Goal: Task Accomplishment & Management: Manage account settings

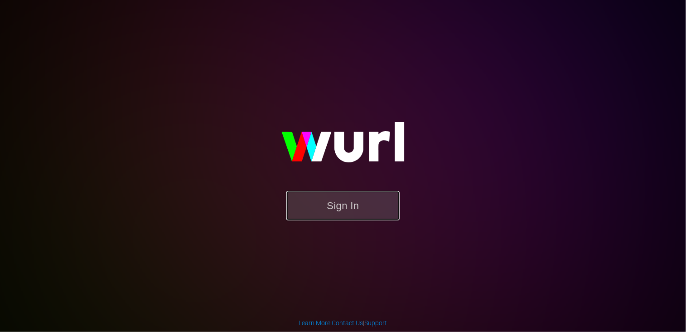
click at [327, 217] on button "Sign In" at bounding box center [342, 205] width 113 height 29
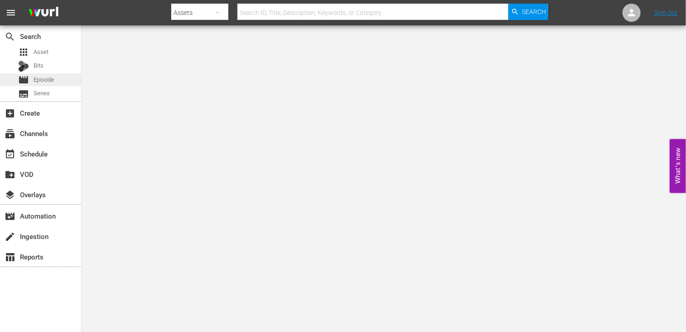
click at [43, 79] on span "Episode" at bounding box center [44, 79] width 20 height 9
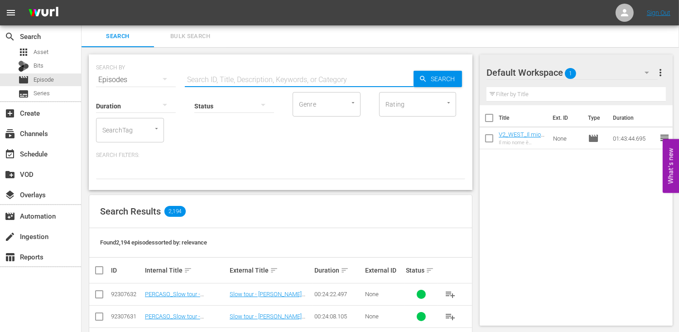
click at [226, 81] on input "text" at bounding box center [299, 80] width 229 height 22
type input "babysitter per"
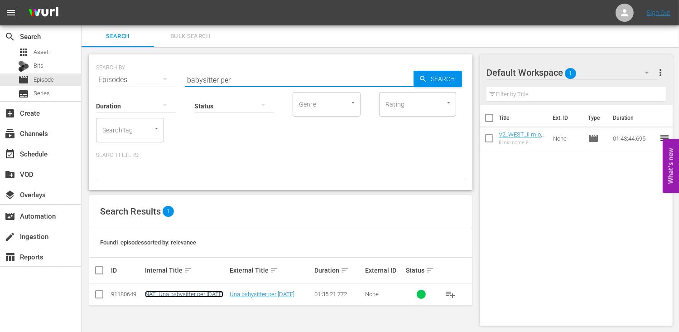
click at [171, 295] on link "NAT_Una babysitter per [DATE]" at bounding box center [184, 293] width 78 height 7
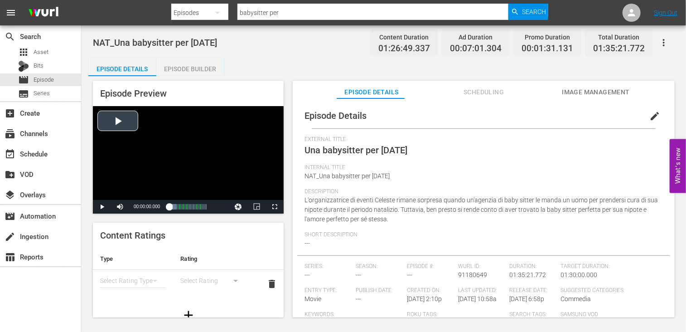
click at [110, 118] on div "Video Player" at bounding box center [188, 153] width 191 height 94
drag, startPoint x: 275, startPoint y: 203, endPoint x: 279, endPoint y: 241, distance: 38.2
click at [274, 207] on span "Video Player" at bounding box center [274, 207] width 0 height 0
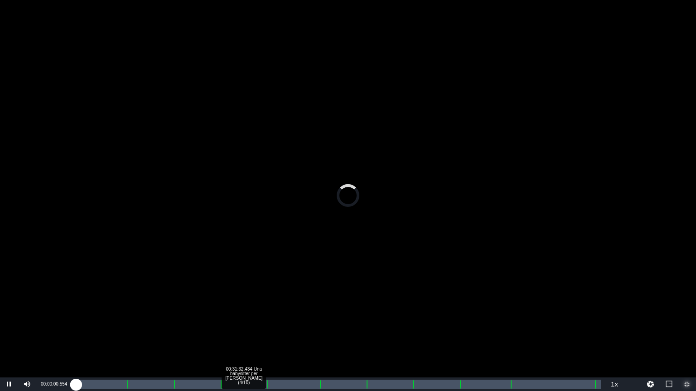
click at [247, 331] on div "Loaded : 0.00% 00:31:32.434 Una babysitter per Natale (4/10) 00:00:00.594" at bounding box center [338, 384] width 525 height 9
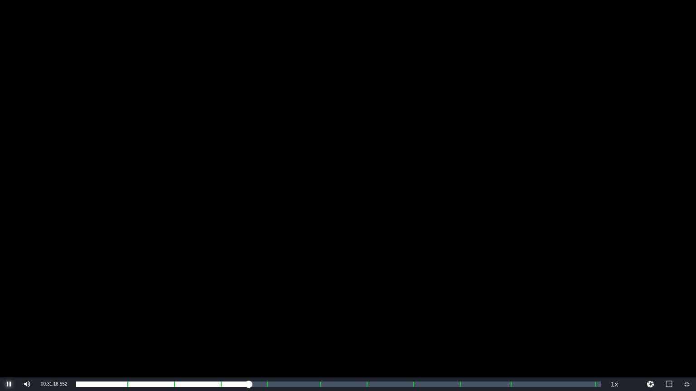
click at [9, 331] on span "Video Player" at bounding box center [9, 385] width 0 height 0
click at [685, 331] on span "Video Player" at bounding box center [687, 385] width 0 height 0
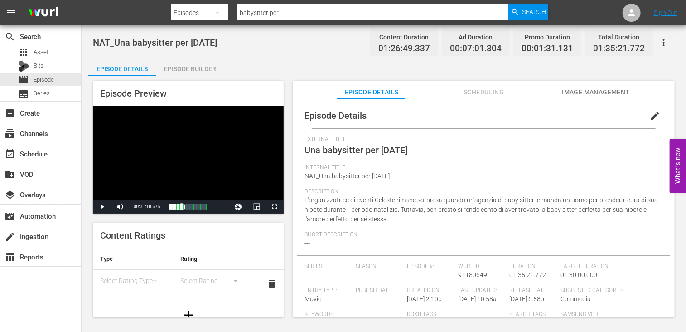
click at [480, 91] on span "Scheduling" at bounding box center [484, 92] width 68 height 11
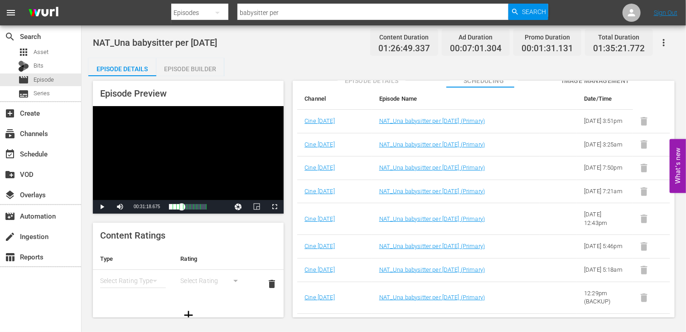
scroll to position [17, 0]
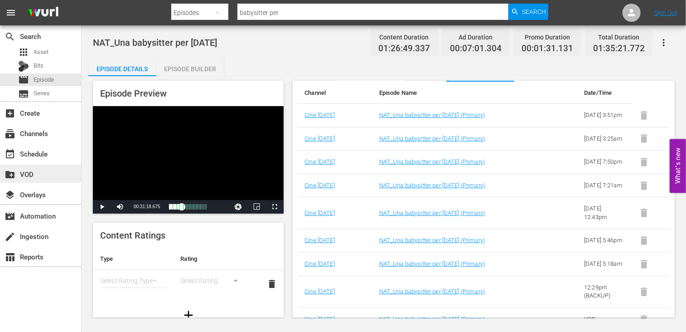
click at [48, 175] on div "create_new_folder VOD" at bounding box center [25, 172] width 51 height 8
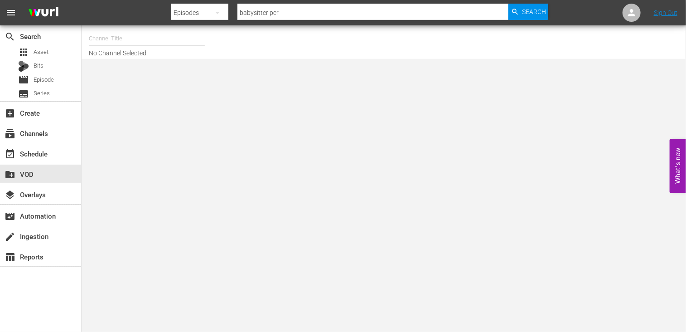
click at [141, 34] on input "text" at bounding box center [147, 39] width 116 height 22
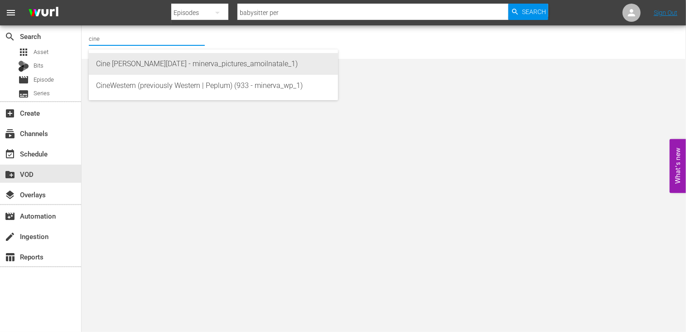
click at [190, 58] on div "Cine Natale (2130 - minerva_pictures_amoilnatale_1)" at bounding box center [213, 64] width 235 height 22
type input "Cine Natale (2130 - minerva_pictures_amoilnatale_1)"
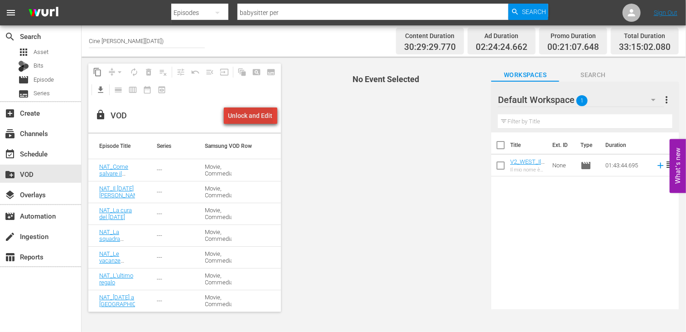
click at [258, 112] on div "Unlock and Edit" at bounding box center [250, 115] width 44 height 16
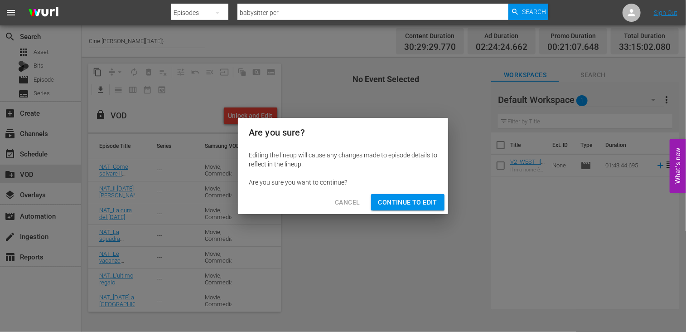
click at [411, 201] on span "Continue to Edit" at bounding box center [407, 202] width 59 height 11
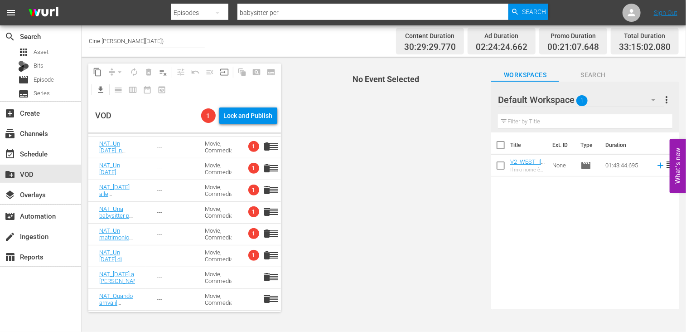
scroll to position [213, 0]
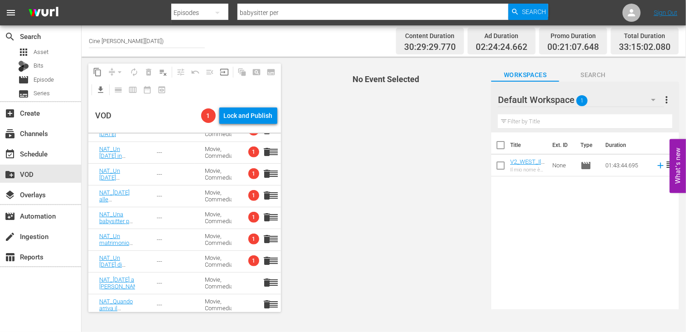
click at [261, 217] on span "delete" at bounding box center [266, 217] width 11 height 11
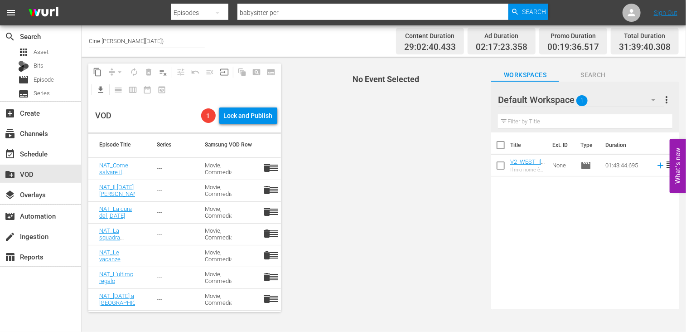
scroll to position [0, 0]
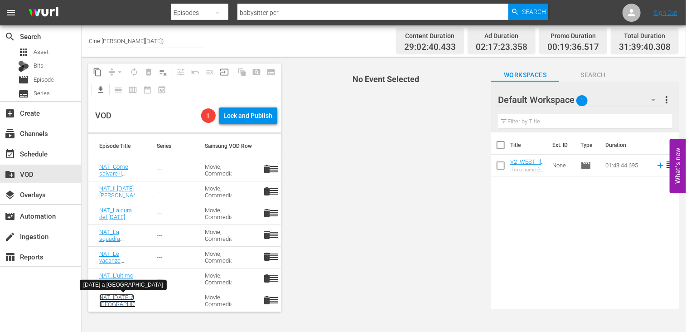
click at [111, 297] on link "NAT_[DATE] a [GEOGRAPHIC_DATA]" at bounding box center [126, 301] width 55 height 14
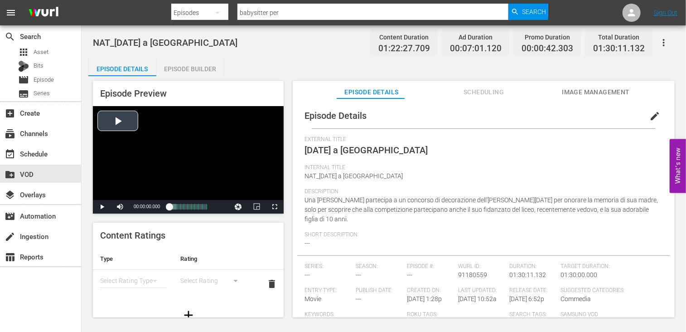
click at [132, 124] on div "Video Player" at bounding box center [188, 153] width 191 height 94
click at [198, 207] on div "Progress Bar" at bounding box center [198, 207] width 0 height 12
click at [274, 207] on span "Video Player" at bounding box center [274, 207] width 0 height 0
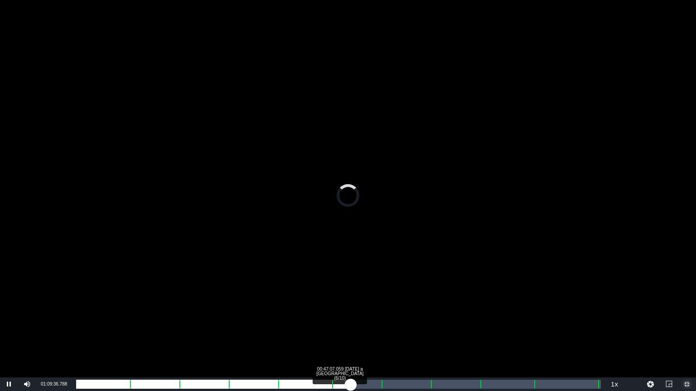
click at [351, 331] on div "00:00:07.826" at bounding box center [213, 384] width 274 height 9
click at [366, 331] on div "00:49:45.935 Natale a Greenpine Grove (6/10)" at bounding box center [366, 384] width 0 height 9
click at [401, 331] on div "00:55:50.415 Natale a Greenpine Grove (7/10)" at bounding box center [401, 384] width 0 height 9
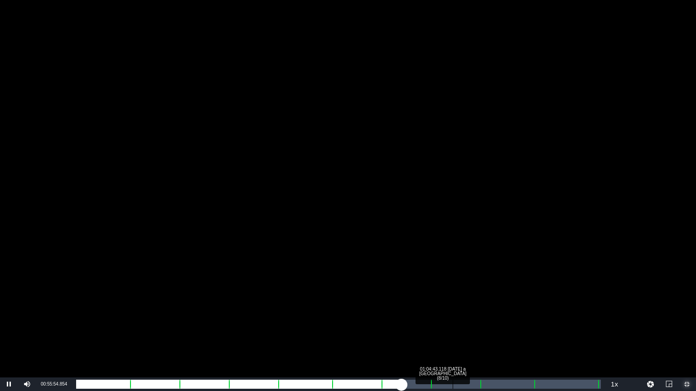
click at [452, 331] on div "Loaded : 62.27% 01:04:43.118 Natale a Greenpine Grove (8/10) 00:50:56.125 Cue P…" at bounding box center [338, 384] width 525 height 9
click at [513, 331] on div "01:15:04.603 Natale a Greenpine Grove (9/10)" at bounding box center [513, 384] width 0 height 9
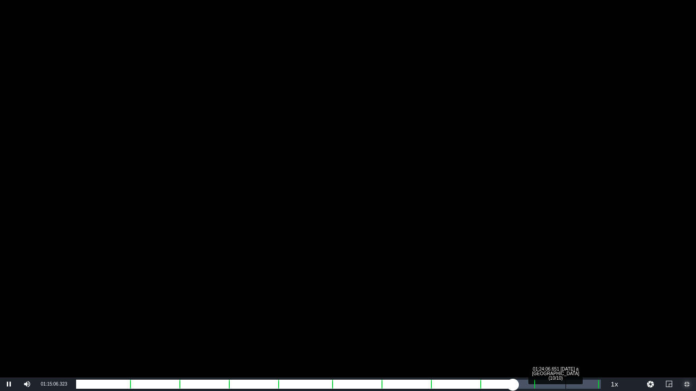
click at [565, 331] on div "Loaded : 83.15% 01:24:06.651 Natale a Greenpine Grove (10/10) 01:08:23.191 Cue …" at bounding box center [338, 384] width 525 height 9
click at [574, 331] on div "01:25:40.108 Natale a Greenpine Grove (10/10)" at bounding box center [574, 384] width 0 height 9
click at [580, 331] on div "01:18:28.688" at bounding box center [328, 384] width 504 height 9
click at [580, 331] on div "01:19:24.618" at bounding box center [328, 384] width 504 height 9
click at [587, 331] on div "01:19:56.876" at bounding box center [331, 384] width 510 height 9
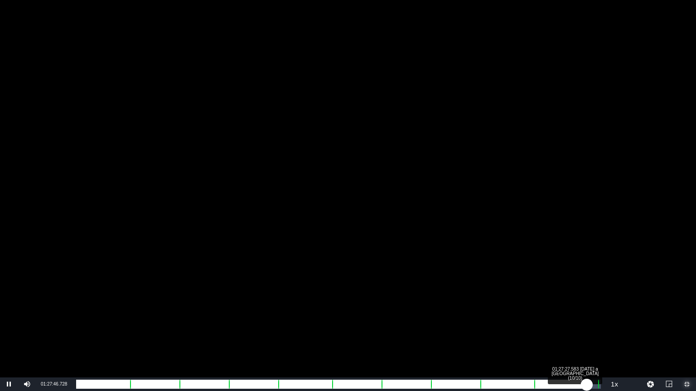
click at [584, 331] on div "01:20:33.581" at bounding box center [331, 384] width 510 height 9
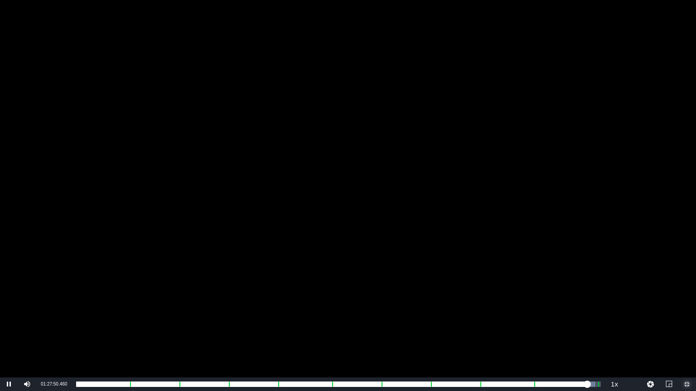
click at [685, 331] on span "Video Player" at bounding box center [687, 385] width 0 height 0
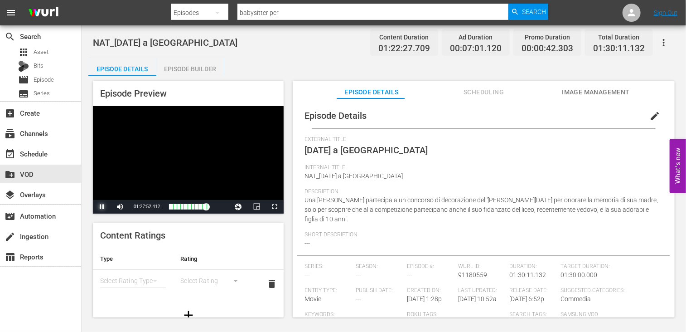
click at [102, 207] on span "Video Player" at bounding box center [102, 207] width 0 height 0
click at [649, 117] on span "edit" at bounding box center [654, 116] width 11 height 11
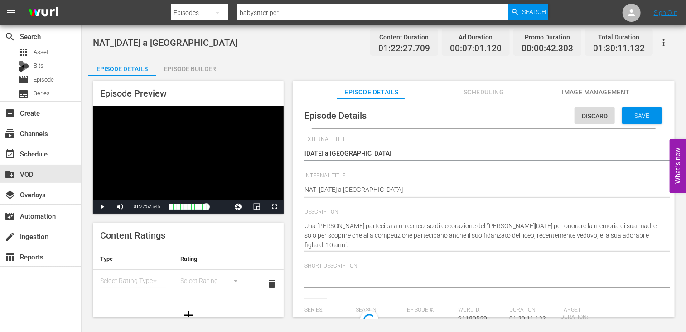
type input "No Series"
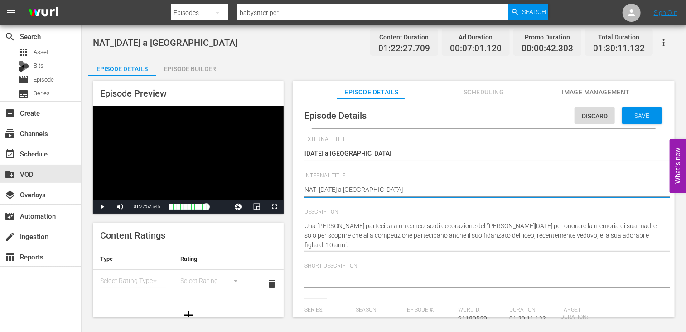
type textarea "NNAT_Natale a Greenpine Grove"
type textarea "NONAT_Natale a Greenpine Grove"
type textarea "NONNAT_Natale a Greenpine Grove"
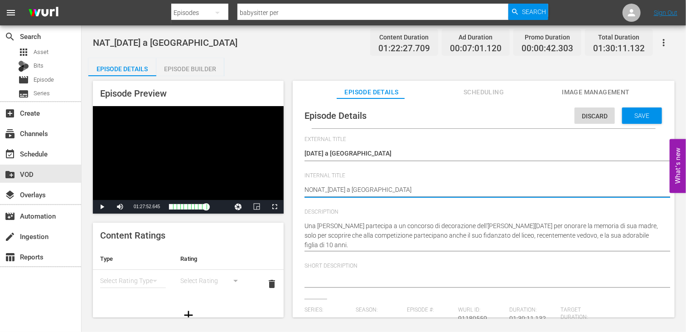
type textarea "NONNAT_Natale a Greenpine Grove"
type textarea "NON NAT_Natale a Greenpine Grove"
type textarea "NON UNAT_Natale a Greenpine Grove"
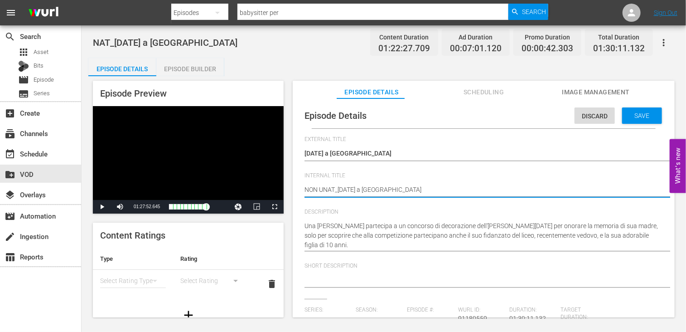
type textarea "NON USNAT_Natale a Greenpine Grove"
type textarea "NON USANAT_Natale a Greenpine Grove"
type textarea "NON USARNAT_Natale a Greenpine Grove"
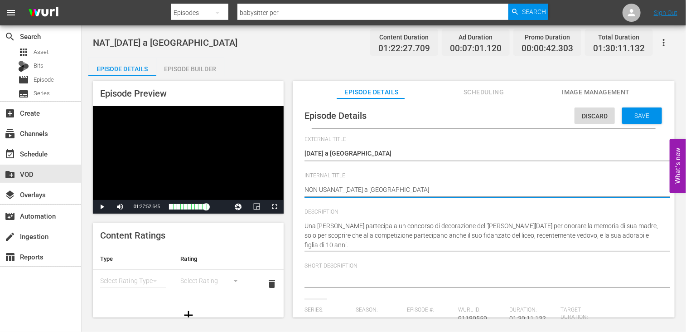
type textarea "NON USARNAT_Natale a Greenpine Grove"
type textarea "NON USARENAT_Natale a Greenpine Grove"
type textarea "NON USARE NAT_Natale a Greenpine Grove"
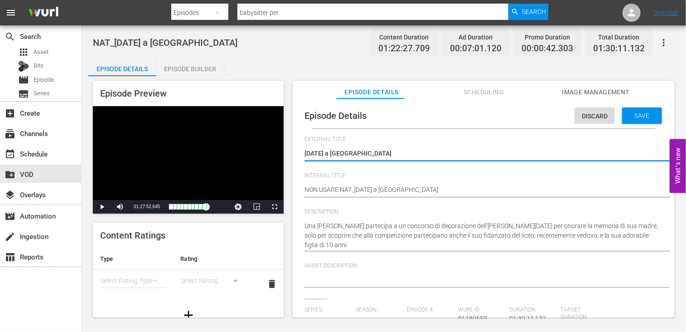
drag, startPoint x: 380, startPoint y: 155, endPoint x: 221, endPoint y: 144, distance: 160.3
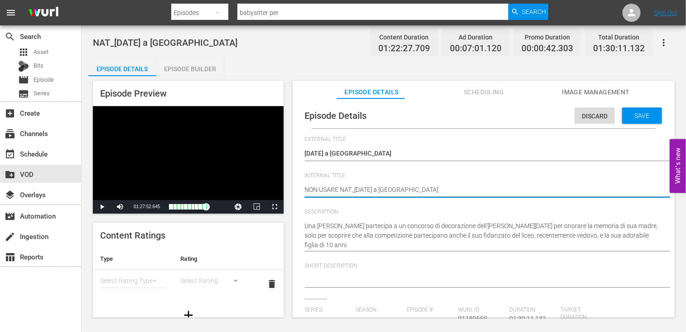
drag, startPoint x: 356, startPoint y: 190, endPoint x: 433, endPoint y: 195, distance: 77.6
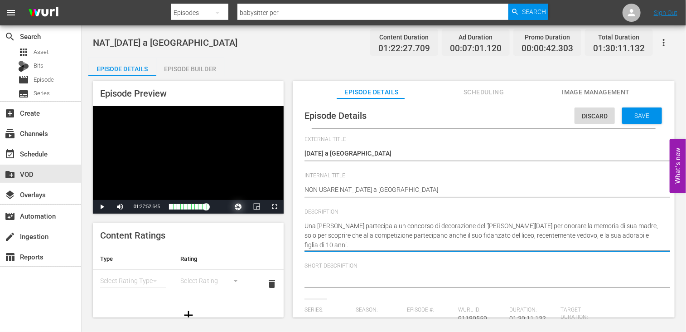
drag, startPoint x: 355, startPoint y: 243, endPoint x: 243, endPoint y: 204, distance: 119.0
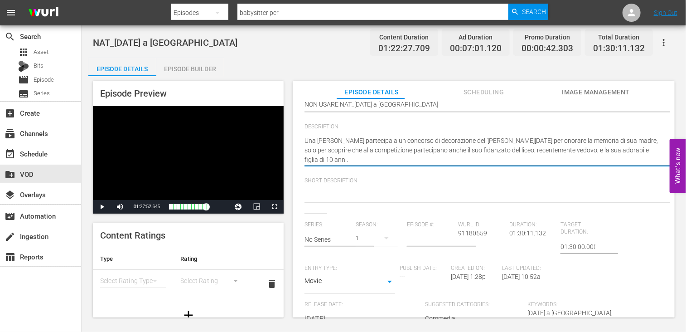
scroll to position [91, 0]
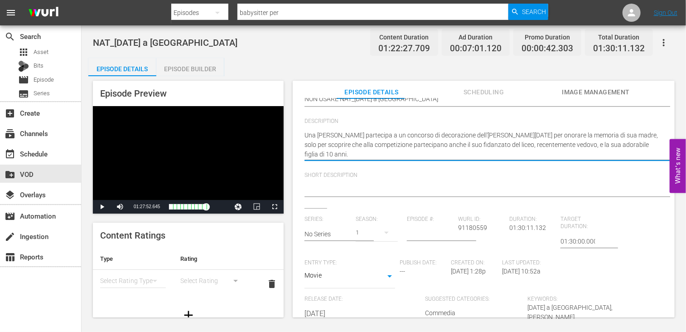
click at [379, 179] on div at bounding box center [481, 190] width 354 height 22
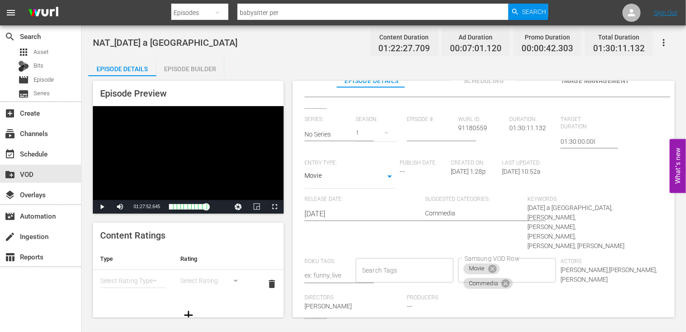
scroll to position [17, 0]
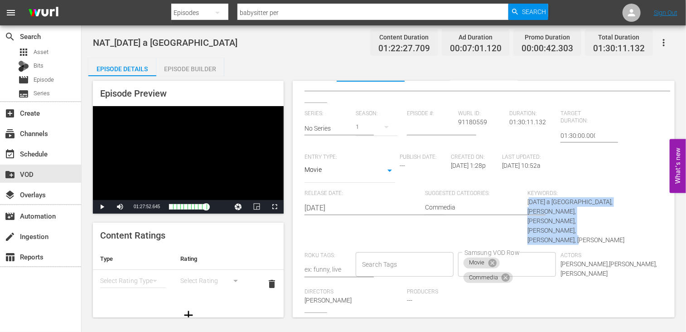
drag, startPoint x: 525, startPoint y: 202, endPoint x: 627, endPoint y: 218, distance: 103.2
click at [627, 218] on div "Series: No Series Season: 1 Episode #: Wurl ID: 91180559 Duration: 01:30:11.132…" at bounding box center [483, 211] width 358 height 202
copy span "Natale a Greenpine Grove, Commedia, John Burd, Samantha Cope, Ross Jirgl, James…"
click at [604, 154] on div "Series: No Series Season: 1 Episode #: Wurl ID: 91180559 Duration: 01:30:11.132…" at bounding box center [483, 211] width 358 height 202
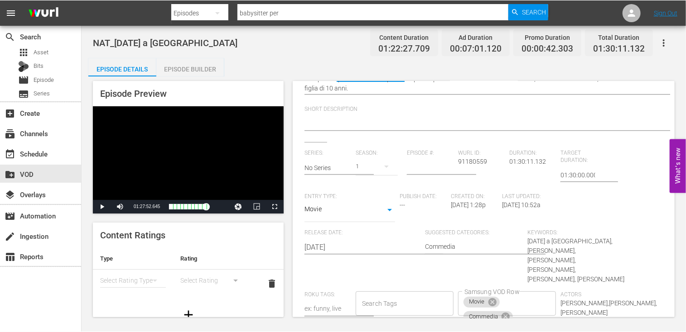
scroll to position [179, 0]
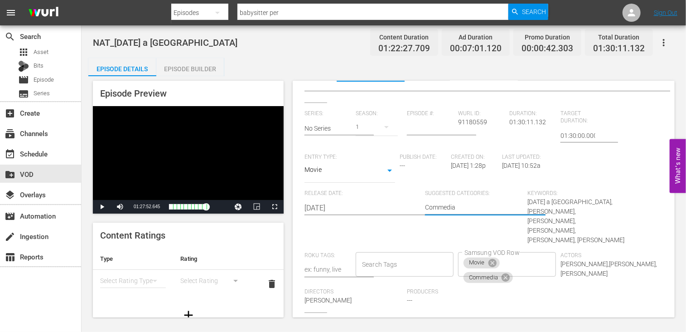
drag, startPoint x: 457, startPoint y: 205, endPoint x: 423, endPoint y: 204, distance: 34.4
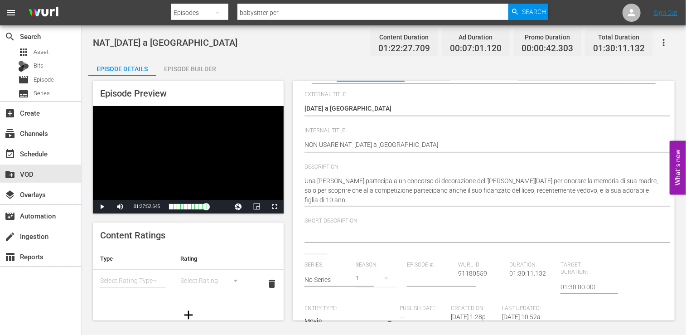
scroll to position [0, 0]
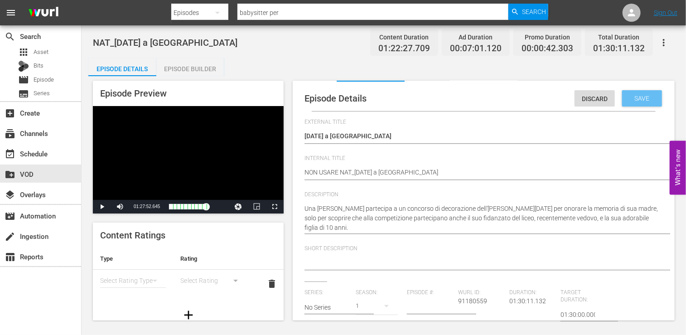
click at [631, 95] on span "Save" at bounding box center [641, 98] width 29 height 7
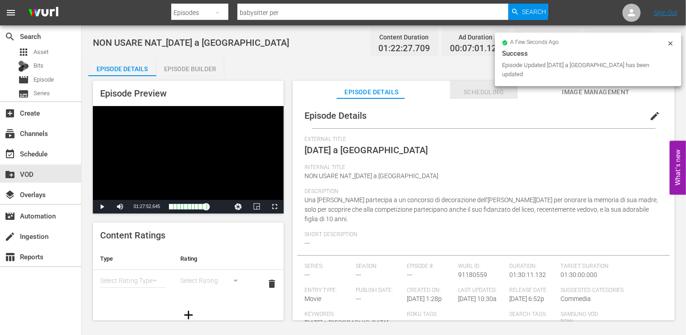
click at [485, 89] on span "Scheduling" at bounding box center [484, 92] width 68 height 11
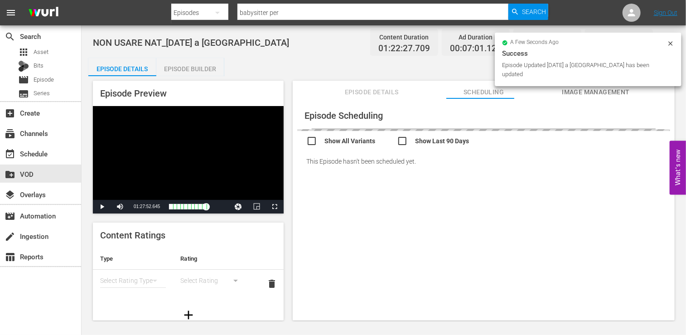
click at [620, 91] on span "Image Management" at bounding box center [596, 92] width 68 height 11
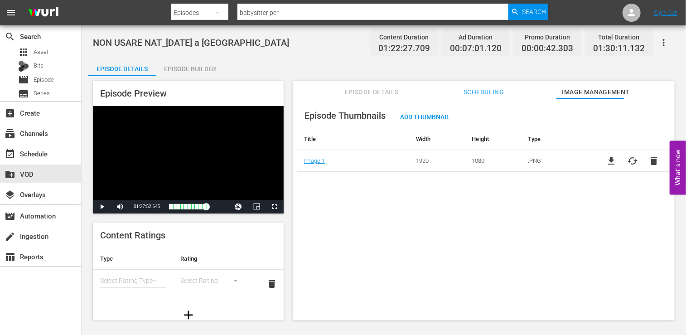
click at [606, 159] on span "file_download" at bounding box center [611, 160] width 11 height 11
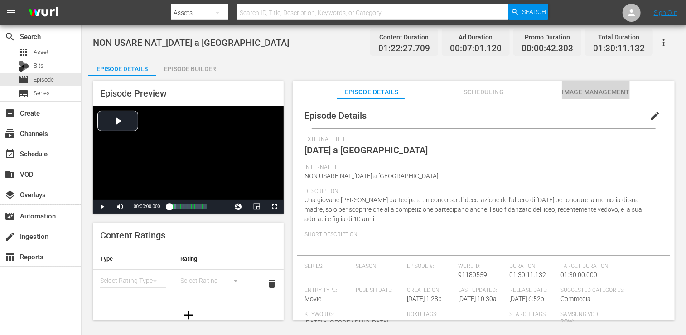
click at [582, 92] on span "Image Management" at bounding box center [596, 92] width 68 height 11
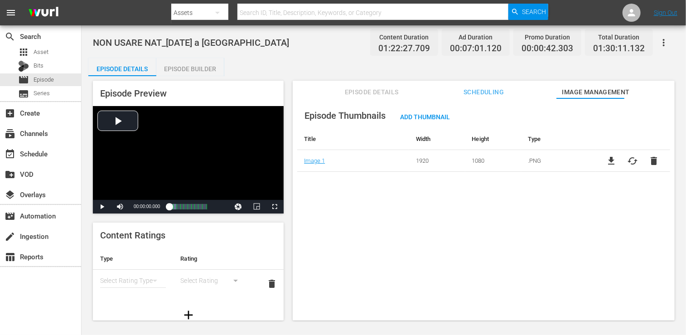
click at [606, 161] on span "file_download" at bounding box center [611, 160] width 11 height 11
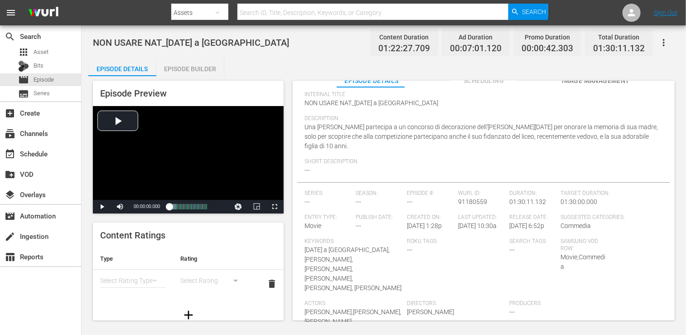
scroll to position [17, 0]
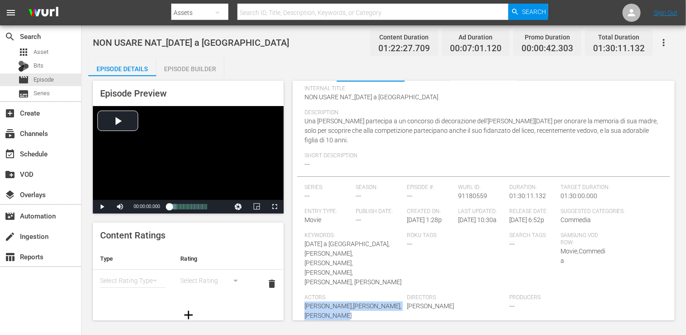
drag, startPoint x: 305, startPoint y: 297, endPoint x: 351, endPoint y: 307, distance: 46.9
click at [351, 307] on div "Actors Samantha Cope,Ross Jirgl,James Healy Jr." at bounding box center [355, 311] width 102 height 34
copy span "[PERSON_NAME],[PERSON_NAME],[PERSON_NAME]"
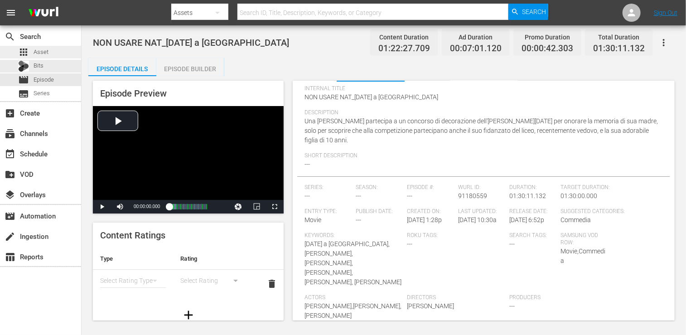
click at [48, 56] on span "Asset" at bounding box center [41, 52] width 15 height 9
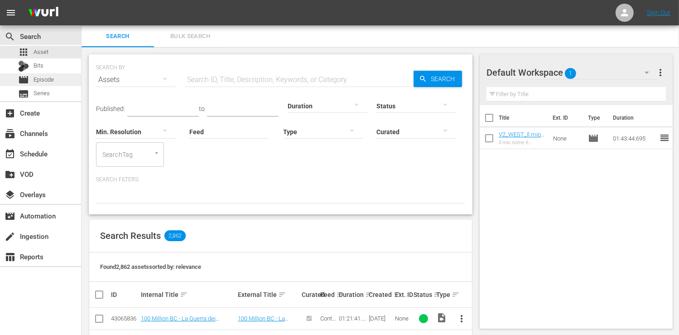
click at [55, 84] on div "movie Episode" at bounding box center [40, 79] width 81 height 13
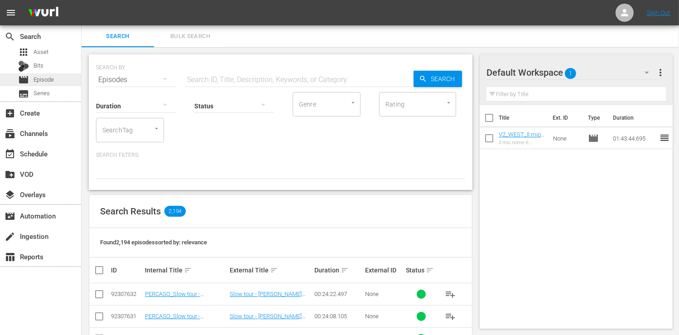
click at [54, 81] on div "movie Episode" at bounding box center [40, 79] width 81 height 13
drag, startPoint x: 234, startPoint y: 77, endPoint x: 234, endPoint y: 71, distance: 5.9
click at [234, 77] on input "text" at bounding box center [299, 80] width 229 height 22
type input "babysitter per natale"
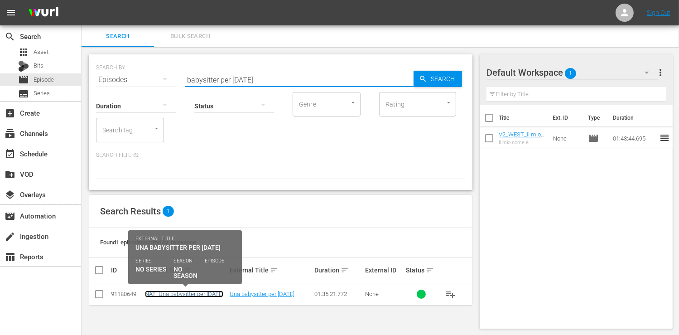
click at [193, 294] on link "NAT_Una babysitter per [DATE]" at bounding box center [184, 293] width 78 height 7
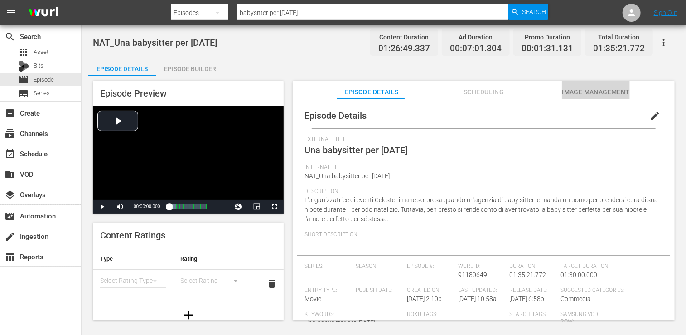
click at [576, 91] on span "Image Management" at bounding box center [596, 92] width 68 height 11
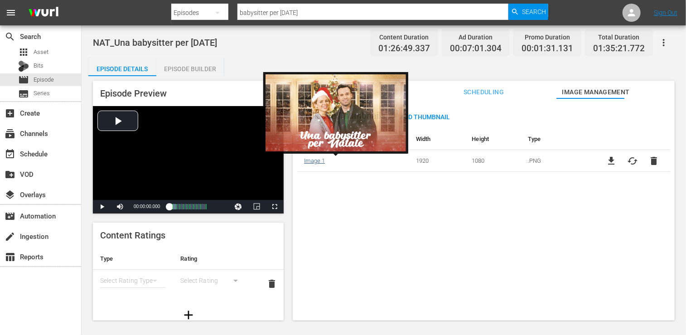
click at [317, 160] on link "Image 1" at bounding box center [314, 160] width 21 height 7
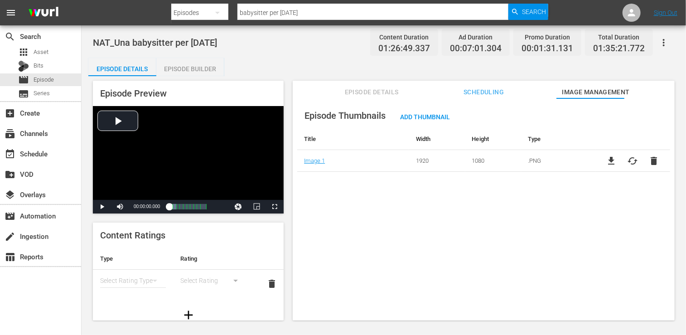
click at [606, 161] on span "file_download" at bounding box center [611, 160] width 11 height 11
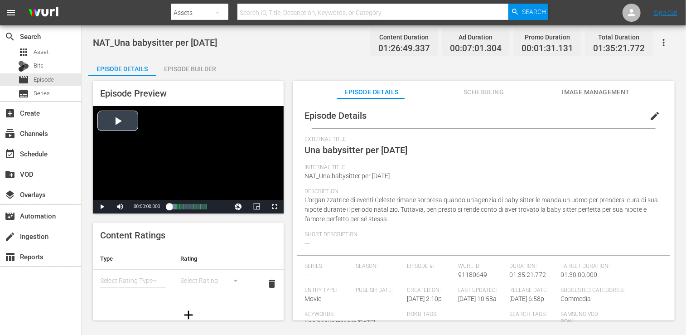
click at [126, 127] on div "Video Player" at bounding box center [188, 153] width 191 height 94
click at [199, 206] on div "Loaded : 100.00% 01:20:25.590 Una babysitter per [DATE] (10/10) 00:00:03.955" at bounding box center [188, 206] width 38 height 9
click at [102, 207] on span "Video Player" at bounding box center [102, 207] width 0 height 0
drag, startPoint x: 305, startPoint y: 174, endPoint x: 392, endPoint y: 175, distance: 87.0
click at [392, 175] on div "Internal Title NAT_Una babysitter per Natale" at bounding box center [483, 176] width 358 height 24
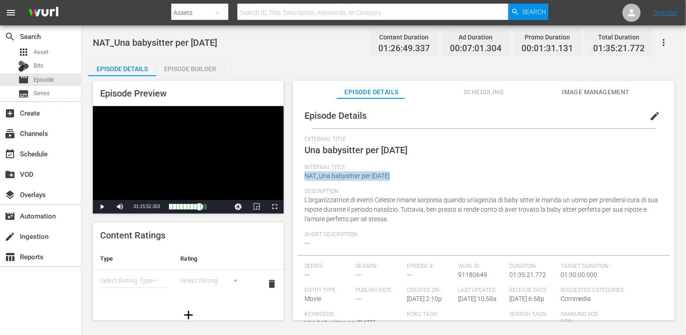
copy span "NAT_Una babysitter per [DATE]"
drag, startPoint x: 306, startPoint y: 150, endPoint x: 406, endPoint y: 150, distance: 100.1
click at [406, 150] on span "Una babysitter per [DATE]" at bounding box center [355, 149] width 103 height 11
copy span "Una babysitter per [DATE]"
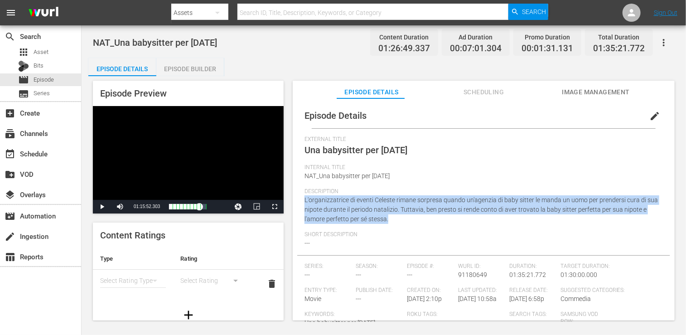
drag, startPoint x: 305, startPoint y: 201, endPoint x: 416, endPoint y: 220, distance: 113.0
click at [416, 220] on div "Description L'organizzatrice di eventi Celeste rimane sorpresa quando un'agenzi…" at bounding box center [483, 209] width 358 height 43
copy span "L'organizzatrice di eventi Celeste rimane sorpresa quando un'agenzia di baby si…"
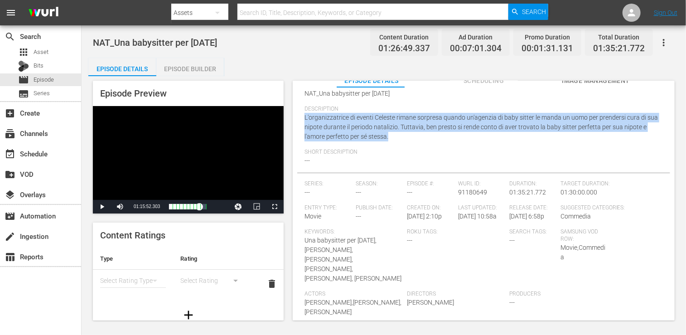
scroll to position [17, 0]
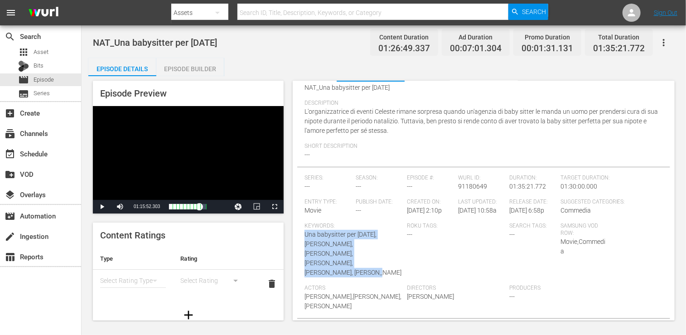
drag, startPoint x: 306, startPoint y: 242, endPoint x: 337, endPoint y: 273, distance: 43.9
click at [337, 273] on div "Keywords: Una babysitter per Natale, Commedia, Curtis Crawford, Ali Liebert, Ja…" at bounding box center [355, 253] width 102 height 62
copy span "Una babysitter per [DATE], [PERSON_NAME], [PERSON_NAME], [PERSON_NAME], [PERSON…"
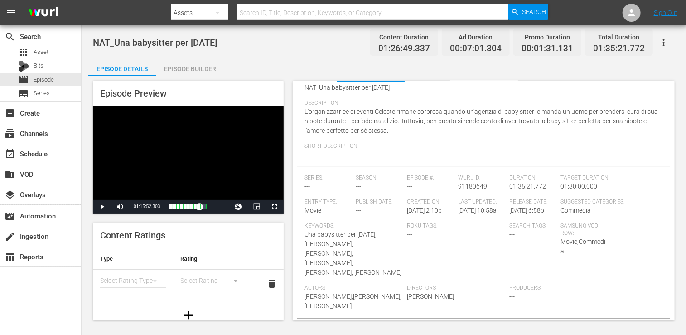
click at [481, 242] on div "Roku Tags: ---" at bounding box center [458, 253] width 102 height 62
click at [560, 222] on div "Suggested Categories: Commedia" at bounding box center [611, 210] width 102 height 24
click at [452, 265] on div "Roku Tags: ---" at bounding box center [458, 253] width 102 height 62
drag, startPoint x: 306, startPoint y: 294, endPoint x: 333, endPoint y: 307, distance: 30.6
click at [333, 307] on div "Actors Ali Liebert,Jake Epstein,Habree Larratt" at bounding box center [355, 301] width 102 height 34
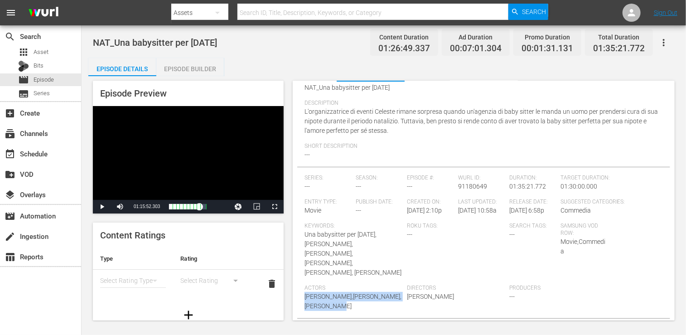
copy span "[PERSON_NAME],[PERSON_NAME],[PERSON_NAME]"
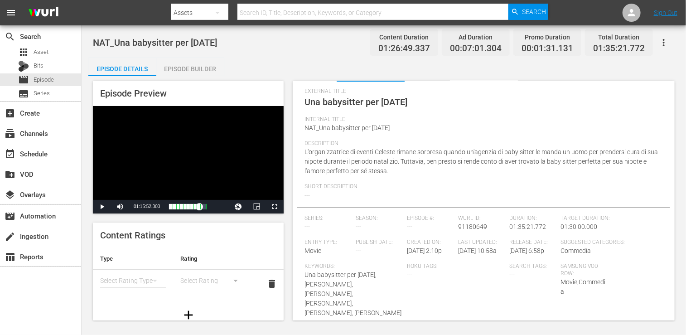
scroll to position [0, 0]
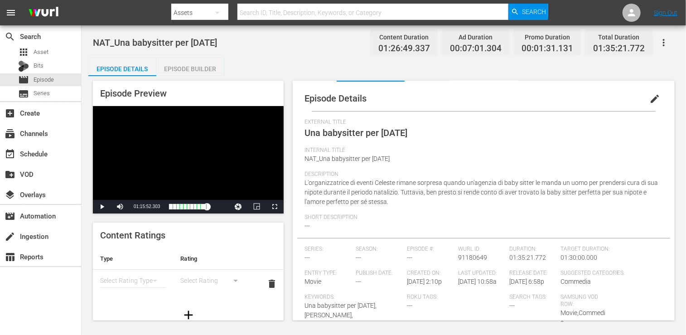
drag, startPoint x: 199, startPoint y: 206, endPoint x: 227, endPoint y: 202, distance: 27.8
click at [234, 203] on div "Play Mute 68% Current Time 01:15:52.303 / Duration 01:26:49.337 Loaded : 80.59%…" at bounding box center [188, 207] width 191 height 14
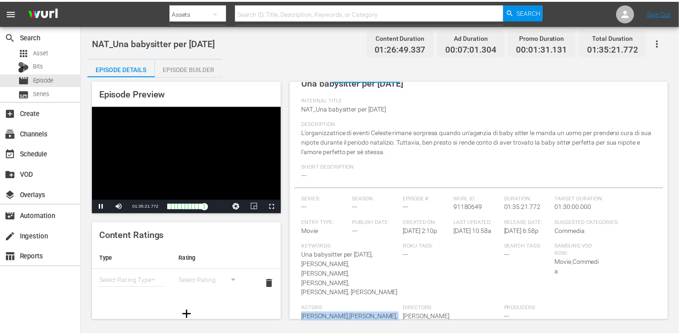
scroll to position [71, 0]
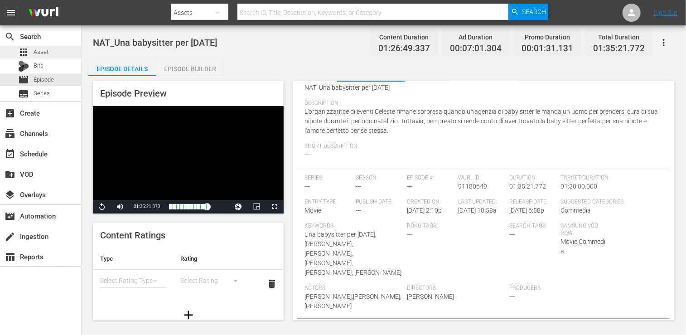
click at [42, 50] on span "Asset" at bounding box center [41, 52] width 15 height 9
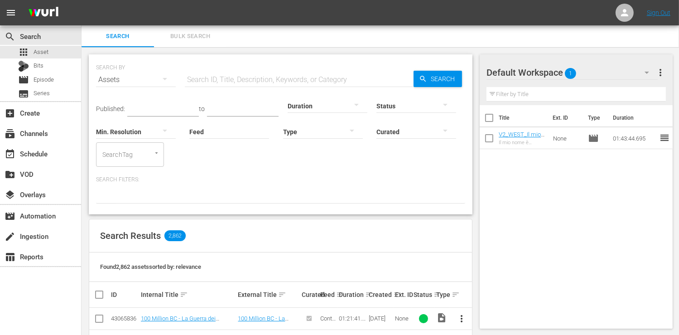
click at [214, 83] on input "text" at bounding box center [299, 80] width 229 height 22
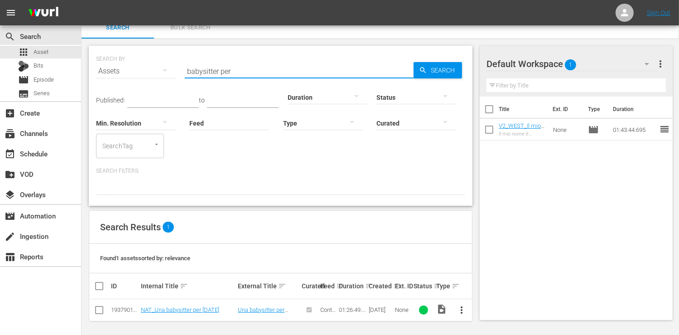
scroll to position [11, 0]
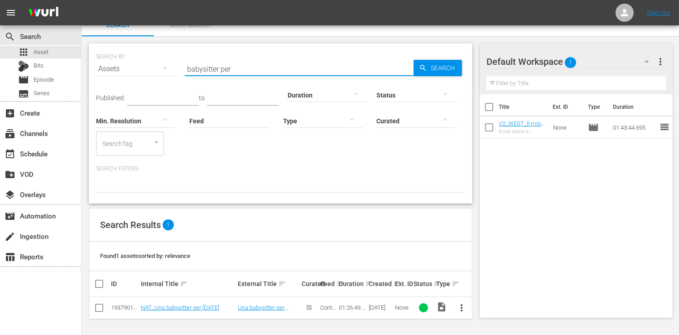
drag, startPoint x: 236, startPoint y: 66, endPoint x: 116, endPoint y: 59, distance: 120.2
click at [116, 59] on div "SEARCH BY Search By Assets Search ID, Title, Description, Keywords, or Category…" at bounding box center [280, 63] width 369 height 33
type input "tg del turismo"
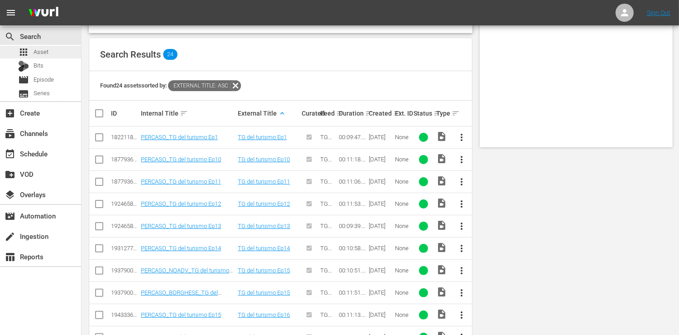
scroll to position [0, 0]
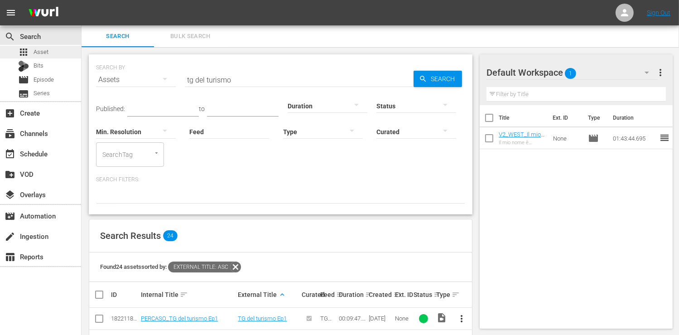
click at [39, 50] on span "Asset" at bounding box center [41, 52] width 15 height 9
click at [44, 135] on div "subscriptions Channels" at bounding box center [25, 132] width 51 height 8
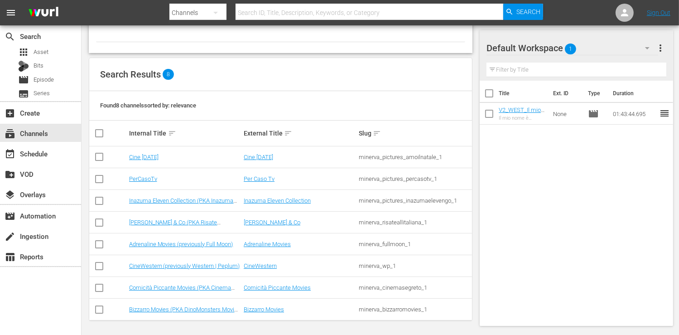
scroll to position [65, 0]
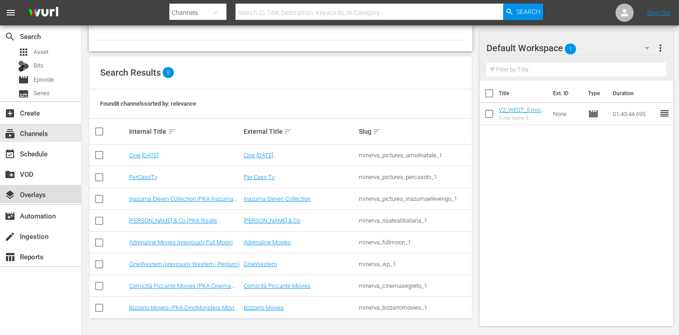
click at [54, 197] on div "layers Overlays" at bounding box center [40, 194] width 81 height 18
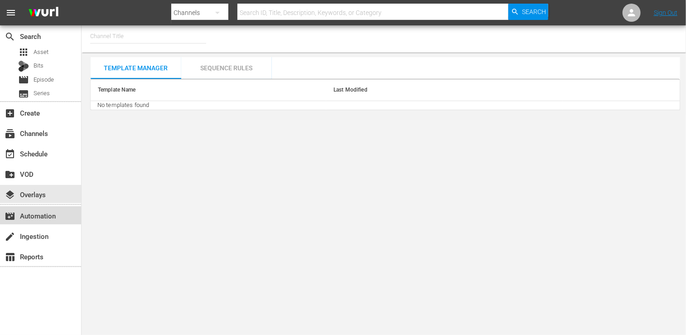
click at [51, 217] on div "movie_filter Automation" at bounding box center [25, 214] width 51 height 8
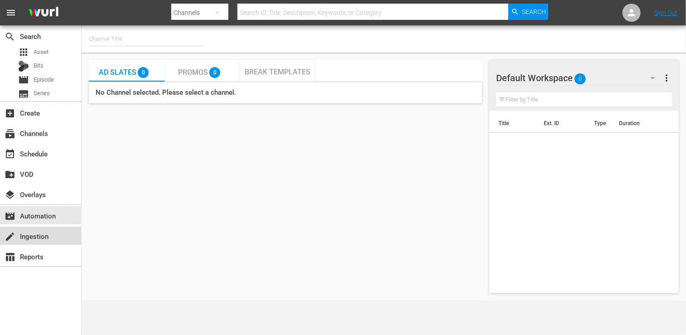
click at [52, 236] on div "create Ingestion" at bounding box center [40, 235] width 81 height 18
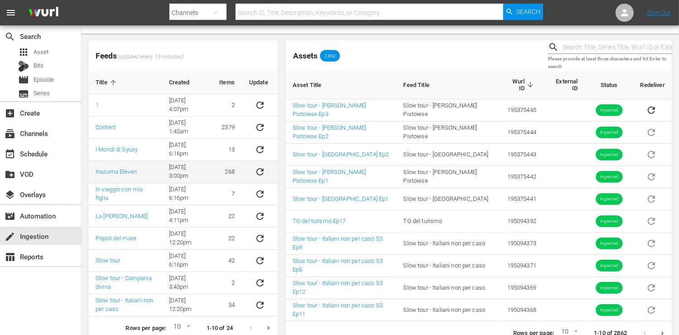
scroll to position [43, 0]
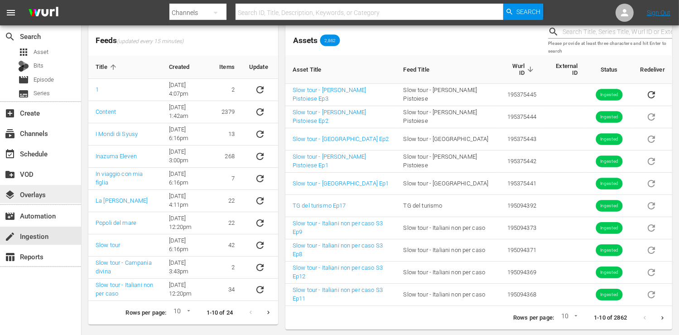
click at [43, 195] on div "layers Overlays" at bounding box center [25, 193] width 51 height 8
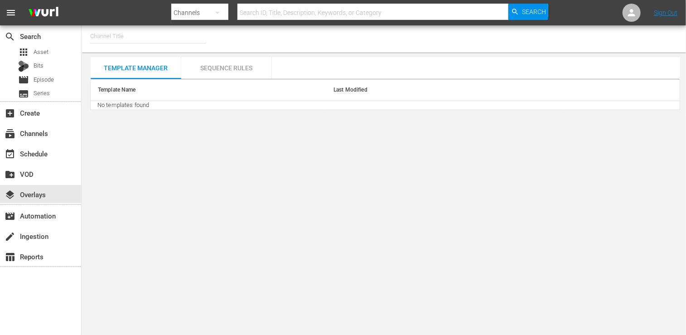
click at [125, 43] on hr at bounding box center [148, 43] width 116 height 0
click at [125, 37] on input "text" at bounding box center [148, 36] width 116 height 22
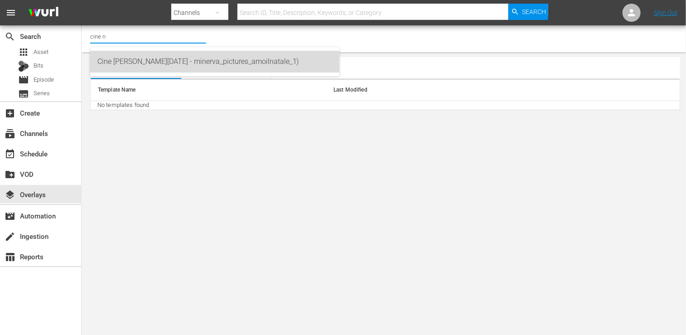
click at [168, 63] on div "Cine Natale (2130 - minerva_pictures_amoilnatale_1)" at bounding box center [214, 62] width 235 height 22
type input "Cine Natale (2130 - minerva_pictures_amoilnatale_1)"
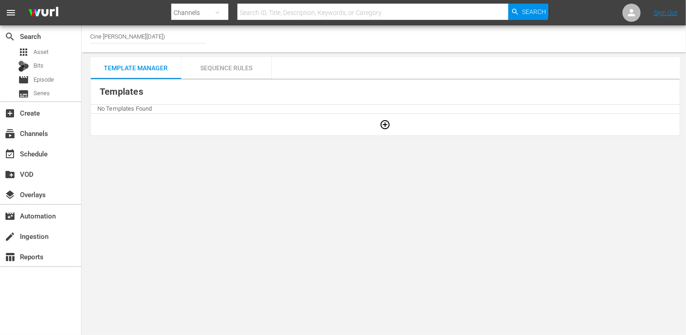
click at [233, 68] on div "Sequence Rules" at bounding box center [226, 68] width 91 height 22
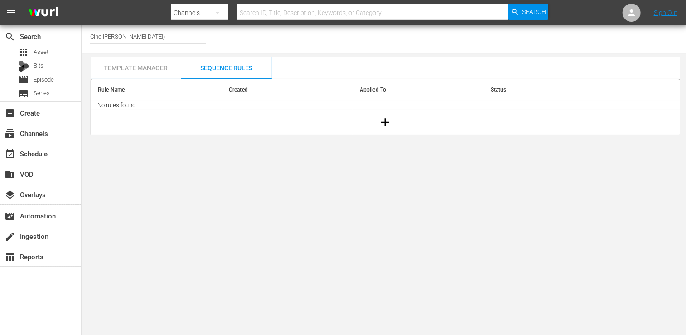
click at [135, 75] on div "Template Manager" at bounding box center [136, 68] width 91 height 22
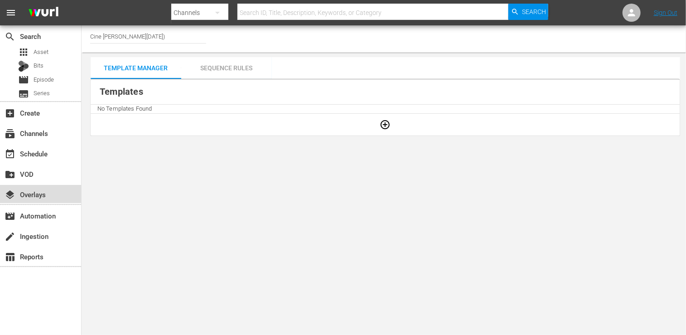
click at [50, 194] on div "layers Overlays" at bounding box center [25, 193] width 51 height 8
click at [163, 33] on input "Cine Natale (2130)" at bounding box center [148, 36] width 116 height 22
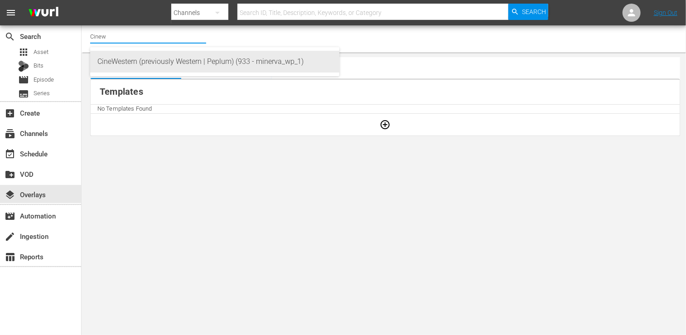
click at [135, 59] on div "CineWestern (previously Western | Peplum) (933 - minerva_wp_1)" at bounding box center [214, 62] width 235 height 22
type input "CineWestern (previously Western | Peplum) (933 - minerva_wp_1)"
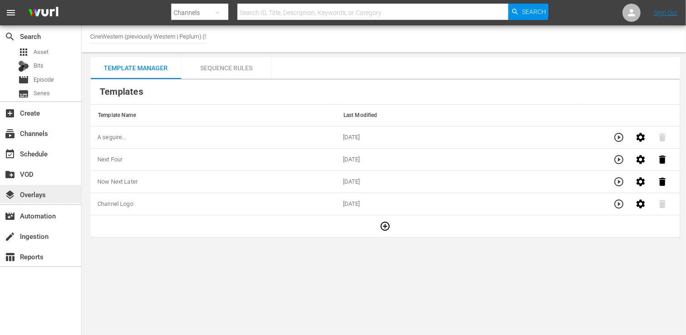
click at [45, 197] on div "layers Overlays" at bounding box center [25, 193] width 51 height 8
click at [149, 38] on input "CineWestern (previously Western | Peplum) (933)" at bounding box center [148, 36] width 116 height 22
click at [147, 36] on input "CineWestern (previously Western | Peplum) (933)" at bounding box center [148, 36] width 116 height 22
click at [148, 36] on input "CineWestern (previously Western | Peplum) (933)" at bounding box center [148, 36] width 116 height 22
click at [149, 36] on input "CineWestern (previously Western | Peplum) (933)" at bounding box center [148, 36] width 116 height 22
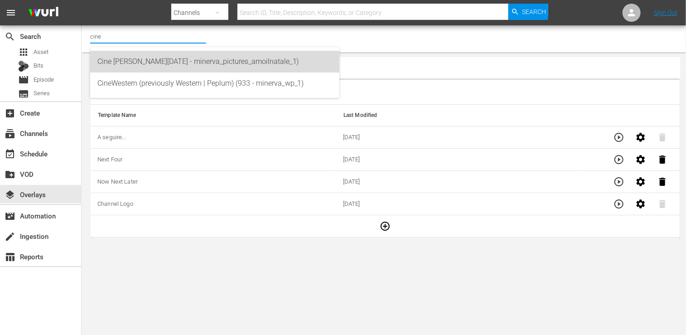
click at [168, 66] on div "Cine Natale (2130 - minerva_pictures_amoilnatale_1)" at bounding box center [214, 62] width 235 height 22
type input "Cine Natale (2130 - minerva_pictures_amoilnatale_1)"
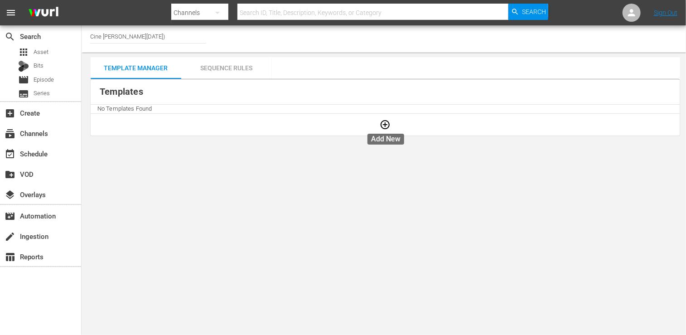
click at [388, 124] on icon "button" at bounding box center [385, 124] width 11 height 11
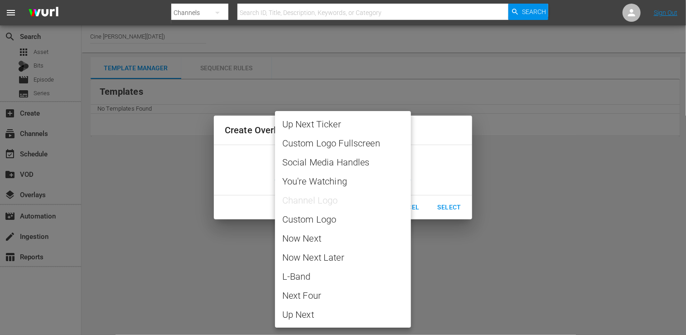
click at [326, 174] on body "menu Search By Channels Search ID, Title, Description, Keywords, or Category Se…" at bounding box center [343, 167] width 686 height 335
click at [324, 205] on ul "Up Next Ticker Custom Logo Fullscreen Social Media Handles You're Watching Chan…" at bounding box center [343, 219] width 136 height 217
click at [427, 170] on div at bounding box center [343, 167] width 686 height 335
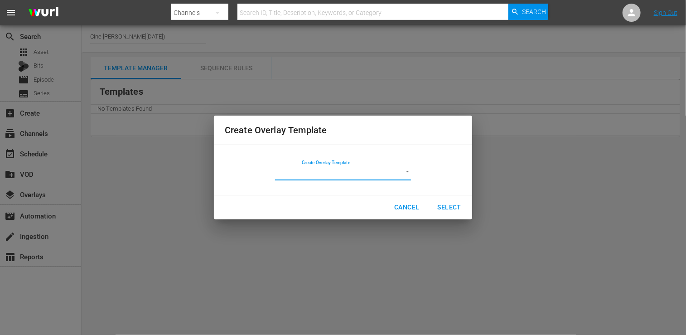
click at [403, 207] on span "Cancel" at bounding box center [406, 207] width 25 height 11
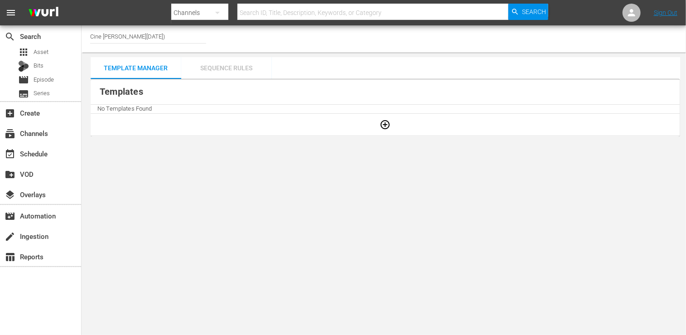
click at [216, 66] on div "Sequence Rules" at bounding box center [226, 68] width 91 height 22
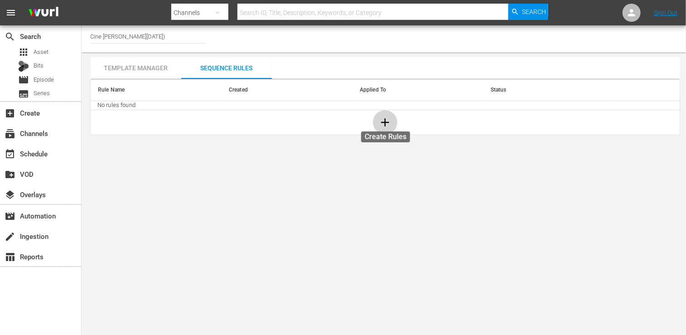
click at [389, 121] on icon "button" at bounding box center [385, 123] width 14 height 14
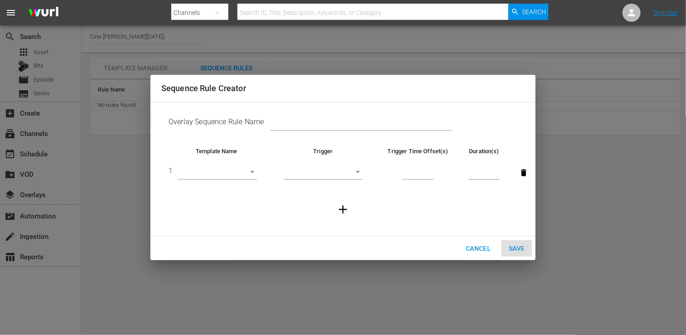
click at [239, 173] on body "menu Search By Channels Search ID, Title, Description, Keywords, or Category Se…" at bounding box center [343, 167] width 686 height 335
click at [272, 125] on div at bounding box center [343, 167] width 686 height 335
click at [478, 248] on span "Cancel" at bounding box center [478, 248] width 25 height 11
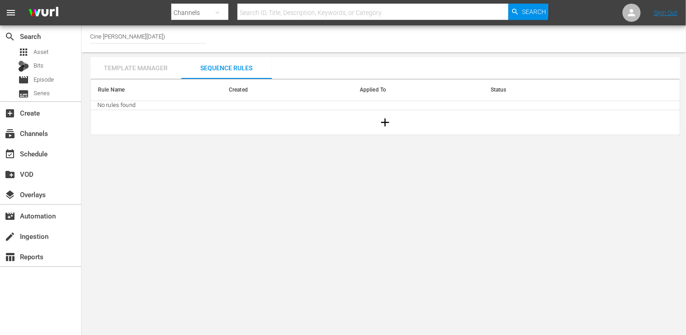
click at [137, 69] on div "Template Manager" at bounding box center [136, 68] width 91 height 22
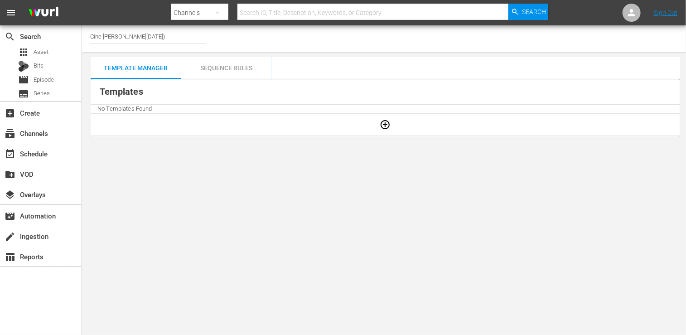
click at [252, 110] on td "No Templates Found" at bounding box center [385, 109] width 589 height 9
click at [383, 125] on icon "button" at bounding box center [385, 124] width 11 height 11
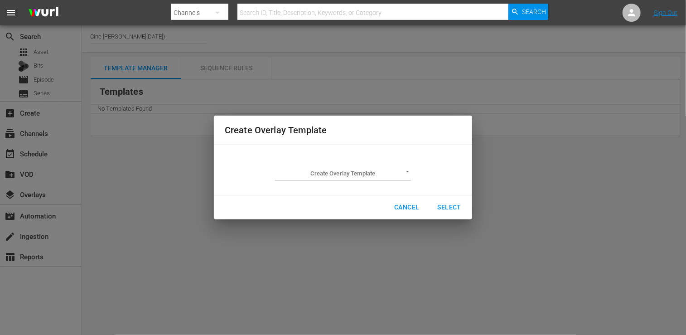
click at [347, 170] on body "menu Search By Channels Search ID, Title, Description, Keywords, or Category Se…" at bounding box center [343, 167] width 686 height 335
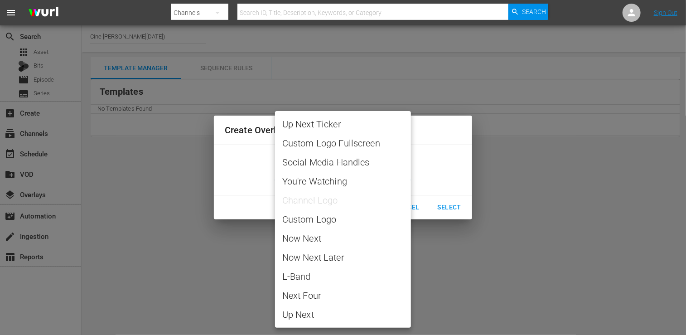
click at [321, 200] on ul "Up Next Ticker Custom Logo Fullscreen Social Media Handles You're Watching Chan…" at bounding box center [343, 219] width 136 height 217
click at [209, 177] on div at bounding box center [343, 167] width 686 height 335
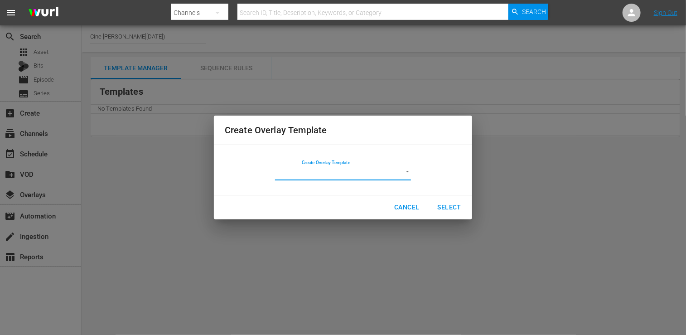
drag, startPoint x: 406, startPoint y: 209, endPoint x: 401, endPoint y: 210, distance: 4.7
click at [406, 208] on span "Cancel" at bounding box center [406, 207] width 25 height 11
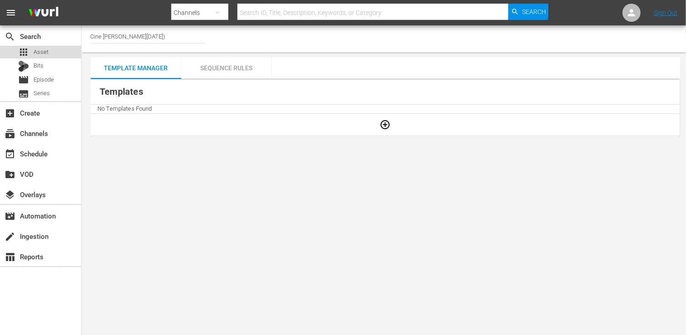
click at [44, 50] on span "Asset" at bounding box center [41, 52] width 15 height 9
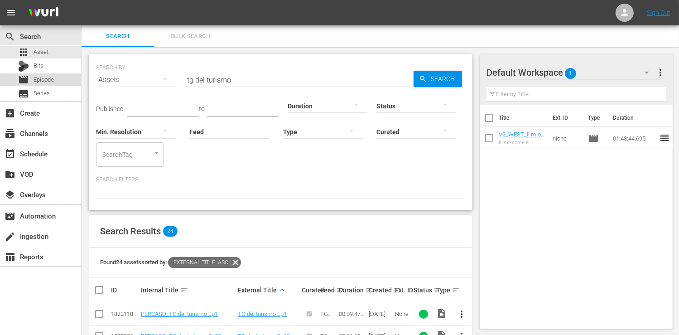
click at [52, 82] on span "Episode" at bounding box center [44, 79] width 20 height 9
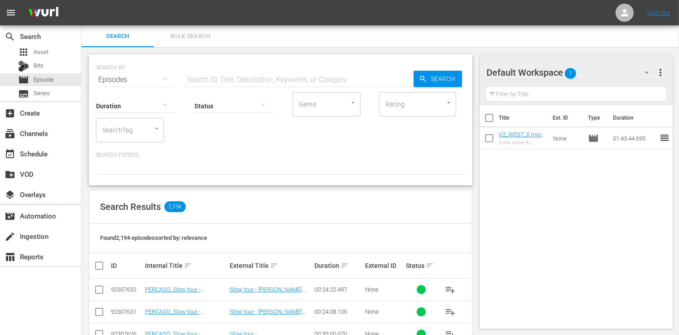
click at [229, 80] on input "text" at bounding box center [299, 80] width 229 height 22
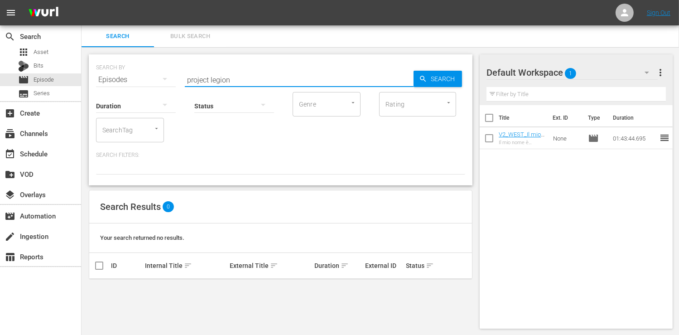
drag, startPoint x: 236, startPoint y: 81, endPoint x: 159, endPoint y: 87, distance: 77.6
click at [159, 87] on div "SEARCH BY Search By Episodes Search ID, Title, Description, Keywords, or Catego…" at bounding box center [281, 119] width 384 height 131
drag, startPoint x: 250, startPoint y: 76, endPoint x: 161, endPoint y: 77, distance: 89.2
click at [161, 77] on div "SEARCH BY Search By Episodes Search ID, Title, Description, Keywords, or Catego…" at bounding box center [280, 74] width 369 height 33
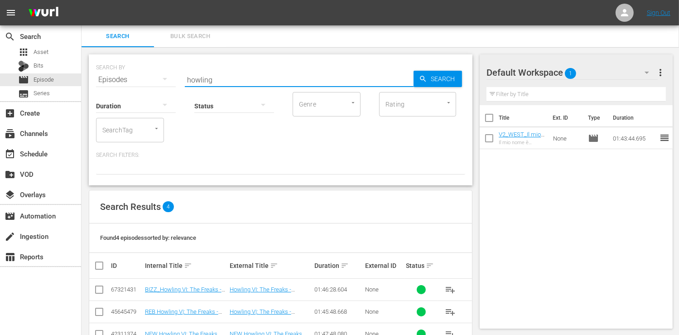
drag, startPoint x: 217, startPoint y: 81, endPoint x: 155, endPoint y: 72, distance: 63.2
click at [155, 72] on div "SEARCH BY Search By Episodes Search ID, Title, Description, Keywords, or Catego…" at bounding box center [280, 74] width 369 height 33
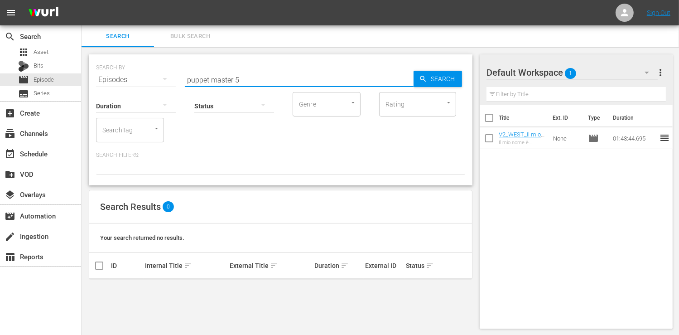
click at [250, 76] on input "puppet master 5" at bounding box center [299, 80] width 229 height 22
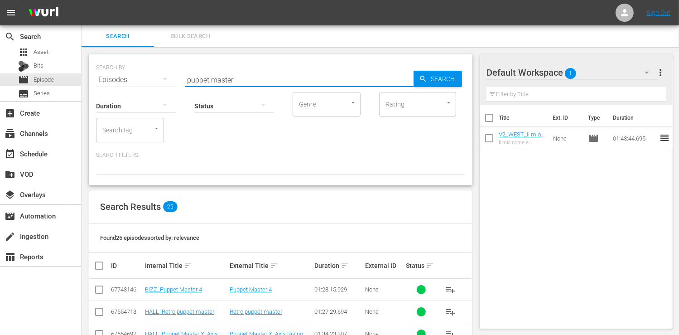
drag, startPoint x: 245, startPoint y: 79, endPoint x: 86, endPoint y: 72, distance: 160.0
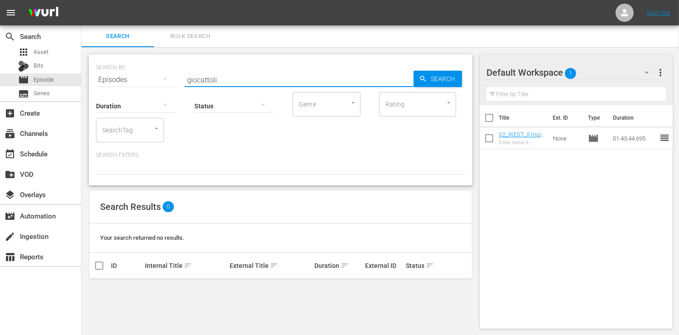
drag, startPoint x: 217, startPoint y: 80, endPoint x: 168, endPoint y: 76, distance: 49.1
click at [168, 76] on div "SEARCH BY Search By Episodes Search ID, Title, Description, Keywords, or Catego…" at bounding box center [280, 74] width 369 height 33
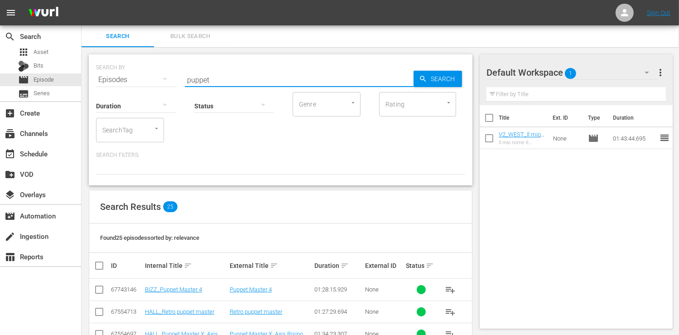
drag, startPoint x: 226, startPoint y: 81, endPoint x: 153, endPoint y: 80, distance: 72.5
click at [153, 80] on div "SEARCH BY Search By Episodes Search ID, Title, Description, Keywords, or Catego…" at bounding box center [280, 74] width 369 height 33
type input "bunny"
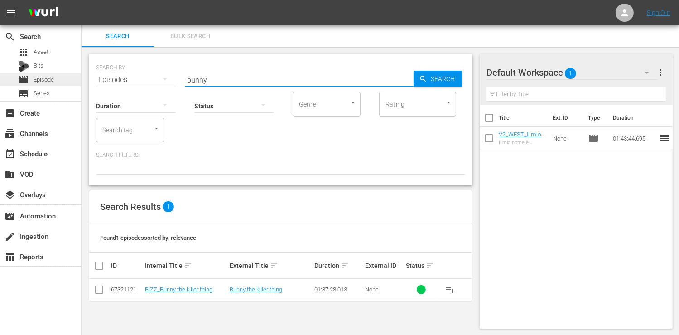
click at [51, 79] on span "Episode" at bounding box center [44, 79] width 20 height 9
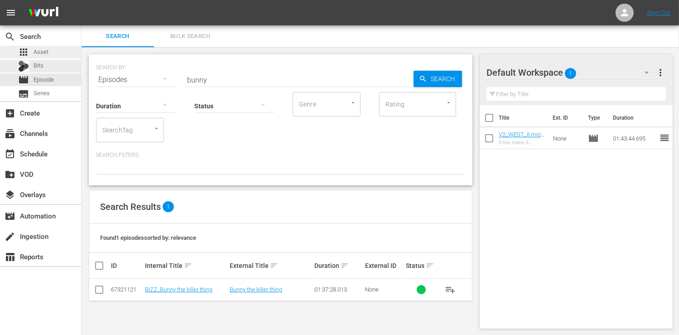
click at [51, 53] on div "apps Asset" at bounding box center [40, 52] width 81 height 13
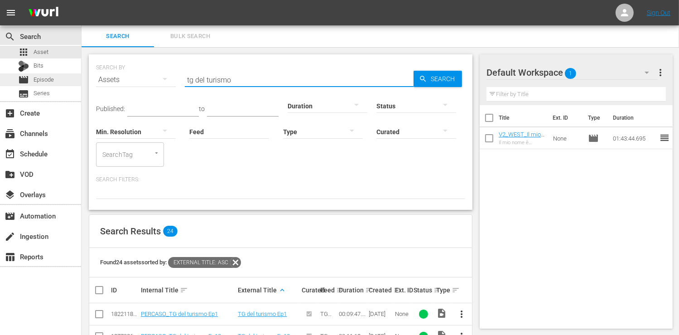
drag, startPoint x: 235, startPoint y: 77, endPoint x: 74, endPoint y: 77, distance: 160.8
click at [82, 0] on div "search Search apps Asset Bits movie Episode subtitles Series add_box Create sub…" at bounding box center [380, 0] width 597 height 0
click at [308, 132] on div at bounding box center [323, 131] width 80 height 25
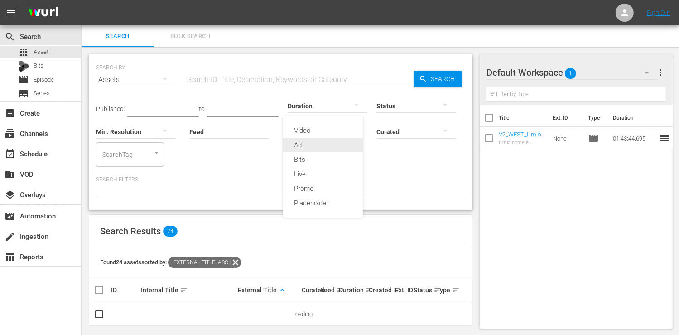
click at [313, 148] on div "Ad" at bounding box center [323, 145] width 80 height 14
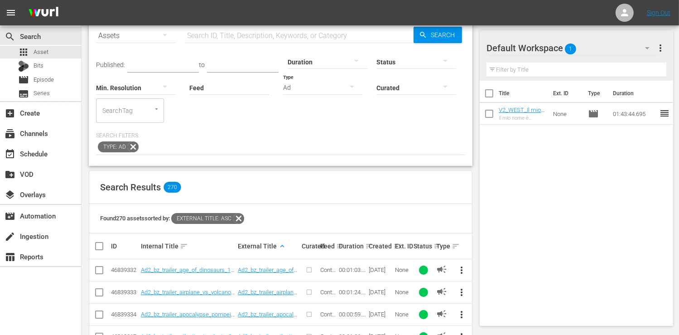
scroll to position [91, 0]
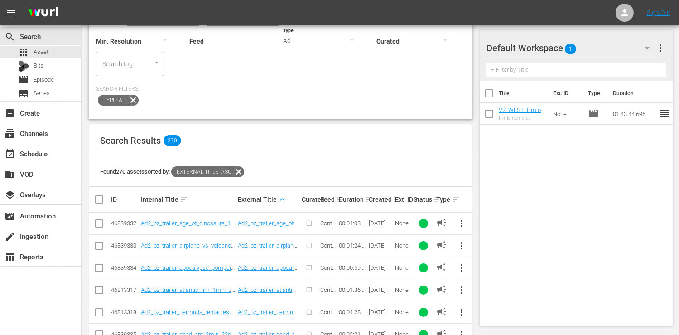
click at [391, 200] on div "Created sort" at bounding box center [381, 199] width 24 height 11
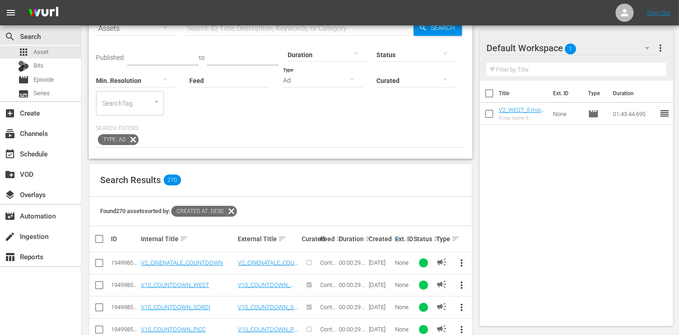
scroll to position [187, 0]
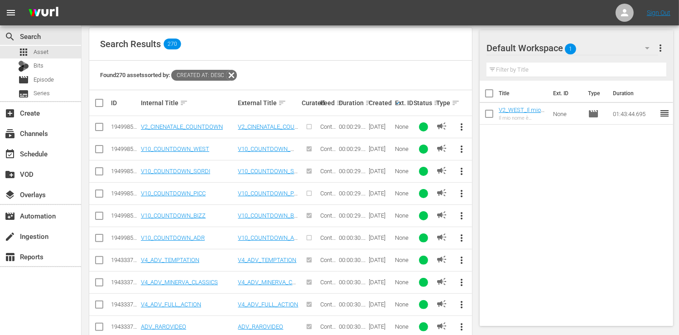
click at [462, 125] on span "more_vert" at bounding box center [462, 126] width 11 height 11
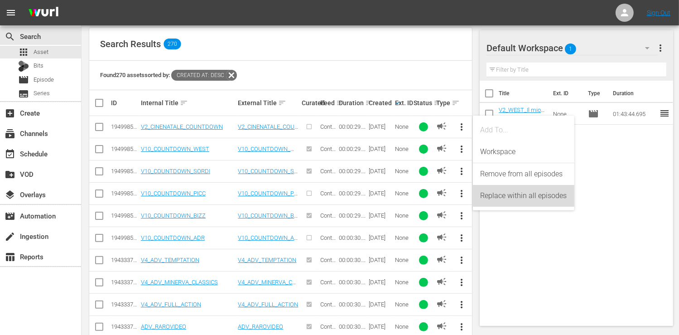
click at [533, 198] on div "Replace within all episodes" at bounding box center [523, 196] width 87 height 22
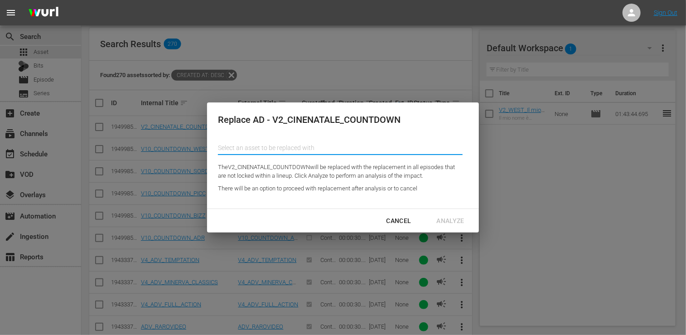
click at [281, 149] on input "text" at bounding box center [340, 148] width 245 height 22
type input "cinenatale"
click at [403, 221] on div "Cancel" at bounding box center [398, 220] width 39 height 11
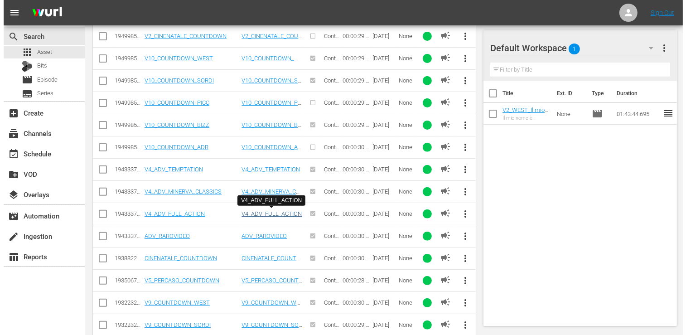
scroll to position [368, 0]
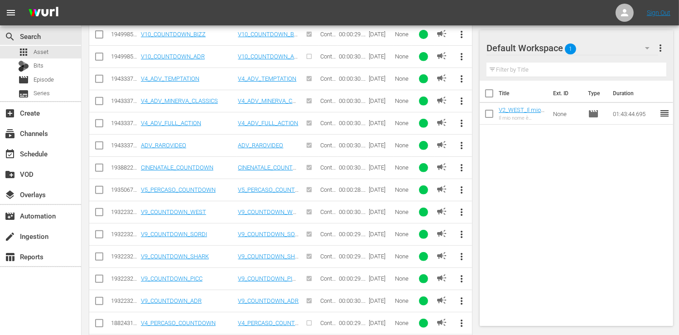
click at [462, 211] on span "more_vert" at bounding box center [462, 212] width 11 height 11
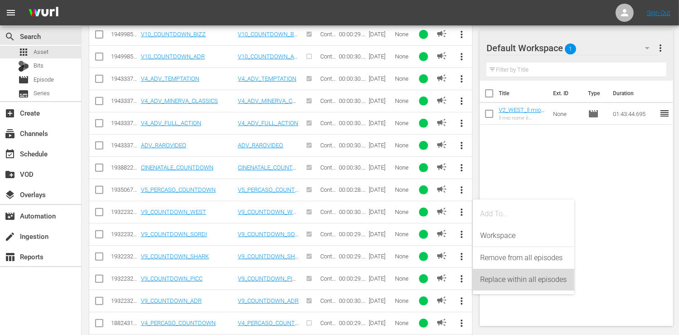
click at [512, 283] on div "Replace within all episodes" at bounding box center [523, 280] width 87 height 22
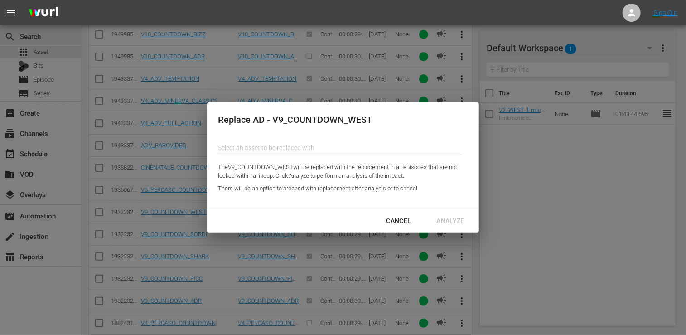
click at [272, 149] on input "text" at bounding box center [340, 148] width 245 height 22
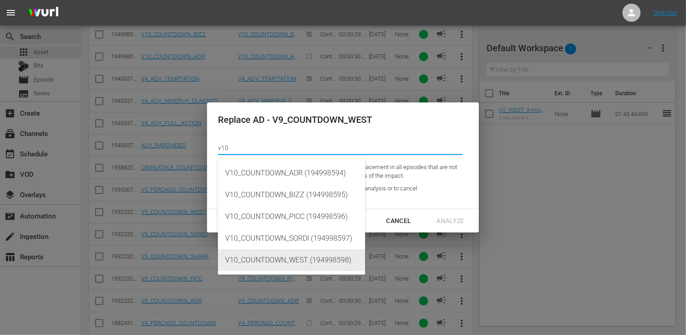
click at [276, 265] on div "V10_COUNTDOWN_WEST (194998598)" at bounding box center [291, 260] width 133 height 22
type input "V10_COUNTDOWN_WEST (194998598)"
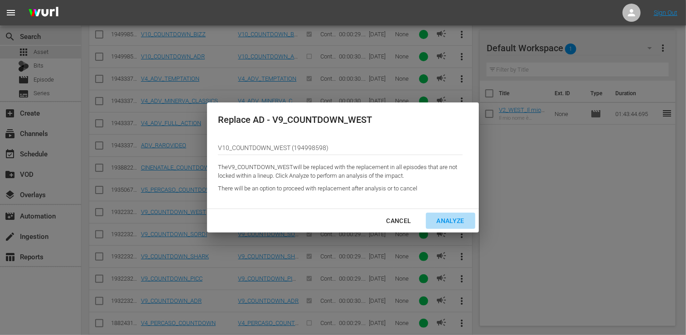
click at [452, 221] on div "Analyze" at bounding box center [450, 220] width 42 height 11
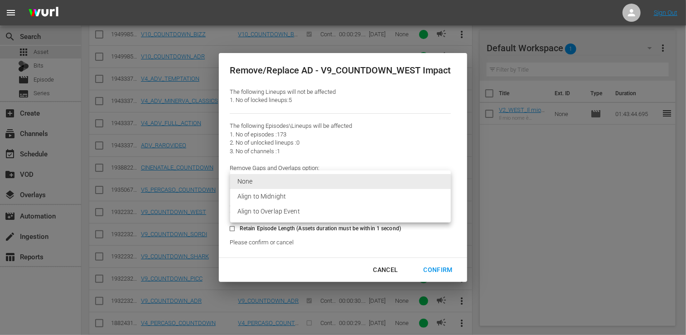
click at [288, 213] on li "Align to Overlap Event" at bounding box center [340, 211] width 221 height 15
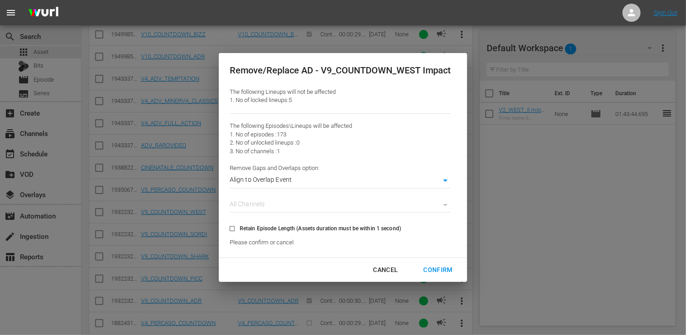
click at [285, 207] on div "All Channels" at bounding box center [340, 206] width 221 height 14
click at [443, 271] on div "Confirm" at bounding box center [437, 269] width 43 height 11
type input "0"
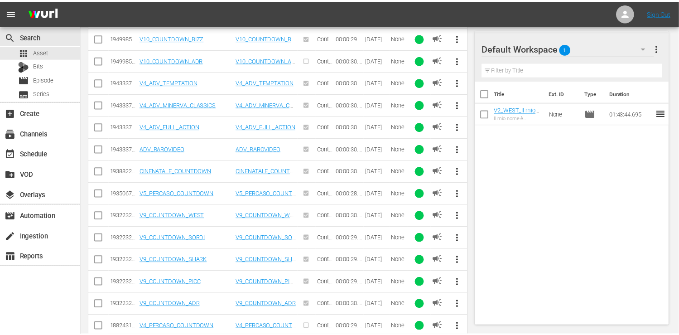
scroll to position [372, 0]
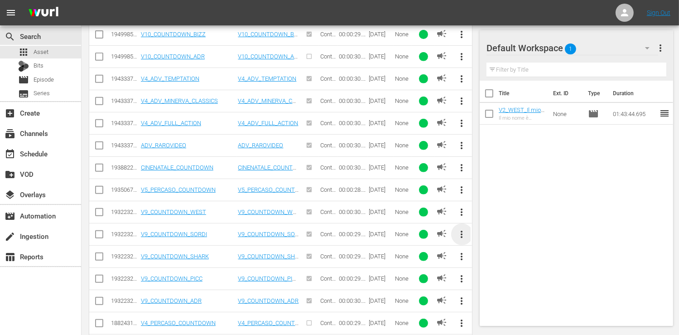
click at [461, 232] on span "more_vert" at bounding box center [462, 234] width 11 height 11
click at [528, 177] on div "Title Ext. ID Type Duration V2_WEST_Il mio nome è Shangai Joe Il mio nome è Sha…" at bounding box center [576, 201] width 193 height 241
click at [463, 232] on span "more_vert" at bounding box center [462, 234] width 11 height 11
click at [512, 202] on div "Title Ext. ID Type Duration V2_WEST_Il mio nome è Shangai Joe Il mio nome è Sha…" at bounding box center [576, 201] width 193 height 241
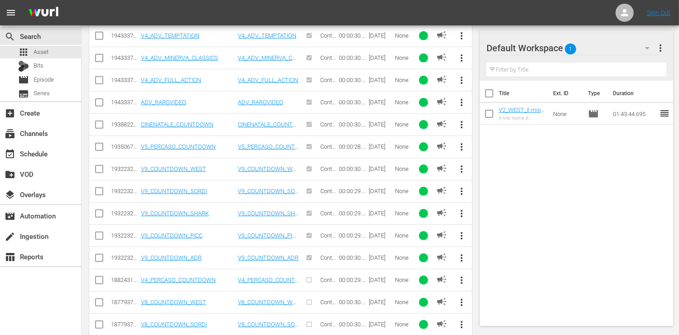
scroll to position [417, 0]
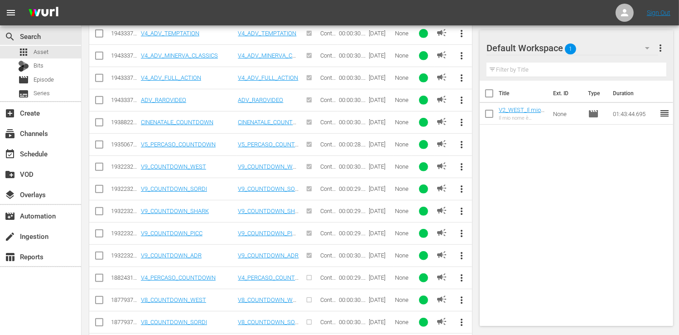
click at [462, 189] on span "more_vert" at bounding box center [462, 188] width 11 height 11
click at [602, 162] on div "Title Ext. ID Type Duration V2_WEST_Il mio nome è Shangai Joe Il mio nome è Sha…" at bounding box center [576, 201] width 193 height 241
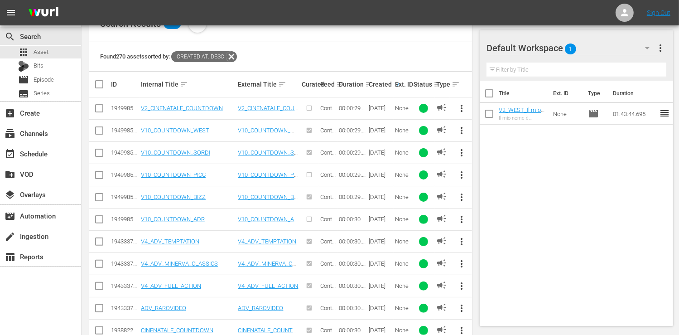
scroll to position [362, 0]
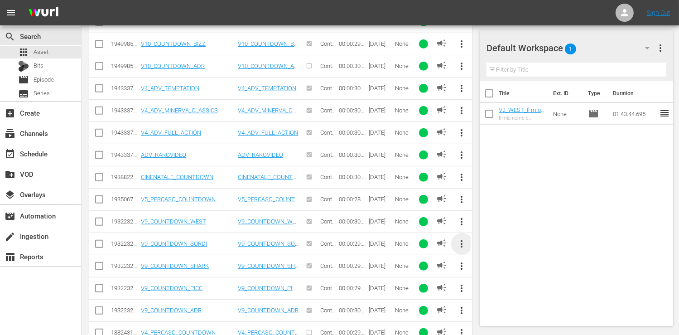
click at [461, 241] on span "more_vert" at bounding box center [462, 243] width 11 height 11
click at [529, 193] on div "Title Ext. ID Type Duration V2_WEST_Il mio nome è Shangai Joe Il mio nome è Sha…" at bounding box center [576, 201] width 193 height 241
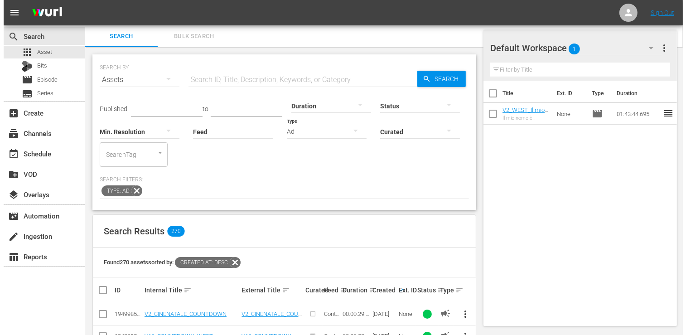
scroll to position [317, 0]
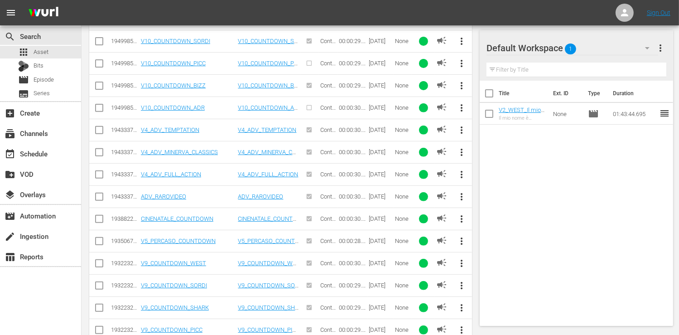
click at [461, 285] on span "more_vert" at bounding box center [462, 285] width 11 height 11
click at [509, 281] on div "Replace within all episodes" at bounding box center [523, 281] width 87 height 22
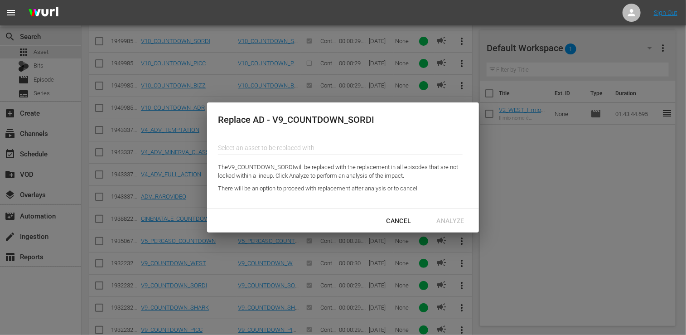
click at [274, 144] on input "text" at bounding box center [340, 148] width 245 height 22
type input "1"
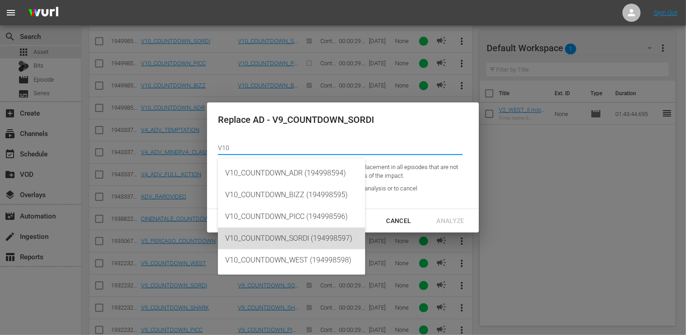
click at [284, 238] on div "V10_COUNTDOWN_SORDI (194998597)" at bounding box center [291, 238] width 133 height 22
type input "V10_COUNTDOWN_SORDI (194998597)"
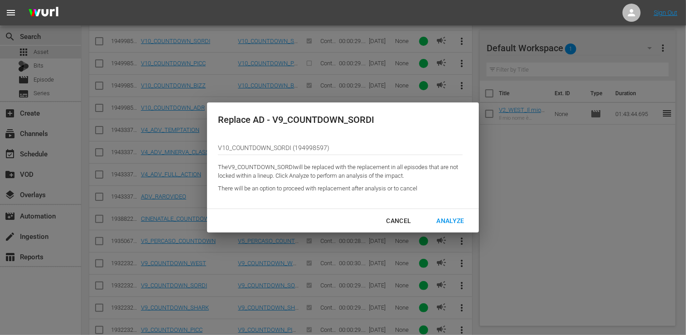
click at [451, 221] on div "Analyze" at bounding box center [450, 220] width 42 height 11
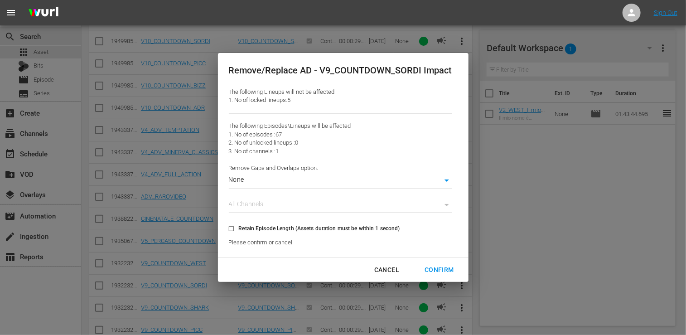
click at [279, 202] on div "All Channels" at bounding box center [340, 206] width 223 height 14
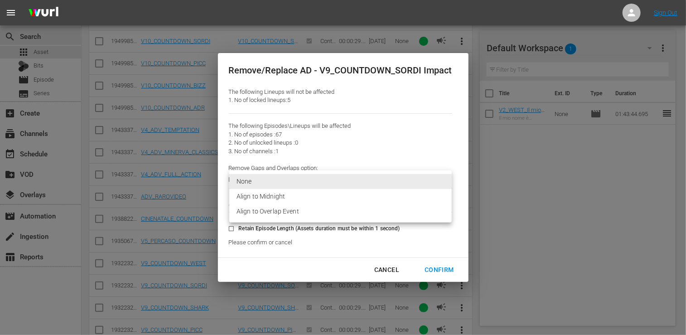
click at [281, 210] on li "Align to Overlap Event" at bounding box center [340, 211] width 222 height 15
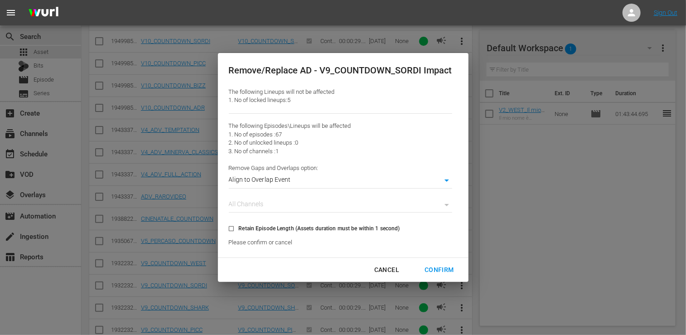
click at [449, 270] on div "Confirm" at bounding box center [438, 269] width 43 height 11
type input "0"
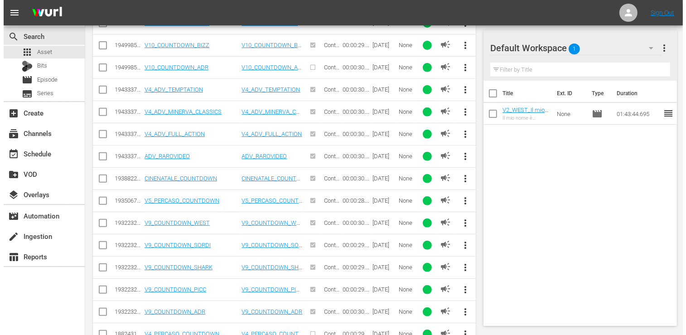
scroll to position [448, 0]
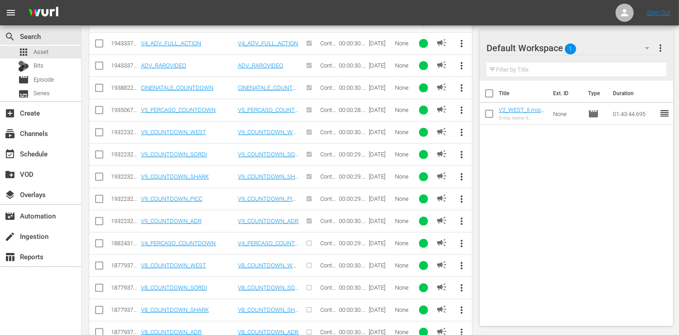
click at [461, 196] on span "more_vert" at bounding box center [462, 198] width 11 height 11
click at [525, 266] on div "Replace within all episodes" at bounding box center [523, 266] width 87 height 22
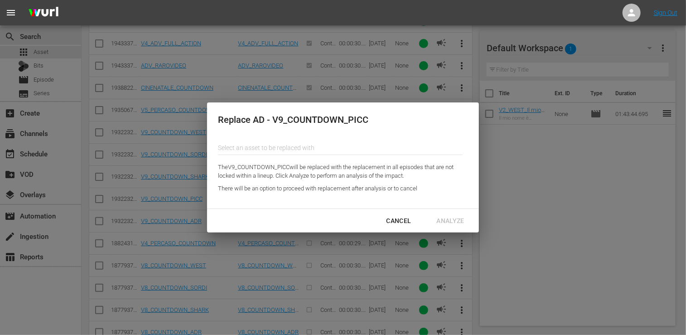
click at [255, 150] on input "text" at bounding box center [340, 148] width 245 height 22
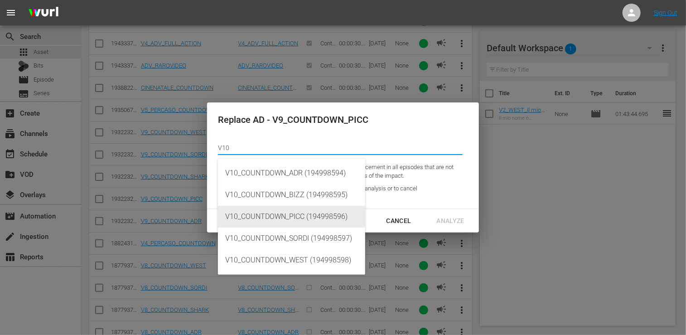
click at [282, 216] on div "V10_COUNTDOWN_PICC (194998596)" at bounding box center [291, 217] width 133 height 22
type input "V10_COUNTDOWN_PICC (194998596)"
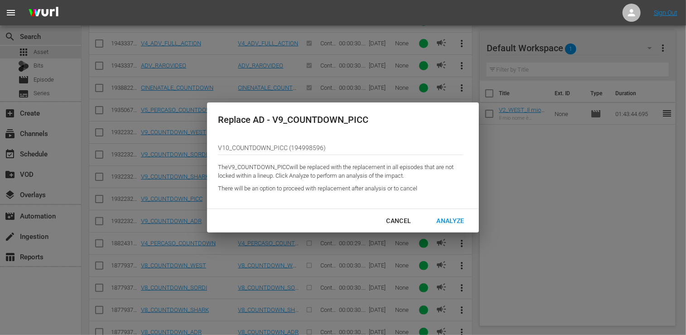
click at [453, 221] on div "Analyze" at bounding box center [450, 220] width 42 height 11
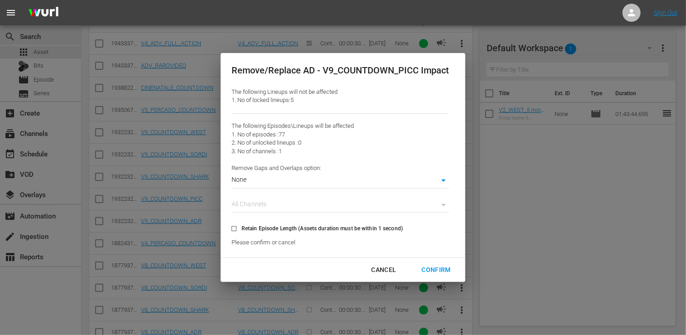
click at [272, 173] on div "None 0" at bounding box center [339, 181] width 217 height 16
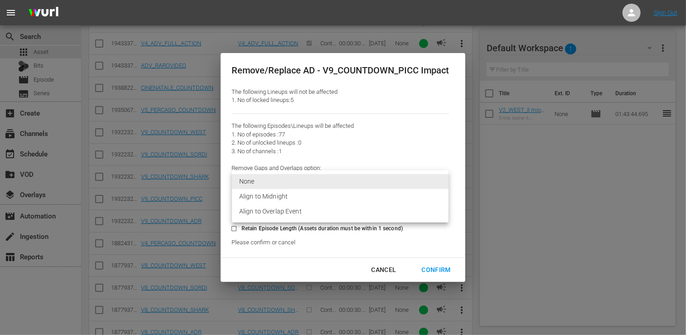
click at [276, 209] on li "Align to Overlap Event" at bounding box center [340, 211] width 217 height 15
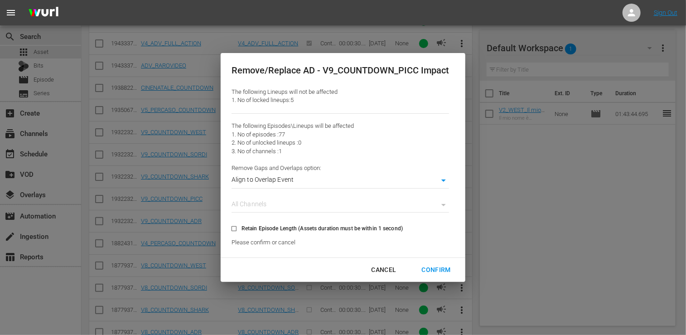
click at [435, 270] on div "Confirm" at bounding box center [435, 269] width 43 height 11
type input "0"
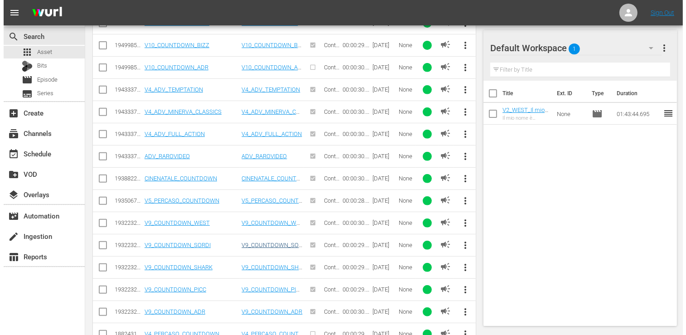
scroll to position [403, 0]
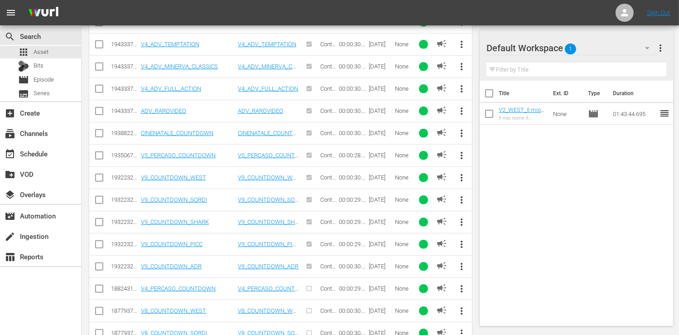
click at [461, 263] on span "more_vert" at bounding box center [462, 266] width 11 height 11
click at [511, 262] on div "Replace within all episodes" at bounding box center [523, 261] width 87 height 22
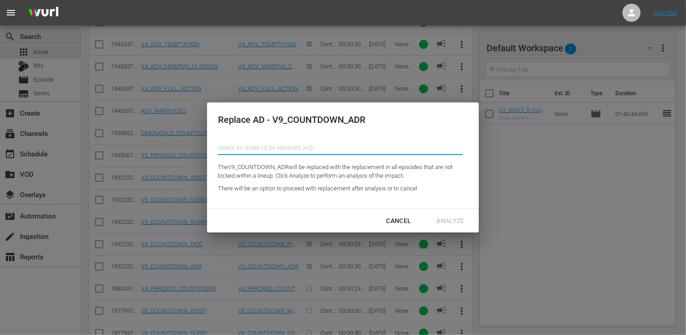
click at [303, 147] on input "text" at bounding box center [340, 148] width 245 height 22
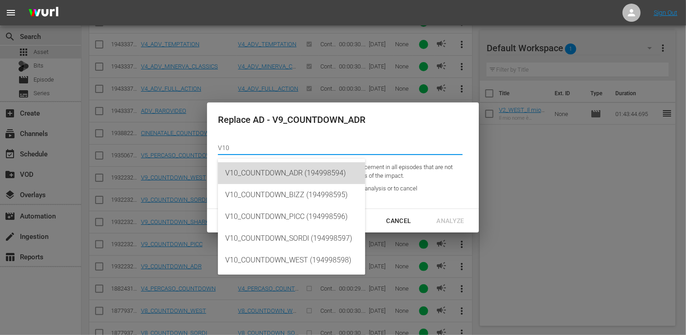
click at [308, 175] on div "V10_COUNTDOWN_ADR (194998594)" at bounding box center [291, 173] width 133 height 22
type input "V10_COUNTDOWN_ADR (194998594)"
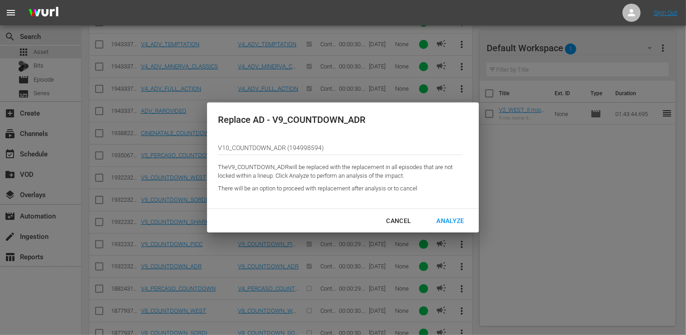
click at [455, 219] on div "Analyze" at bounding box center [450, 220] width 42 height 11
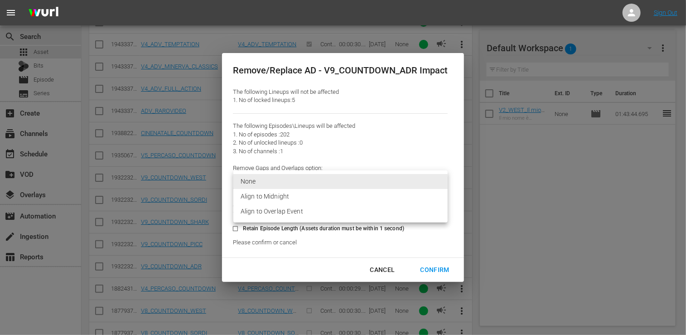
click at [267, 213] on li "Align to Overlap Event" at bounding box center [340, 211] width 214 height 15
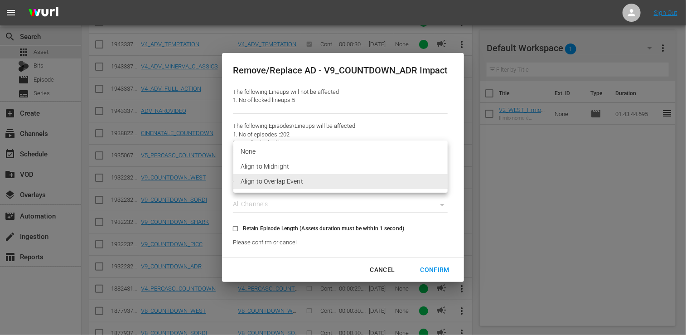
click at [345, 181] on li "Align to Overlap Event" at bounding box center [340, 181] width 214 height 15
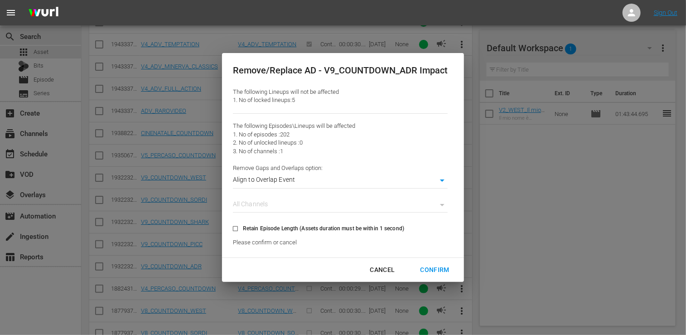
click at [432, 266] on div "Confirm" at bounding box center [434, 269] width 43 height 11
type input "0"
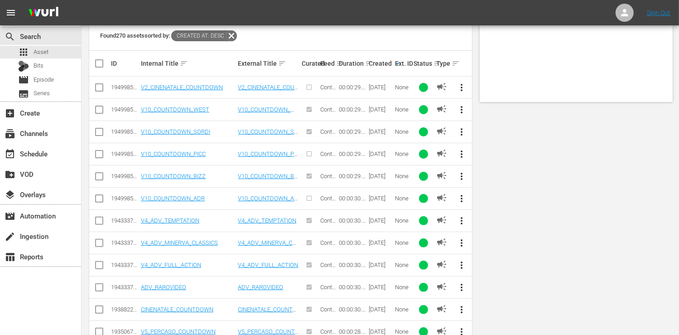
scroll to position [0, 0]
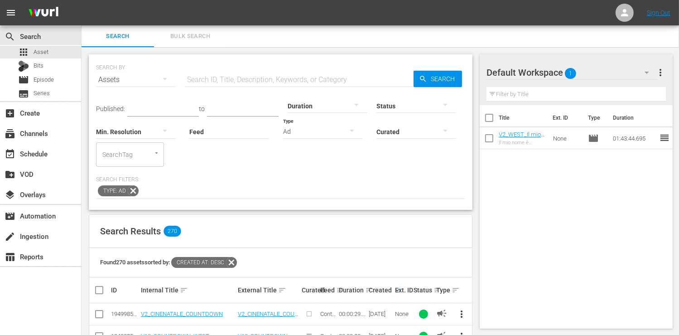
click at [232, 82] on input "text" at bounding box center [299, 80] width 229 height 22
type input "BIZZ"
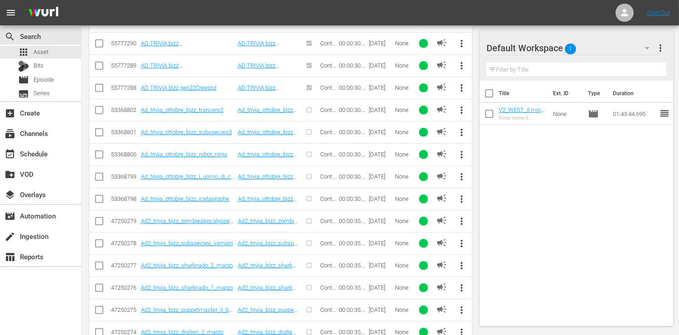
scroll to position [221, 0]
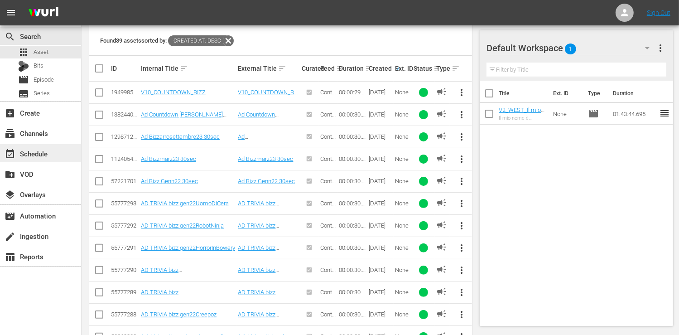
click at [53, 154] on div "event_available Schedule" at bounding box center [40, 153] width 81 height 18
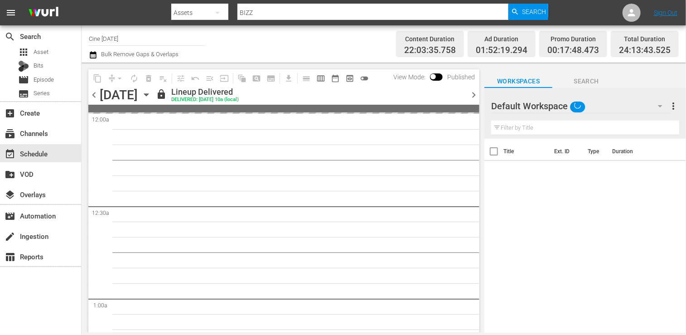
click at [131, 39] on input "Cine [DATE]" at bounding box center [147, 39] width 116 height 22
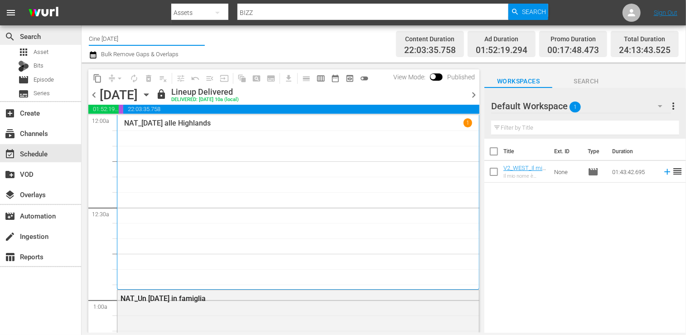
drag, startPoint x: 129, startPoint y: 39, endPoint x: 52, endPoint y: 41, distance: 76.6
click at [82, 0] on div "search Search apps Asset Bits movie Episode subtitles Series add_box Create sub…" at bounding box center [384, 0] width 604 height 0
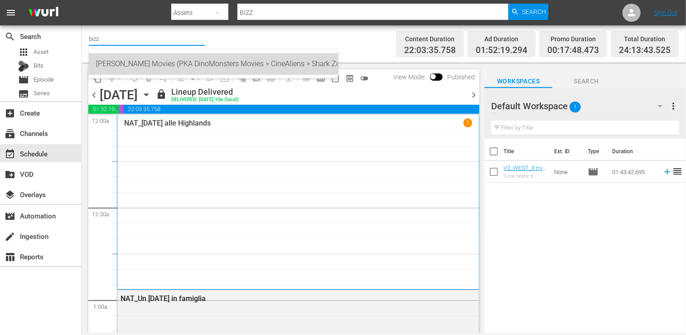
click at [140, 63] on div "Bizzarro Movies (PKA DinoMonsters Movies > CineAliens > Shark Zone) (607 - mine…" at bounding box center [213, 64] width 235 height 22
type input "Bizzarro Movies (PKA DinoMonsters Movies > CineAliens > Shark Zone) (607 - mine…"
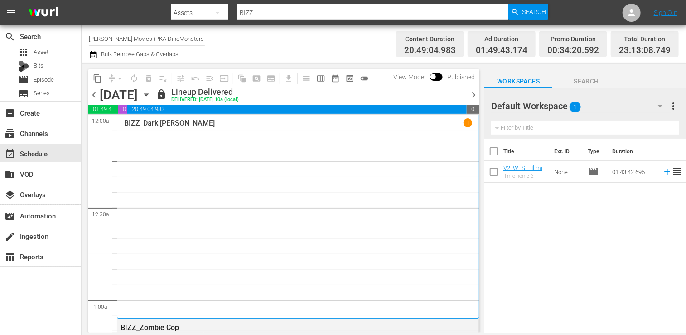
click at [247, 168] on div "BIZZ_Dark Walker 1" at bounding box center [298, 216] width 348 height 197
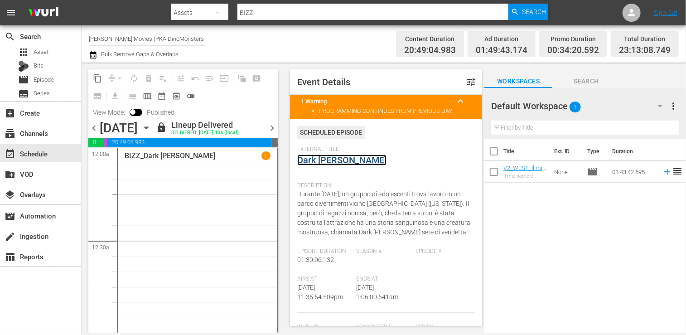
click at [317, 164] on link "Dark Walker" at bounding box center [341, 159] width 89 height 11
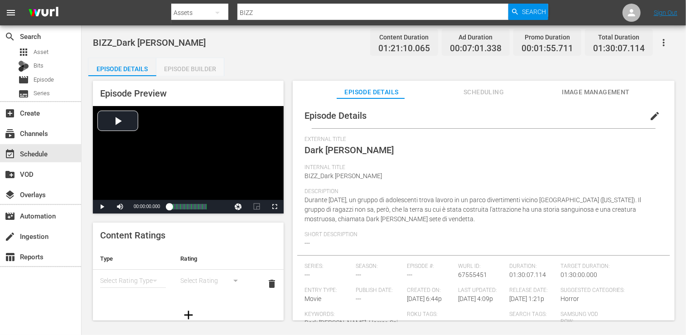
click at [197, 65] on div "Episode Builder" at bounding box center [190, 69] width 68 height 22
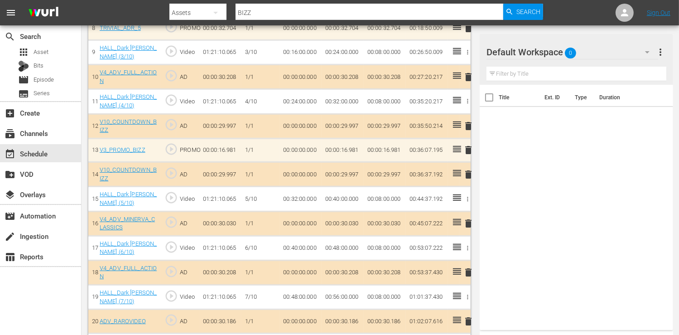
scroll to position [589, 0]
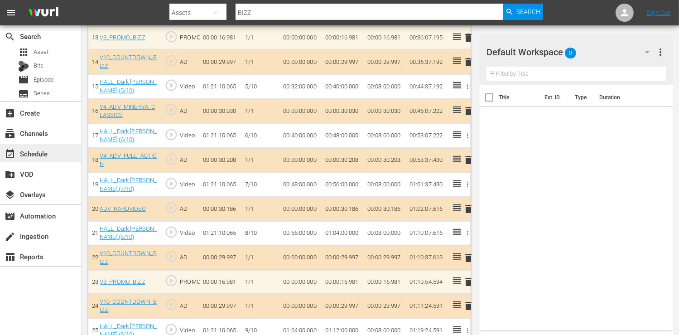
click at [58, 154] on div "event_available Schedule" at bounding box center [40, 153] width 81 height 18
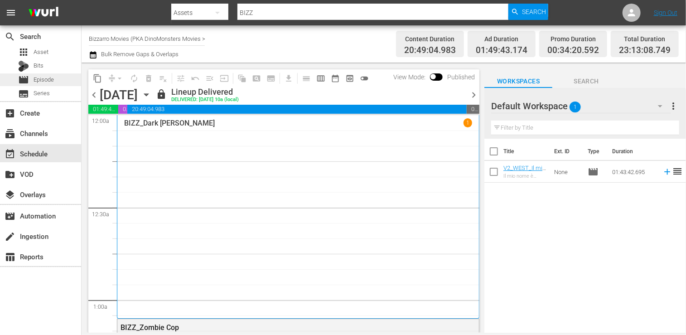
click at [58, 79] on div "movie Episode" at bounding box center [40, 79] width 81 height 13
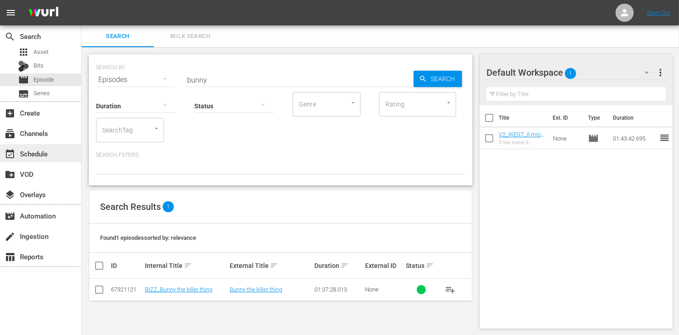
click at [49, 154] on div "event_available Schedule" at bounding box center [25, 152] width 51 height 8
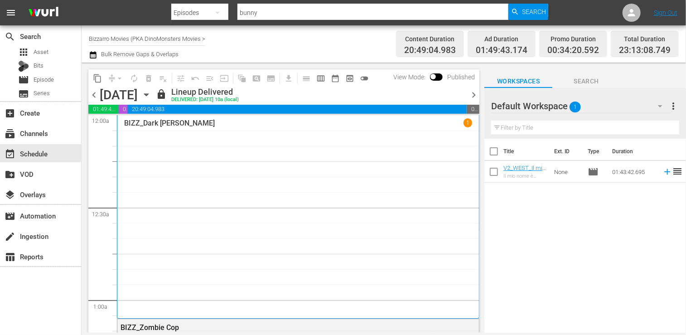
click at [191, 38] on input "Bizzarro Movies (PKA DinoMonsters Movies > CineAliens > Shark Zone)" at bounding box center [147, 39] width 116 height 22
click at [496, 148] on input "checkbox" at bounding box center [493, 153] width 19 height 19
checkbox input "true"
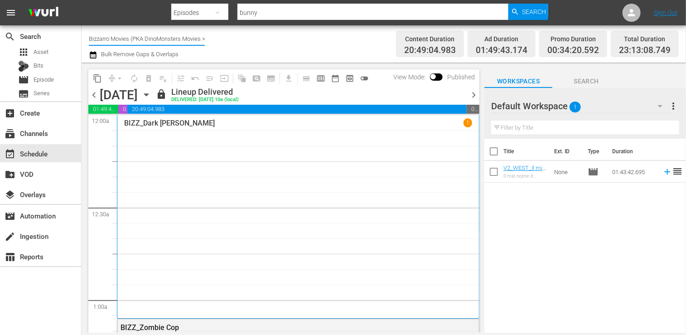
checkbox input "true"
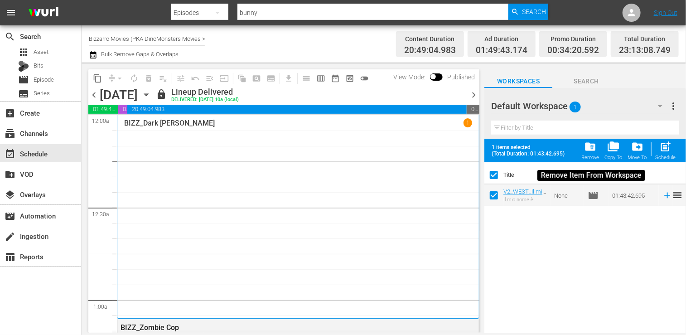
click at [587, 147] on span "folder_delete" at bounding box center [590, 146] width 12 height 12
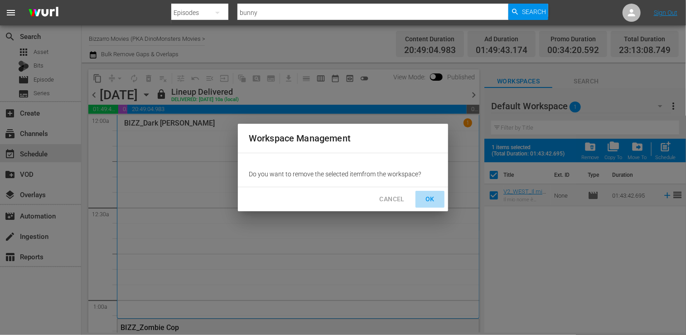
click at [431, 197] on span "OK" at bounding box center [430, 198] width 14 height 11
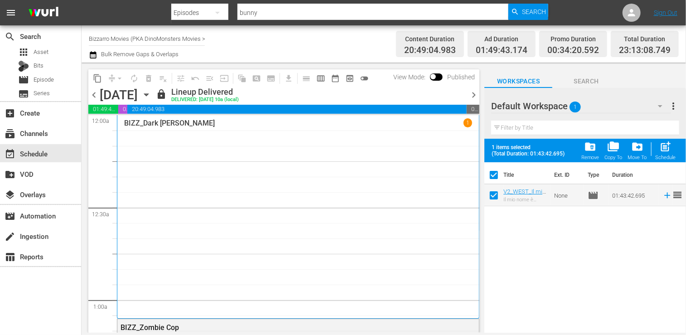
checkbox input "false"
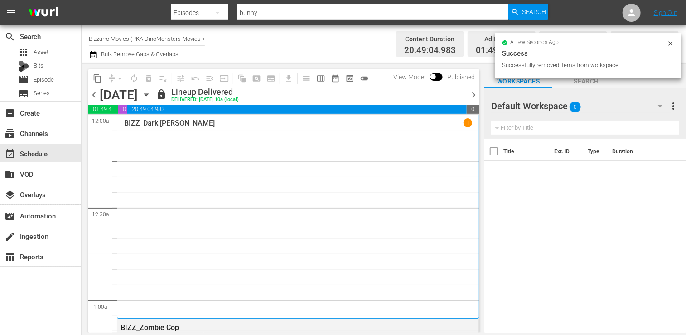
click at [131, 37] on input "Bizzarro Movies (PKA DinoMonsters Movies > CineAliens > Shark Zone)" at bounding box center [147, 39] width 116 height 22
click at [132, 37] on input "Bizzarro Movies (PKA DinoMonsters Movies > CineAliens > Shark Zone)" at bounding box center [147, 39] width 116 height 22
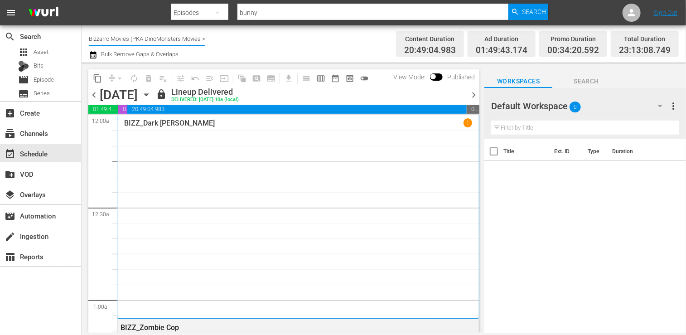
click at [132, 37] on input "Bizzarro Movies (PKA DinoMonsters Movies > CineAliens > Shark Zone)" at bounding box center [147, 39] width 116 height 22
click at [133, 37] on input "Bizzarro Movies (PKA DinoMonsters Movies > CineAliens > Shark Zone)" at bounding box center [147, 39] width 116 height 22
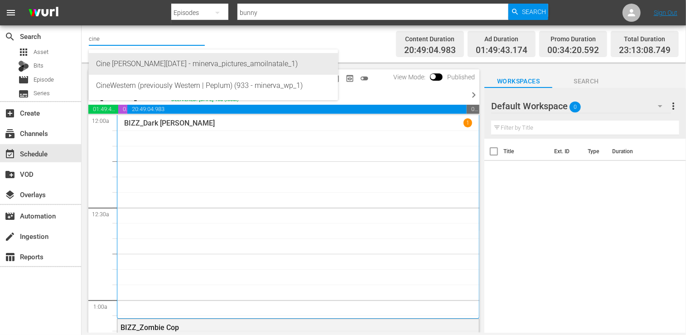
click at [190, 62] on div "Cine Natale (2130 - minerva_pictures_amoilnatale_1)" at bounding box center [213, 64] width 235 height 22
type input "Cine Natale (2130 - minerva_pictures_amoilnatale_1)"
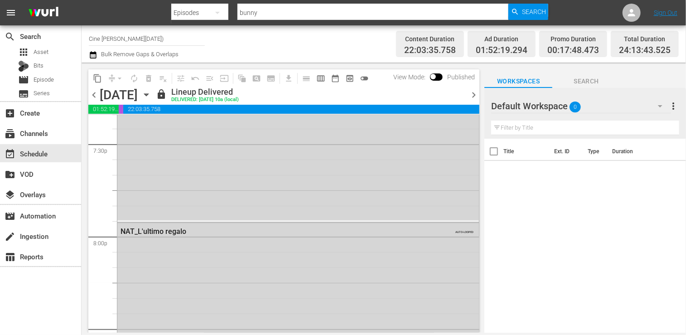
click at [475, 92] on span "chevron_right" at bounding box center [473, 94] width 11 height 11
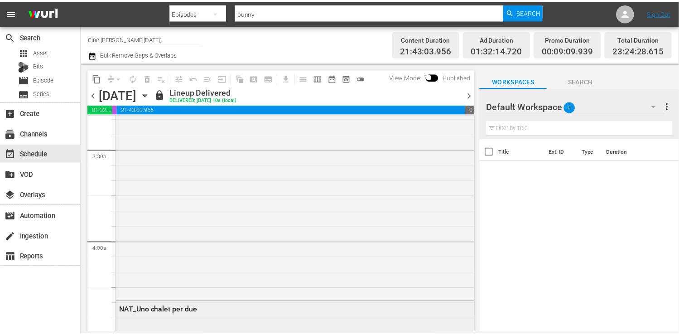
scroll to position [815, 0]
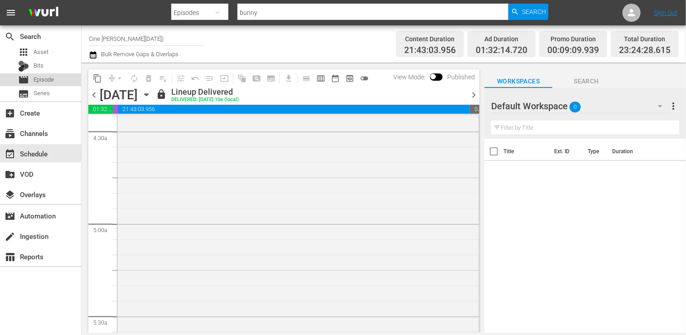
click at [54, 83] on div "movie Episode" at bounding box center [40, 79] width 81 height 13
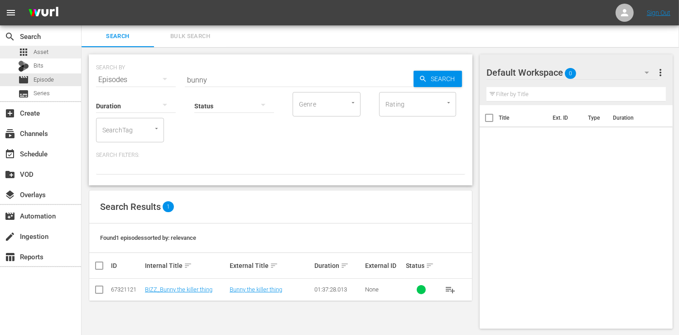
click at [51, 50] on div "apps Asset" at bounding box center [40, 52] width 81 height 13
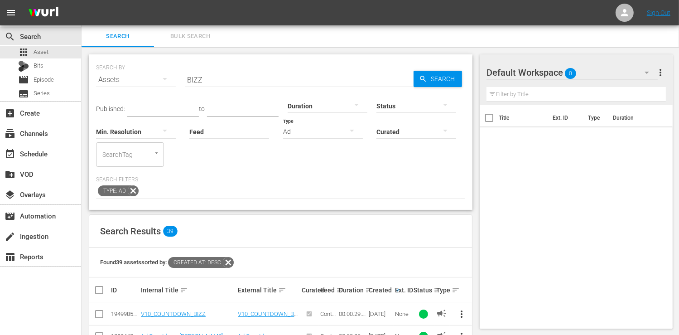
click at [231, 74] on input "BIZZ" at bounding box center [299, 80] width 229 height 22
type input "B"
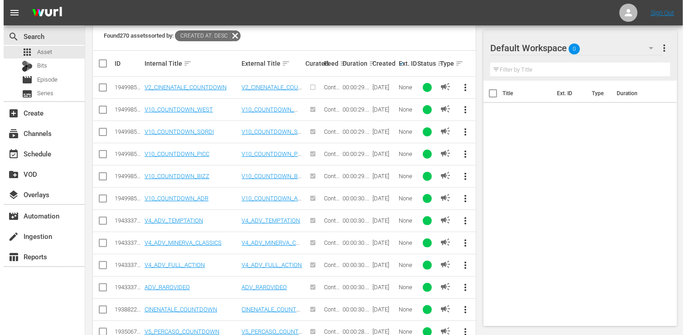
scroll to position [272, 0]
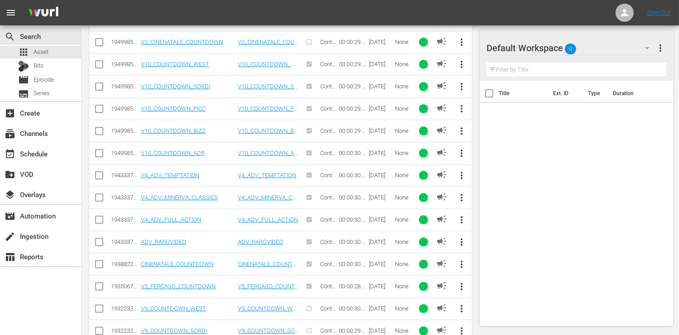
click at [461, 264] on span "more_vert" at bounding box center [462, 264] width 11 height 11
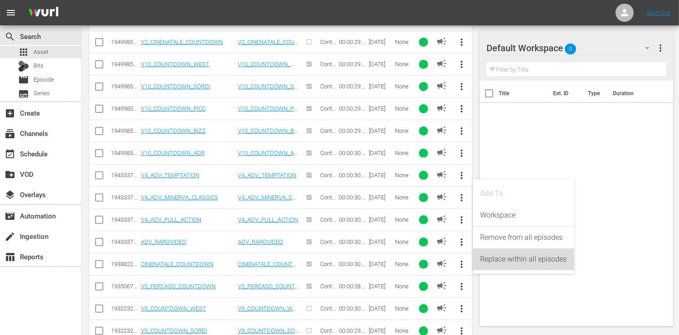
click at [517, 262] on div "Replace within all episodes" at bounding box center [523, 259] width 87 height 22
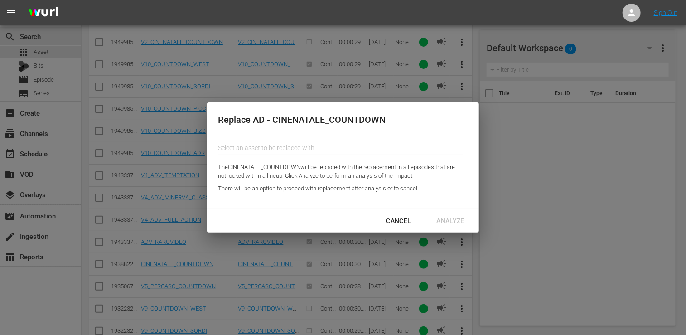
click at [287, 145] on input "text" at bounding box center [340, 148] width 245 height 22
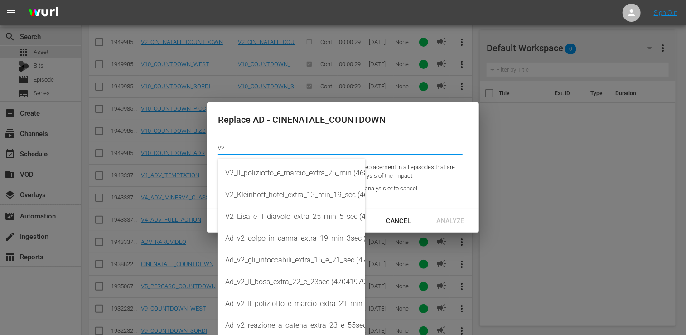
type input "v"
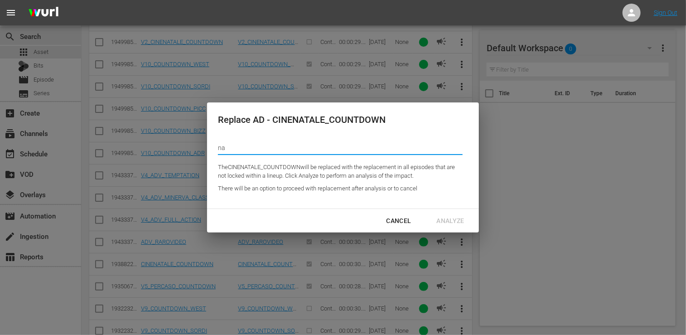
type input "n"
type input "N"
click at [315, 174] on div "V2_CINENATALE_COUNTDOWN (194998599)" at bounding box center [291, 173] width 133 height 22
type input "V2_CINENATALE_COUNTDOWN (194998599)"
click at [454, 223] on div "Analyze" at bounding box center [450, 220] width 42 height 11
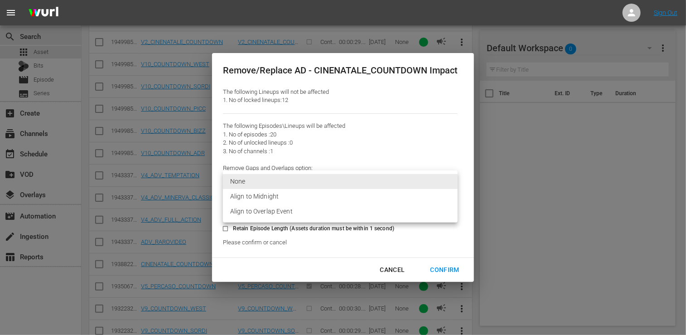
click at [272, 216] on li "Align to Overlap Event" at bounding box center [340, 211] width 235 height 15
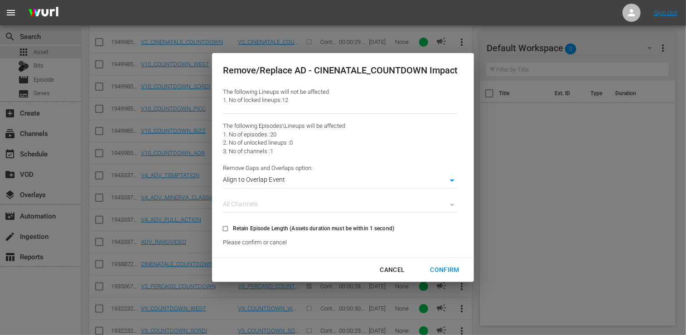
click at [442, 265] on div "Confirm" at bounding box center [444, 269] width 43 height 11
type input "0"
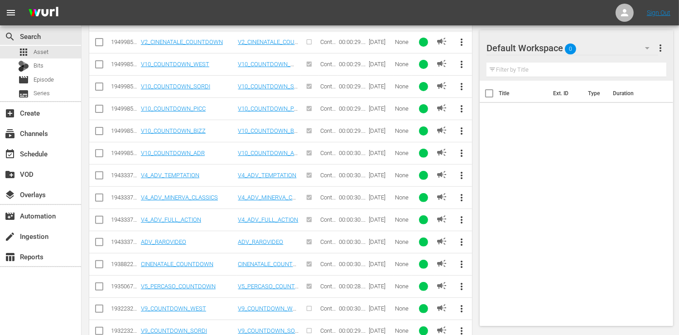
scroll to position [49, 0]
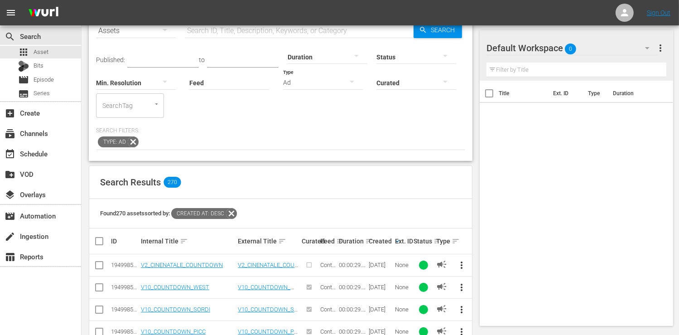
click at [235, 210] on icon at bounding box center [232, 213] width 12 height 12
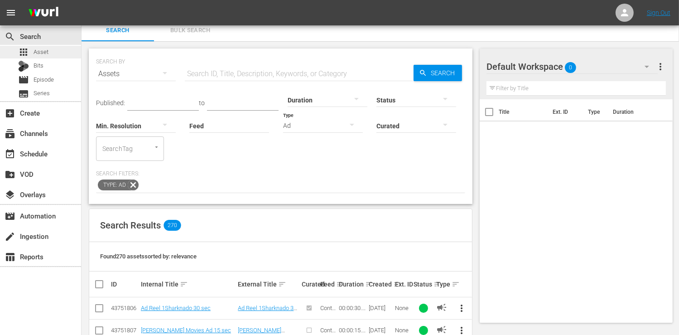
click at [52, 50] on div "apps Asset" at bounding box center [40, 52] width 81 height 13
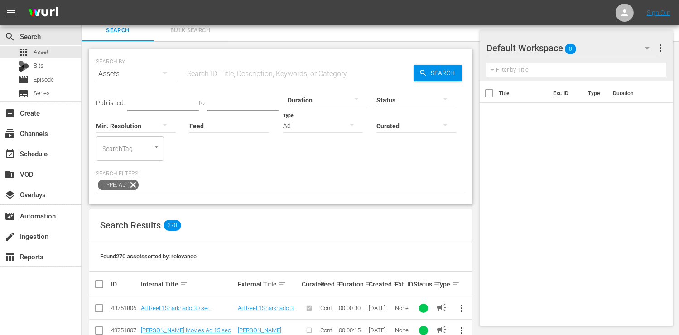
scroll to position [142, 0]
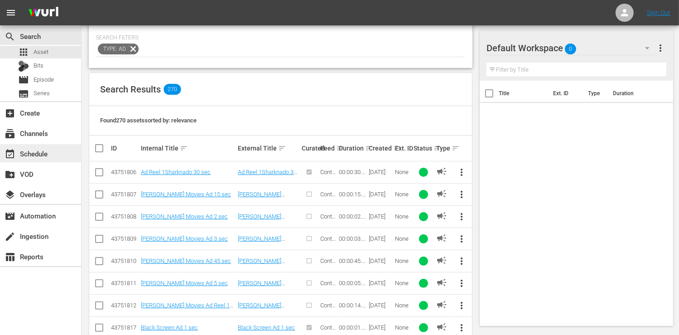
click at [38, 155] on div "event_available Schedule" at bounding box center [25, 152] width 51 height 8
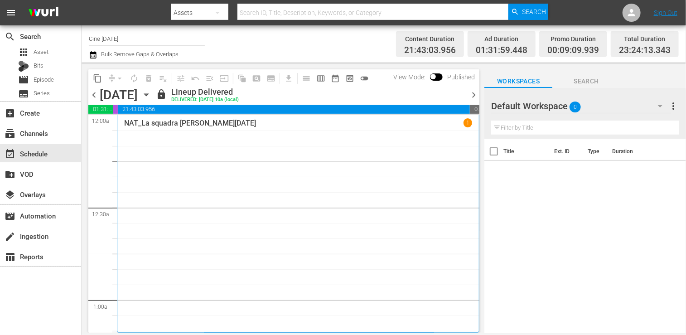
scroll to position [317, 0]
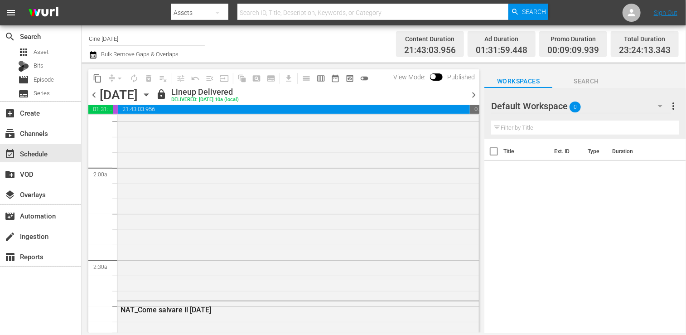
click at [475, 92] on span "chevron_right" at bounding box center [473, 94] width 11 height 11
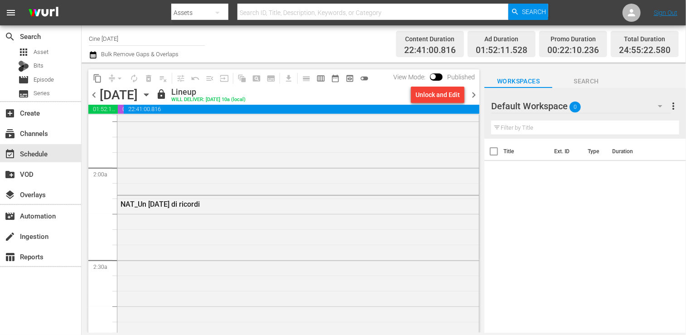
click at [472, 96] on span "chevron_right" at bounding box center [473, 94] width 11 height 11
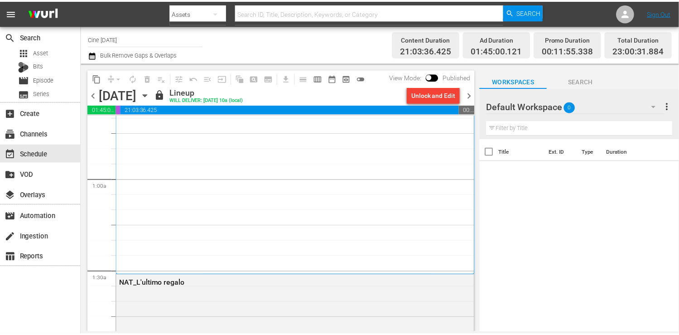
scroll to position [120, 0]
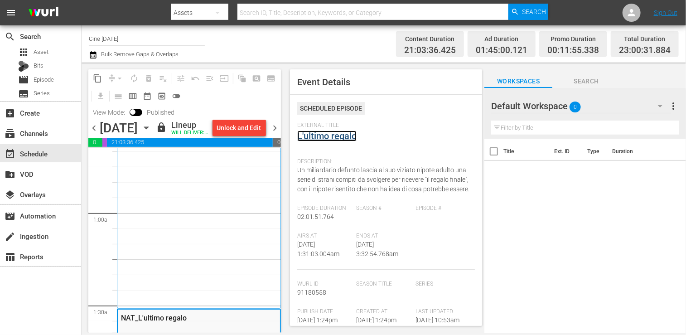
click at [341, 135] on link "L'ultimo regalo" at bounding box center [326, 135] width 59 height 11
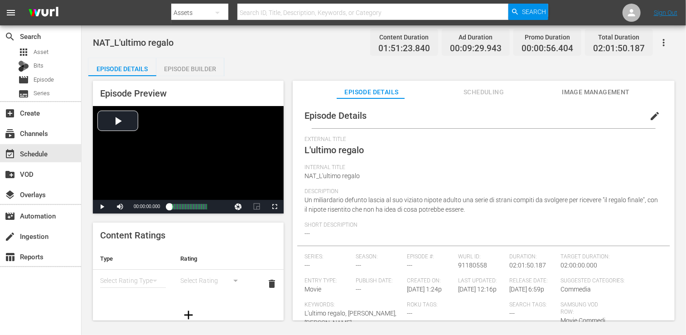
click at [196, 67] on div "Episode Builder" at bounding box center [190, 69] width 68 height 22
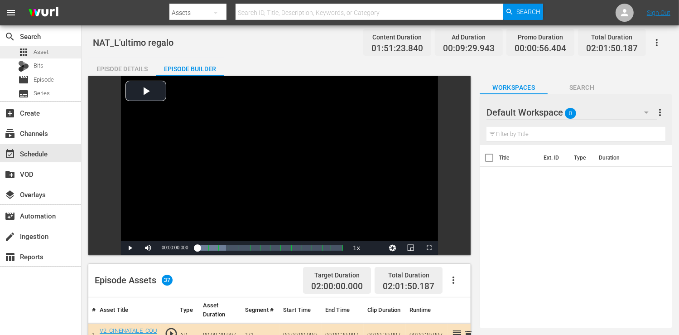
click at [49, 50] on div "apps Asset" at bounding box center [40, 52] width 81 height 13
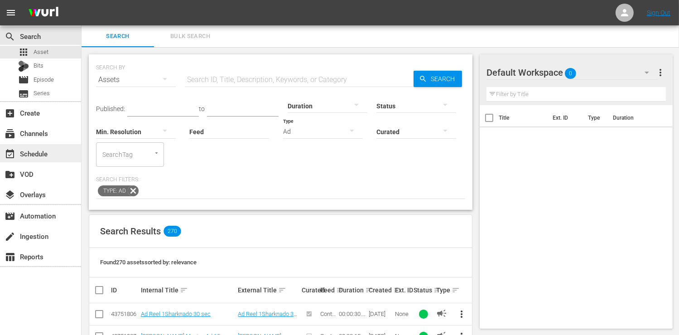
click at [47, 155] on div "event_available Schedule" at bounding box center [25, 152] width 51 height 8
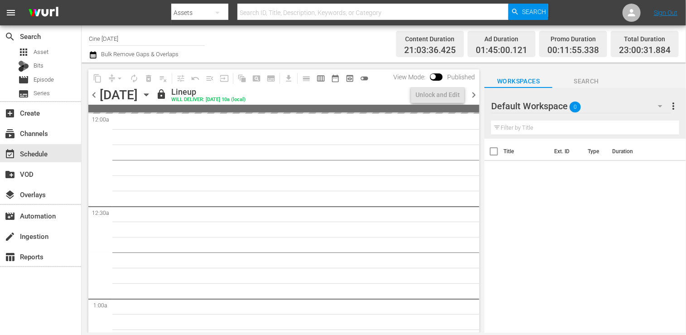
click at [161, 39] on input "Cine [DATE]" at bounding box center [147, 39] width 116 height 22
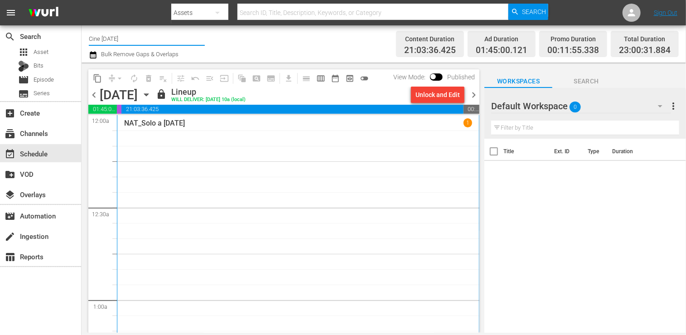
click at [161, 39] on input "Cine [DATE]" at bounding box center [147, 39] width 116 height 22
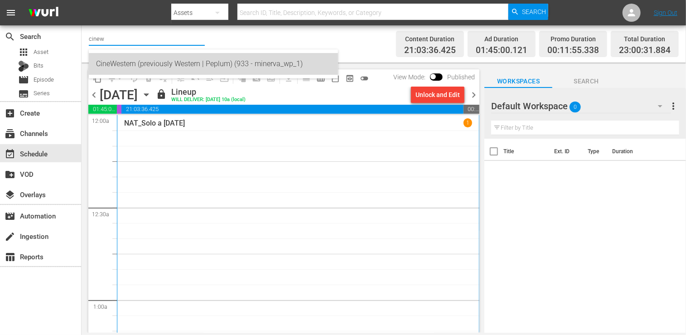
click at [140, 71] on div "CineWestern (previously Western | Peplum) (933 - minerva_wp_1)" at bounding box center [213, 64] width 235 height 22
type input "CineWestern (previously Western | Peplum) (933 - minerva_wp_1)"
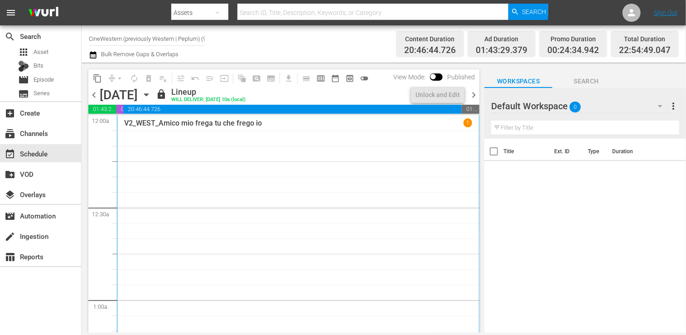
click at [254, 189] on div "V2_WEST_Amico mio frega tu che frego io 1" at bounding box center [298, 248] width 348 height 261
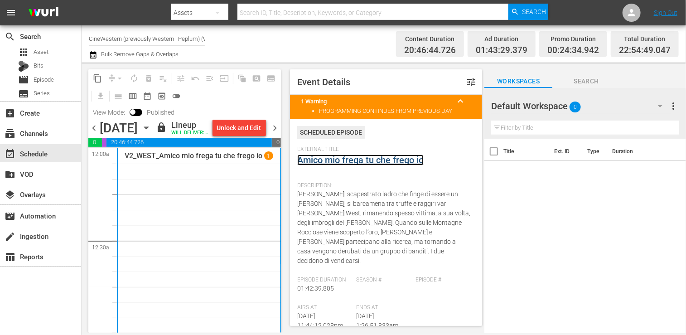
click at [390, 163] on link "Amico mio frega tu che frego io" at bounding box center [360, 159] width 126 height 11
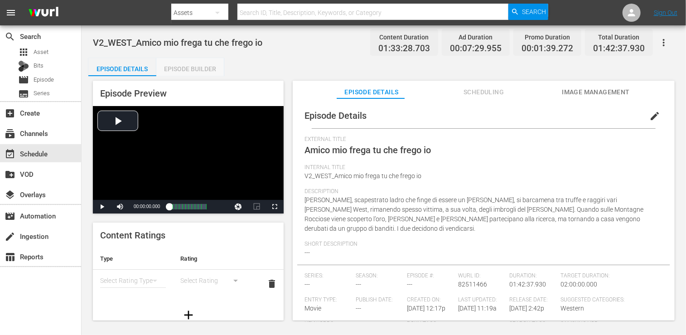
click at [186, 71] on div "Episode Builder" at bounding box center [190, 69] width 68 height 22
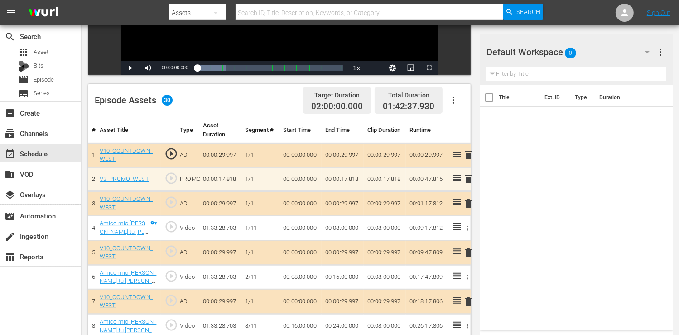
scroll to position [181, 0]
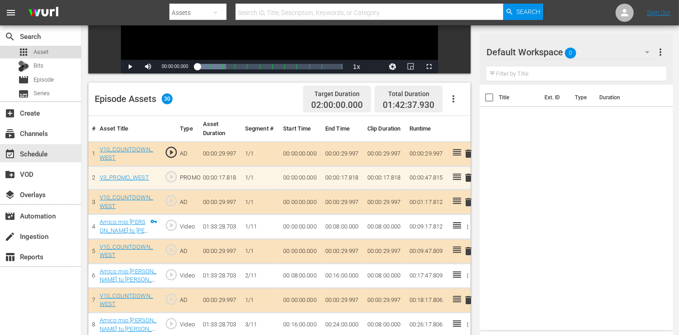
click at [46, 48] on span "Asset" at bounding box center [41, 52] width 15 height 9
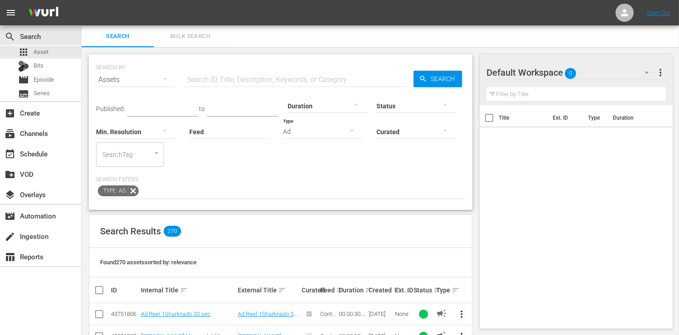
click at [330, 135] on div "Ad" at bounding box center [323, 131] width 80 height 25
click at [319, 130] on div "Video" at bounding box center [323, 130] width 80 height 14
click at [391, 290] on div "Created sort" at bounding box center [381, 289] width 24 height 11
click at [395, 290] on th "Ext. ID" at bounding box center [403, 289] width 19 height 25
click at [249, 78] on input "text" at bounding box center [299, 80] width 229 height 22
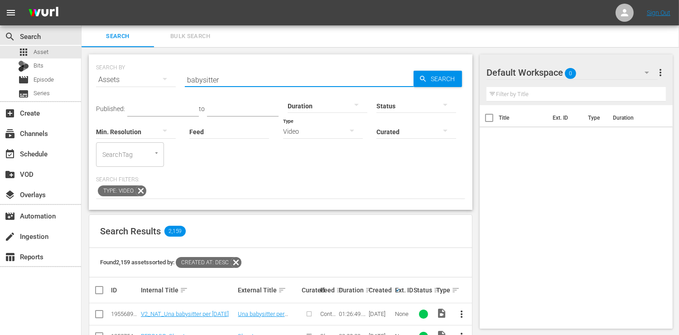
type input "babysitter"
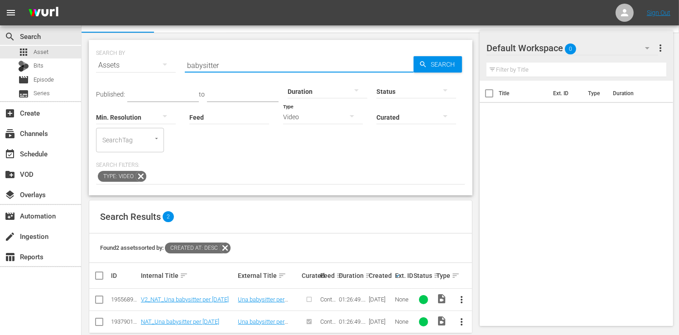
scroll to position [29, 0]
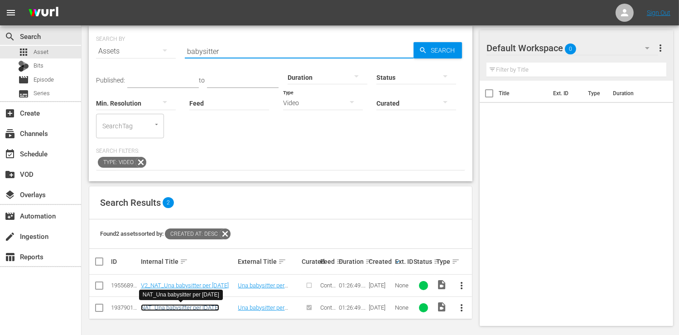
click at [187, 308] on link "NAT_Una babysitter per Natale" at bounding box center [180, 307] width 78 height 7
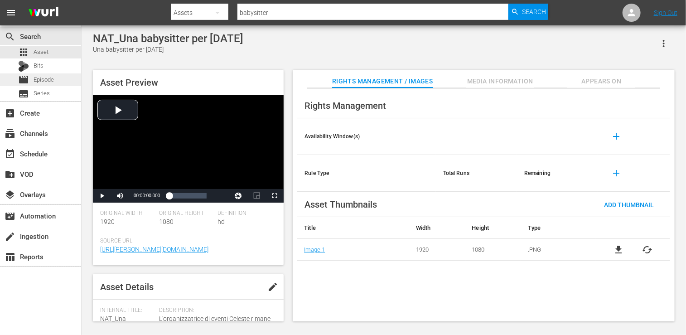
click at [43, 85] on div "movie Episode" at bounding box center [36, 79] width 36 height 13
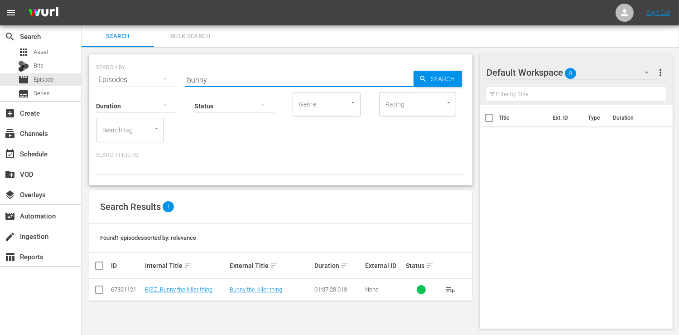
drag, startPoint x: 211, startPoint y: 74, endPoint x: 161, endPoint y: 81, distance: 49.9
click at [161, 81] on div "SEARCH BY Search By Episodes Search ID, Title, Description, Keywords, or Catego…" at bounding box center [280, 74] width 369 height 33
type input "babysitter"
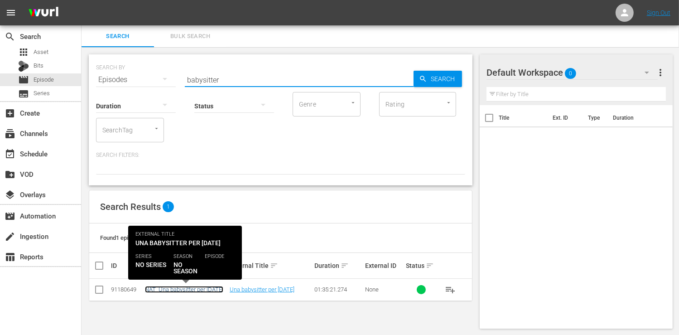
click at [205, 286] on link "NAT_Una babysitter per Natale" at bounding box center [184, 289] width 78 height 7
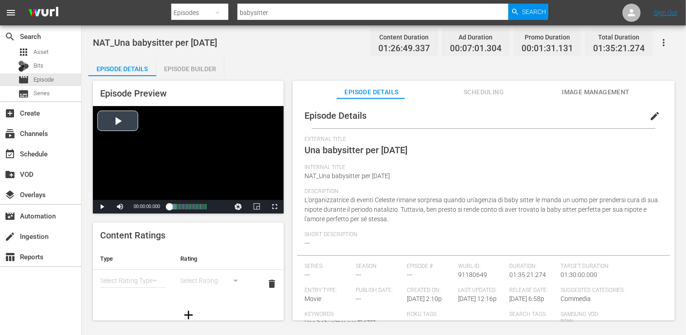
click at [111, 127] on div "Video Player" at bounding box center [188, 153] width 191 height 94
click at [191, 204] on div "Loaded : 39.76% 00:55:08.688 Una babysitter per Natale (7/10) 00:00:01.016" at bounding box center [188, 206] width 38 height 9
click at [649, 114] on span "edit" at bounding box center [654, 116] width 11 height 11
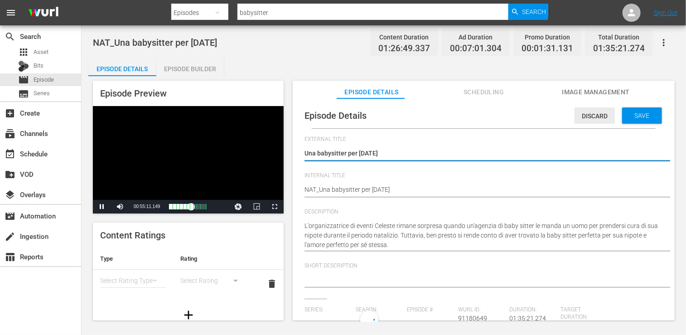
type input "No Series"
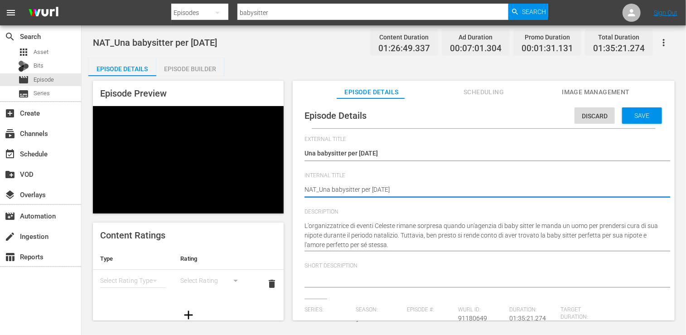
type textarea "NNAT_Una babysitter per Natale"
type textarea "NONAT_Una babysitter per Natale"
type textarea "NONNAT_Una babysitter per Natale"
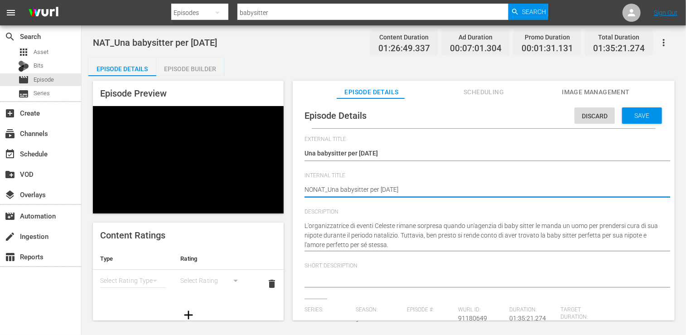
type textarea "NONNAT_Una babysitter per Natale"
type textarea "NON NAT_Una babysitter per Natale"
type textarea "NON UNAT_Una babysitter per Natale"
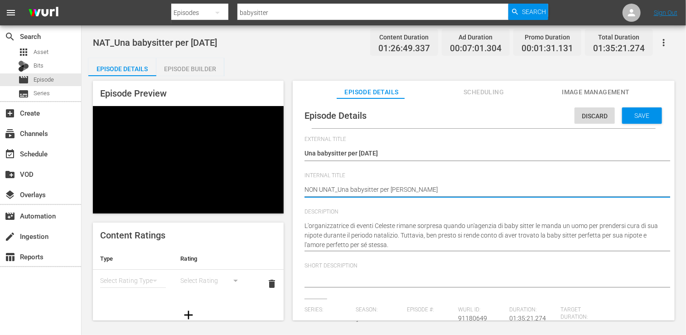
type textarea "NON USNAT_Una babysitter per Natale"
type textarea "NON USANAT_Una babysitter per Natale"
type textarea "NON USARNAT_Una babysitter per Natale"
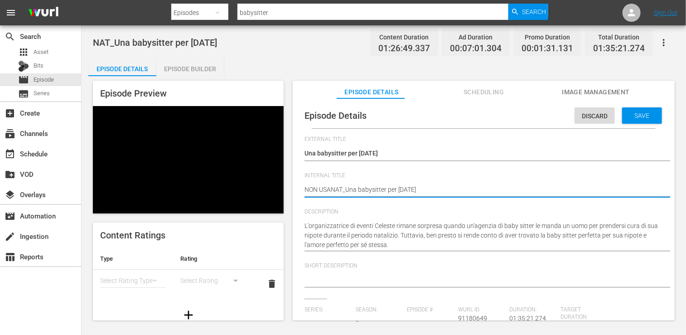
type textarea "NON USARNAT_Una babysitter per Natale"
type textarea "NON USARENAT_Una babysitter per Natale"
type textarea "NON USARE_NAT_Una babysitter per Natale"
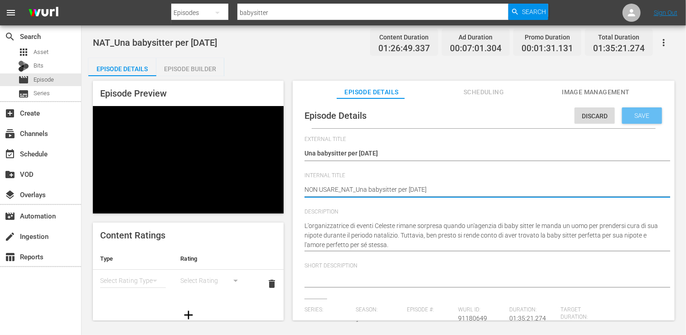
click at [639, 116] on span "Save" at bounding box center [641, 115] width 29 height 7
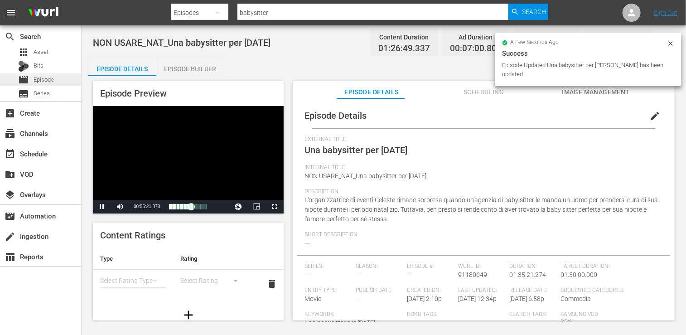
click at [50, 81] on span "Episode" at bounding box center [44, 79] width 20 height 9
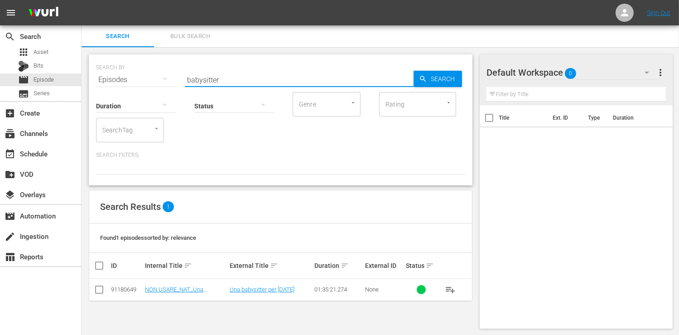
drag, startPoint x: 231, startPoint y: 78, endPoint x: 120, endPoint y: 81, distance: 111.0
click at [120, 81] on div "SEARCH BY Search By Episodes Search ID, Title, Description, Keywords, or Catego…" at bounding box center [280, 74] width 369 height 33
type input "natale a"
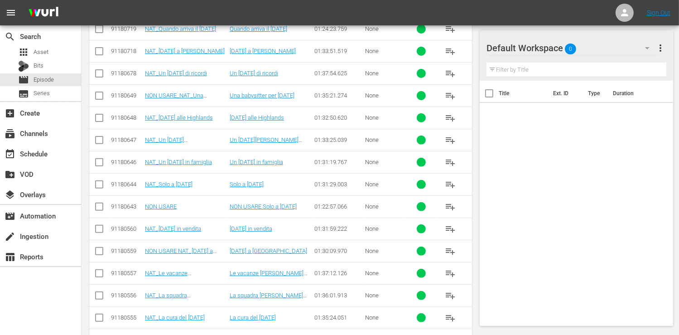
scroll to position [317, 0]
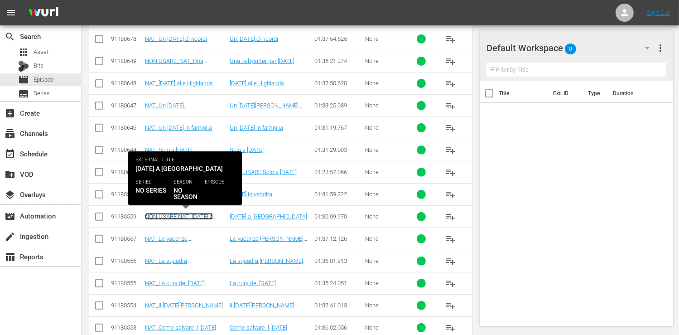
click at [183, 216] on link "NON USARE NAT_Natale a Greenpine Grove" at bounding box center [179, 220] width 68 height 14
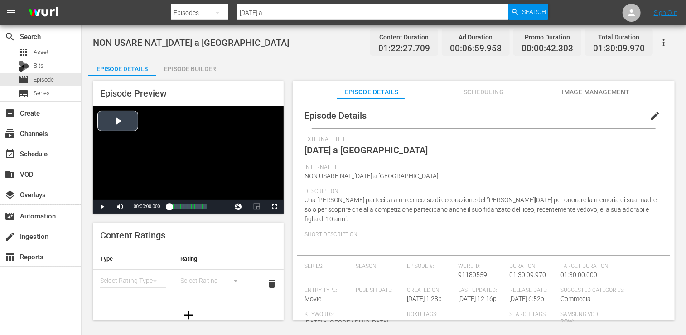
click at [116, 119] on div "Video Player" at bounding box center [188, 153] width 191 height 94
click at [196, 205] on div "Loaded : 19.42% 01:05:10.821 Natale a Greenpine Grove (8/10) 00:00:00.449" at bounding box center [188, 206] width 38 height 9
click at [649, 112] on span "edit" at bounding box center [654, 116] width 11 height 11
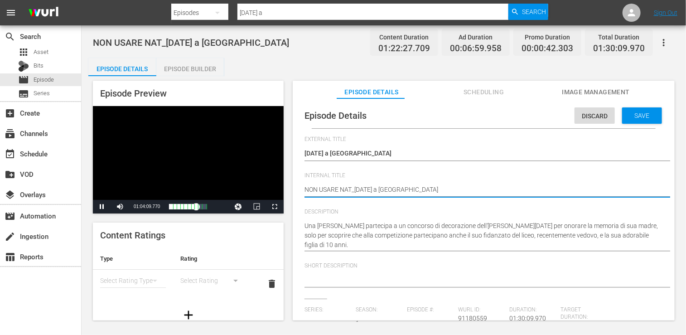
drag, startPoint x: 356, startPoint y: 190, endPoint x: 258, endPoint y: 188, distance: 97.9
click at [339, 189] on textarea "NON USARE NAT_Natale a Greenpine Grove" at bounding box center [481, 190] width 354 height 11
drag, startPoint x: 341, startPoint y: 190, endPoint x: 270, endPoint y: 188, distance: 70.7
click at [270, 188] on div "Episode Preview Video Player is loading. Play Video Pause Mute Current Time 01:…" at bounding box center [383, 201] width 591 height 251
type textarea "NAT_[DATE] a [GEOGRAPHIC_DATA]"
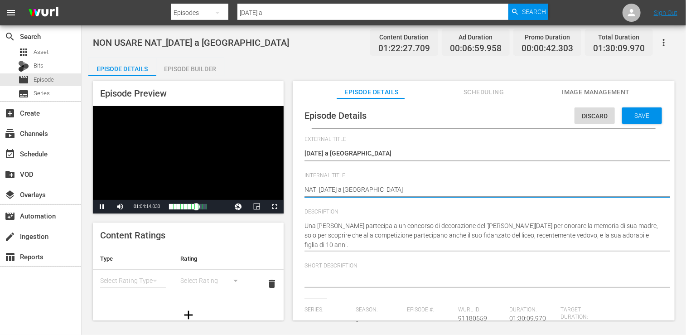
type textarea "NAT_[DATE] a [GEOGRAPHIC_DATA]"
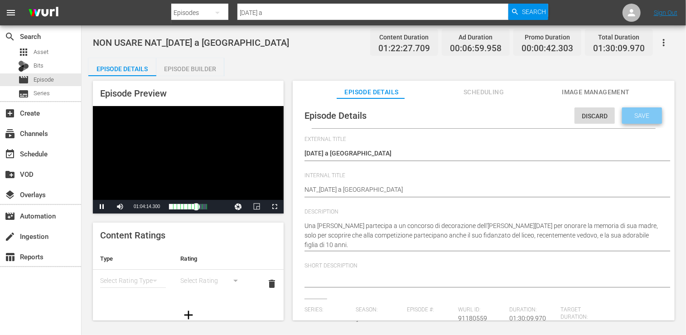
click at [635, 116] on span "Save" at bounding box center [641, 115] width 29 height 7
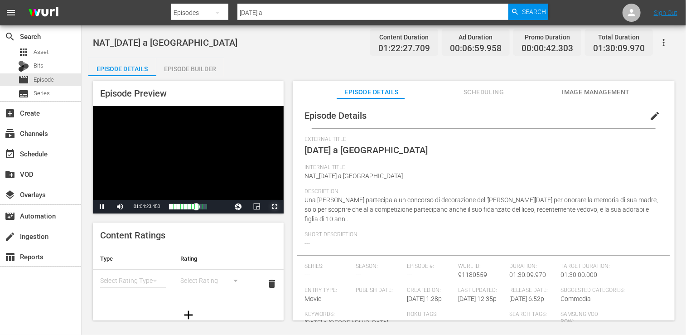
click at [274, 207] on span "Video Player" at bounding box center [274, 207] width 0 height 0
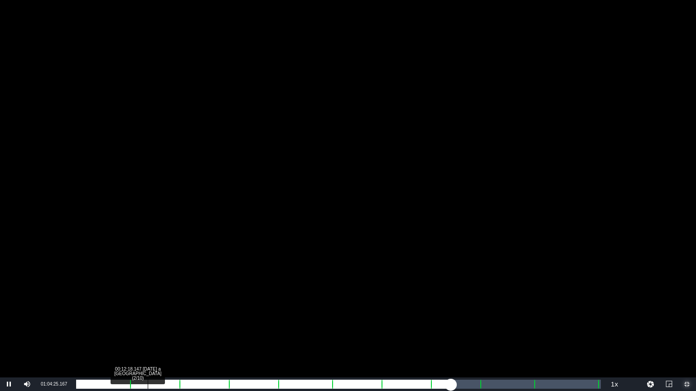
click at [148, 334] on div "Loaded : 71.49% 00:12:18.147 Natale a Greenpine Grove (2/10) 00:58:57.102 Cue P…" at bounding box center [338, 384] width 525 height 9
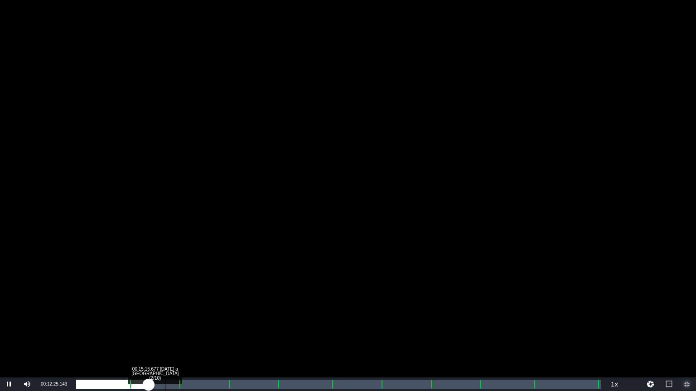
click at [164, 334] on div "Loaded : 13.35% 00:15:15.677 Natale a Greenpine Grove (2/10) 00:10:41.169 Cue P…" at bounding box center [338, 384] width 525 height 9
click at [245, 334] on div "Loaded : 17.23% 00:29:02.589 Natale a Greenpine Grove (4/10) 00:13:32.317 Cue P…" at bounding box center [338, 384] width 525 height 9
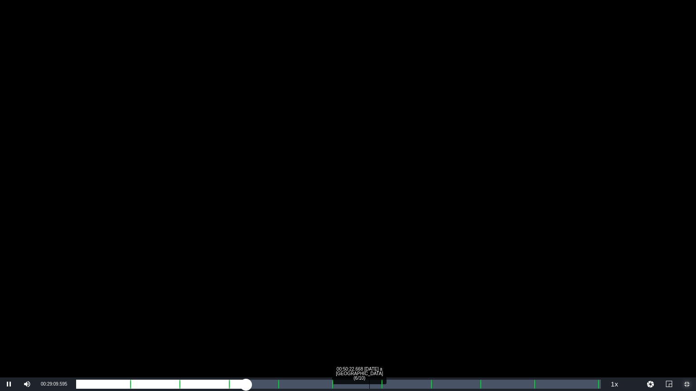
click at [369, 334] on div "Loaded : 32.29% 00:50:22.668 Natale a Greenpine Grove (6/10) 00:26:25.737 Cue P…" at bounding box center [339, 385] width 534 height 14
click at [400, 334] on div "Loaded : 56.81% 00:55:40.352 Natale a Greenpine Grove (7/10) 00:46:09.328 Cue P…" at bounding box center [338, 384] width 525 height 9
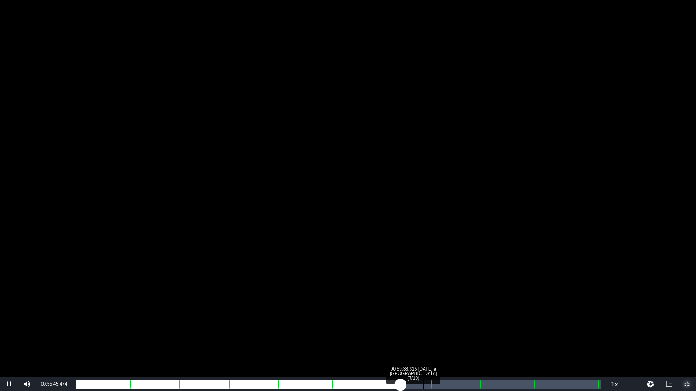
click at [423, 334] on div "Loaded : 61.66% 00:59:38.615 Natale a Greenpine Grove (7/10) 00:50:47.487 Cue P…" at bounding box center [338, 384] width 525 height 9
click at [489, 334] on div "Loaded : 66.52% 01:11:00.701 Natale a Greenpine Grove (9/10) 00:54:41.831 Cue P…" at bounding box center [338, 384] width 525 height 9
click at [515, 334] on div "Loaded : 78.05% 01:15:22.323 Natale a Greenpine Grove (9/10) 01:04:18.911 Cue P…" at bounding box center [338, 384] width 525 height 9
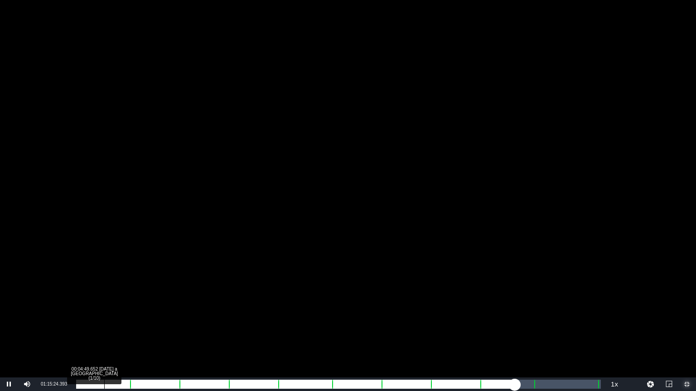
click at [105, 334] on div "Loaded : 83.76% 00:04:49.652 Natale a Greenpine Grove (1/10) 01:08:42.195 Cue P…" at bounding box center [338, 384] width 525 height 9
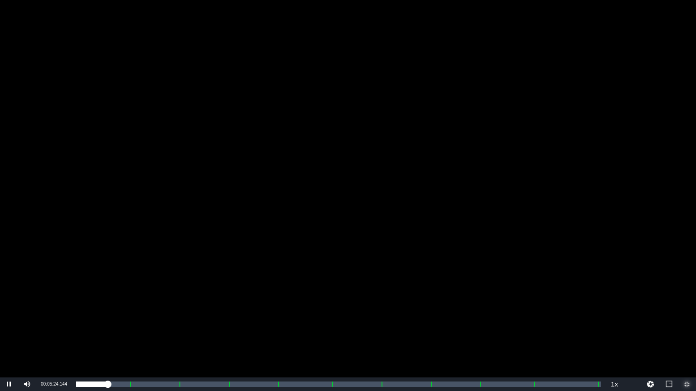
click at [685, 334] on span "Video Player" at bounding box center [687, 385] width 0 height 0
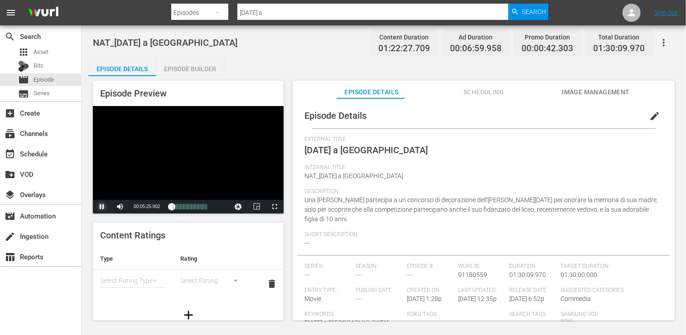
click at [102, 207] on span "Video Player" at bounding box center [102, 207] width 0 height 0
click at [49, 52] on div "apps Asset" at bounding box center [40, 52] width 81 height 13
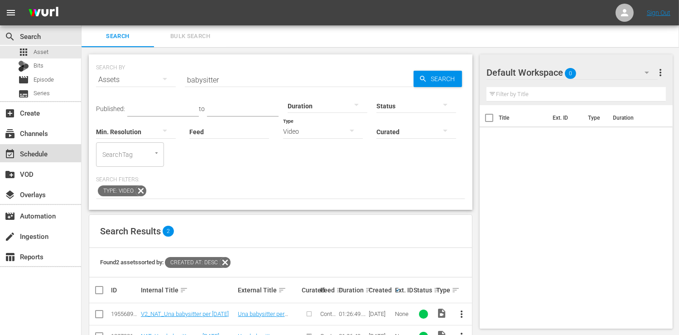
click at [51, 151] on div "event_available Schedule" at bounding box center [40, 153] width 81 height 18
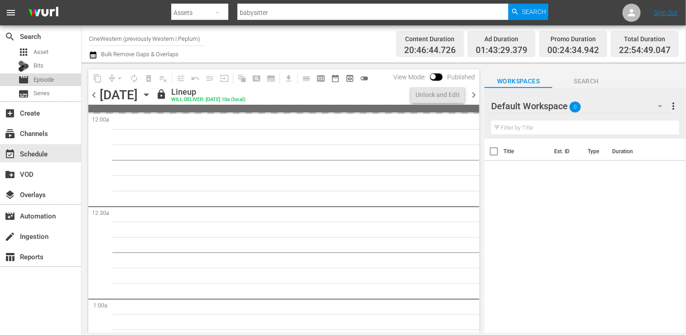
click at [65, 75] on div "movie Episode" at bounding box center [40, 79] width 81 height 13
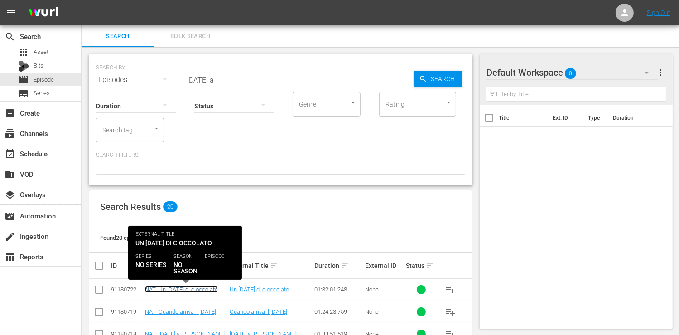
click at [187, 288] on link "NAT_Un [DATE] di cioccolato" at bounding box center [181, 289] width 73 height 7
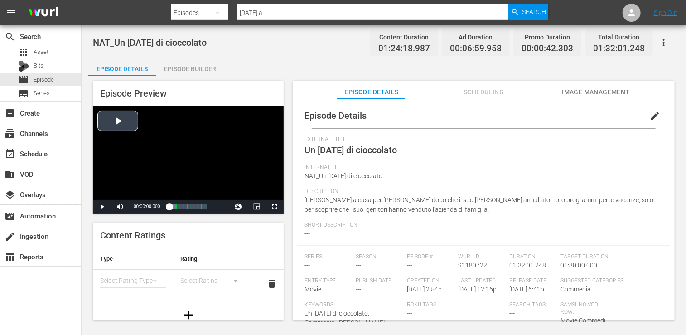
click at [108, 126] on div "Video Player" at bounding box center [188, 153] width 191 height 94
click at [194, 207] on div "Progress Bar" at bounding box center [194, 207] width 0 height 12
click at [207, 206] on div "Progress Bar" at bounding box center [207, 207] width 0 height 12
drag, startPoint x: 274, startPoint y: 207, endPoint x: 281, endPoint y: 245, distance: 38.7
click at [274, 207] on span "Video Player" at bounding box center [274, 207] width 0 height 0
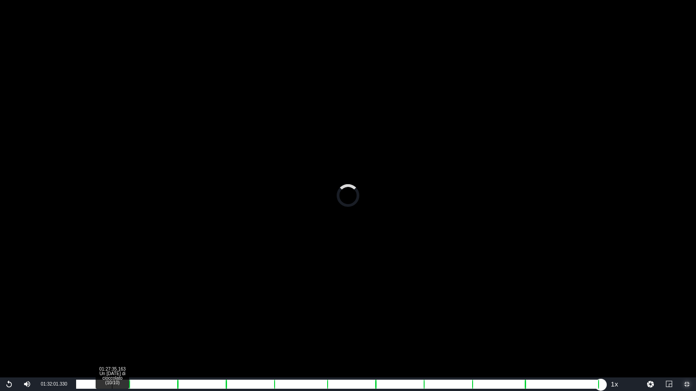
click at [400, 334] on div "Loaded : 0.00% 01:27:35.163 Un Natale di cioccolato (10/10) 00:00:29.996 Cue Po…" at bounding box center [338, 384] width 525 height 9
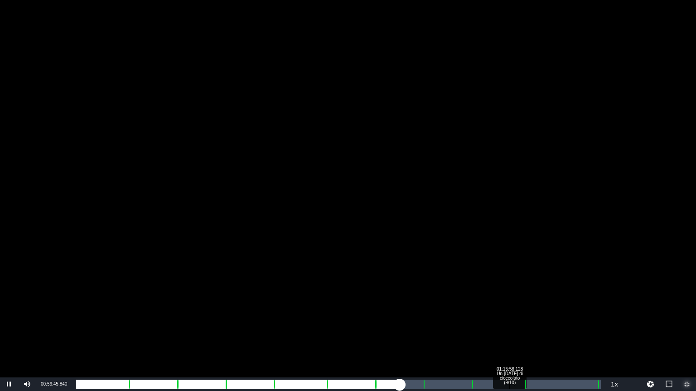
click at [509, 334] on div "01:15:58.128 Un Natale di cioccolato (9/10)" at bounding box center [509, 384] width 0 height 9
click at [552, 334] on div "Loaded : 82.86% 01:23:26.312 Un Natale di cioccolato (10/10) 01:09:20.126 Cue P…" at bounding box center [338, 384] width 525 height 9
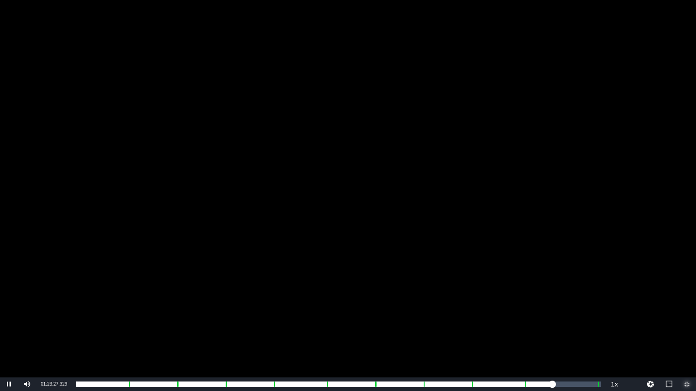
click at [685, 334] on span "Video Player" at bounding box center [687, 385] width 0 height 0
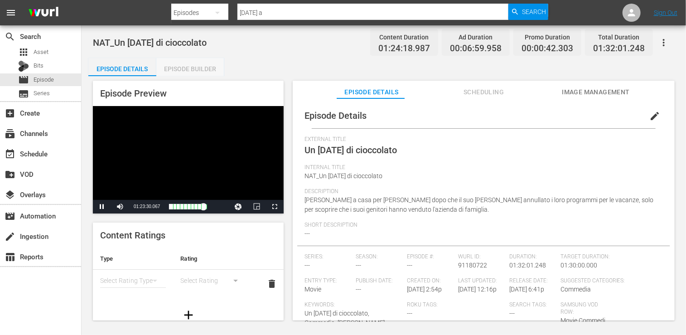
click at [199, 72] on div "Episode Builder" at bounding box center [190, 69] width 68 height 22
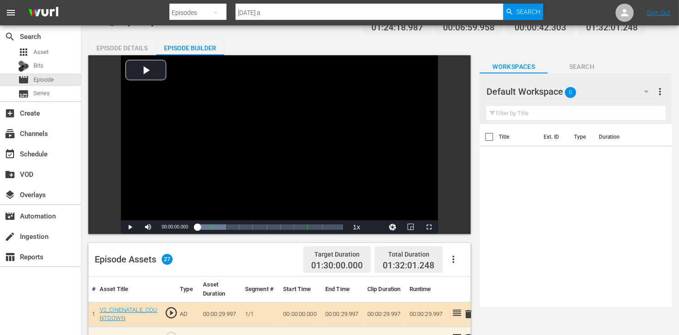
scroll to position [226, 0]
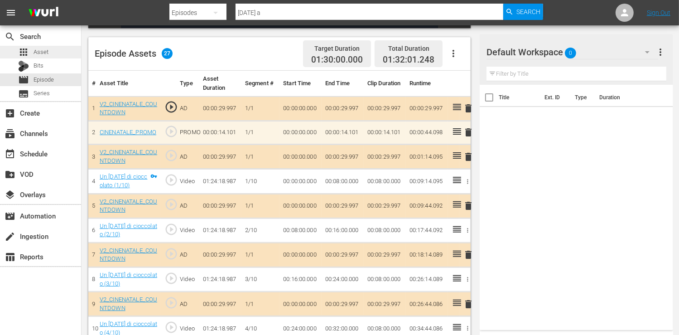
click at [52, 53] on div "apps Asset" at bounding box center [40, 52] width 81 height 13
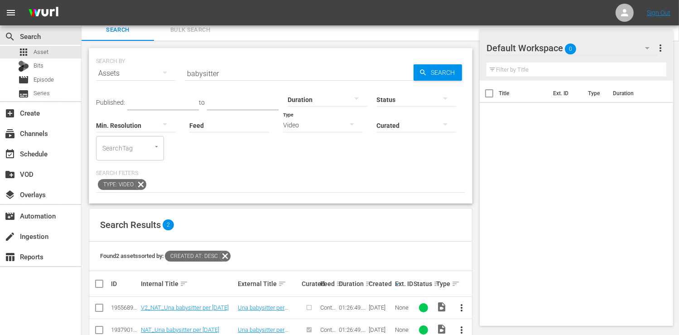
scroll to position [29, 0]
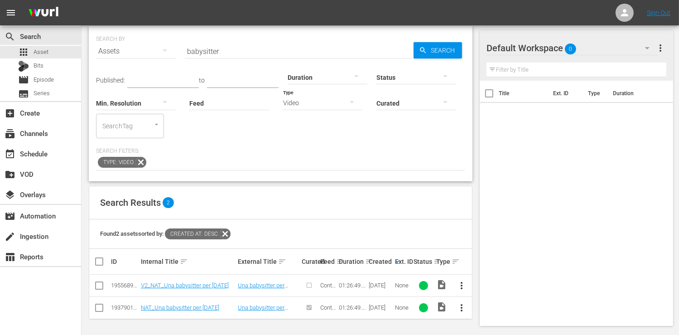
click at [216, 52] on input "babysitter" at bounding box center [299, 51] width 229 height 22
drag, startPoint x: 225, startPoint y: 52, endPoint x: 107, endPoint y: 48, distance: 117.8
click at [104, 49] on div "SEARCH BY Search By Assets Search ID, Title, Description, Keywords, or Category…" at bounding box center [280, 45] width 369 height 33
click at [313, 101] on div "Video" at bounding box center [323, 102] width 80 height 25
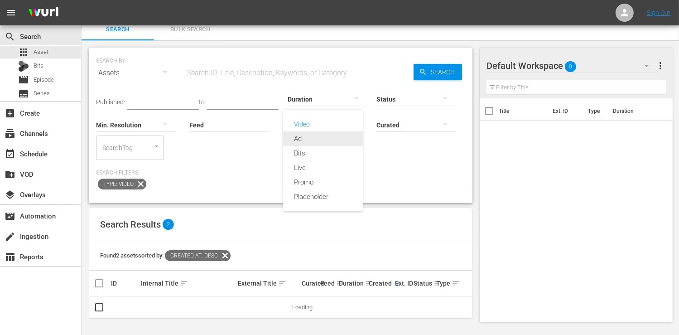
scroll to position [6, 0]
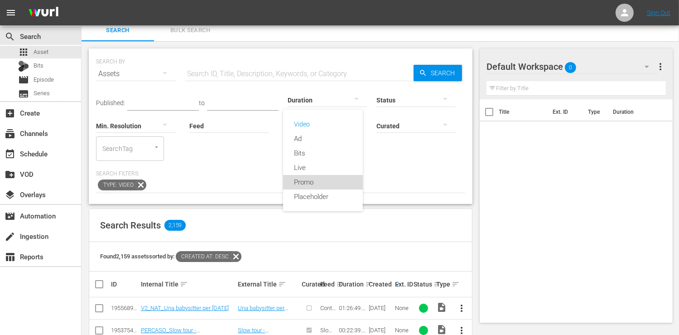
click at [326, 179] on div "Promo" at bounding box center [323, 182] width 80 height 14
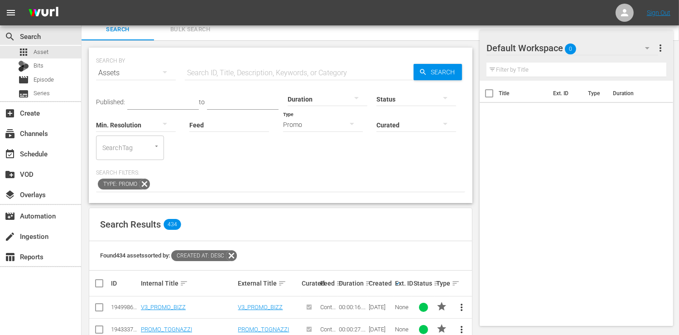
scroll to position [187, 0]
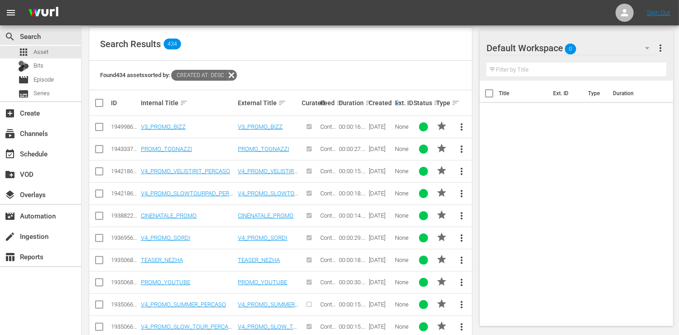
click at [391, 102] on div "Created keyboard_arrow_down" at bounding box center [381, 102] width 24 height 11
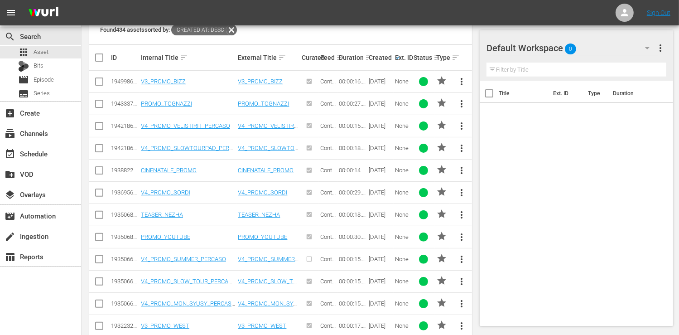
click at [96, 171] on input "checkbox" at bounding box center [99, 172] width 11 height 11
checkbox input "true"
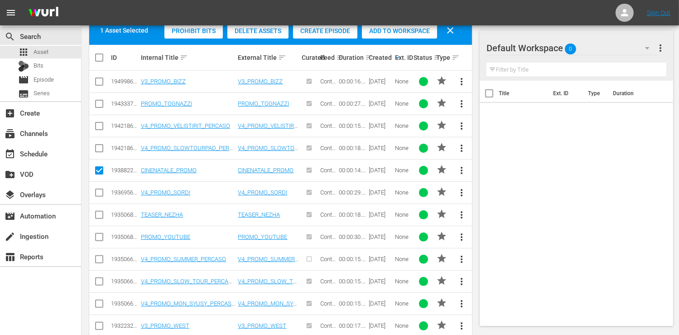
scroll to position [187, 0]
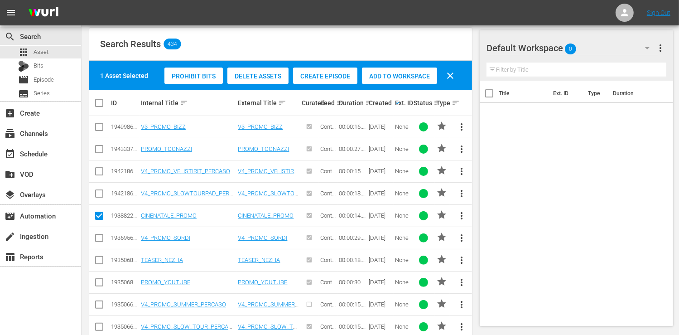
click at [395, 74] on span "Add to Workspace" at bounding box center [399, 75] width 75 height 7
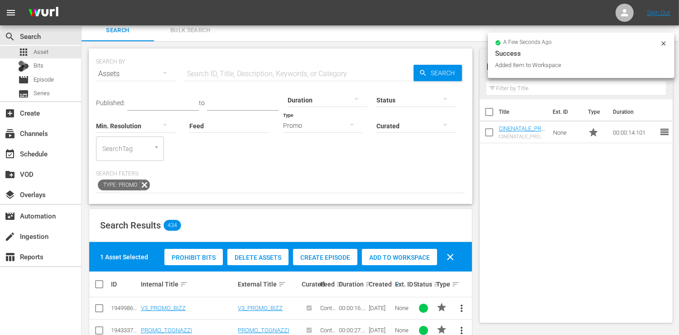
scroll to position [0, 0]
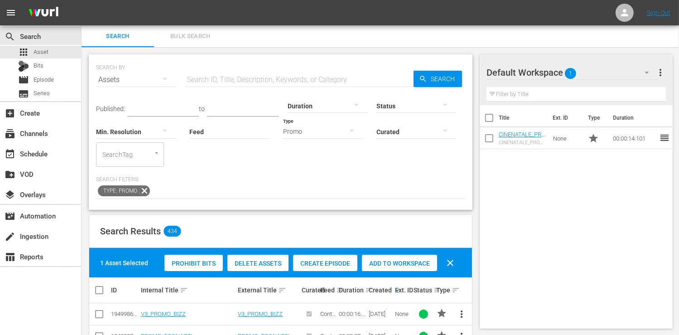
click at [304, 130] on div "Promo" at bounding box center [323, 131] width 80 height 25
click at [317, 139] on div "Ad" at bounding box center [323, 145] width 80 height 14
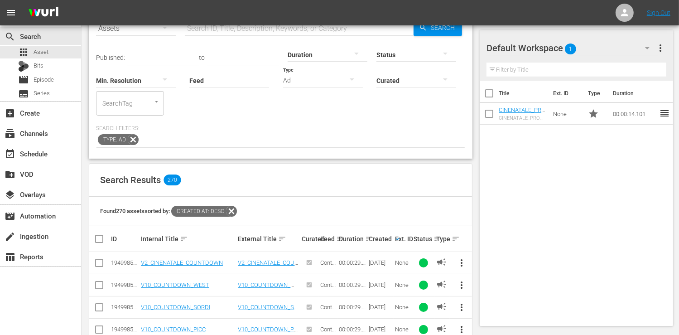
scroll to position [187, 0]
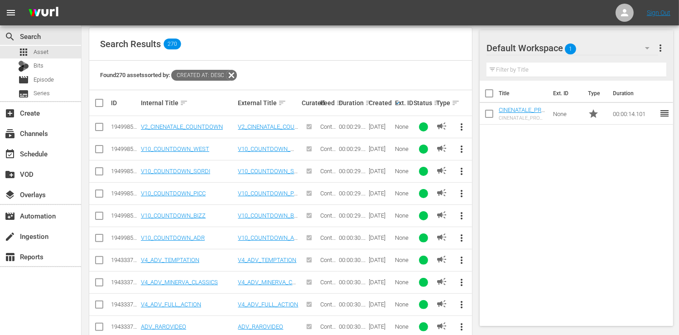
click at [100, 125] on input "checkbox" at bounding box center [99, 128] width 11 height 11
checkbox input "true"
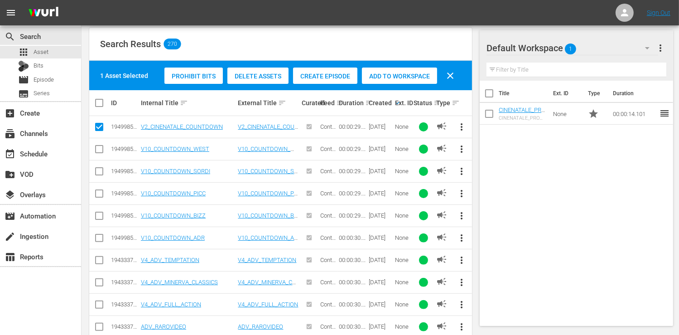
click at [397, 83] on div "Prohibit Bits Delete Assets Create Episode Add to Workspace clear" at bounding box center [311, 76] width 299 height 22
click at [395, 76] on span "Add to Workspace" at bounding box center [399, 75] width 75 height 7
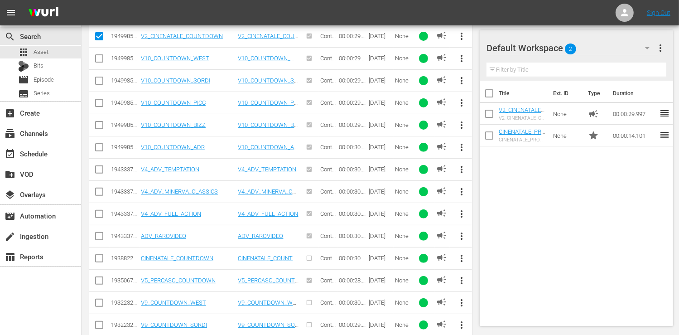
scroll to position [323, 0]
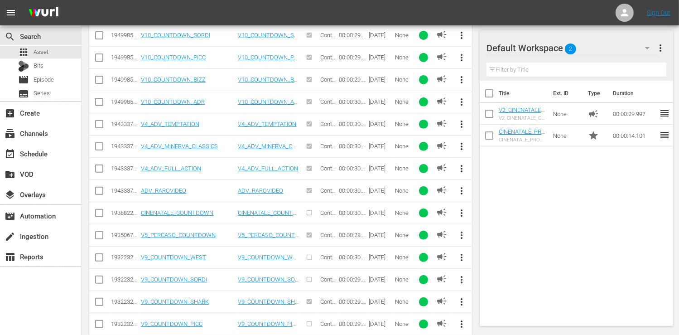
click at [101, 144] on input "checkbox" at bounding box center [99, 148] width 11 height 11
checkbox input "true"
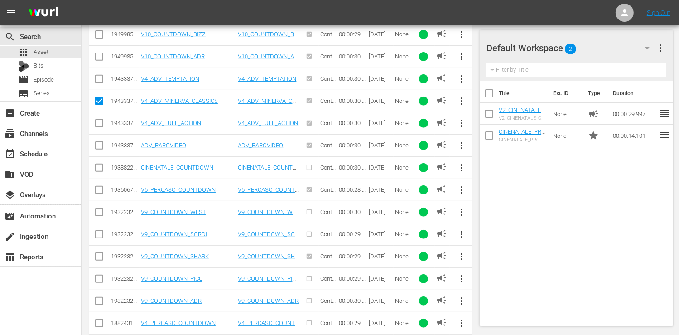
click at [101, 147] on input "checkbox" at bounding box center [99, 147] width 11 height 11
checkbox input "true"
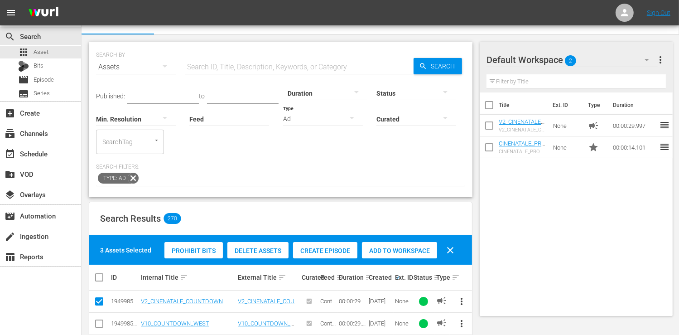
scroll to position [0, 0]
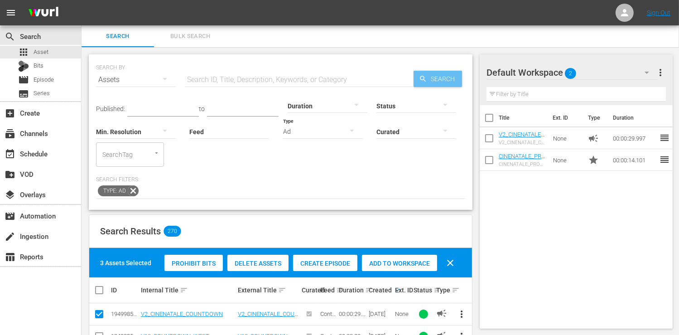
click at [442, 75] on span "Search" at bounding box center [444, 79] width 35 height 16
click at [402, 262] on span "Add to Workspace" at bounding box center [399, 263] width 75 height 7
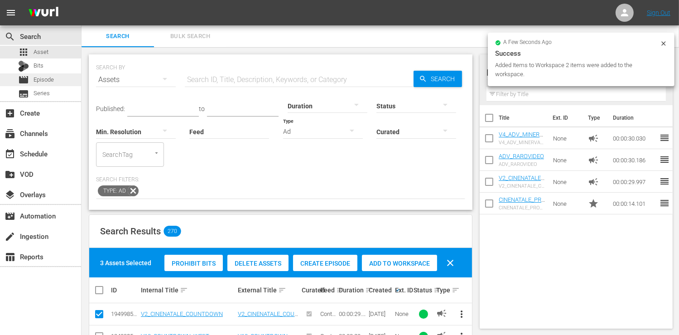
click at [53, 81] on span "Episode" at bounding box center [44, 79] width 20 height 9
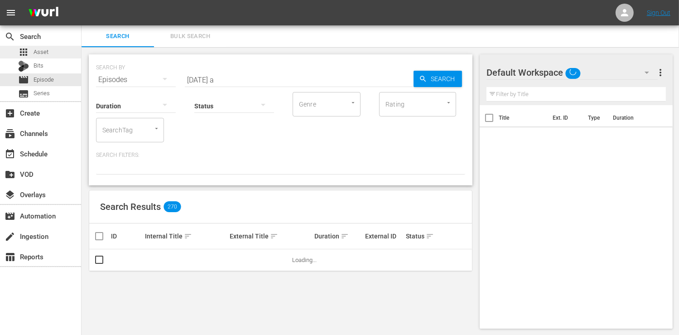
click at [53, 49] on div "apps Asset" at bounding box center [40, 52] width 81 height 13
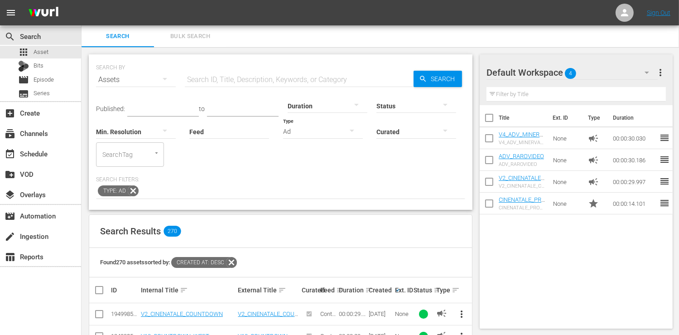
click at [308, 128] on div "Ad" at bounding box center [323, 131] width 80 height 25
click at [314, 125] on div "Video" at bounding box center [323, 130] width 80 height 14
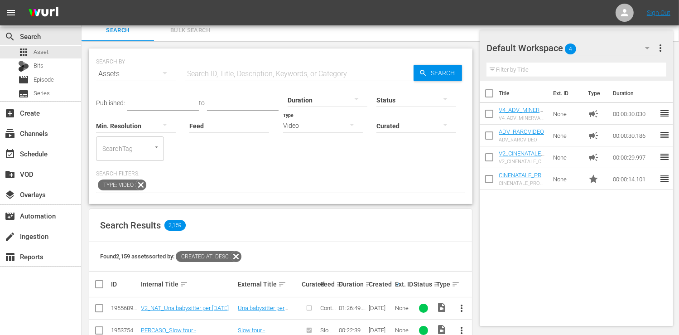
scroll to position [187, 0]
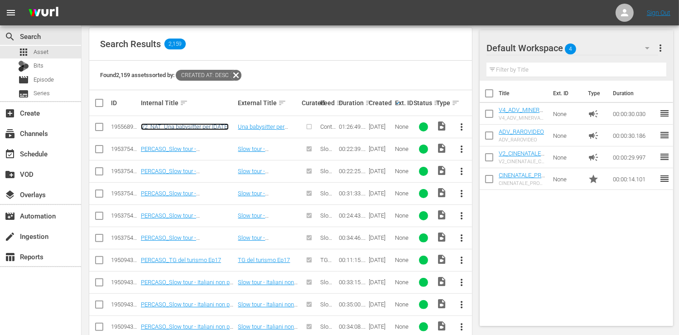
click at [201, 124] on link "V2_NAT_Una babysitter per [DATE]" at bounding box center [185, 126] width 88 height 7
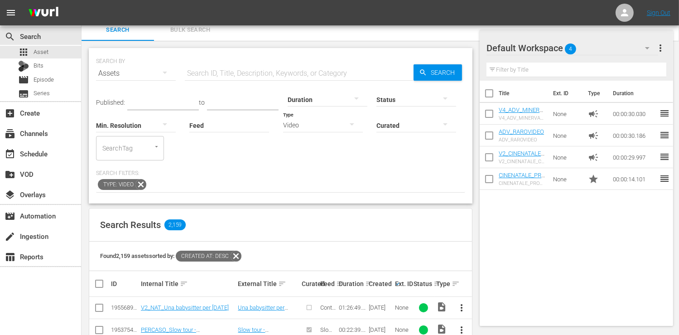
scroll to position [97, 0]
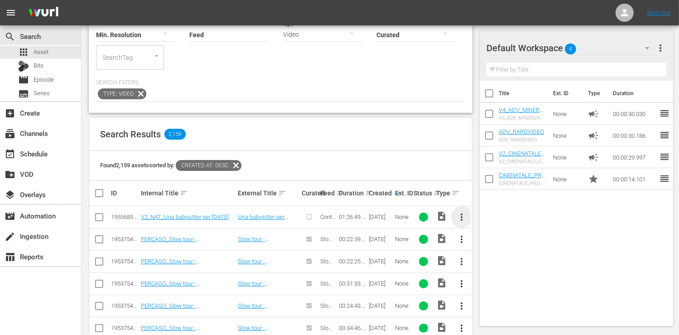
click at [462, 216] on span "more_vert" at bounding box center [462, 217] width 11 height 11
click at [510, 286] on div "Episode" at bounding box center [511, 285] width 62 height 22
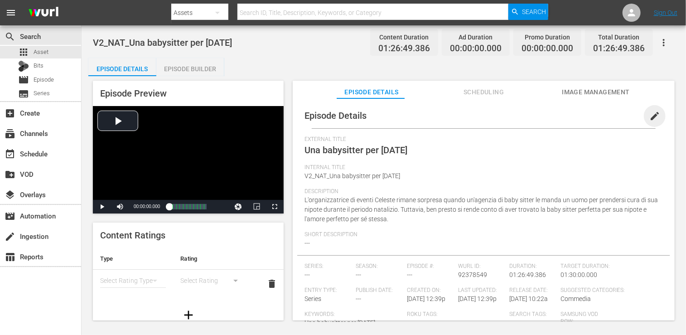
click at [649, 119] on span "edit" at bounding box center [654, 116] width 11 height 11
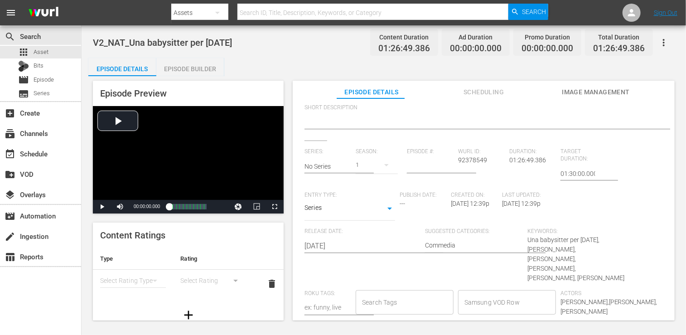
scroll to position [181, 0]
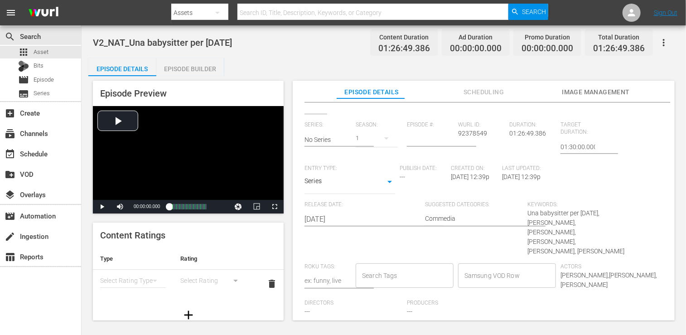
click at [349, 185] on body "menu Search By Assets Search ID, Title, Description, Keywords, or Category Sear…" at bounding box center [343, 167] width 686 height 335
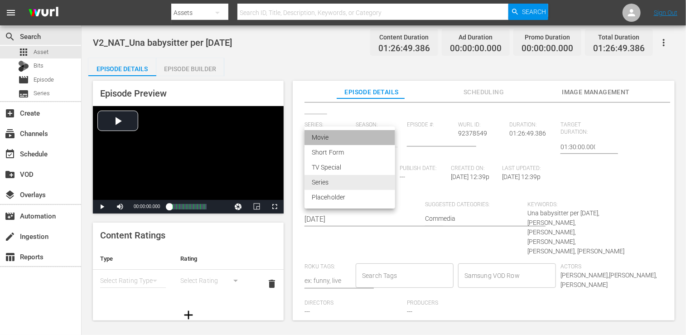
click at [354, 139] on li "Movie" at bounding box center [349, 137] width 91 height 15
type input "MOVIE"
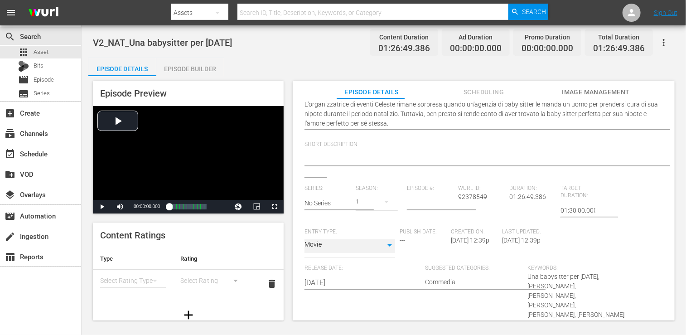
scroll to position [185, 0]
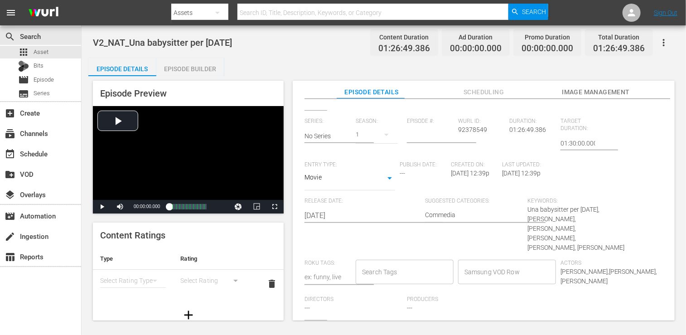
click at [493, 264] on input "Samsung VOD Row" at bounding box center [500, 272] width 76 height 16
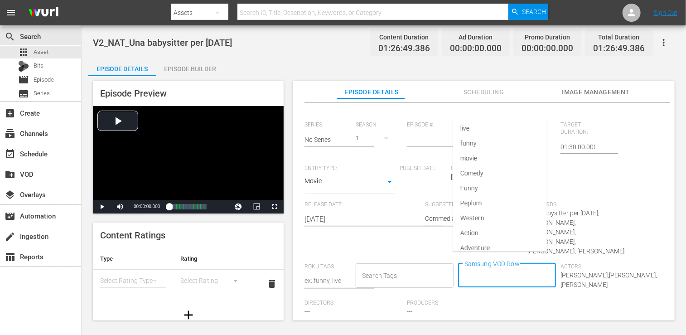
scroll to position [0, 0]
type input "Movie"
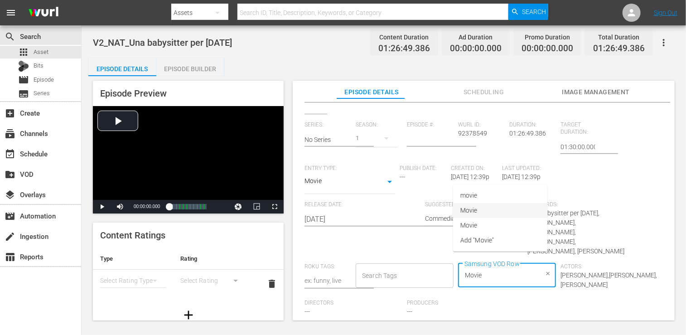
click at [495, 212] on li "Movie" at bounding box center [500, 210] width 94 height 15
type input "Commedia"
click at [515, 201] on li "Commedia" at bounding box center [500, 195] width 94 height 15
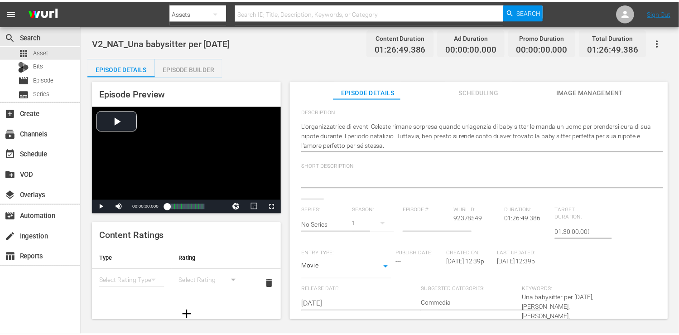
scroll to position [13, 0]
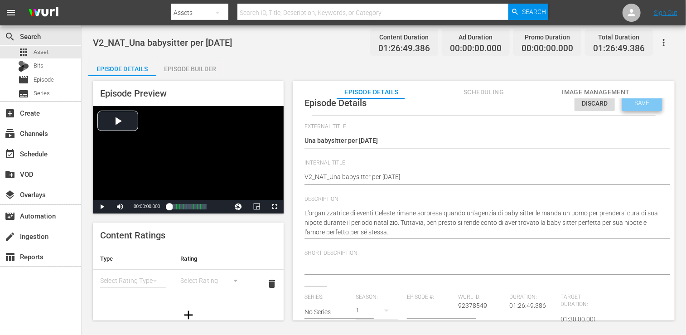
click at [627, 104] on span "Save" at bounding box center [641, 102] width 29 height 7
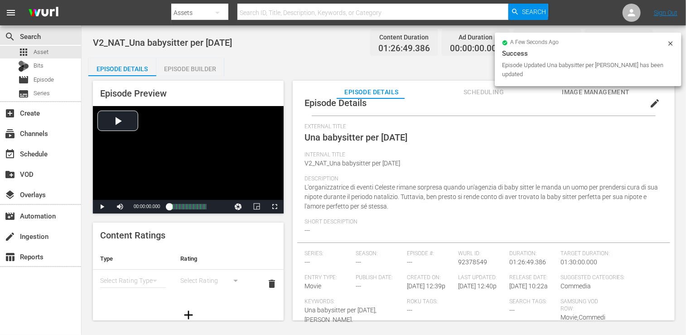
click at [201, 70] on div "Episode Builder" at bounding box center [190, 69] width 68 height 22
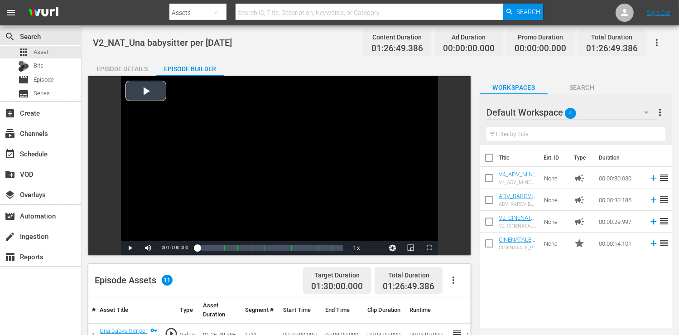
click at [152, 88] on div "Video Player" at bounding box center [279, 158] width 317 height 165
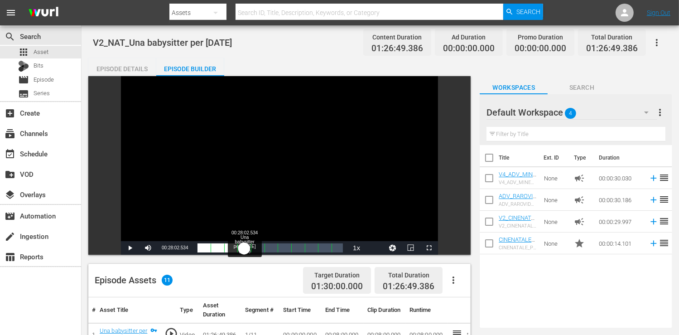
click at [244, 246] on div "Loaded : 0.23% 00:28:02.534 Una babysitter per Natale (4/11) 00:00:00.262" at bounding box center [270, 247] width 146 height 9
click at [130, 248] on span "Video Player" at bounding box center [130, 248] width 0 height 0
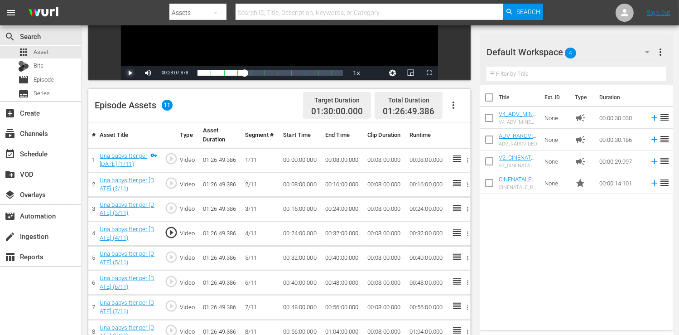
scroll to position [181, 0]
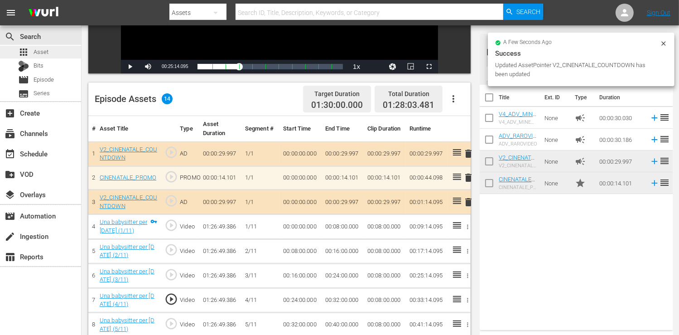
click at [51, 53] on div "apps Asset" at bounding box center [40, 52] width 81 height 13
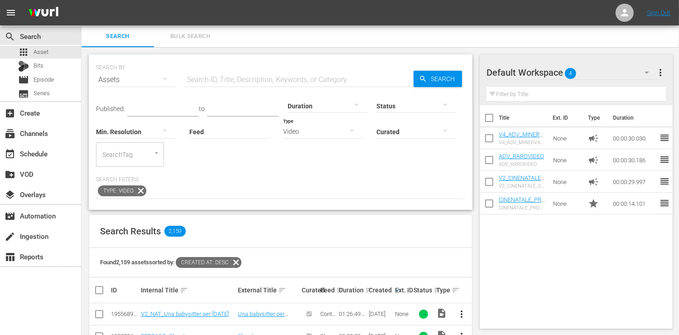
click at [304, 131] on div "Video" at bounding box center [323, 131] width 80 height 25
click at [320, 188] on div "Promo" at bounding box center [323, 188] width 80 height 14
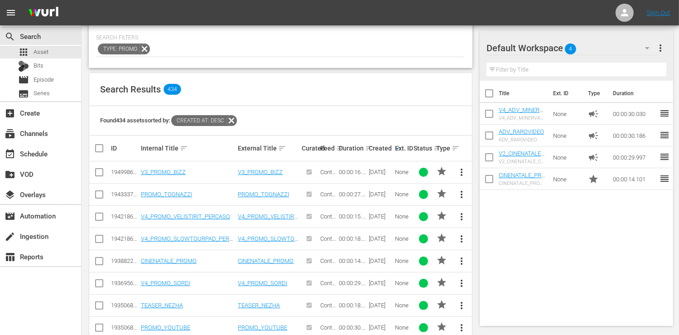
scroll to position [187, 0]
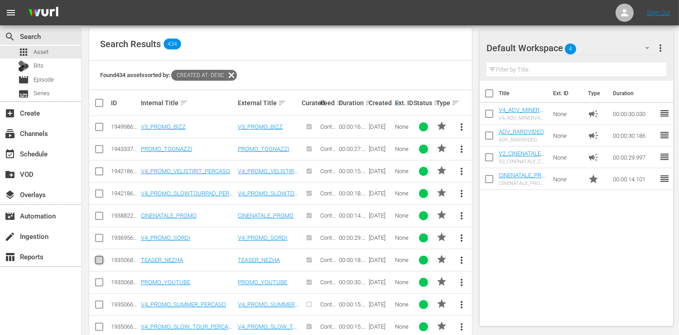
drag, startPoint x: 96, startPoint y: 257, endPoint x: 105, endPoint y: 254, distance: 9.8
click at [96, 257] on input "checkbox" at bounding box center [99, 261] width 11 height 11
checkbox input "true"
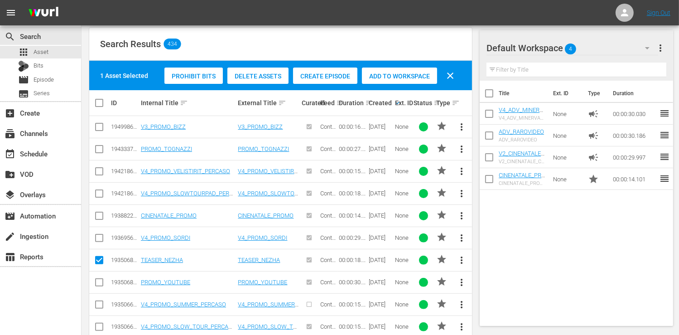
click at [394, 76] on span "Add to Workspace" at bounding box center [399, 75] width 75 height 7
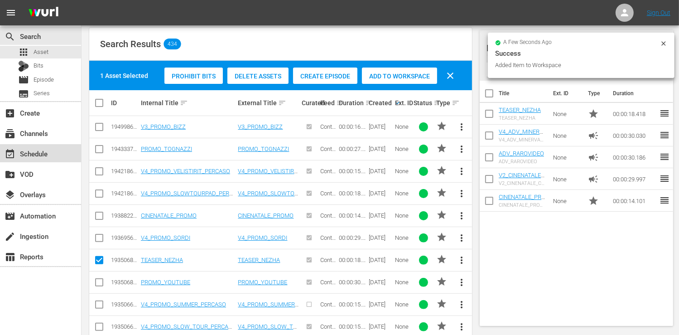
click at [43, 156] on div "event_available Schedule" at bounding box center [25, 152] width 51 height 8
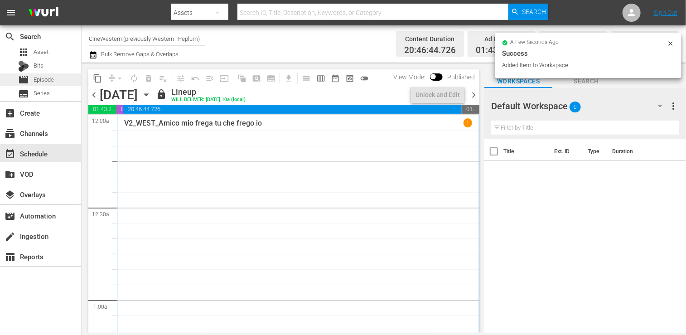
click at [60, 82] on div "movie Episode" at bounding box center [40, 79] width 81 height 13
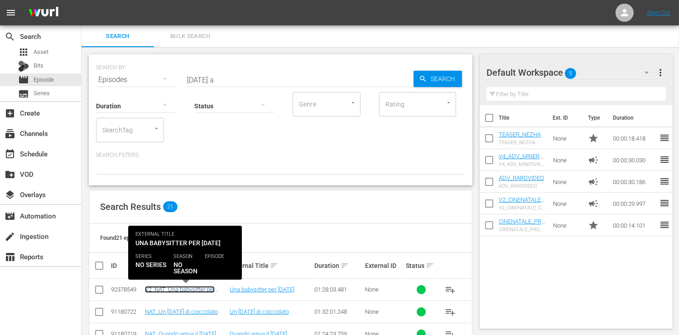
click at [183, 288] on link "V2_NAT_Una babysitter per [DATE]" at bounding box center [180, 293] width 70 height 14
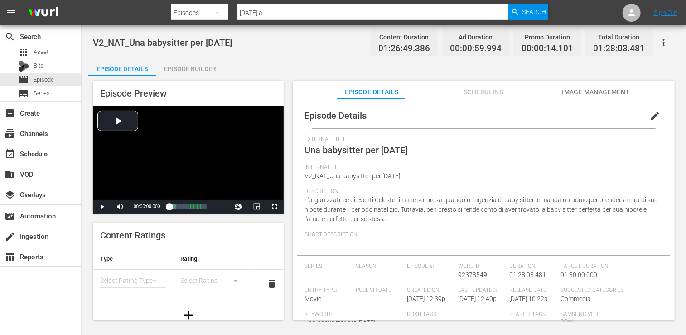
click at [205, 71] on div "Episode Builder" at bounding box center [190, 69] width 68 height 22
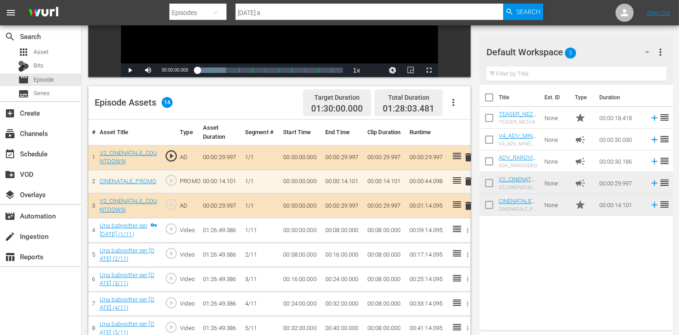
scroll to position [226, 0]
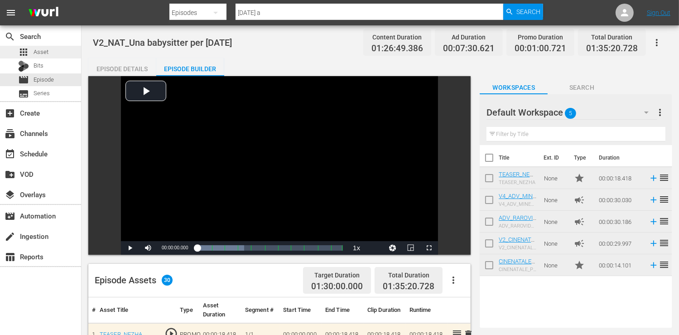
click at [49, 52] on div "apps Asset" at bounding box center [40, 52] width 81 height 13
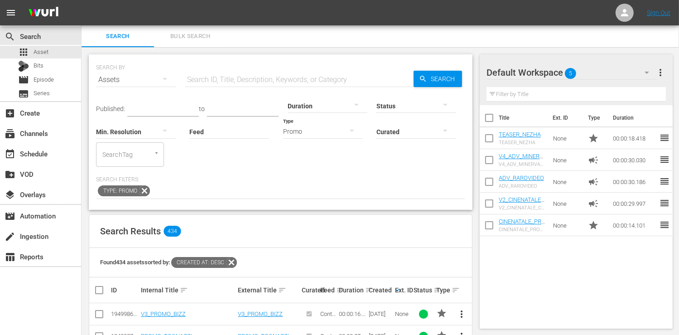
click at [306, 127] on div "Promo" at bounding box center [323, 131] width 80 height 25
click at [313, 128] on div "Video" at bounding box center [323, 130] width 80 height 14
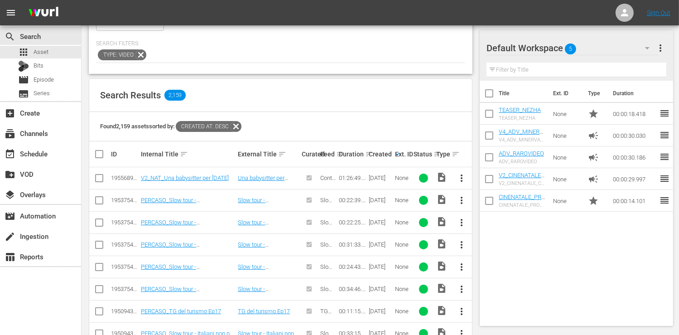
scroll to position [45, 0]
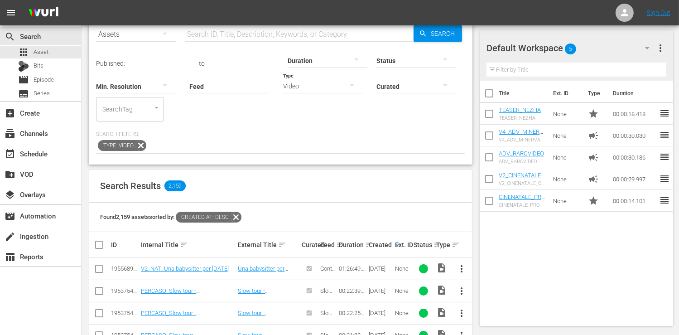
click at [238, 213] on icon at bounding box center [236, 217] width 12 height 12
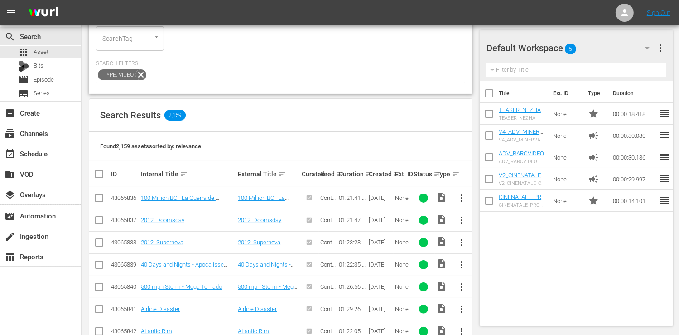
scroll to position [142, 0]
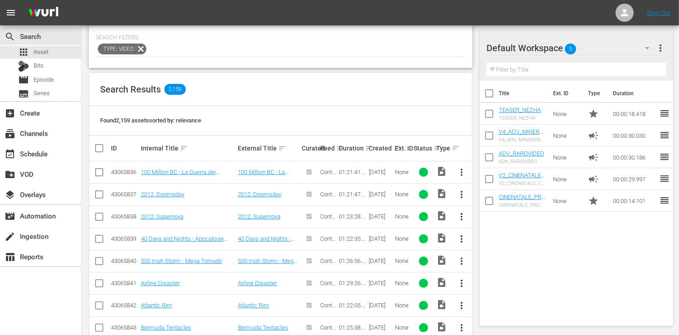
click at [394, 147] on th "Ext. ID" at bounding box center [403, 147] width 19 height 25
click at [391, 148] on div "Created sort" at bounding box center [381, 148] width 24 height 11
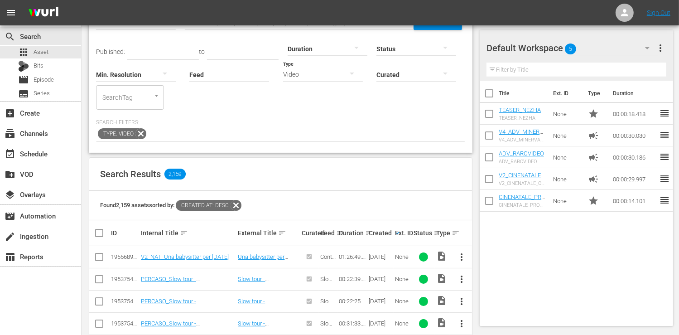
scroll to position [96, 0]
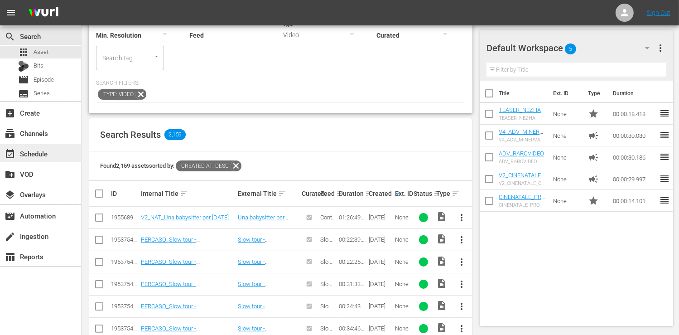
click at [43, 159] on div "event_available Schedule" at bounding box center [40, 153] width 81 height 18
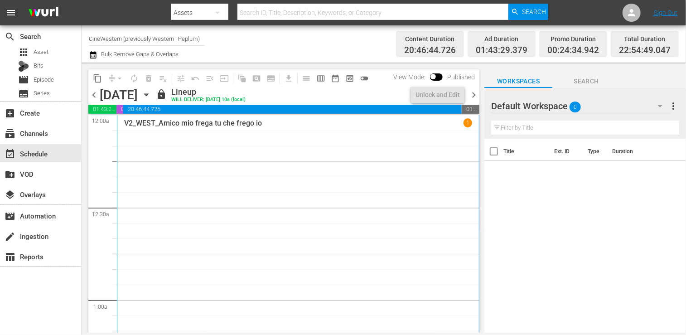
click at [143, 38] on input "CineWestern (previously Western | Peplum)" at bounding box center [147, 39] width 116 height 22
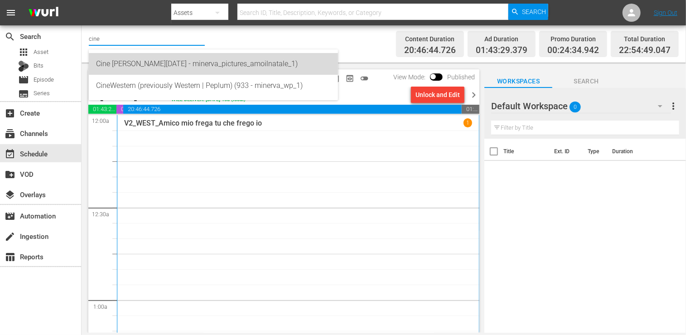
click at [136, 67] on div "Cine Natale (2130 - minerva_pictures_amoilnatale_1)" at bounding box center [213, 64] width 235 height 22
type input "Cine Natale (2130 - minerva_pictures_amoilnatale_1)"
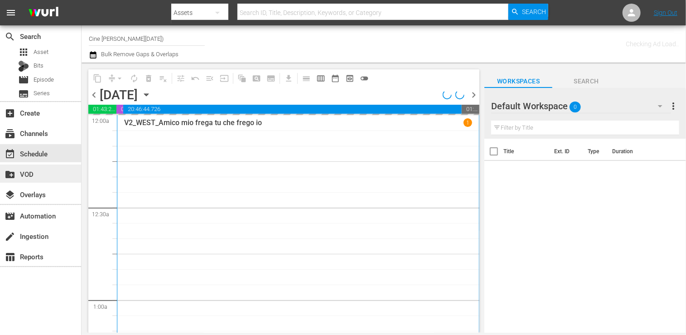
click at [46, 178] on div "create_new_folder VOD" at bounding box center [40, 173] width 81 height 18
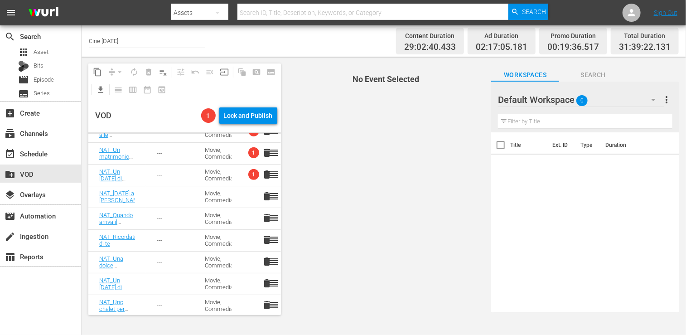
scroll to position [279, 0]
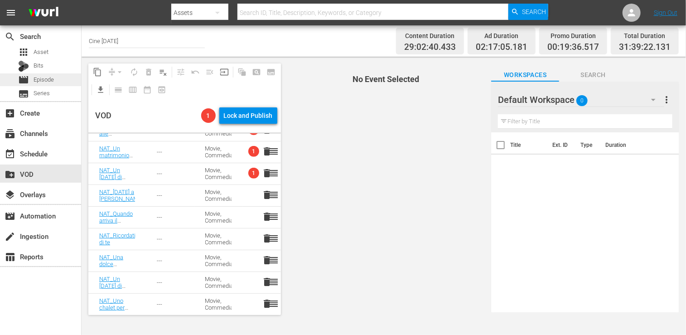
click at [52, 80] on span "Episode" at bounding box center [44, 79] width 20 height 9
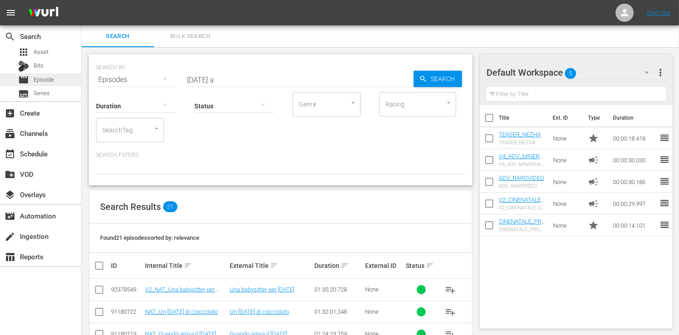
click at [53, 82] on span "Episode" at bounding box center [44, 79] width 20 height 9
click at [99, 291] on input "checkbox" at bounding box center [99, 291] width 11 height 11
checkbox input "true"
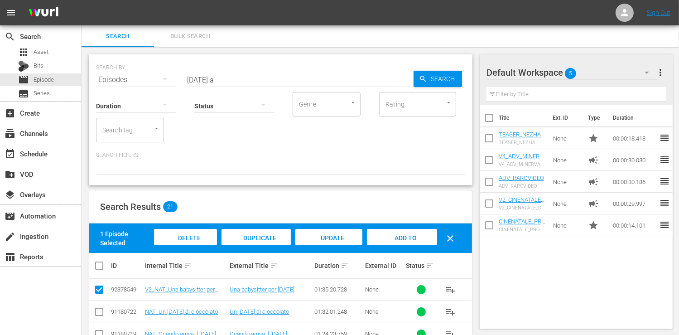
click at [404, 235] on span "Add to Workspace" at bounding box center [402, 246] width 44 height 24
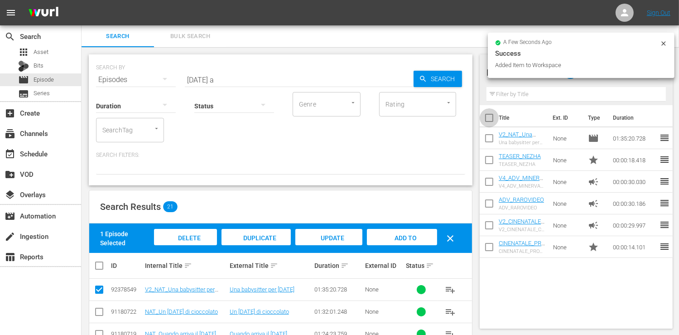
click at [491, 118] on input "checkbox" at bounding box center [489, 119] width 19 height 19
checkbox input "true"
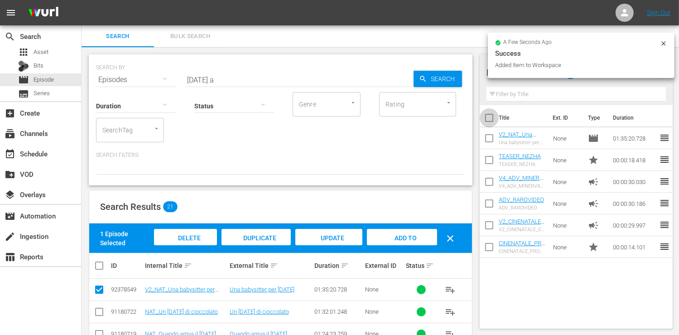
checkbox input "true"
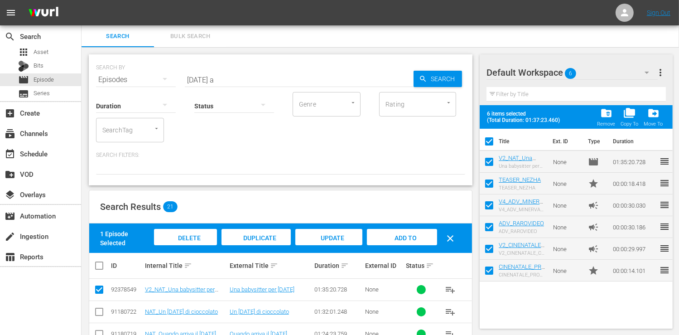
click at [491, 140] on input "checkbox" at bounding box center [489, 143] width 19 height 19
checkbox input "false"
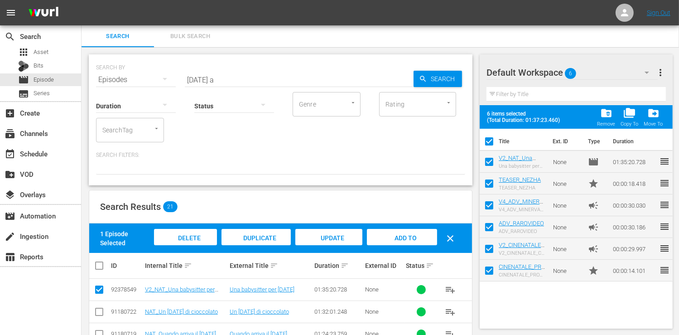
checkbox input "false"
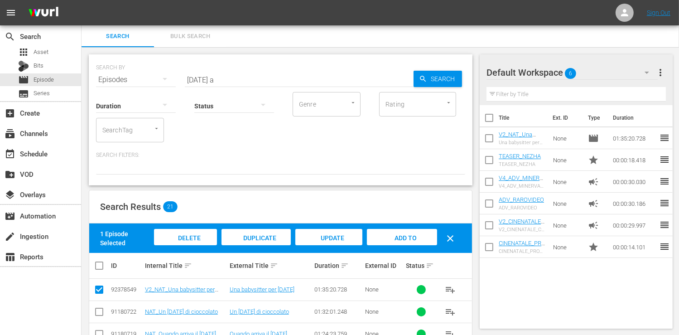
click at [489, 137] on input "checkbox" at bounding box center [489, 139] width 19 height 19
checkbox input "true"
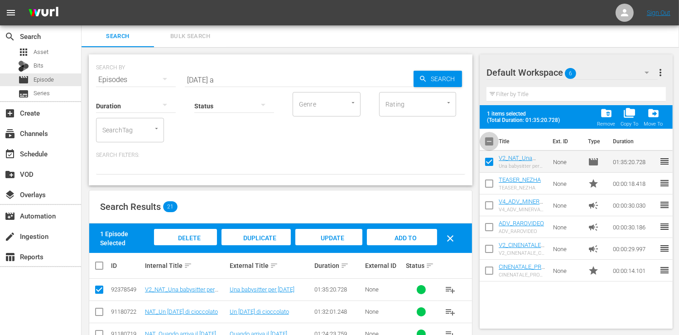
click at [491, 144] on input "checkbox" at bounding box center [489, 143] width 19 height 19
checkbox input "true"
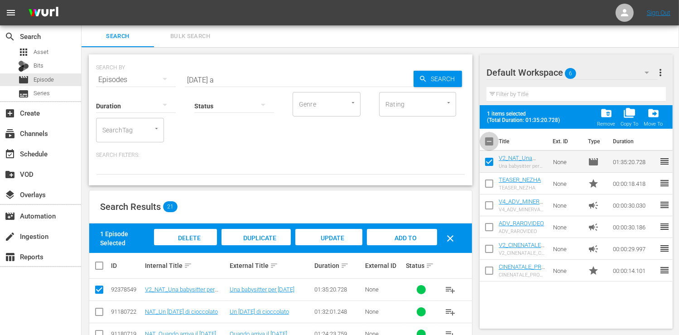
checkbox input "true"
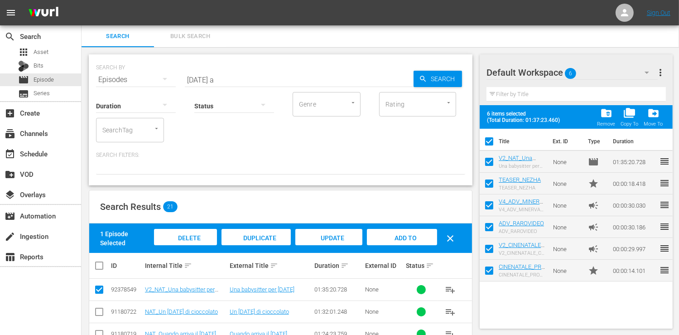
click at [490, 164] on input "checkbox" at bounding box center [489, 163] width 19 height 19
checkbox input "false"
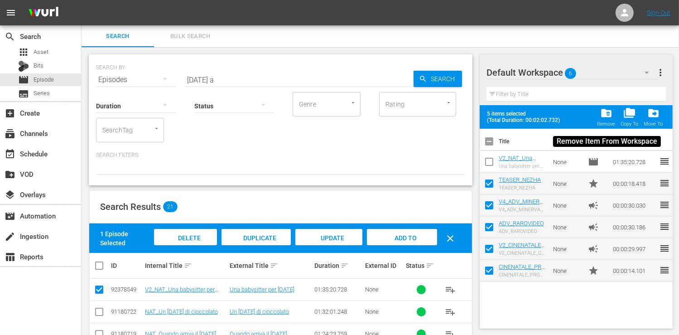
click at [612, 119] on span "folder_delete" at bounding box center [606, 113] width 12 height 12
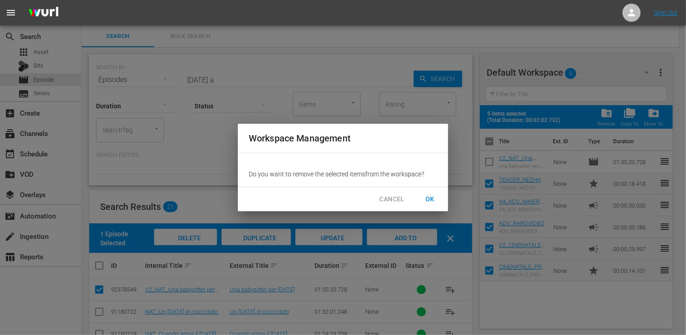
click at [431, 197] on span "OK" at bounding box center [430, 198] width 14 height 11
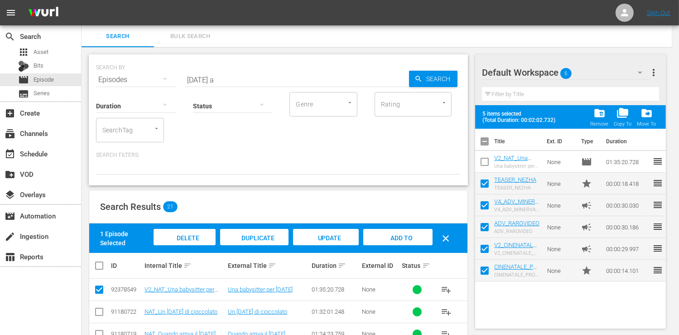
checkbox input "false"
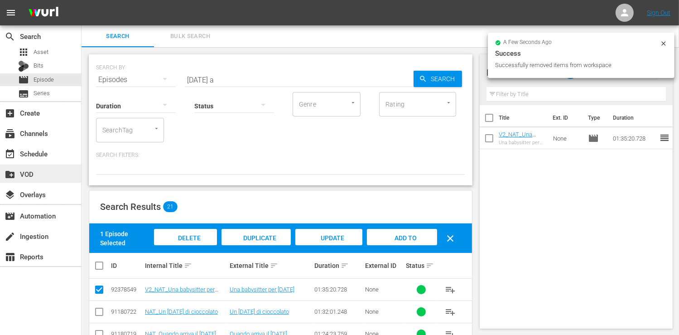
click at [39, 175] on div "create_new_folder VOD" at bounding box center [25, 172] width 51 height 8
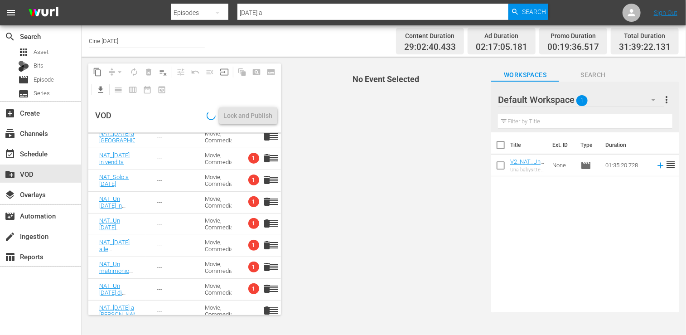
scroll to position [279, 0]
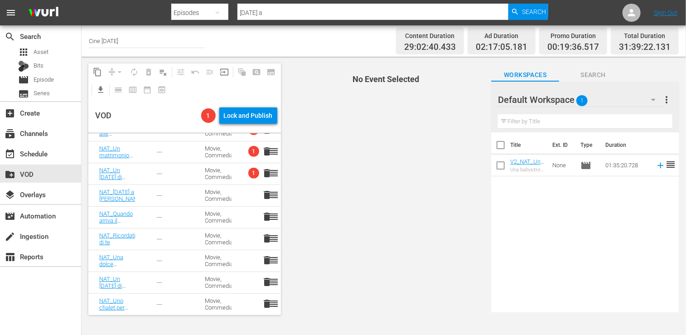
click at [502, 168] on input "checkbox" at bounding box center [500, 167] width 19 height 19
checkbox input "true"
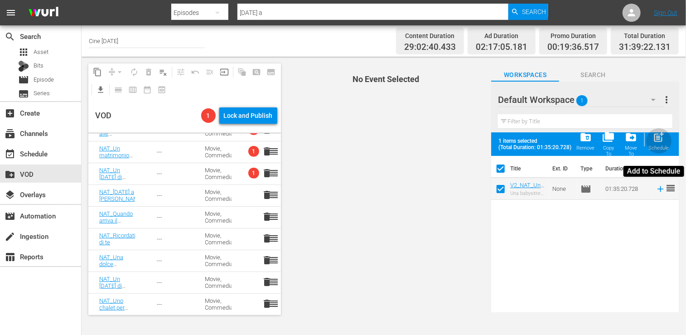
click at [658, 139] on span "post_add" at bounding box center [659, 137] width 12 height 12
checkbox input "false"
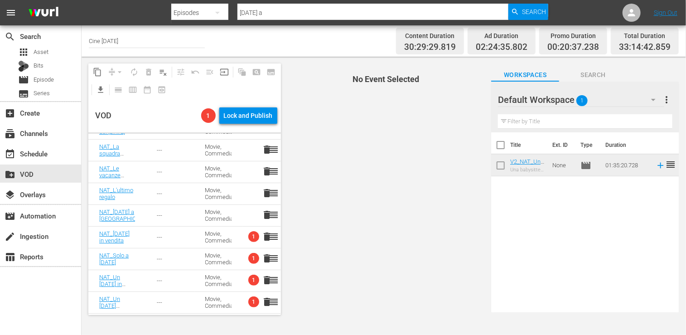
scroll to position [0, 0]
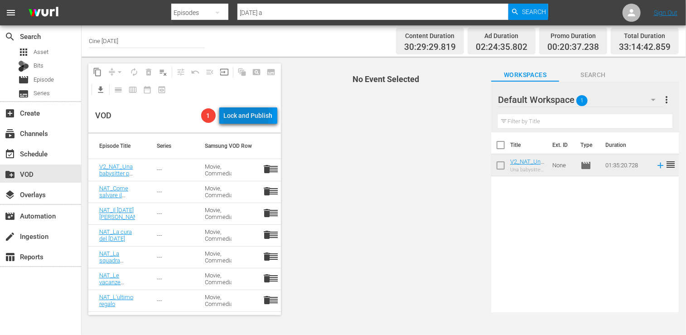
click at [248, 115] on div "Lock and Publish" at bounding box center [248, 115] width 49 height 16
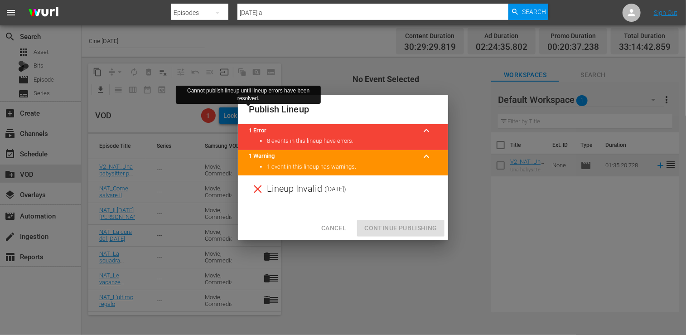
click at [397, 228] on div "Cancel Continue Publishing" at bounding box center [343, 228] width 210 height 24
click at [326, 230] on span "Cancel" at bounding box center [333, 227] width 25 height 11
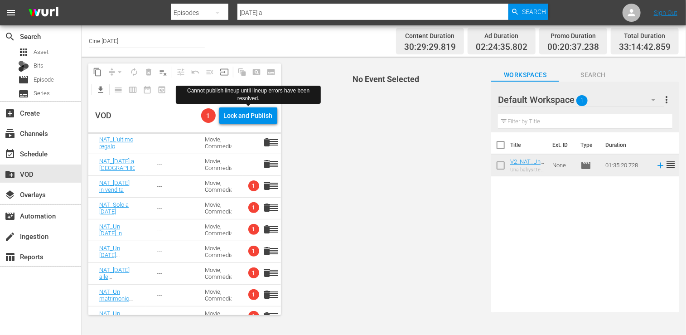
scroll to position [152, 0]
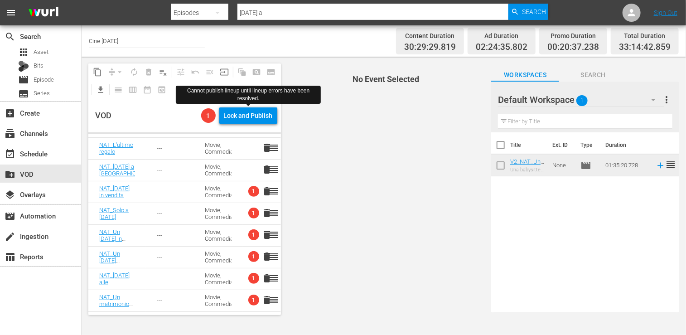
click at [248, 193] on span "1" at bounding box center [253, 191] width 11 height 11
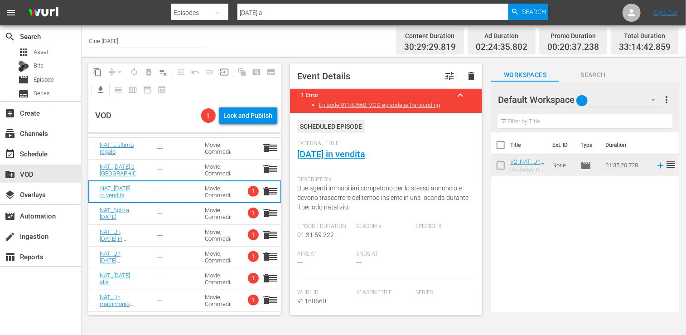
click at [163, 110] on div "VOD" at bounding box center [146, 116] width 102 height 34
click at [52, 153] on div "event_available Schedule" at bounding box center [40, 153] width 81 height 18
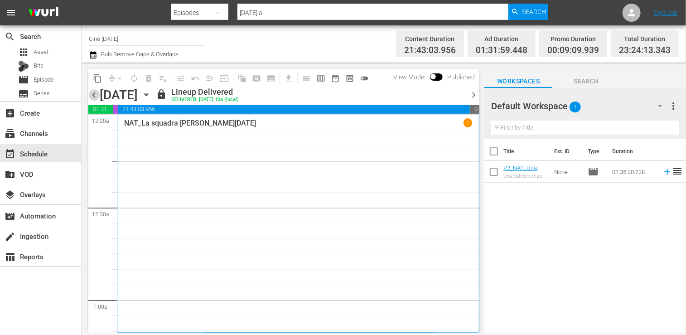
click at [96, 100] on span "chevron_left" at bounding box center [93, 94] width 11 height 11
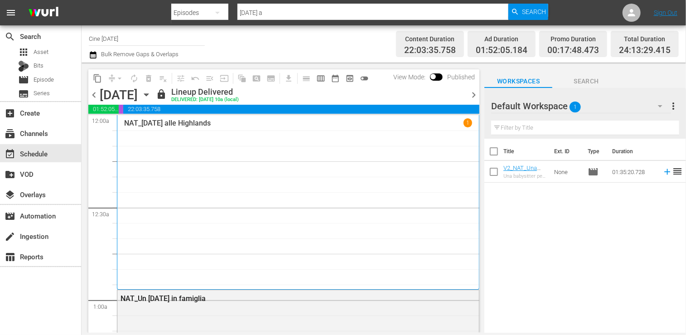
click at [474, 96] on span "chevron_right" at bounding box center [473, 94] width 11 height 11
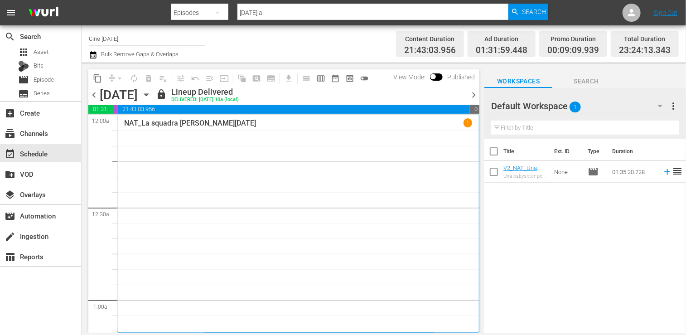
click at [473, 96] on span "chevron_right" at bounding box center [473, 94] width 11 height 11
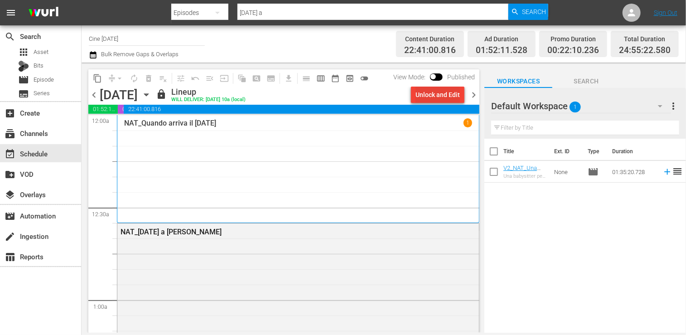
click at [443, 98] on div "Unlock and Edit" at bounding box center [437, 95] width 44 height 16
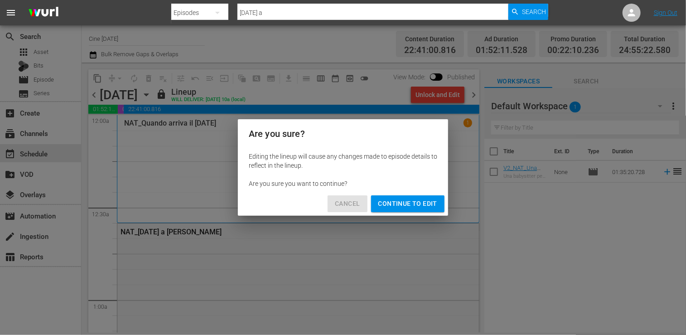
click at [341, 204] on span "Cancel" at bounding box center [347, 203] width 25 height 11
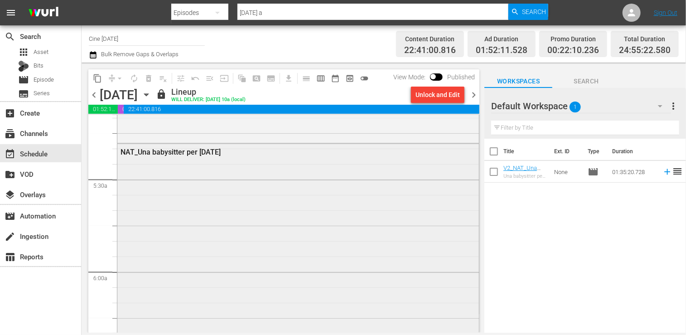
scroll to position [951, 0]
click at [219, 167] on div "NAT_Una babysitter per [DATE]" at bounding box center [297, 290] width 361 height 291
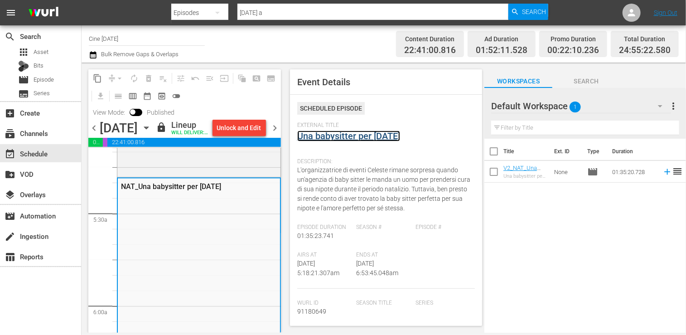
click at [314, 141] on link "Una babysitter per [DATE]" at bounding box center [348, 135] width 103 height 11
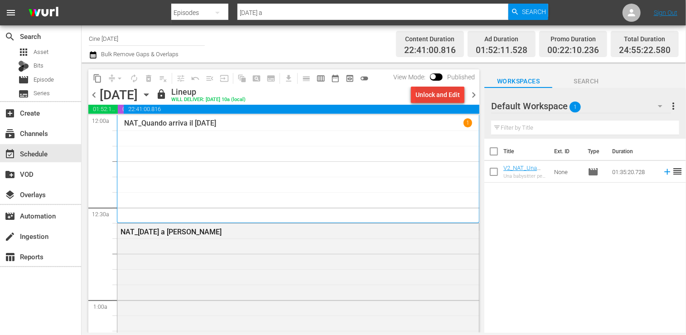
click at [439, 96] on div "Unlock and Edit" at bounding box center [437, 95] width 44 height 16
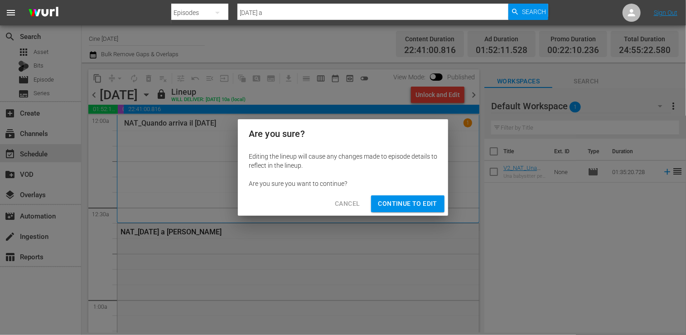
drag, startPoint x: 412, startPoint y: 205, endPoint x: 422, endPoint y: 190, distance: 18.0
click at [412, 205] on span "Continue to Edit" at bounding box center [407, 203] width 59 height 11
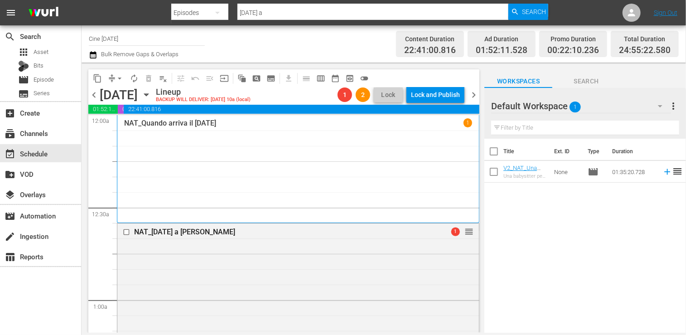
click at [475, 94] on span "chevron_right" at bounding box center [473, 94] width 11 height 11
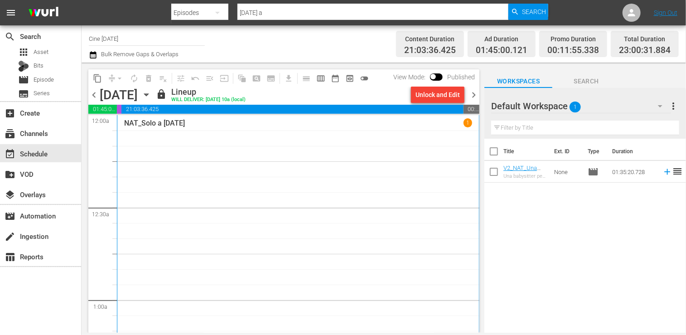
click at [430, 96] on div "Unlock and Edit" at bounding box center [437, 95] width 44 height 16
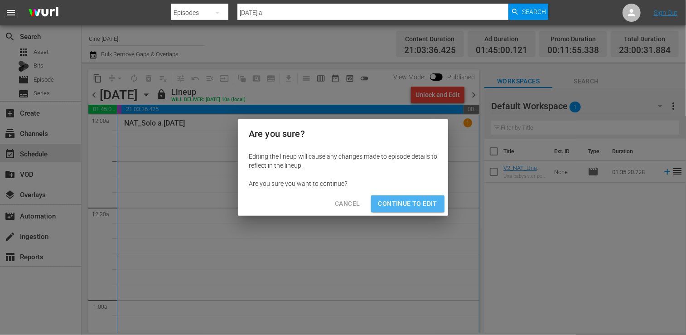
click at [406, 197] on button "Continue to Edit" at bounding box center [407, 203] width 73 height 17
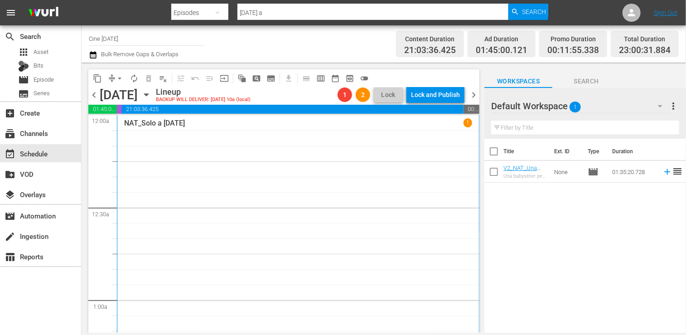
click at [472, 96] on span "chevron_right" at bounding box center [473, 94] width 11 height 11
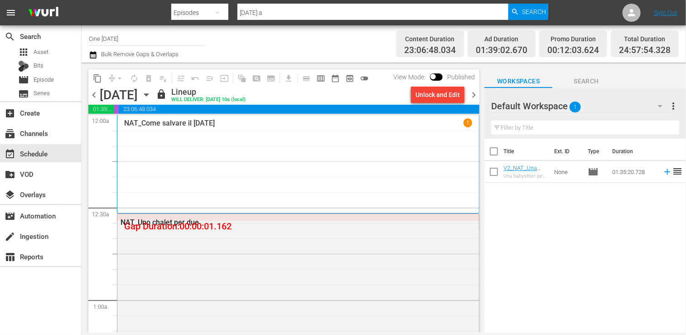
click at [432, 97] on div "Unlock and Edit" at bounding box center [437, 95] width 44 height 16
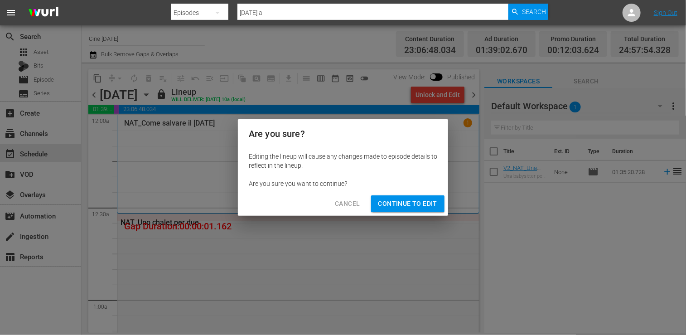
click at [420, 197] on button "Continue to Edit" at bounding box center [407, 203] width 73 height 17
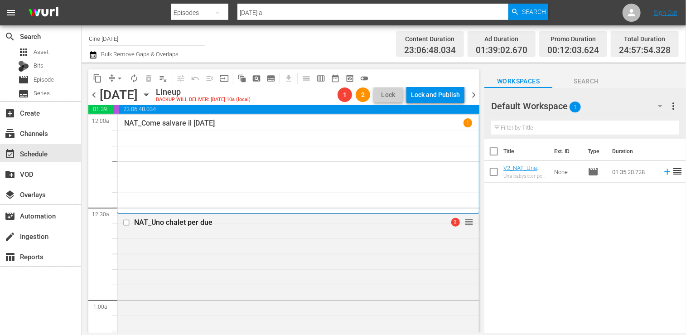
click at [474, 94] on span "chevron_right" at bounding box center [473, 94] width 11 height 11
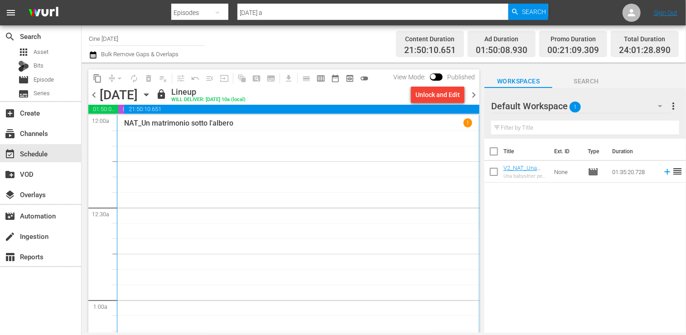
click at [424, 97] on div "Unlock and Edit" at bounding box center [437, 95] width 44 height 16
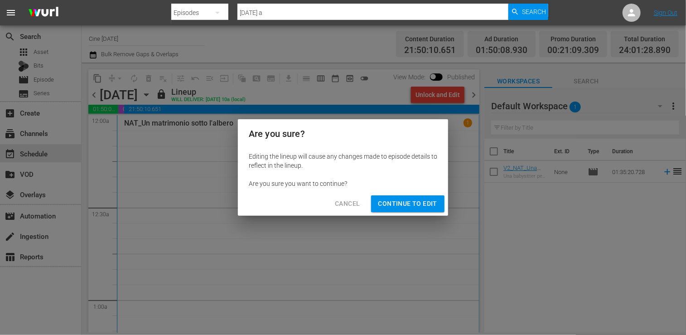
click at [421, 197] on button "Continue to Edit" at bounding box center [407, 203] width 73 height 17
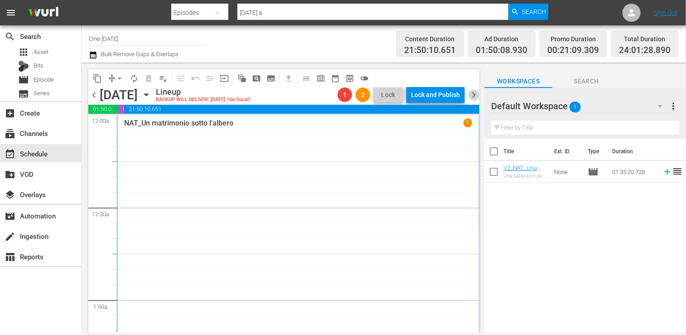
click at [472, 96] on span "chevron_right" at bounding box center [473, 94] width 11 height 11
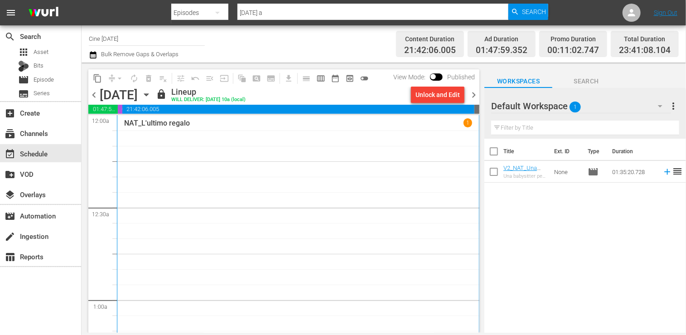
click at [428, 96] on div "Unlock and Edit" at bounding box center [437, 95] width 44 height 16
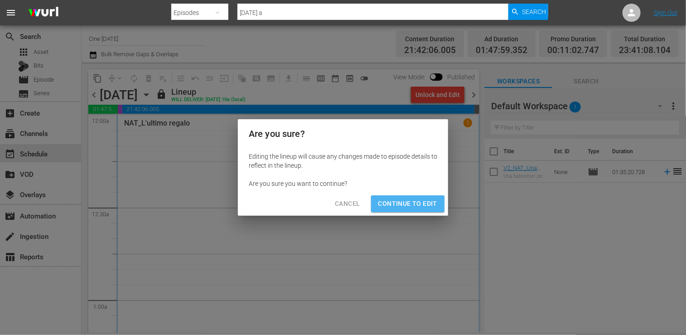
click at [419, 202] on span "Continue to Edit" at bounding box center [407, 203] width 59 height 11
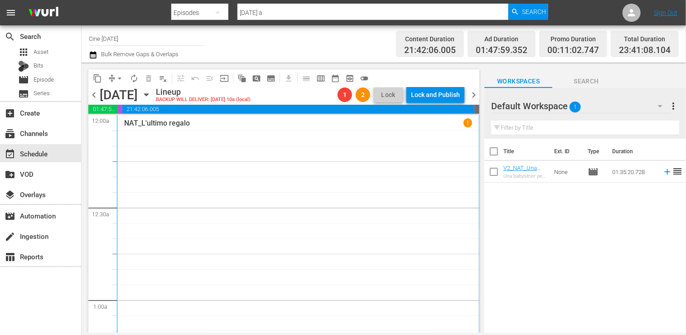
click at [472, 96] on span "chevron_right" at bounding box center [473, 94] width 11 height 11
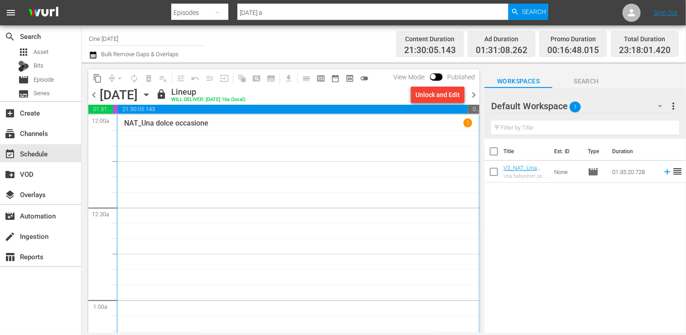
click at [430, 96] on div "Unlock and Edit" at bounding box center [437, 95] width 44 height 16
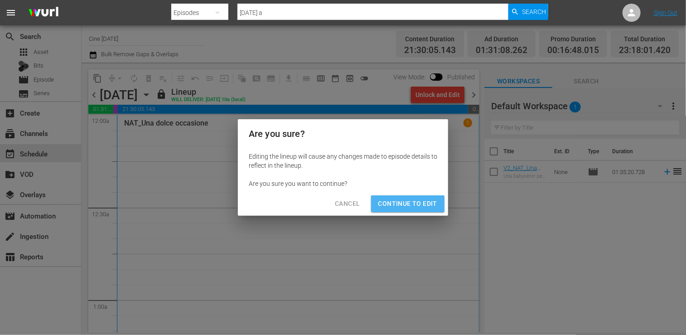
click at [418, 199] on span "Continue to Edit" at bounding box center [407, 203] width 59 height 11
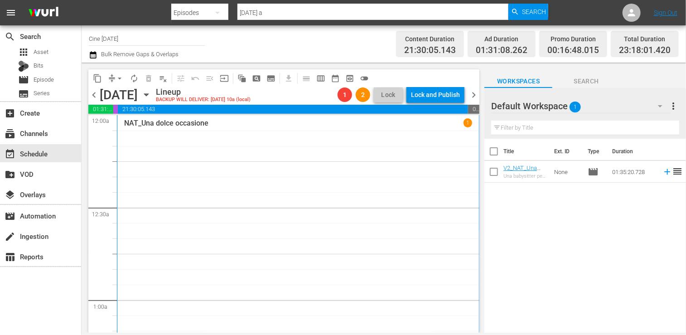
click at [474, 96] on span "chevron_right" at bounding box center [473, 94] width 11 height 11
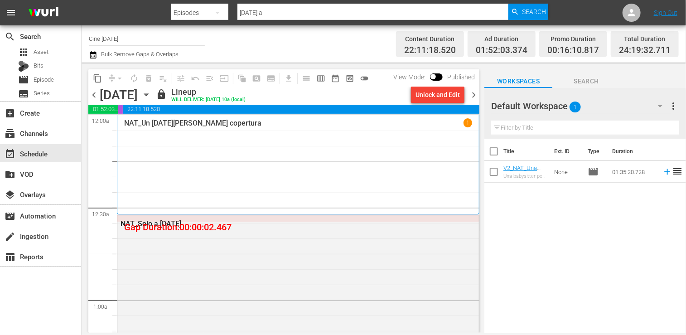
click at [428, 96] on div "Unlock and Edit" at bounding box center [437, 95] width 44 height 16
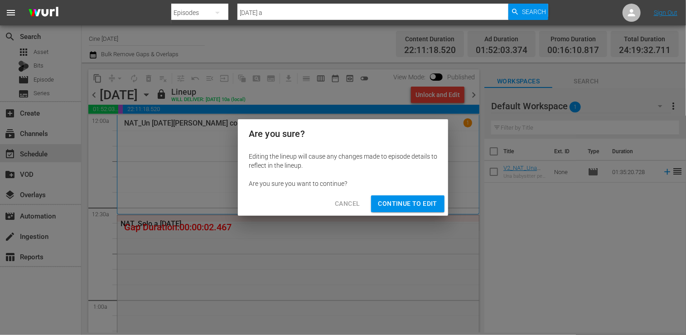
drag, startPoint x: 404, startPoint y: 212, endPoint x: 407, endPoint y: 198, distance: 14.3
click at [404, 212] on div "Cancel Continue to Edit" at bounding box center [343, 204] width 210 height 24
click at [407, 198] on span "Continue to Edit" at bounding box center [407, 203] width 59 height 11
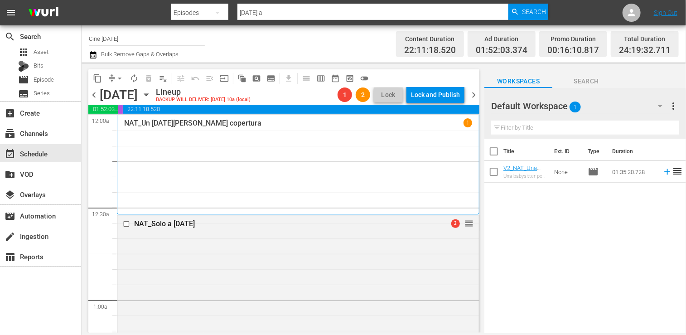
click at [472, 95] on span "chevron_right" at bounding box center [473, 94] width 11 height 11
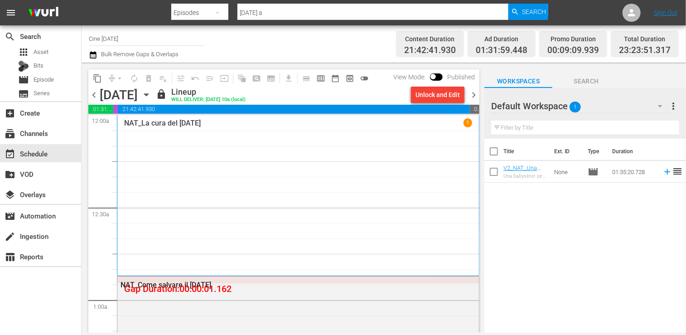
click at [432, 95] on div "Unlock and Edit" at bounding box center [437, 95] width 44 height 16
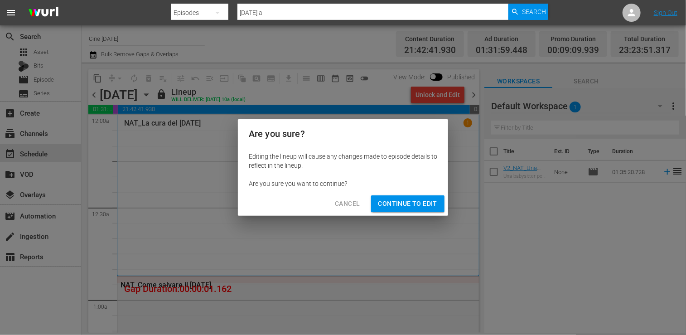
click at [417, 197] on button "Continue to Edit" at bounding box center [407, 203] width 73 height 17
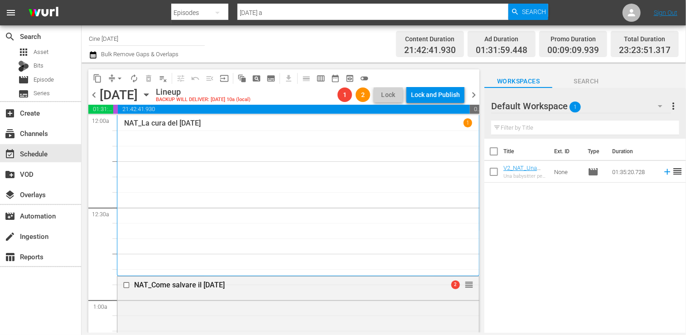
click at [474, 93] on span "chevron_right" at bounding box center [473, 94] width 11 height 11
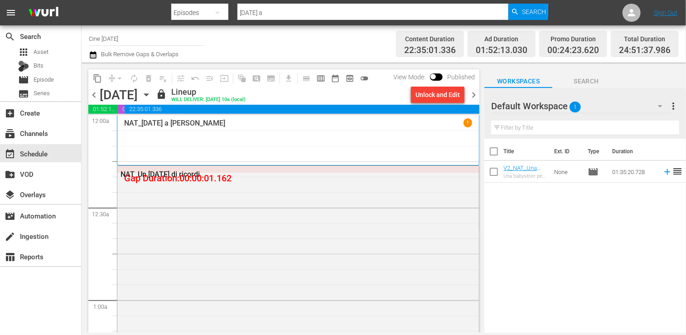
click at [431, 94] on div "Unlock and Edit" at bounding box center [437, 95] width 44 height 16
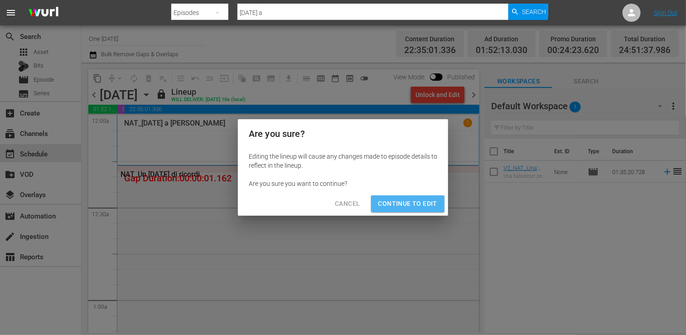
click at [415, 206] on span "Continue to Edit" at bounding box center [407, 203] width 59 height 11
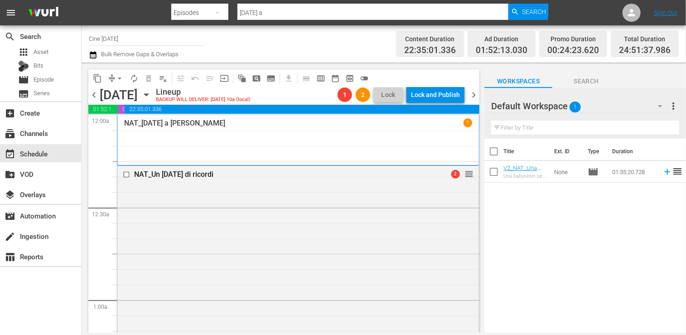
drag, startPoint x: 474, startPoint y: 99, endPoint x: 469, endPoint y: 104, distance: 6.4
click at [474, 99] on span "chevron_right" at bounding box center [473, 94] width 11 height 11
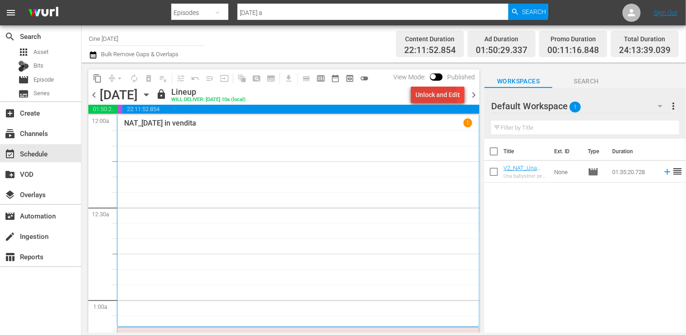
click at [437, 97] on div "Unlock and Edit" at bounding box center [437, 95] width 44 height 16
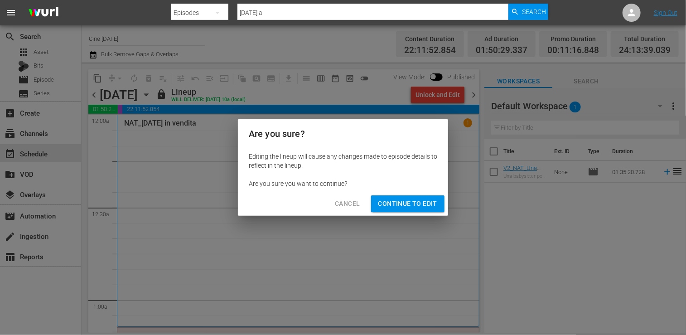
click at [418, 200] on span "Continue to Edit" at bounding box center [407, 203] width 59 height 11
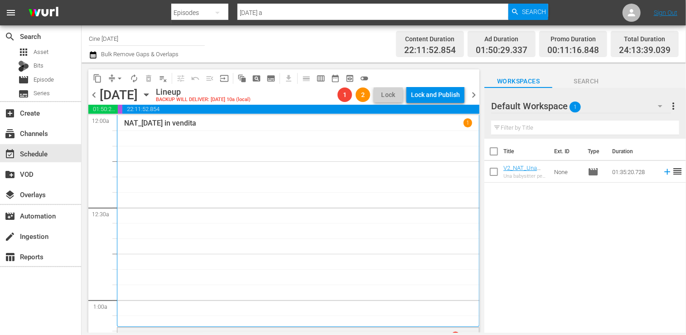
click at [474, 97] on span "chevron_right" at bounding box center [473, 94] width 11 height 11
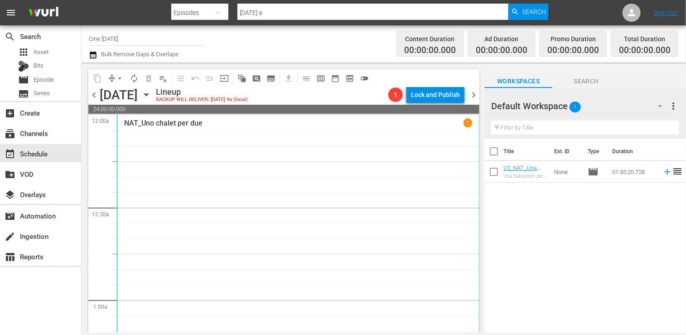
click at [94, 92] on span "chevron_left" at bounding box center [93, 94] width 11 height 11
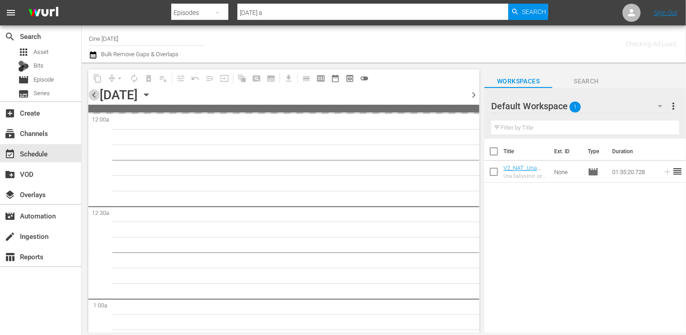
click at [94, 92] on span "chevron_left" at bounding box center [93, 94] width 11 height 11
click at [95, 92] on span "chevron_left" at bounding box center [93, 94] width 11 height 11
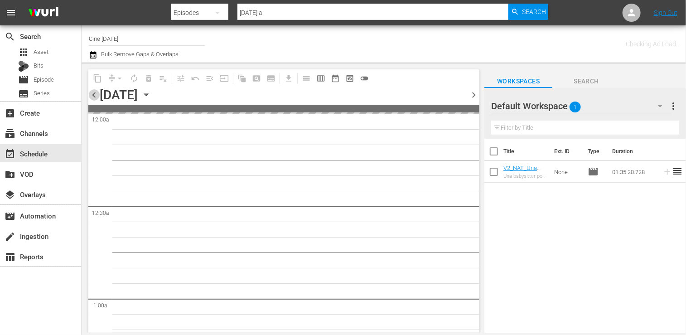
click at [95, 92] on span "chevron_left" at bounding box center [93, 94] width 11 height 11
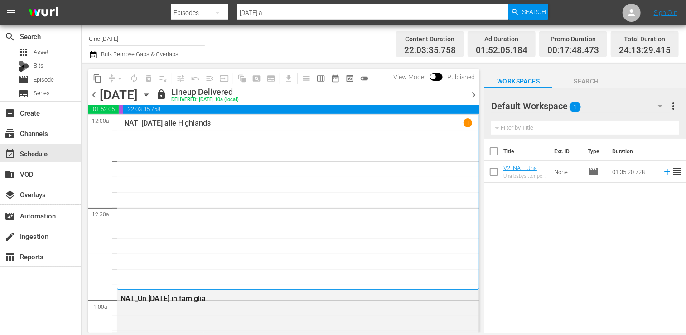
click at [473, 94] on span "chevron_right" at bounding box center [473, 94] width 11 height 11
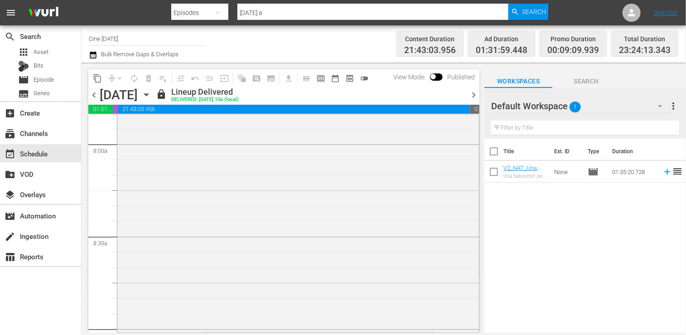
click at [473, 92] on span "chevron_right" at bounding box center [473, 94] width 11 height 11
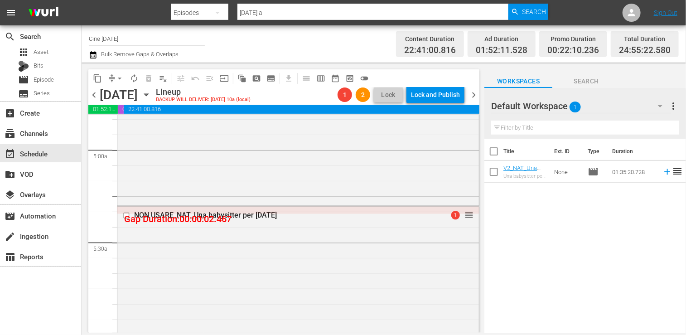
scroll to position [951, 0]
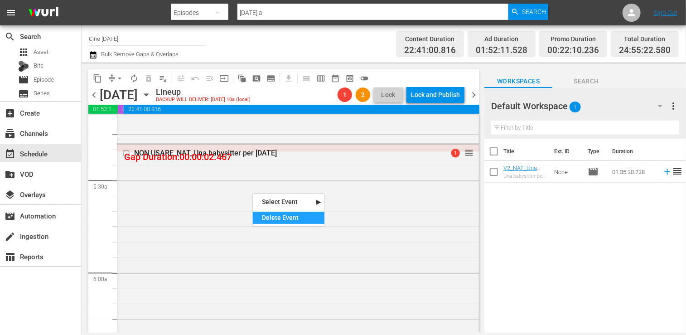
click at [279, 215] on div "Delete Event" at bounding box center [289, 218] width 72 height 12
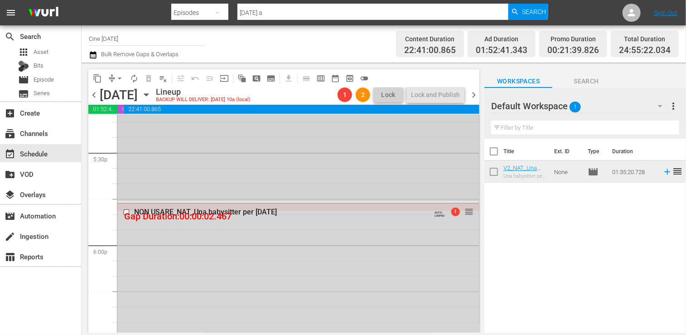
scroll to position [3261, 0]
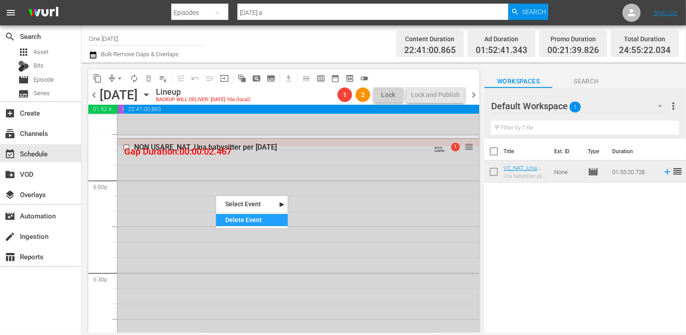
click at [241, 225] on div "Delete Event" at bounding box center [252, 220] width 72 height 12
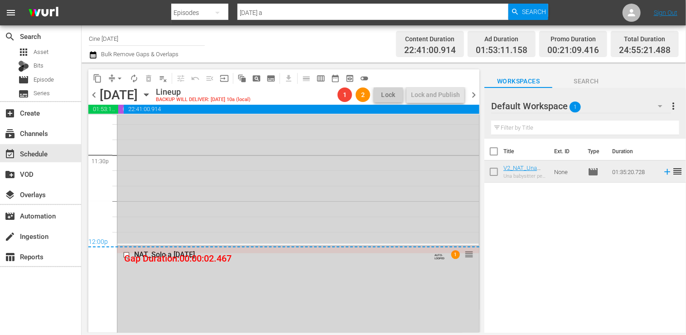
scroll to position [4498, 0]
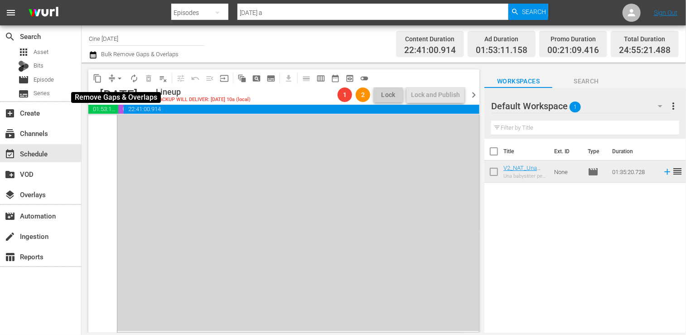
click at [120, 77] on span "arrow_drop_down" at bounding box center [119, 78] width 9 height 9
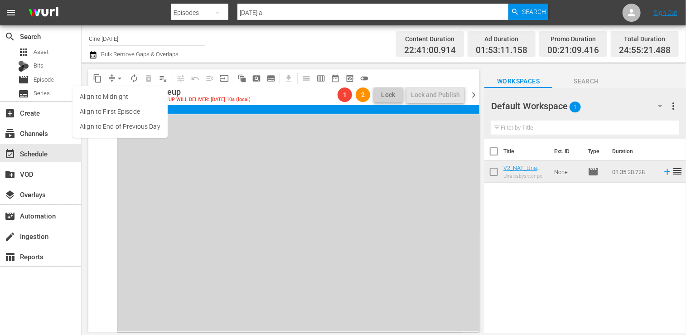
click at [120, 128] on li "Align to End of Previous Day" at bounding box center [119, 126] width 95 height 15
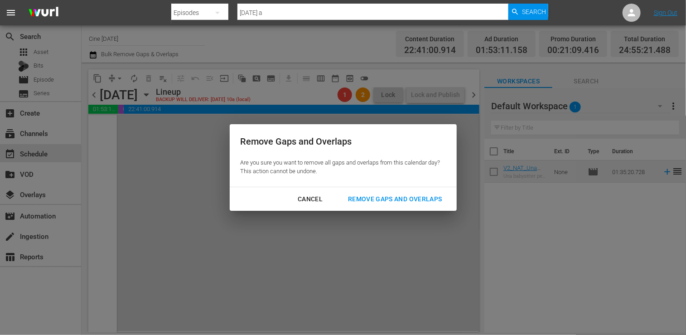
click at [401, 199] on div "Remove Gaps and Overlaps" at bounding box center [395, 198] width 108 height 11
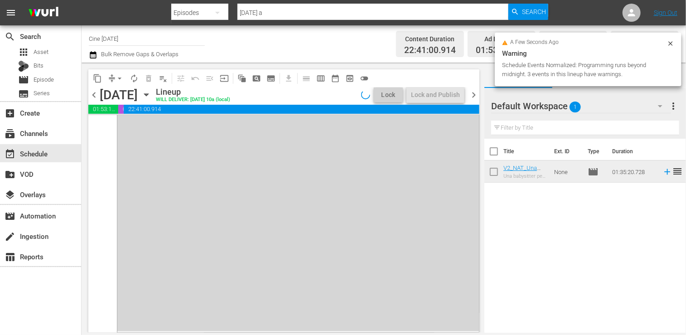
scroll to position [4496, 0]
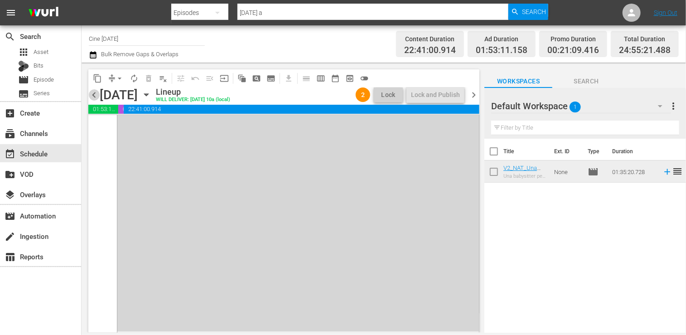
click at [98, 95] on span "chevron_left" at bounding box center [93, 94] width 11 height 11
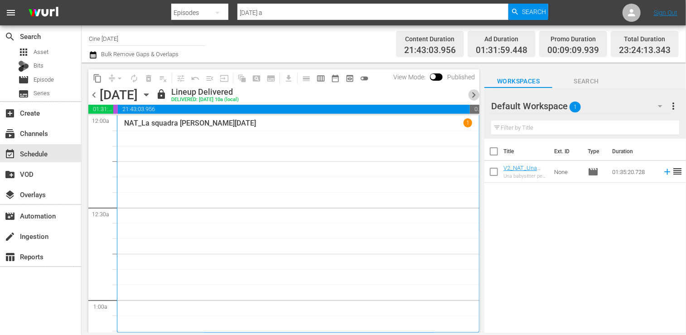
click at [473, 94] on span "chevron_right" at bounding box center [473, 94] width 11 height 11
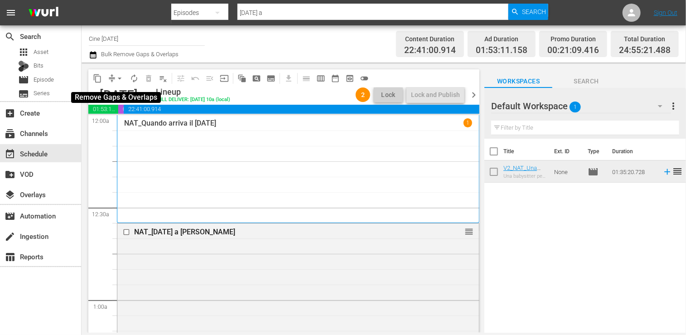
click at [117, 77] on span "arrow_drop_down" at bounding box center [119, 78] width 9 height 9
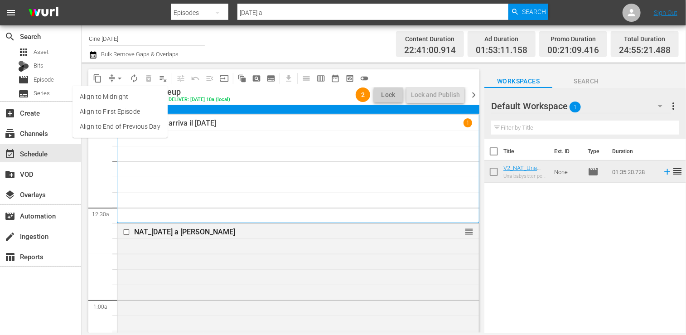
click at [126, 125] on li "Align to End of Previous Day" at bounding box center [119, 126] width 95 height 15
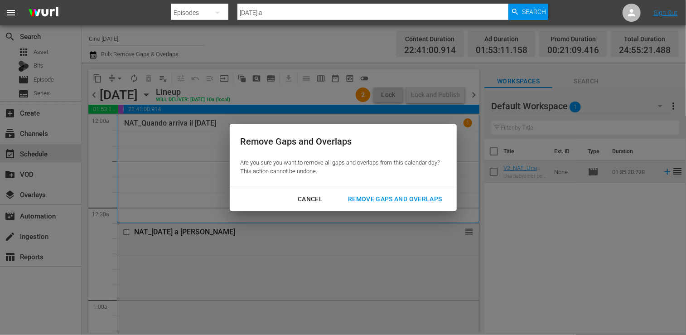
click at [398, 197] on div "Remove Gaps and Overlaps" at bounding box center [395, 198] width 108 height 11
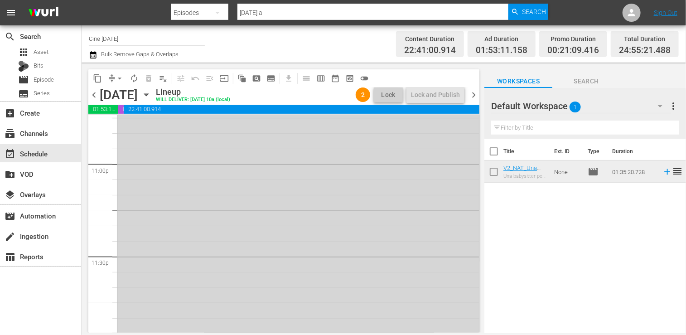
scroll to position [4496, 0]
click at [476, 96] on span "chevron_right" at bounding box center [473, 94] width 11 height 11
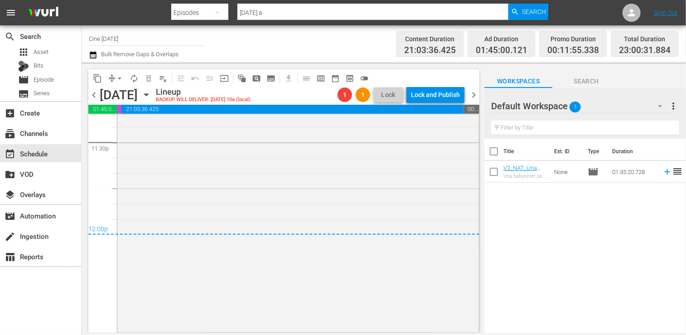
click at [91, 96] on span "chevron_left" at bounding box center [93, 94] width 11 height 11
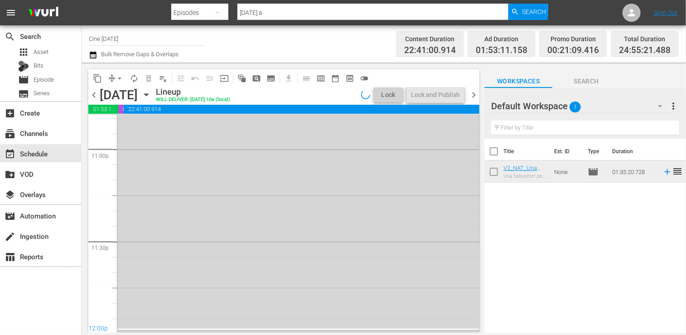
scroll to position [4496, 0]
click at [476, 94] on span "chevron_right" at bounding box center [473, 94] width 11 height 11
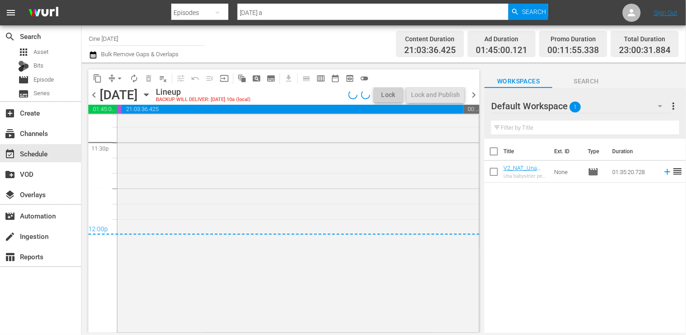
click at [93, 95] on span "chevron_left" at bounding box center [93, 94] width 11 height 11
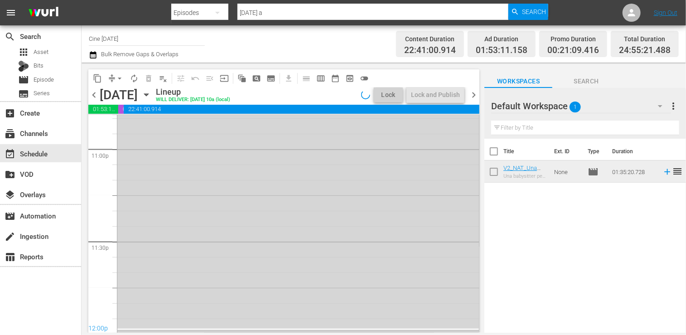
scroll to position [4496, 0]
click at [473, 98] on span "chevron_right" at bounding box center [473, 94] width 11 height 11
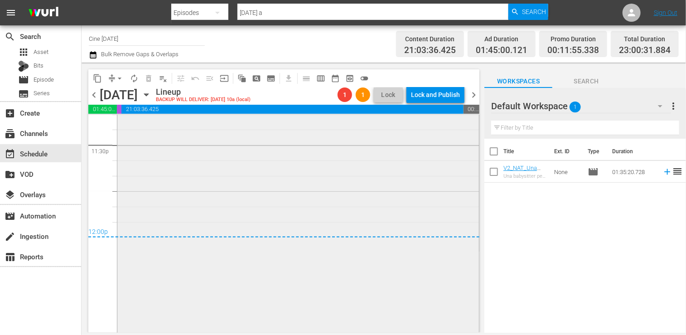
scroll to position [4316, 0]
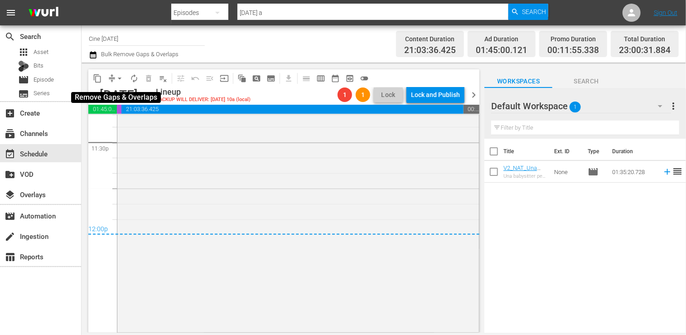
click at [121, 78] on span "arrow_drop_down" at bounding box center [119, 78] width 9 height 9
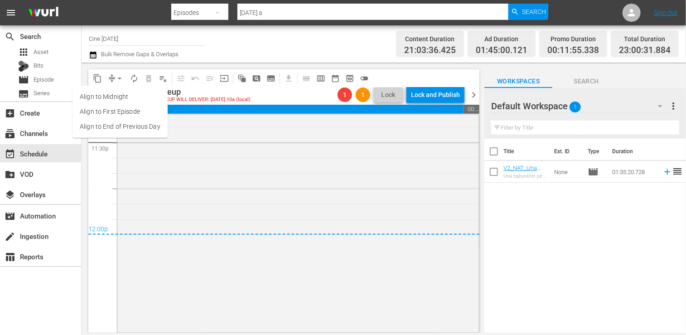
click at [125, 127] on li "Align to End of Previous Day" at bounding box center [119, 126] width 95 height 15
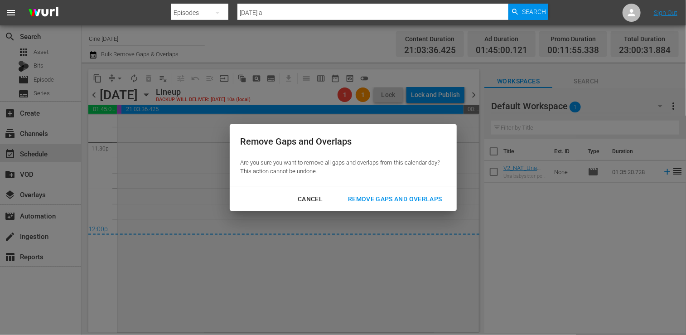
click at [391, 198] on div "Remove Gaps and Overlaps" at bounding box center [395, 198] width 108 height 11
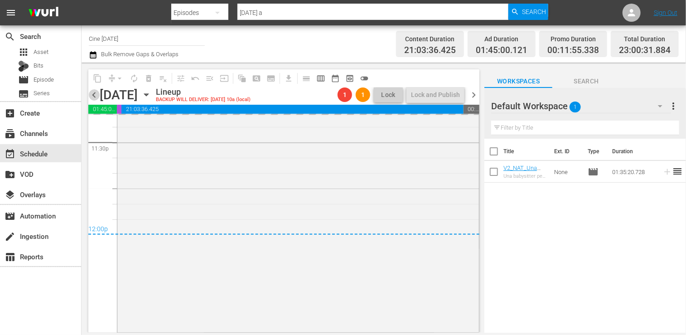
click at [93, 93] on span "chevron_left" at bounding box center [93, 94] width 11 height 11
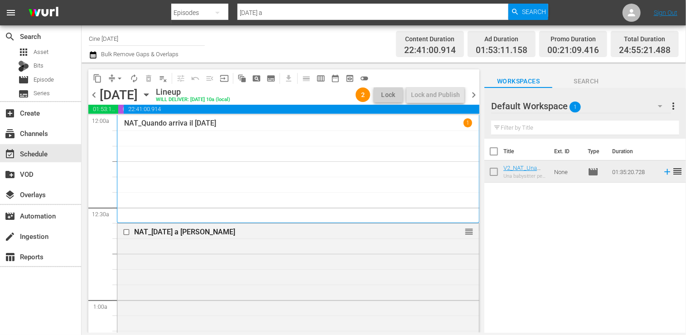
click at [475, 92] on span "chevron_right" at bounding box center [473, 94] width 11 height 11
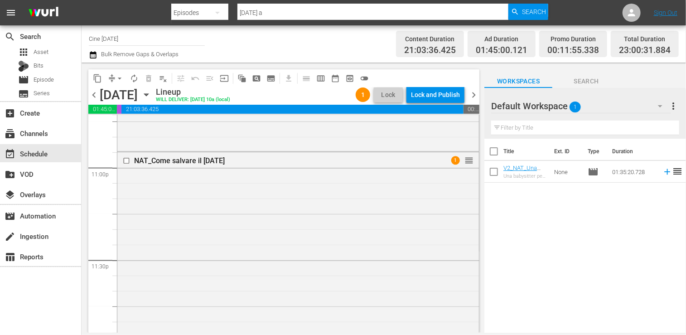
scroll to position [4313, 0]
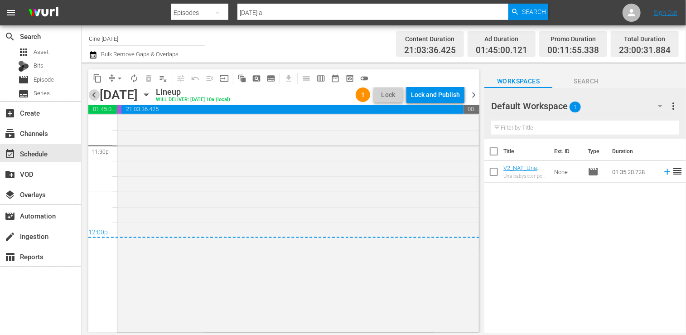
click at [91, 99] on span "chevron_left" at bounding box center [93, 94] width 11 height 11
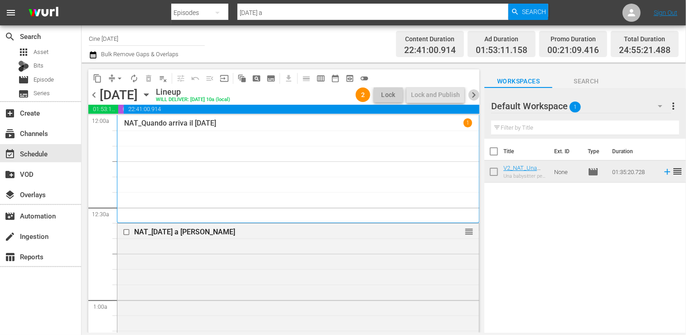
click at [472, 95] on span "chevron_right" at bounding box center [473, 94] width 11 height 11
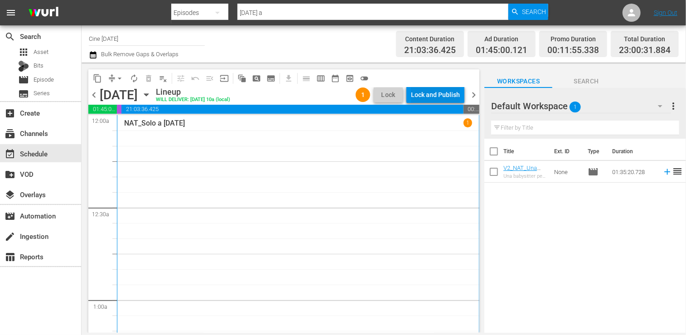
click at [426, 94] on div "Lock and Publish" at bounding box center [435, 95] width 49 height 16
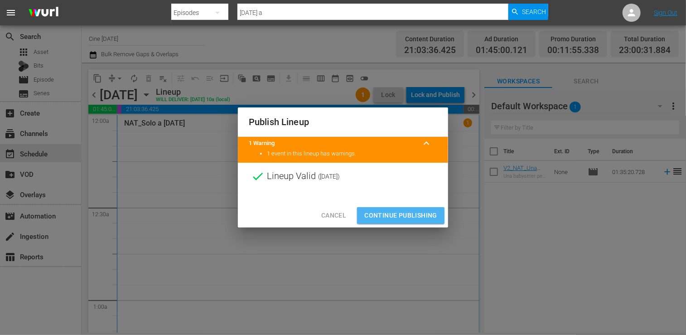
click at [406, 218] on span "Continue Publishing" at bounding box center [400, 215] width 73 height 11
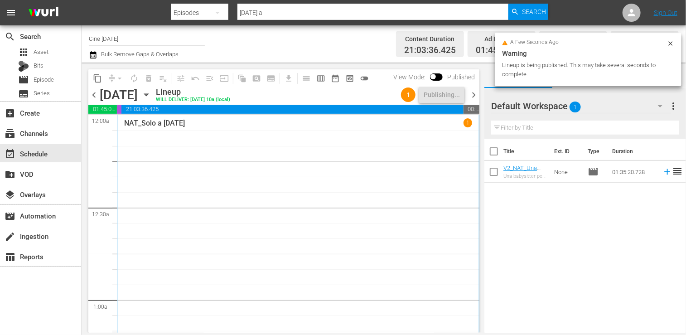
click at [95, 96] on span "chevron_left" at bounding box center [93, 94] width 11 height 11
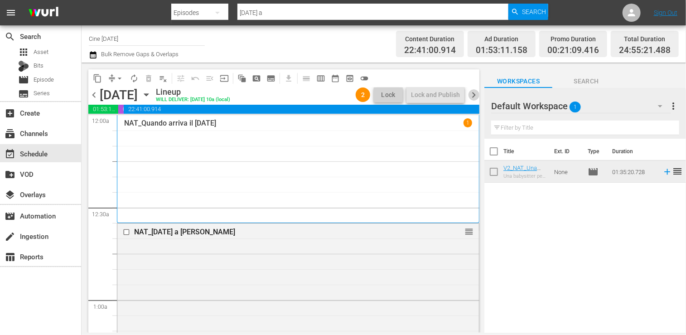
click at [471, 97] on span "chevron_right" at bounding box center [473, 94] width 11 height 11
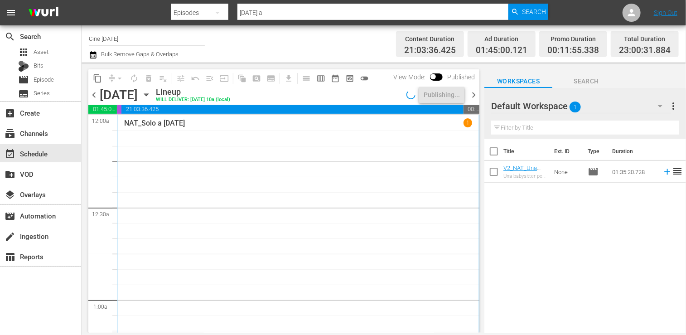
click at [471, 97] on span "chevron_right" at bounding box center [473, 94] width 11 height 11
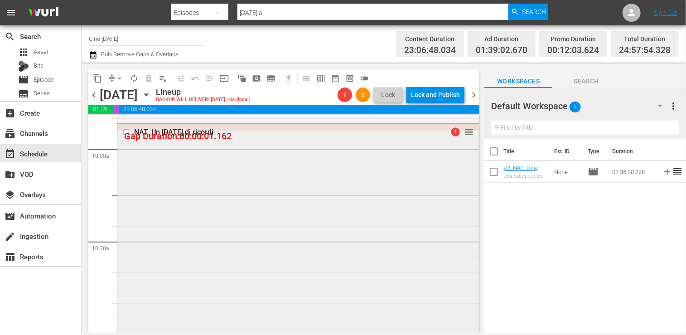
scroll to position [1965, 0]
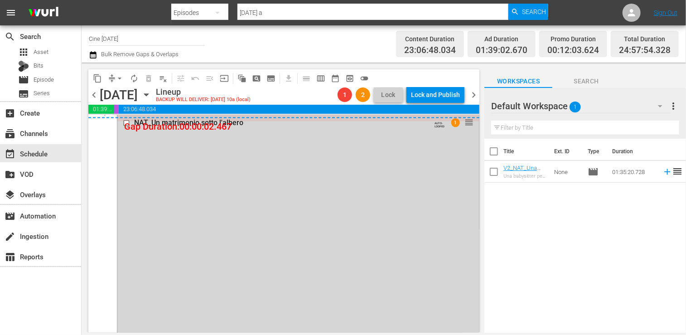
scroll to position [4495, 0]
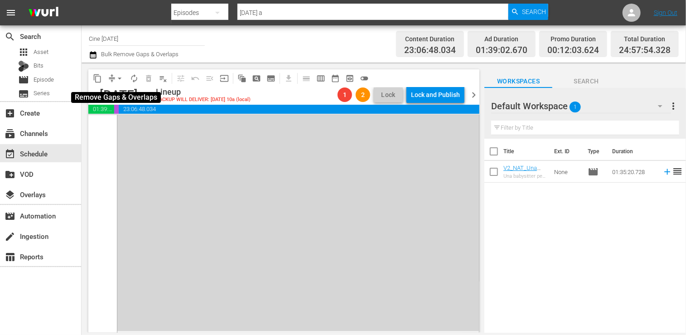
click at [120, 80] on span "arrow_drop_down" at bounding box center [119, 78] width 9 height 9
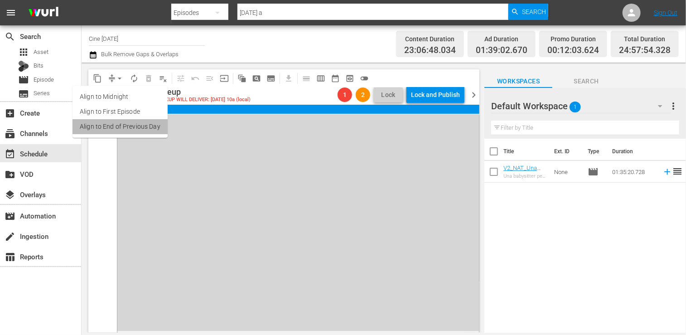
click at [126, 129] on li "Align to End of Previous Day" at bounding box center [119, 126] width 95 height 15
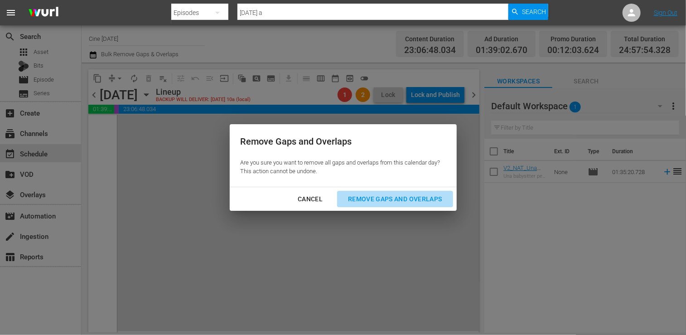
click at [405, 196] on div "Remove Gaps and Overlaps" at bounding box center [395, 198] width 108 height 11
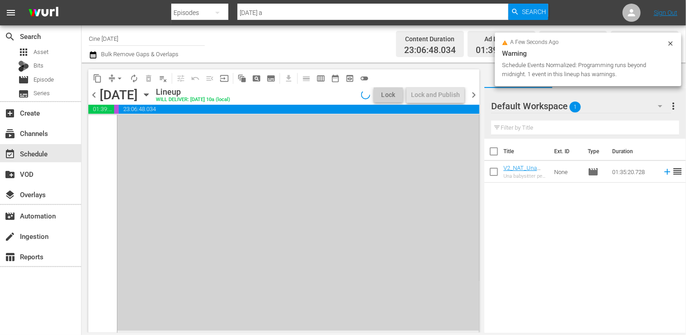
scroll to position [4491, 0]
click at [427, 97] on div "Lock and Publish" at bounding box center [435, 95] width 49 height 16
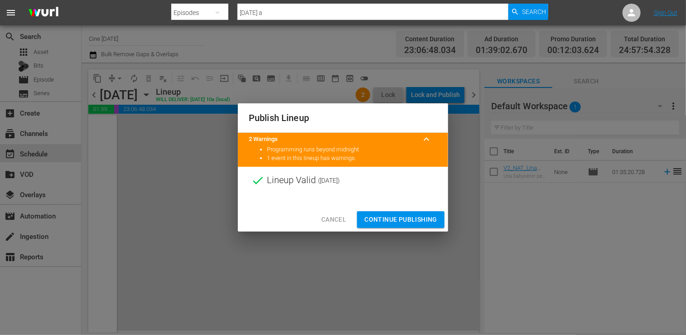
click at [399, 215] on span "Continue Publishing" at bounding box center [400, 219] width 73 height 11
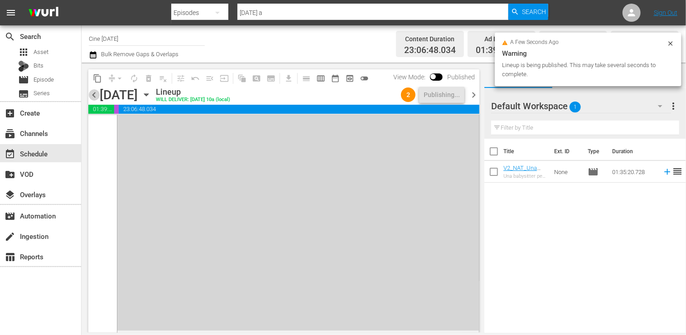
click at [94, 97] on span "chevron_left" at bounding box center [93, 94] width 11 height 11
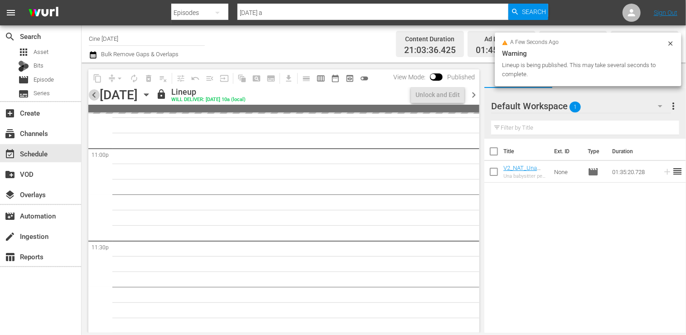
click at [94, 97] on span "chevron_left" at bounding box center [93, 94] width 11 height 11
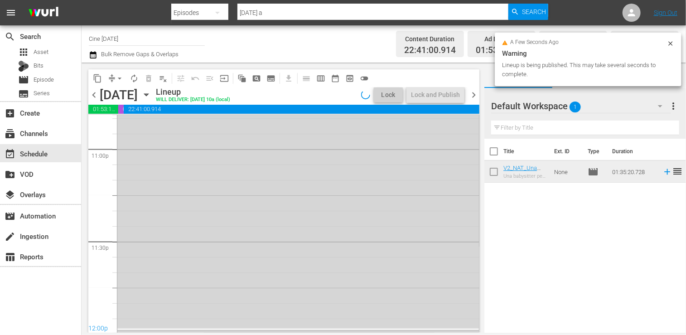
scroll to position [4491, 0]
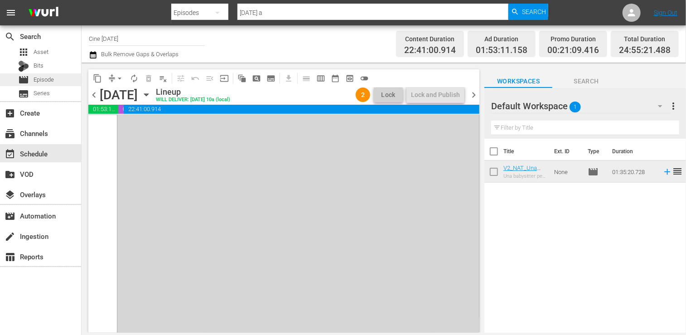
click at [49, 80] on span "Episode" at bounding box center [44, 79] width 20 height 9
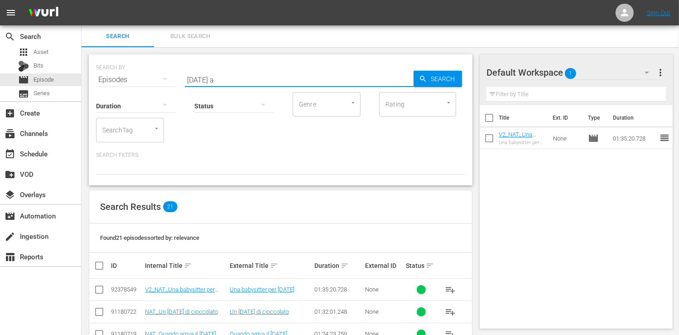
drag, startPoint x: 221, startPoint y: 82, endPoint x: 121, endPoint y: 79, distance: 99.7
click at [121, 79] on div "SEARCH BY Search By Episodes Search ID, Title, Description, Keywords, or Catego…" at bounding box center [280, 74] width 369 height 33
type input "babysitter"
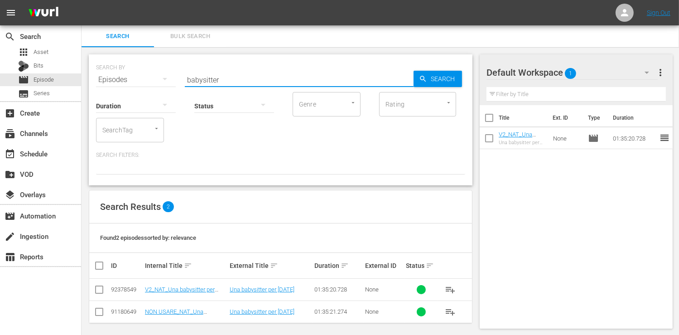
click at [195, 306] on td "NON USARE_NAT_Una babysitter per [DATE]" at bounding box center [186, 311] width 85 height 22
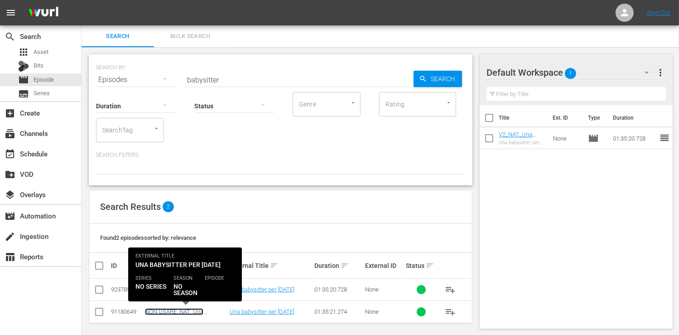
click at [192, 309] on link "NON USARE_NAT_Una babysitter per [DATE]" at bounding box center [174, 315] width 58 height 14
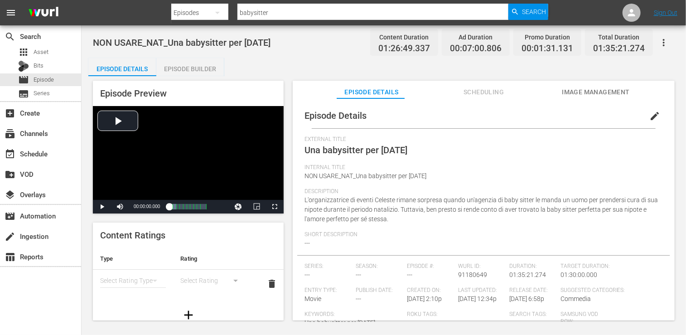
click at [486, 87] on span "Scheduling" at bounding box center [484, 92] width 68 height 11
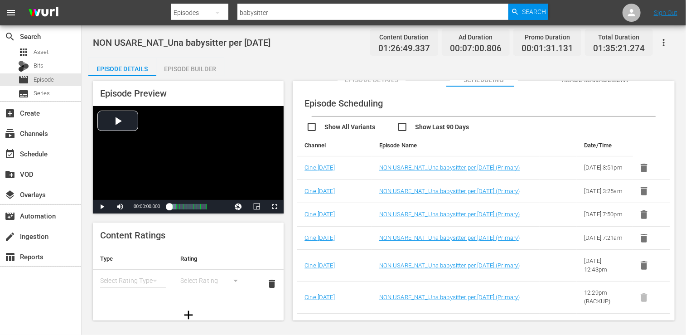
scroll to position [17, 0]
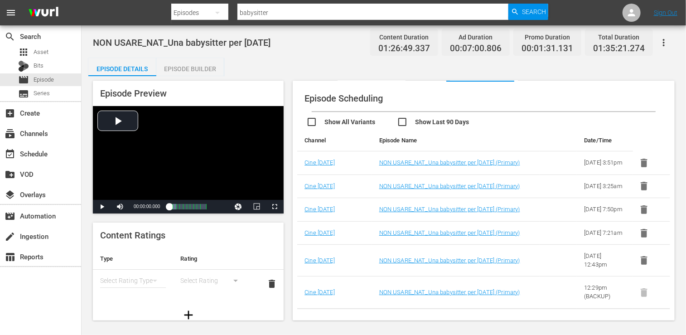
drag, startPoint x: 638, startPoint y: 318, endPoint x: 629, endPoint y: 292, distance: 27.8
click at [637, 295] on span at bounding box center [644, 291] width 22 height 7
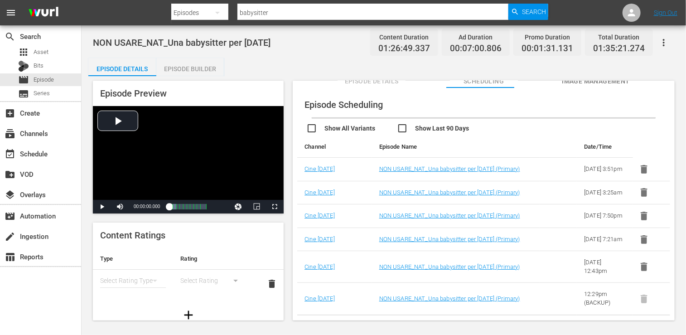
scroll to position [0, 0]
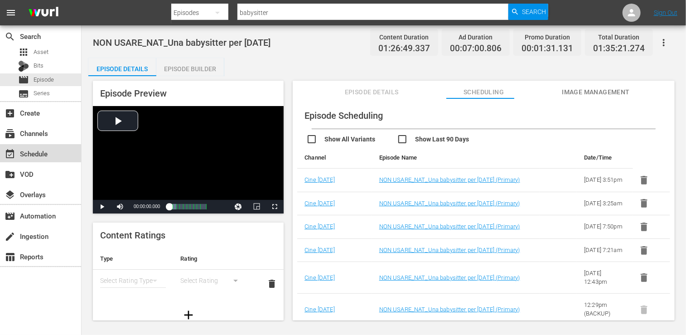
click at [37, 155] on div "event_available Schedule" at bounding box center [25, 152] width 51 height 8
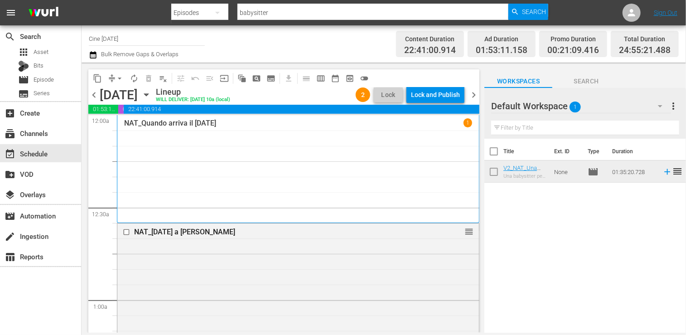
click at [96, 97] on span "chevron_left" at bounding box center [93, 94] width 11 height 11
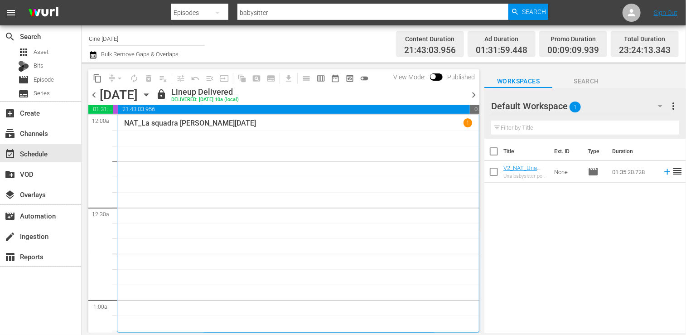
click at [473, 93] on span "chevron_right" at bounding box center [473, 94] width 11 height 11
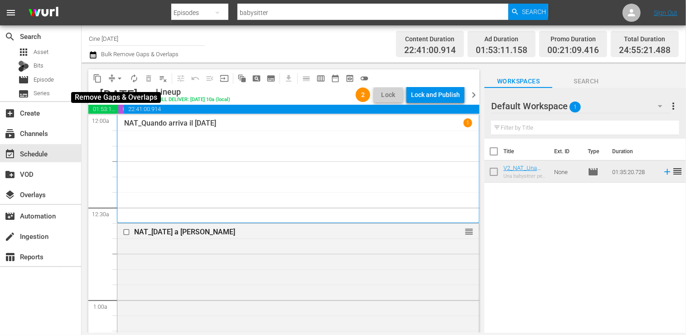
click at [117, 77] on span "arrow_drop_down" at bounding box center [119, 78] width 9 height 9
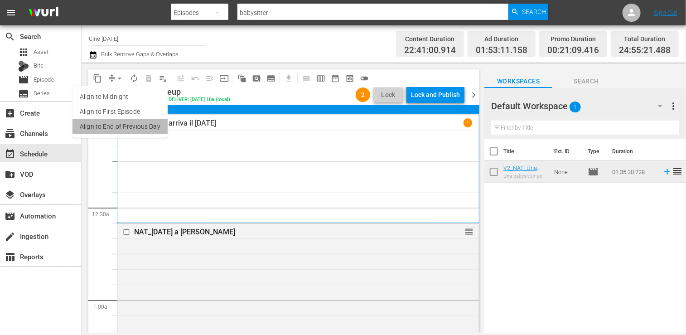
click at [128, 128] on li "Align to End of Previous Day" at bounding box center [119, 126] width 95 height 15
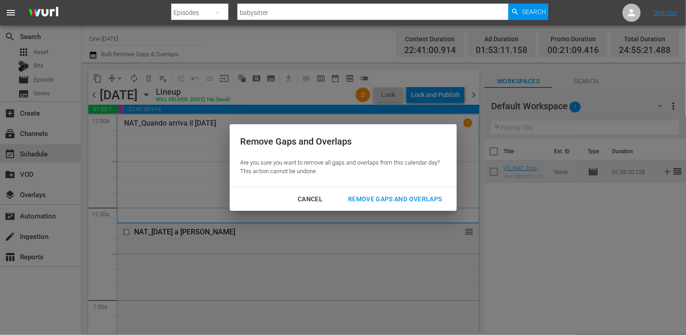
click at [392, 202] on div "Remove Gaps and Overlaps" at bounding box center [395, 198] width 108 height 11
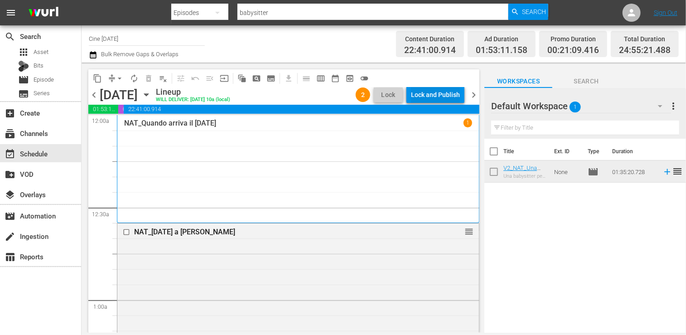
click at [436, 96] on div "Lock and Publish" at bounding box center [435, 95] width 49 height 16
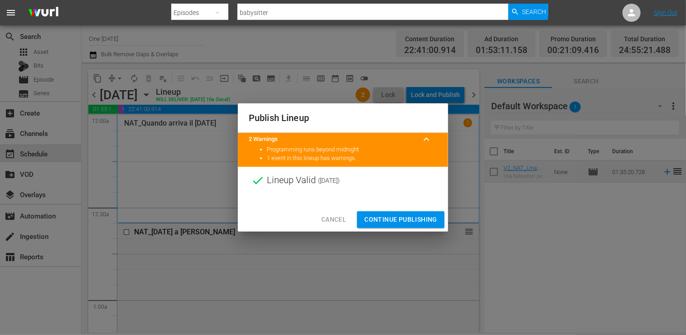
click at [397, 219] on span "Continue Publishing" at bounding box center [400, 219] width 73 height 11
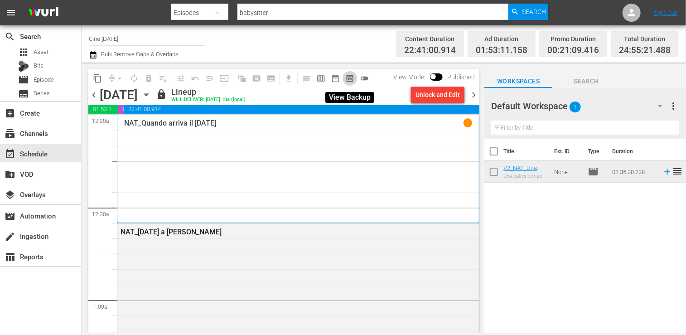
click at [350, 79] on span "preview_outlined" at bounding box center [349, 78] width 9 height 9
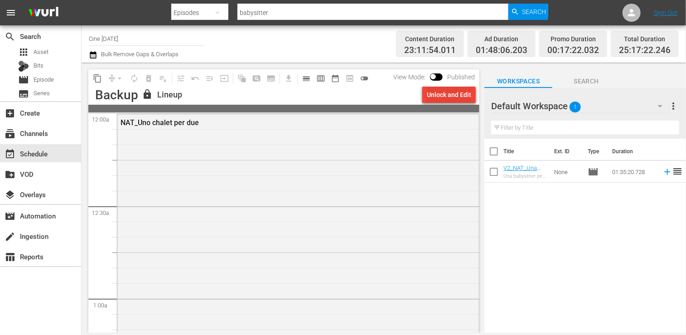
click at [443, 94] on div "Unlock and Edit" at bounding box center [449, 95] width 44 height 16
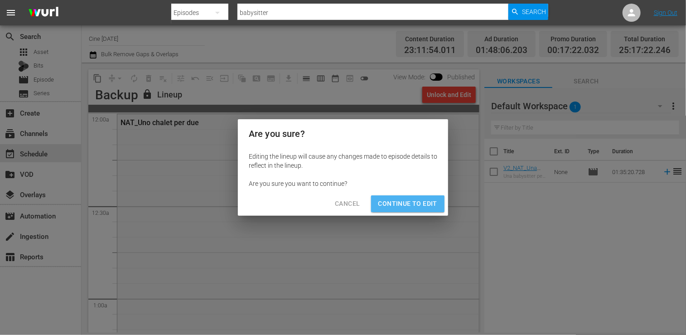
click at [417, 202] on span "Continue to Edit" at bounding box center [407, 203] width 59 height 11
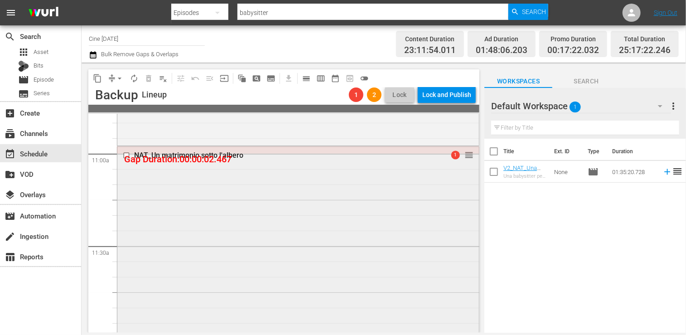
scroll to position [2265, 0]
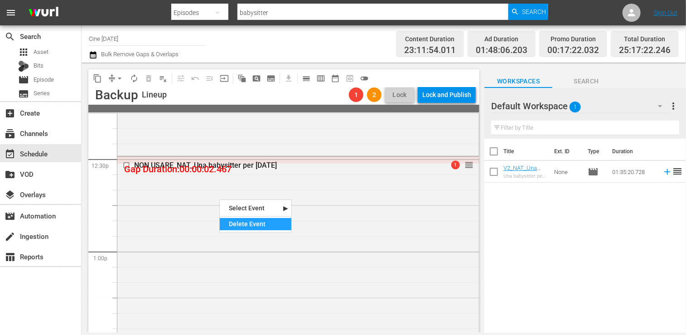
click at [248, 224] on div "Delete Event" at bounding box center [256, 224] width 72 height 12
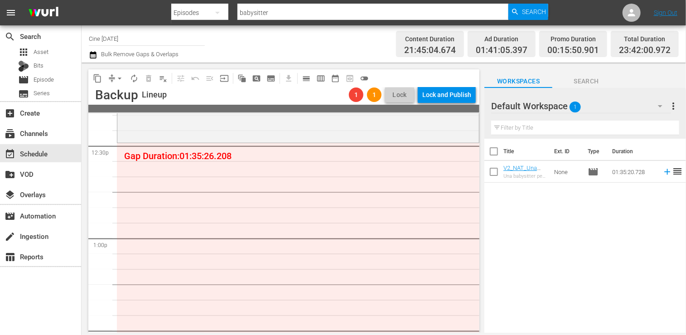
scroll to position [2327, 0]
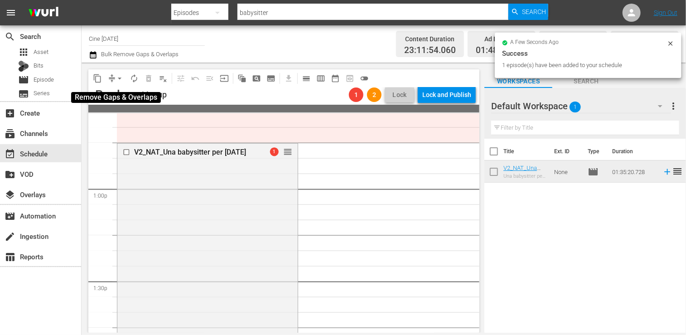
click at [118, 78] on span "arrow_drop_down" at bounding box center [119, 78] width 9 height 9
click at [121, 111] on li "Align to First Episode" at bounding box center [119, 111] width 75 height 15
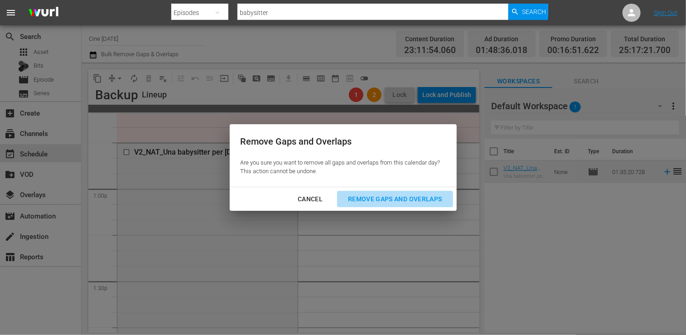
click at [408, 197] on div "Remove Gaps and Overlaps" at bounding box center [395, 198] width 108 height 11
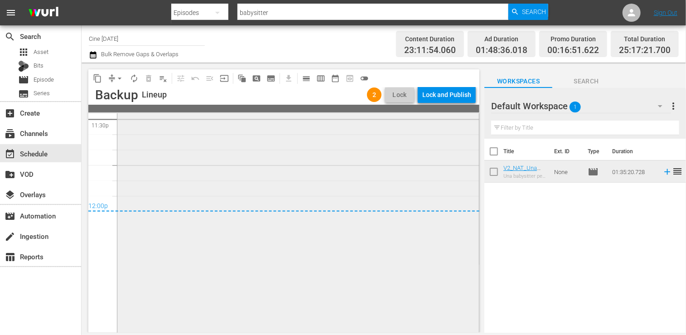
scroll to position [4228, 0]
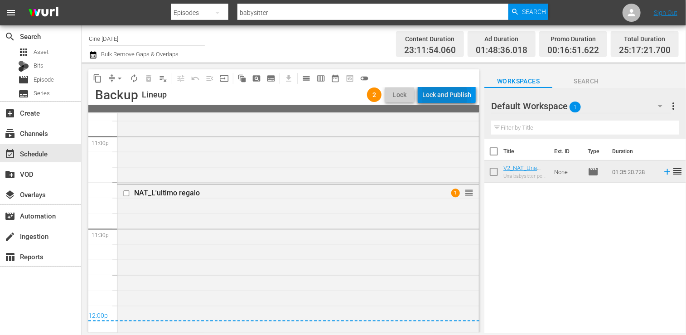
click at [444, 95] on div "Lock and Publish" at bounding box center [446, 95] width 49 height 16
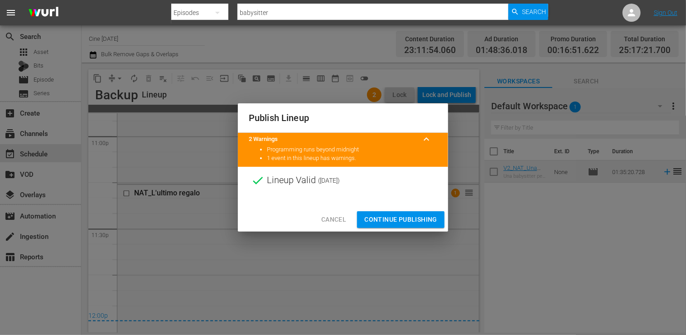
click at [409, 223] on span "Continue Publishing" at bounding box center [400, 219] width 73 height 11
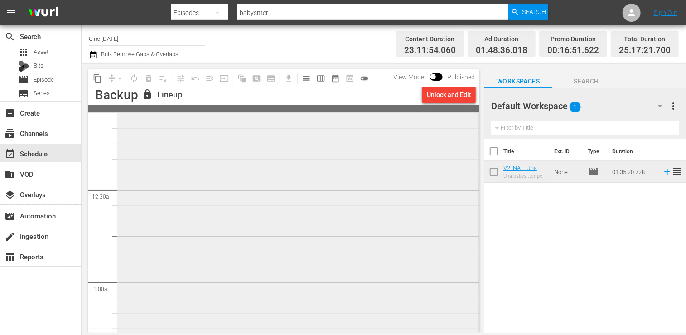
scroll to position [0, 0]
click at [47, 151] on div "event_available Schedule" at bounding box center [25, 152] width 51 height 8
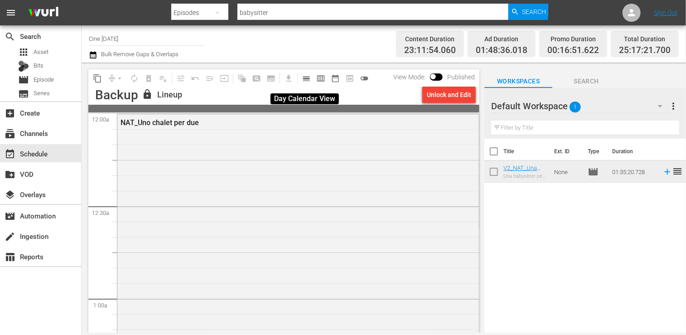
click at [309, 77] on span "calendar_view_day_outlined" at bounding box center [306, 78] width 9 height 9
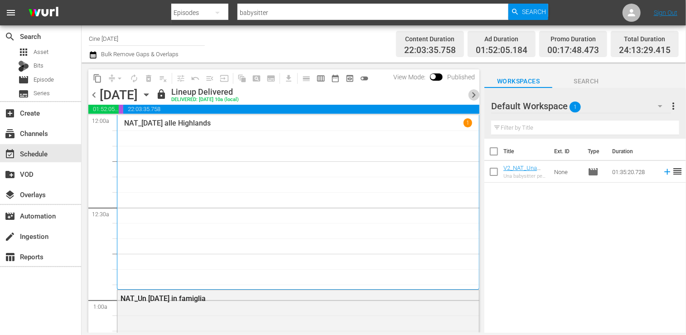
click at [475, 95] on span "chevron_right" at bounding box center [473, 94] width 11 height 11
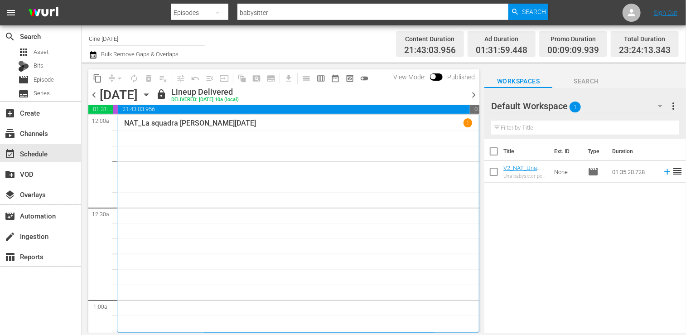
click at [474, 95] on span "chevron_right" at bounding box center [473, 94] width 11 height 11
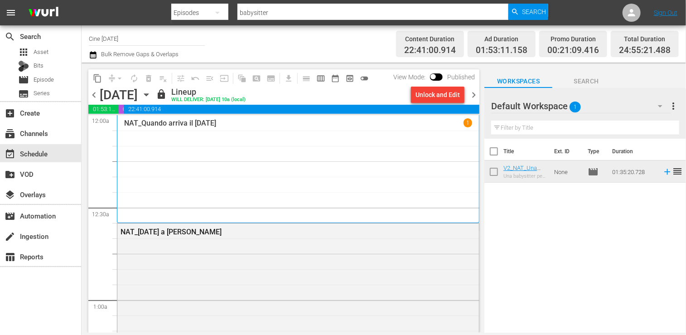
click at [474, 96] on span "chevron_right" at bounding box center [473, 94] width 11 height 11
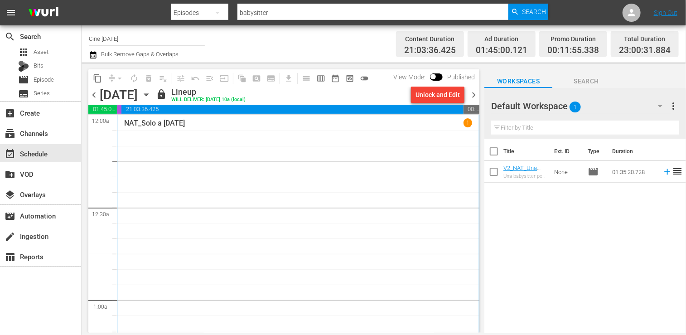
click at [474, 98] on span "chevron_right" at bounding box center [473, 94] width 11 height 11
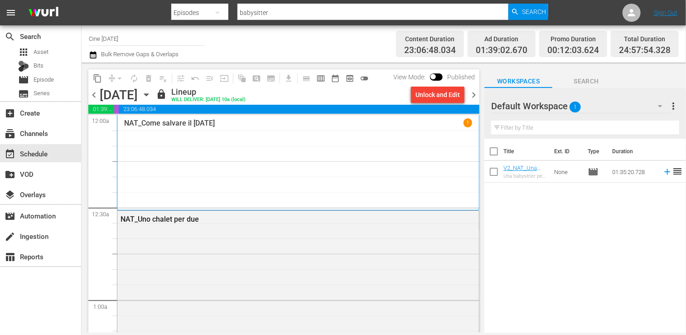
click at [473, 94] on span "chevron_right" at bounding box center [473, 94] width 11 height 11
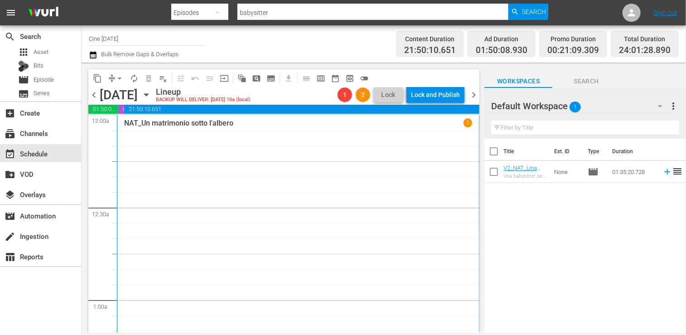
click at [95, 92] on span "chevron_left" at bounding box center [93, 94] width 11 height 11
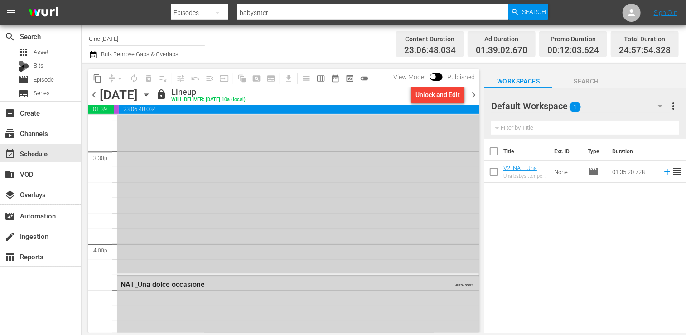
scroll to position [2770, 0]
click at [471, 95] on span "chevron_right" at bounding box center [473, 94] width 11 height 11
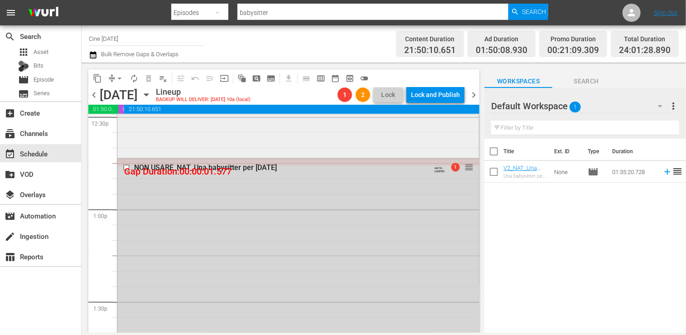
scroll to position [2310, 0]
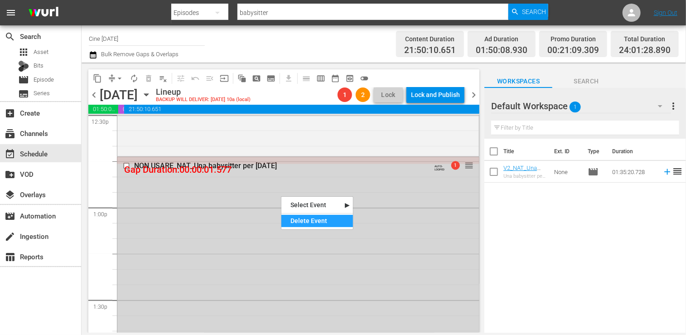
click at [301, 221] on div "Delete Event" at bounding box center [317, 221] width 72 height 12
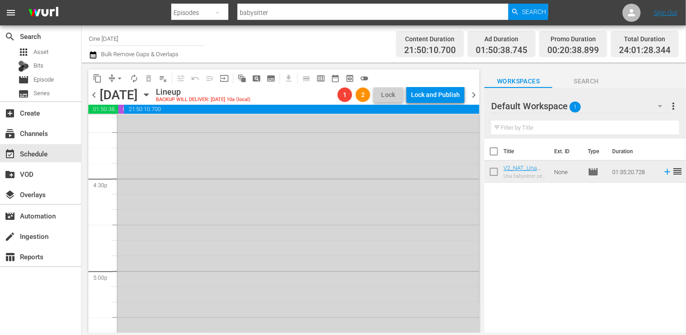
scroll to position [2989, 0]
click at [119, 77] on span "arrow_drop_down" at bounding box center [119, 78] width 9 height 9
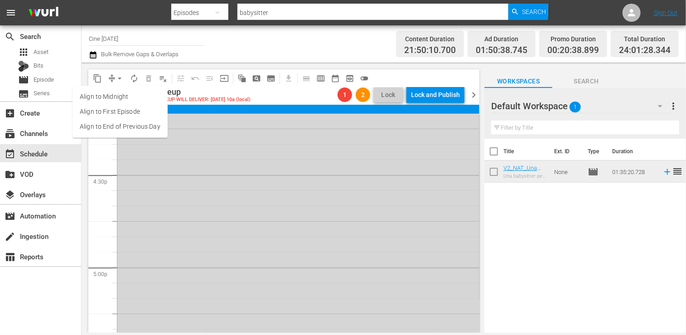
click at [117, 126] on li "Align to End of Previous Day" at bounding box center [119, 126] width 95 height 15
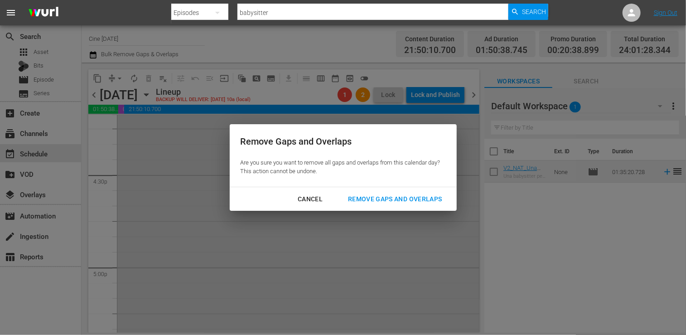
click at [392, 203] on div "Remove Gaps and Overlaps" at bounding box center [395, 198] width 108 height 11
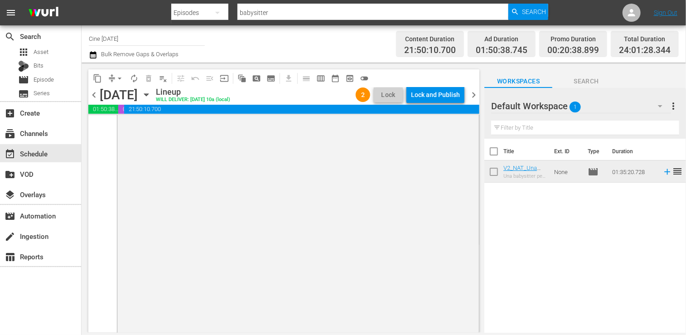
scroll to position [4496, 0]
click at [121, 79] on span "arrow_drop_down" at bounding box center [119, 78] width 9 height 9
click at [131, 129] on li "Align to End of Previous Day" at bounding box center [119, 126] width 95 height 15
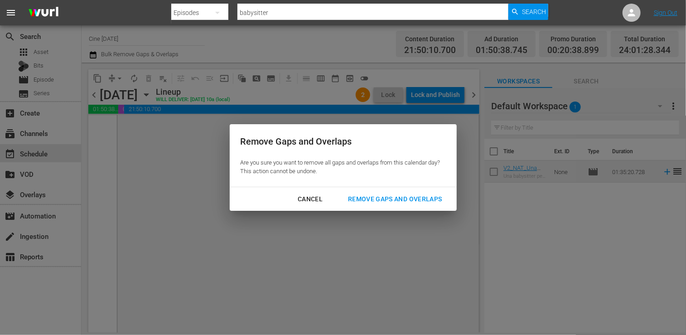
click at [400, 200] on div "Remove Gaps and Overlaps" at bounding box center [395, 198] width 108 height 11
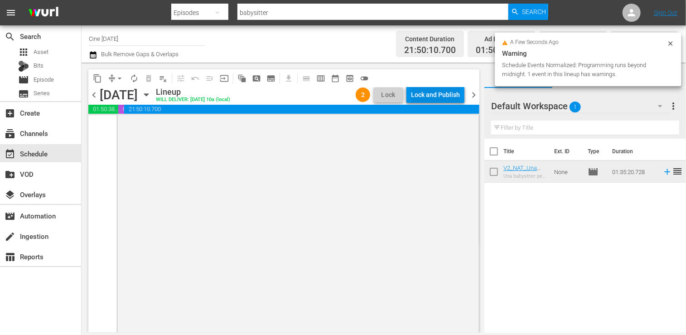
click at [436, 95] on div "Lock and Publish" at bounding box center [435, 95] width 49 height 16
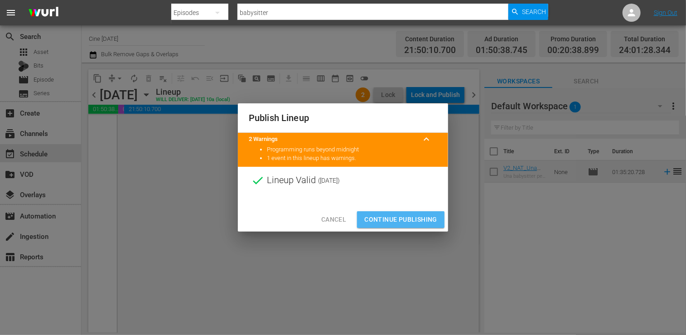
click at [400, 215] on span "Continue Publishing" at bounding box center [400, 219] width 73 height 11
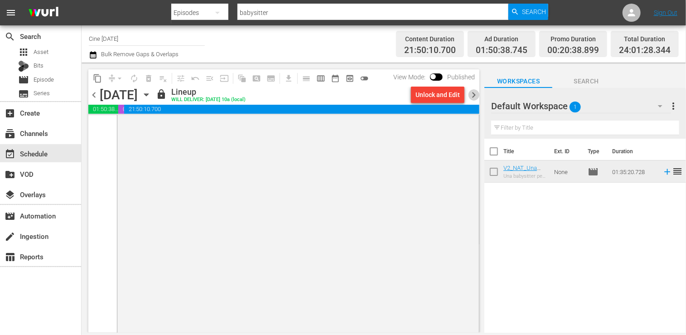
click at [475, 96] on span "chevron_right" at bounding box center [473, 94] width 11 height 11
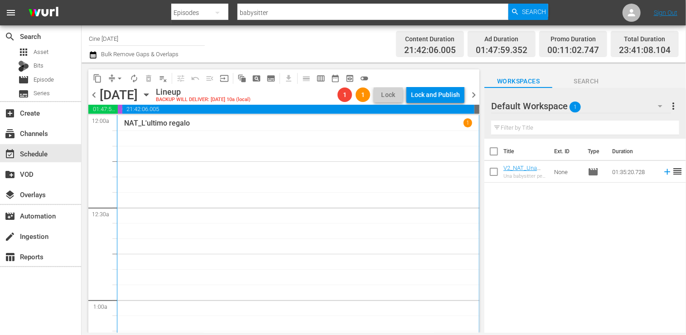
click at [118, 81] on span "arrow_drop_down" at bounding box center [119, 78] width 9 height 9
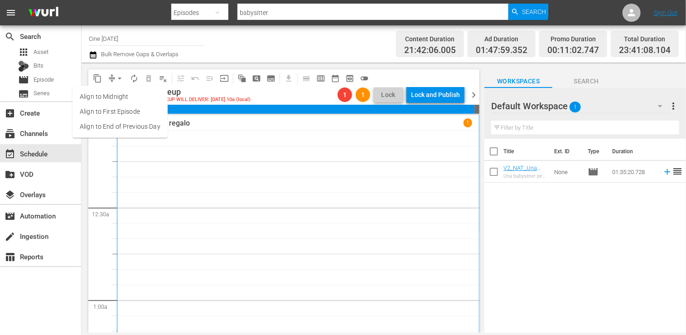
click at [126, 125] on li "Align to End of Previous Day" at bounding box center [119, 126] width 95 height 15
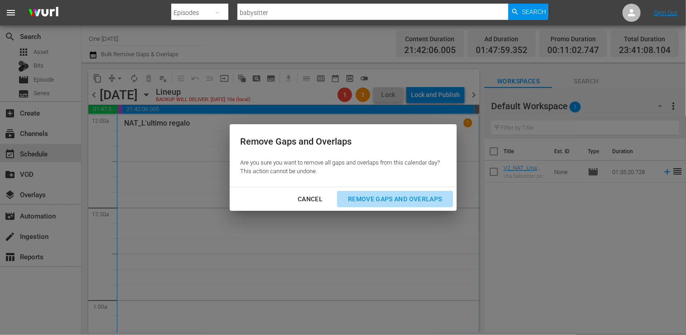
click at [399, 195] on div "Remove Gaps and Overlaps" at bounding box center [395, 198] width 108 height 11
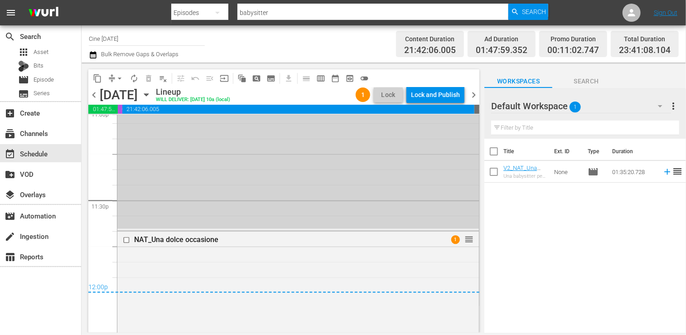
scroll to position [4438, 0]
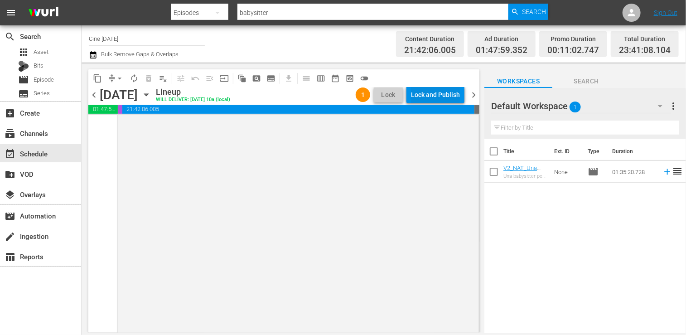
click at [429, 92] on div "Lock and Publish" at bounding box center [435, 95] width 49 height 16
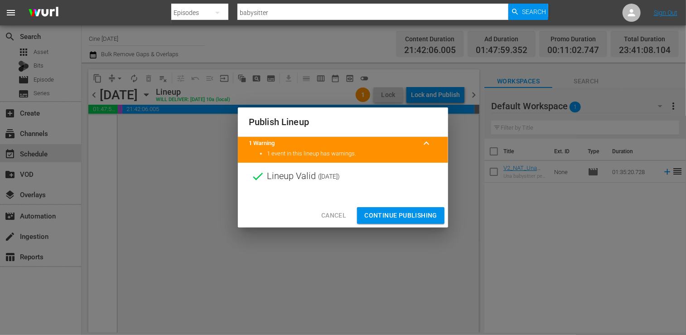
click at [406, 210] on button "Continue Publishing" at bounding box center [400, 215] width 87 height 17
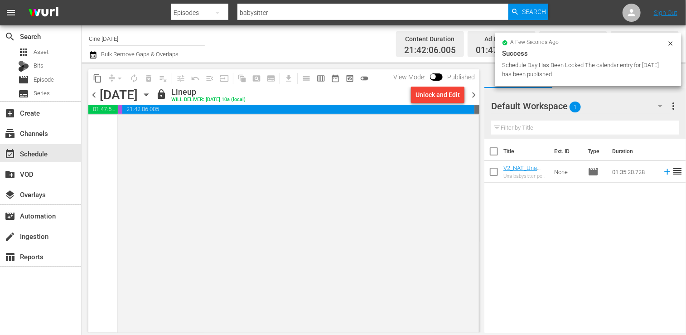
click at [473, 97] on span "chevron_right" at bounding box center [473, 94] width 11 height 11
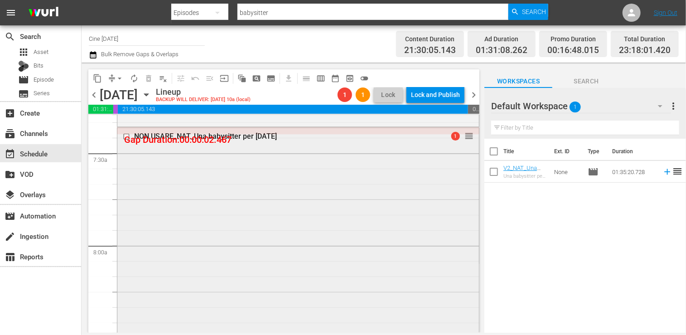
scroll to position [1359, 0]
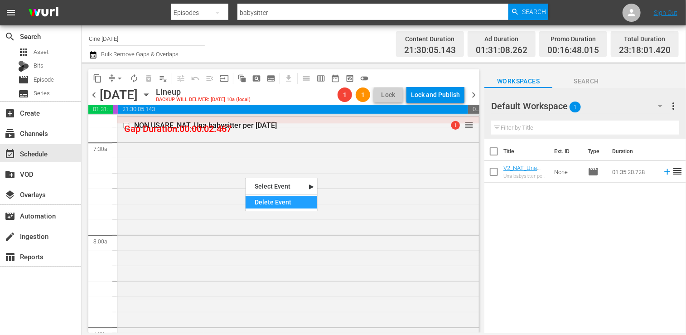
click at [275, 199] on div "Delete Event" at bounding box center [281, 202] width 72 height 12
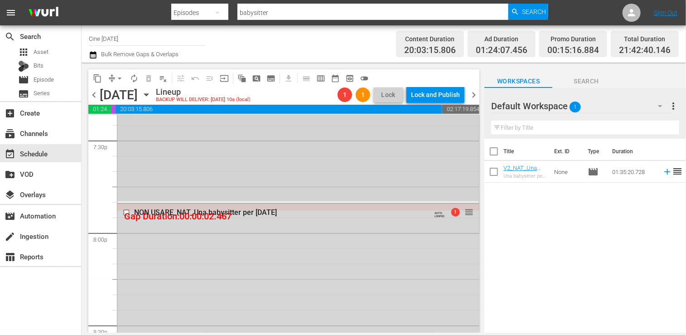
scroll to position [3624, 0]
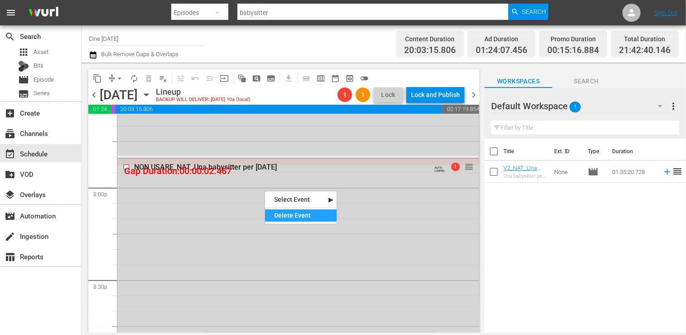
click at [293, 216] on div "Delete Event" at bounding box center [301, 215] width 72 height 12
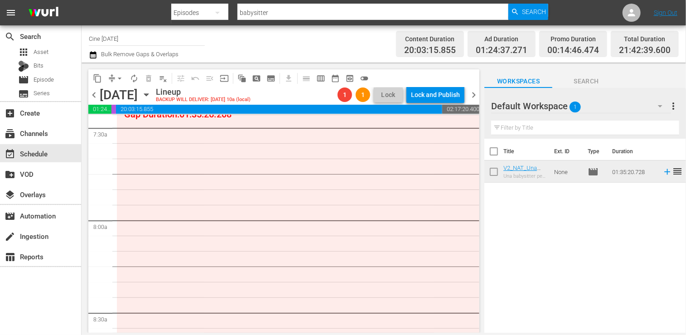
scroll to position [1282, 0]
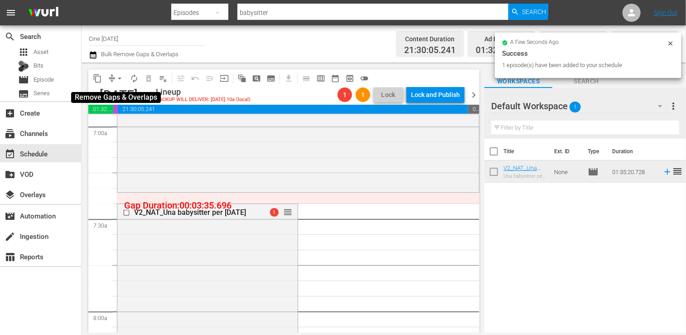
click at [118, 80] on span "arrow_drop_down" at bounding box center [119, 78] width 9 height 9
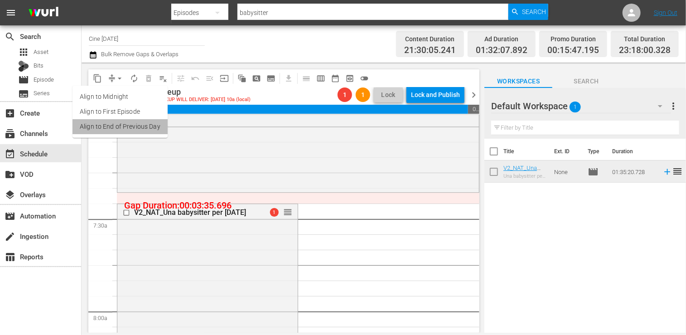
click at [131, 128] on li "Align to End of Previous Day" at bounding box center [119, 126] width 95 height 15
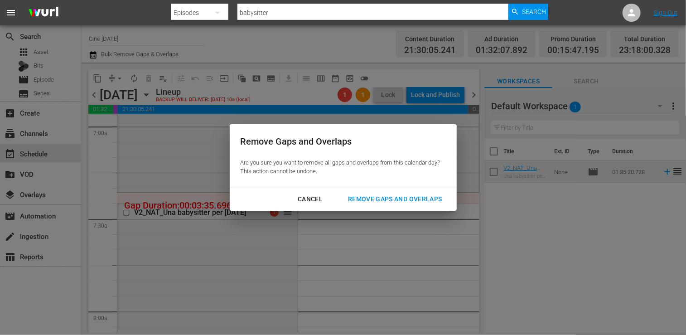
click at [386, 201] on div "Remove Gaps and Overlaps" at bounding box center [395, 198] width 108 height 11
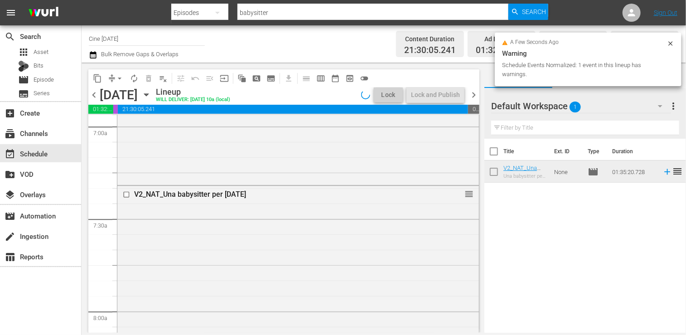
scroll to position [1298, 0]
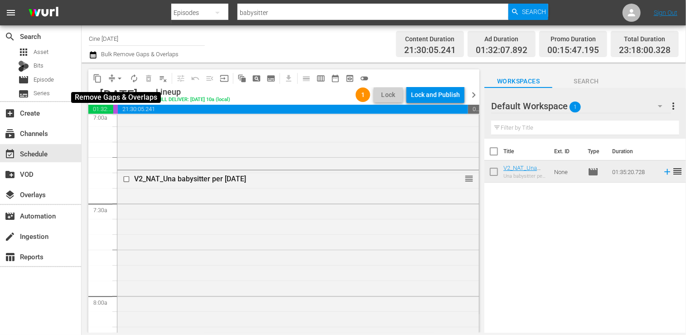
click at [121, 78] on span "arrow_drop_down" at bounding box center [119, 78] width 9 height 9
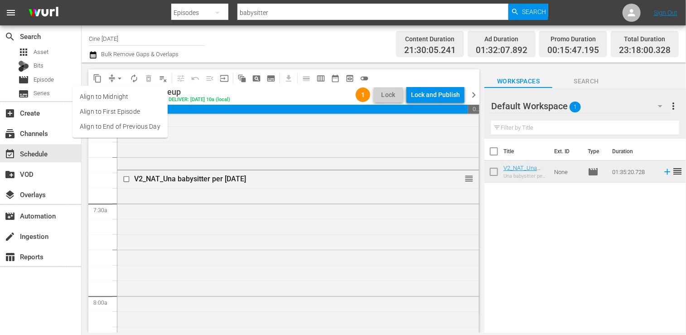
click at [123, 130] on li "Align to End of Previous Day" at bounding box center [119, 126] width 95 height 15
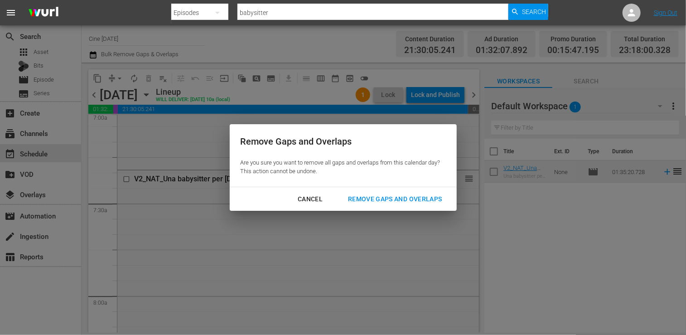
click at [397, 199] on div "Remove Gaps and Overlaps" at bounding box center [395, 198] width 108 height 11
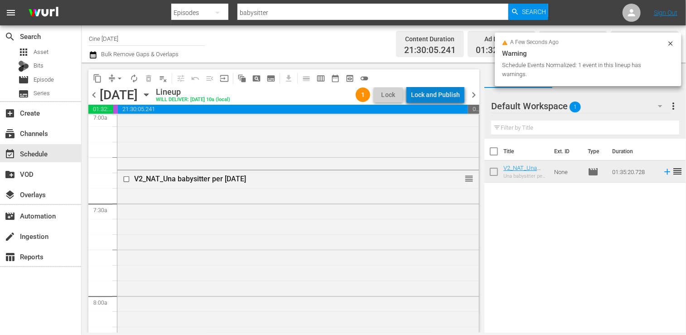
click at [440, 99] on div "Lock and Publish" at bounding box center [435, 95] width 49 height 16
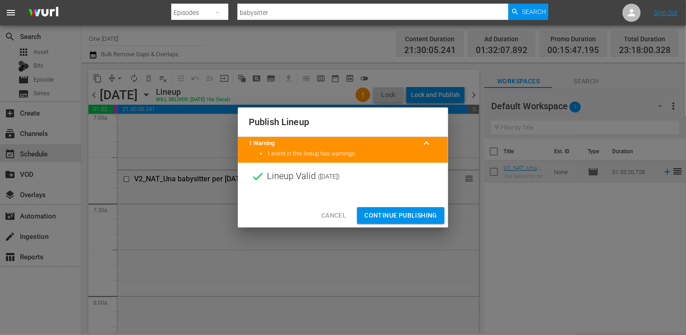
click at [403, 209] on button "Continue Publishing" at bounding box center [400, 215] width 87 height 17
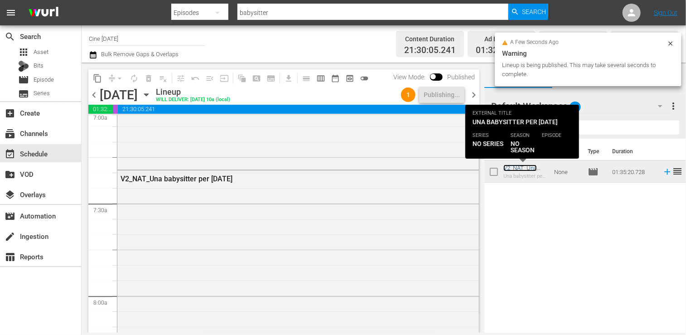
click at [520, 168] on link "V2_NAT_Una babysitter per [DATE]" at bounding box center [520, 174] width 35 height 20
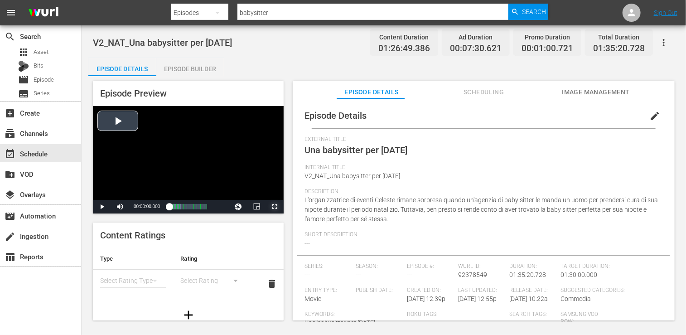
drag, startPoint x: 274, startPoint y: 206, endPoint x: 281, endPoint y: 243, distance: 37.3
click at [274, 207] on span "Video Player" at bounding box center [274, 207] width 0 height 0
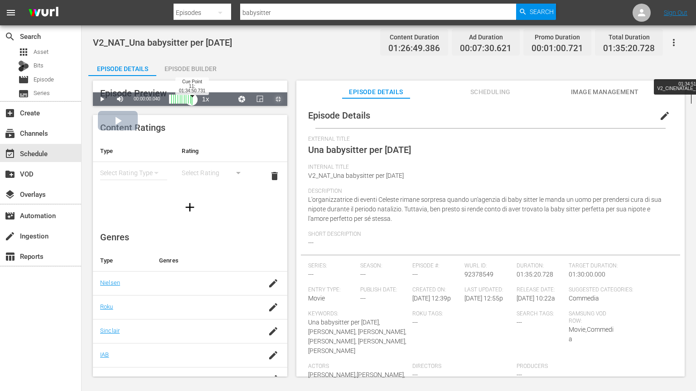
click at [192, 105] on div "Progress Bar" at bounding box center [192, 99] width 0 height 12
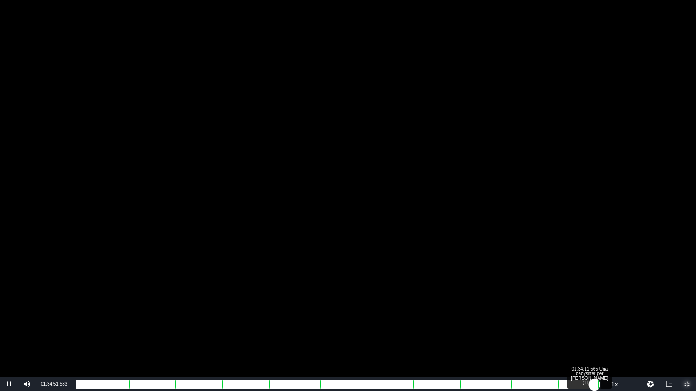
click at [594, 334] on div "00:00:01.036" at bounding box center [335, 384] width 518 height 9
click at [590, 334] on div "01:26:13.709" at bounding box center [335, 384] width 518 height 9
click at [583, 334] on div "01:25:21.293" at bounding box center [333, 384] width 514 height 9
click at [578, 334] on div "01:24:12.338" at bounding box center [327, 384] width 502 height 9
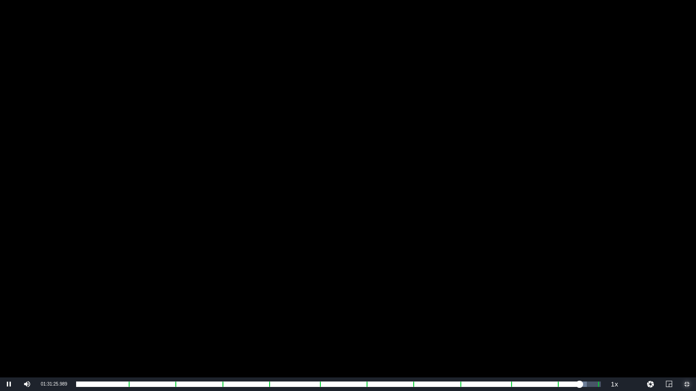
click at [685, 334] on span "Video Player" at bounding box center [687, 385] width 0 height 0
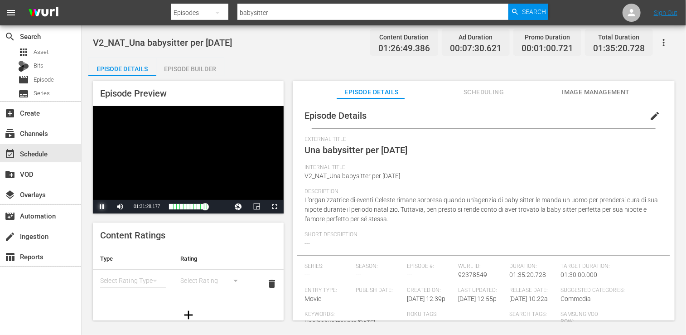
click at [102, 207] on span "Video Player" at bounding box center [102, 207] width 0 height 0
click at [52, 157] on div "event_available Schedule" at bounding box center [40, 153] width 81 height 18
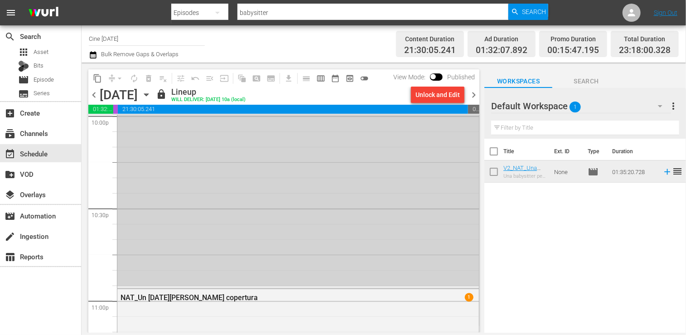
scroll to position [3946, 0]
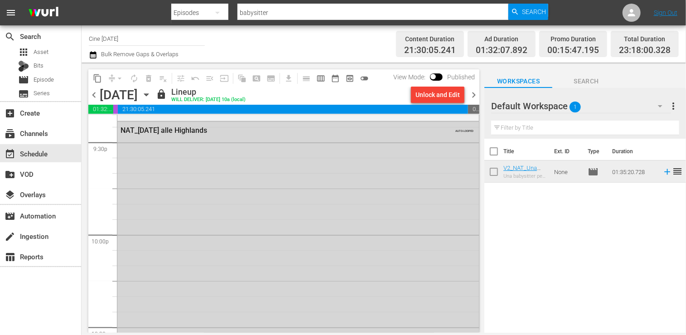
click at [473, 93] on span "chevron_right" at bounding box center [473, 94] width 11 height 11
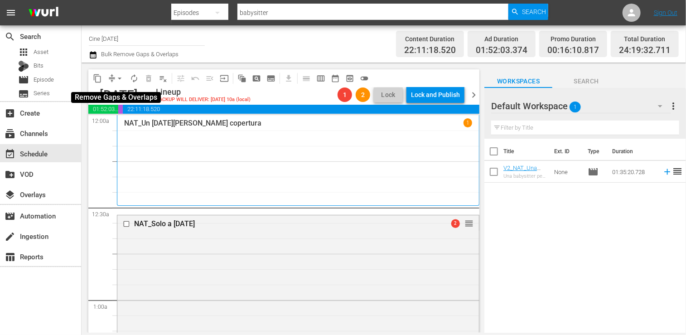
click at [121, 77] on span "arrow_drop_down" at bounding box center [119, 78] width 9 height 9
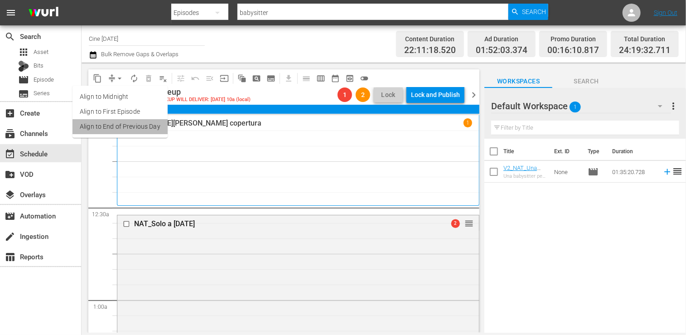
click at [125, 125] on li "Align to End of Previous Day" at bounding box center [119, 126] width 95 height 15
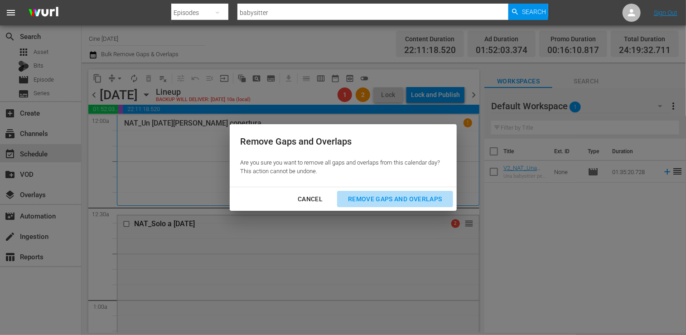
click at [402, 197] on div "Remove Gaps and Overlaps" at bounding box center [395, 198] width 108 height 11
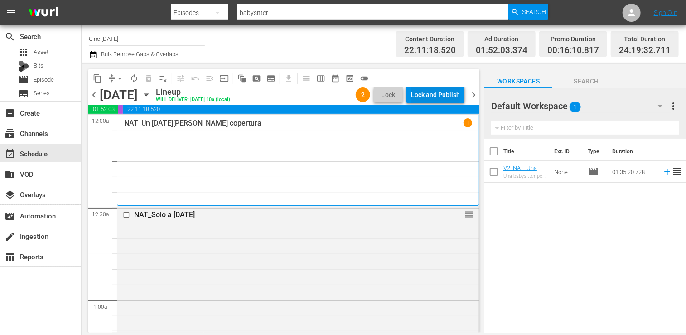
click at [436, 93] on div "Lock and Publish" at bounding box center [435, 95] width 49 height 16
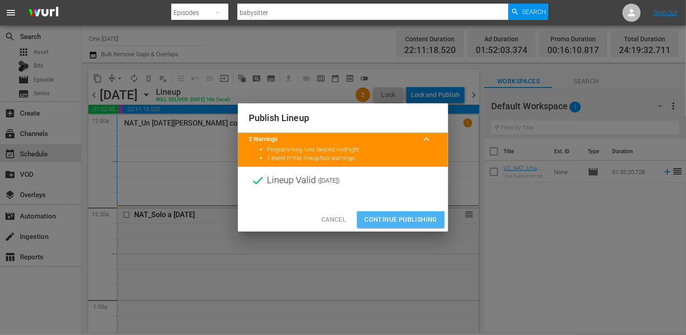
click at [392, 222] on span "Continue Publishing" at bounding box center [400, 219] width 73 height 11
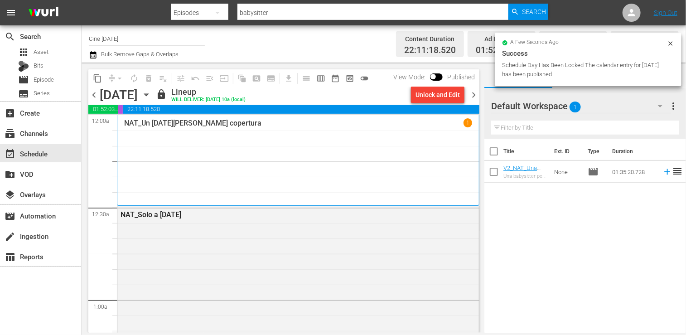
click at [474, 93] on span "chevron_right" at bounding box center [473, 94] width 11 height 11
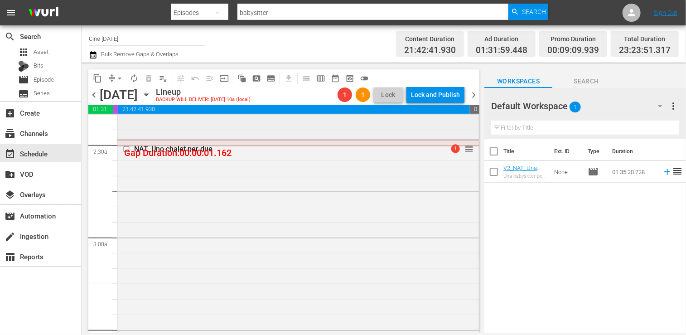
scroll to position [341, 0]
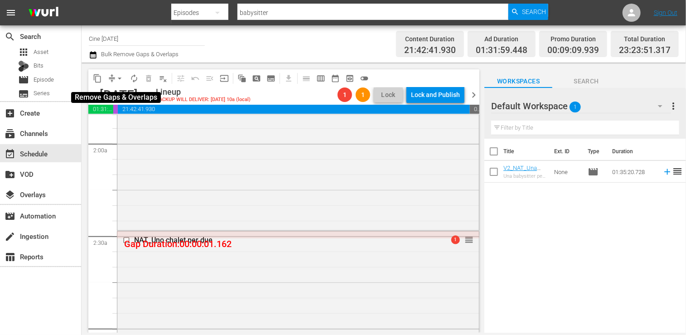
click at [116, 78] on span "arrow_drop_down" at bounding box center [119, 78] width 9 height 9
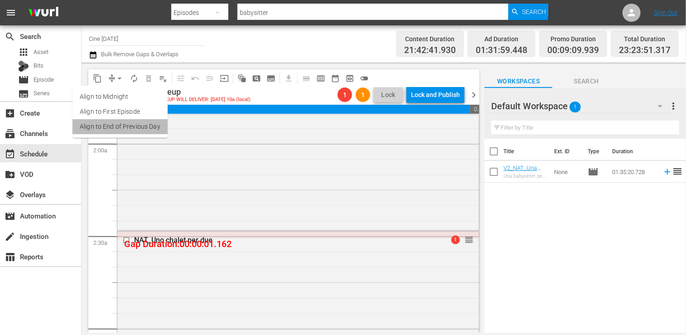
click at [121, 125] on li "Align to End of Previous Day" at bounding box center [119, 126] width 95 height 15
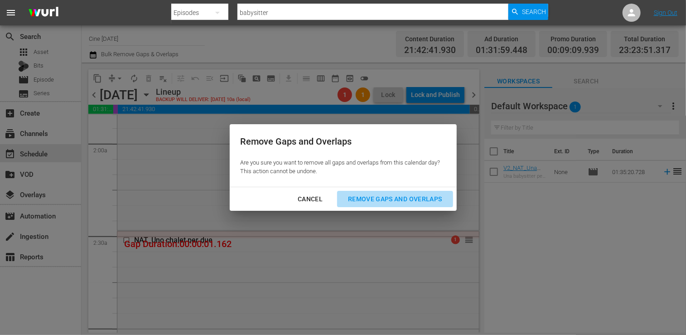
click at [400, 201] on div "Remove Gaps and Overlaps" at bounding box center [395, 198] width 108 height 11
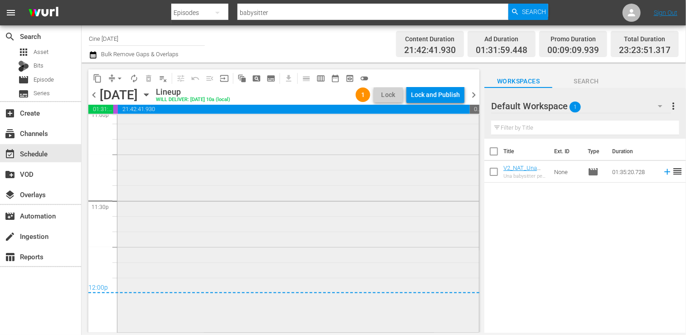
scroll to position [4076, 0]
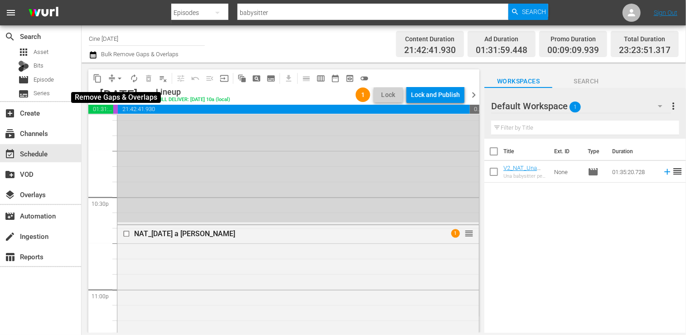
click at [119, 77] on span "arrow_drop_down" at bounding box center [119, 78] width 9 height 9
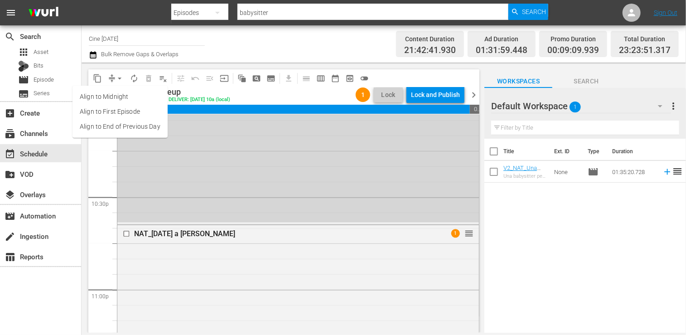
click at [127, 130] on li "Align to End of Previous Day" at bounding box center [119, 126] width 95 height 15
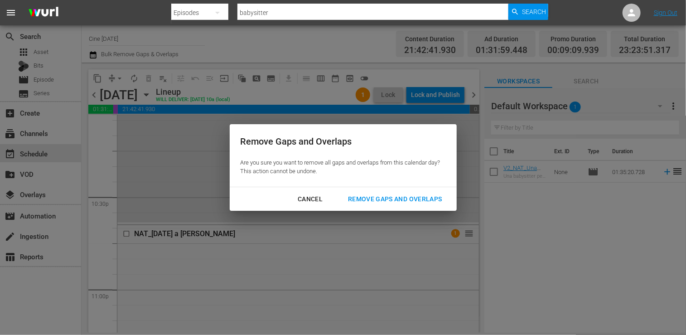
click at [400, 203] on div "Remove Gaps and Overlaps" at bounding box center [395, 198] width 108 height 11
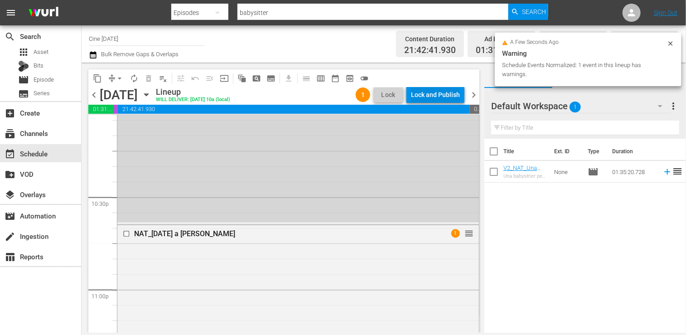
click at [429, 93] on div "Lock and Publish" at bounding box center [435, 95] width 49 height 16
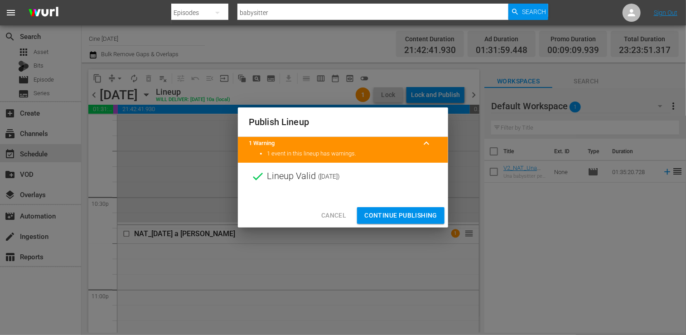
click at [395, 220] on span "Continue Publishing" at bounding box center [400, 215] width 73 height 11
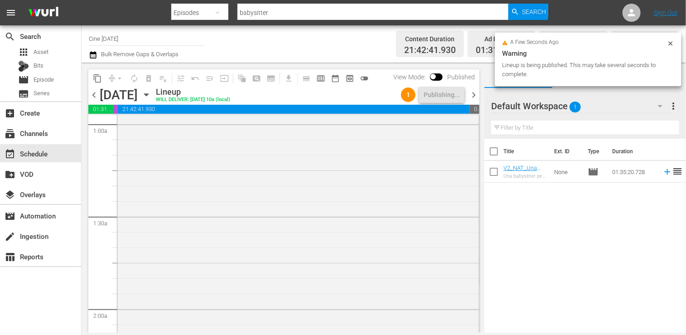
scroll to position [0, 0]
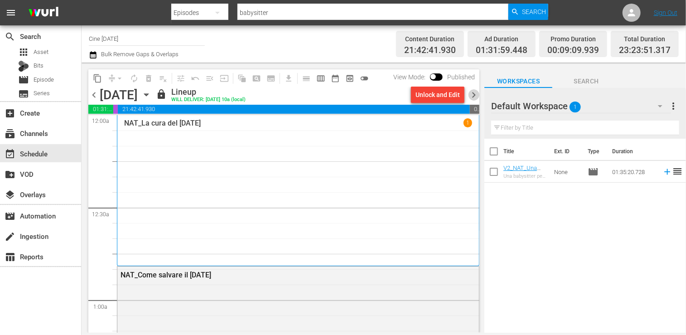
click at [473, 95] on span "chevron_right" at bounding box center [473, 94] width 11 height 11
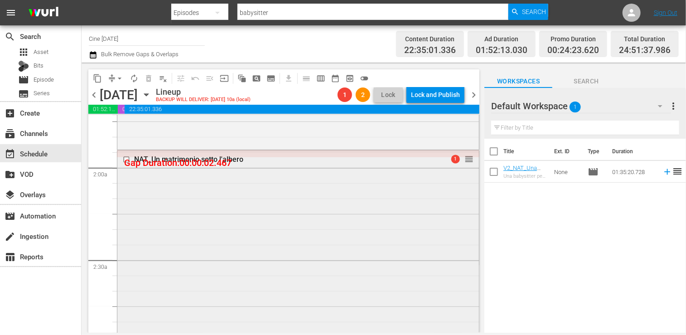
scroll to position [589, 0]
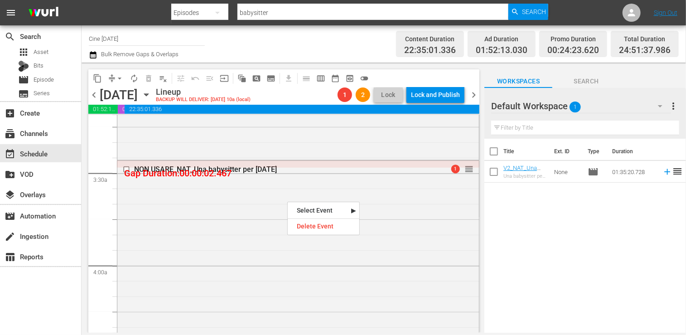
click at [310, 225] on div "Delete Event" at bounding box center [324, 226] width 72 height 12
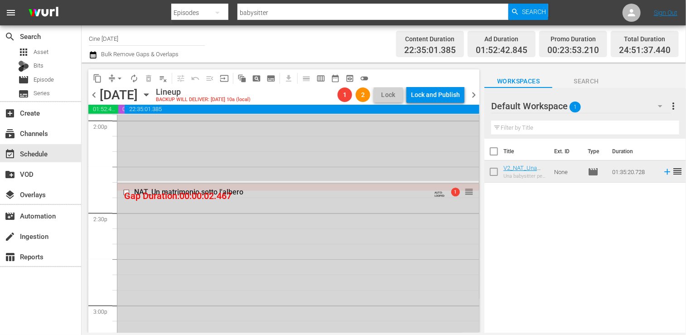
scroll to position [2808, 0]
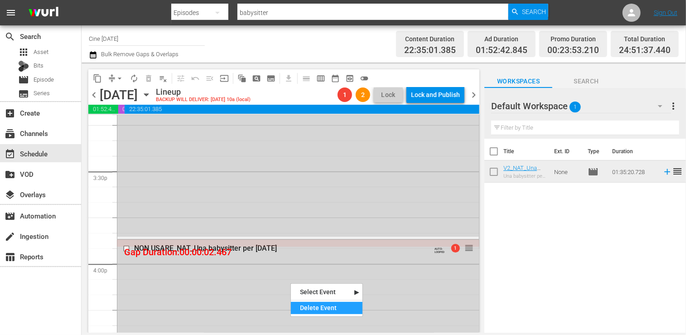
click at [323, 311] on div "Delete Event" at bounding box center [327, 308] width 72 height 12
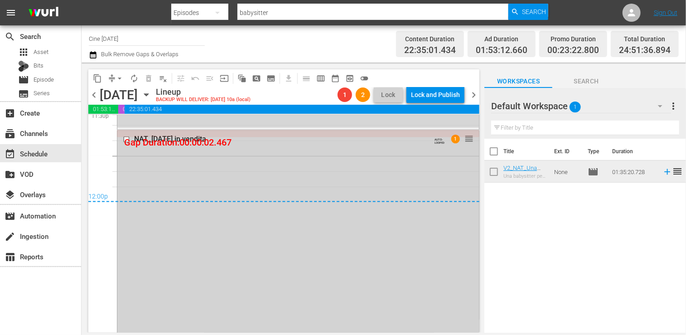
scroll to position [4429, 0]
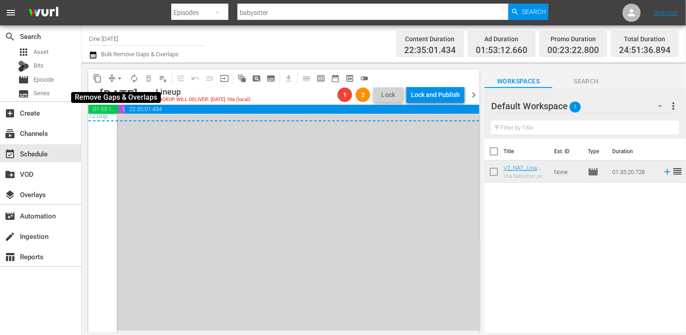
click at [119, 77] on span "arrow_drop_down" at bounding box center [119, 78] width 9 height 9
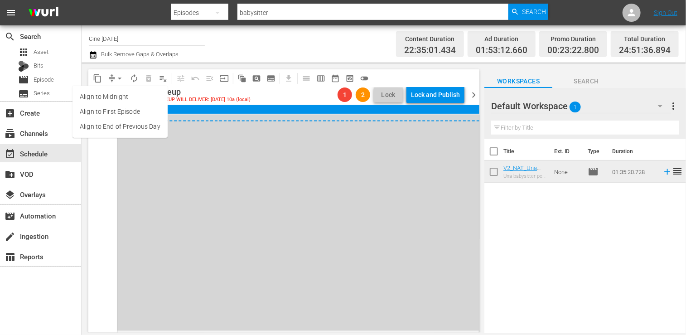
click at [125, 130] on li "Align to End of Previous Day" at bounding box center [119, 126] width 95 height 15
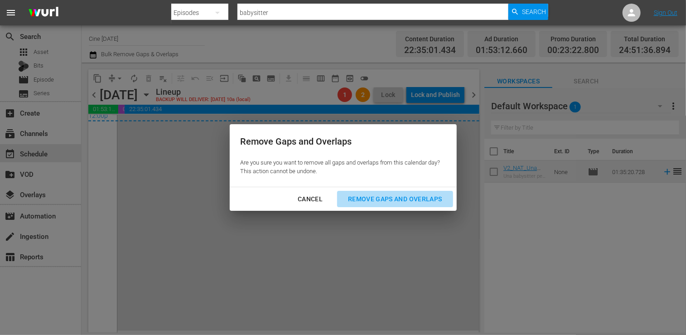
click at [406, 198] on div "Remove Gaps and Overlaps" at bounding box center [395, 198] width 108 height 11
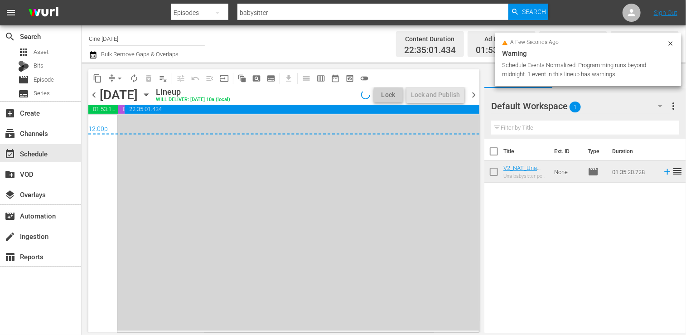
scroll to position [4416, 0]
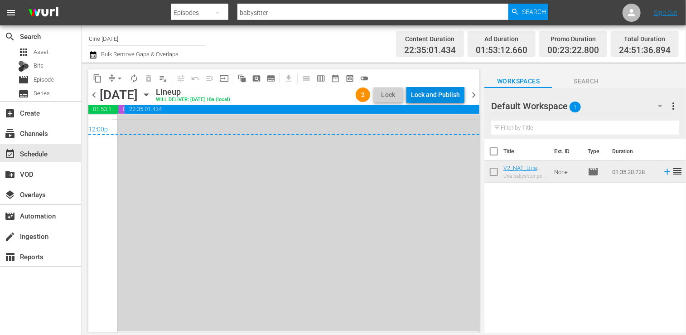
click at [424, 96] on div "Lock and Publish" at bounding box center [435, 95] width 49 height 16
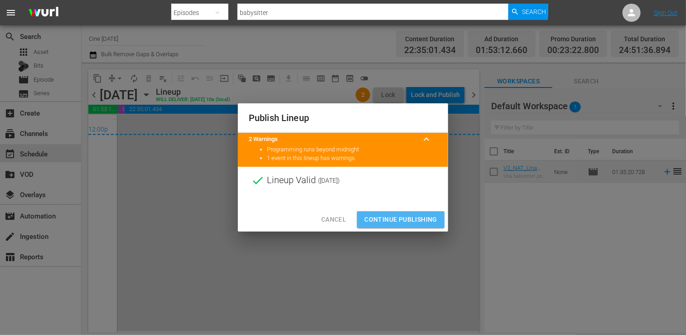
click at [400, 215] on span "Continue Publishing" at bounding box center [400, 219] width 73 height 11
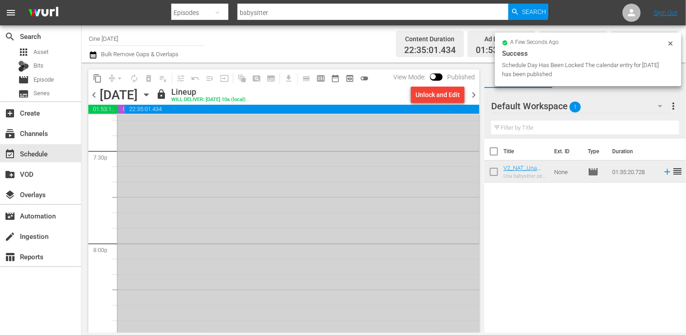
scroll to position [3465, 0]
click at [473, 94] on span "chevron_right" at bounding box center [473, 94] width 11 height 11
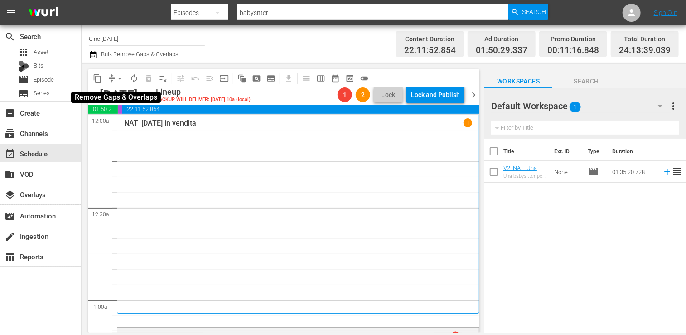
click at [119, 77] on span "arrow_drop_down" at bounding box center [119, 78] width 9 height 9
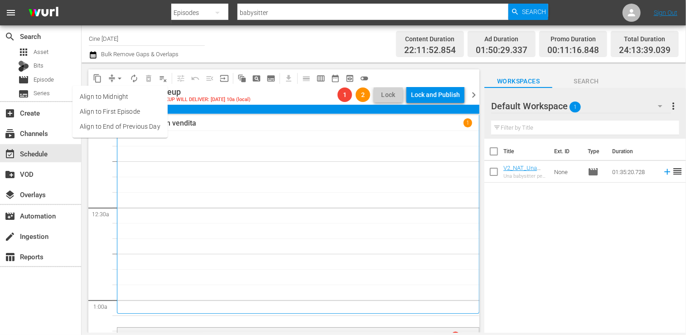
click at [125, 125] on li "Align to End of Previous Day" at bounding box center [119, 126] width 95 height 15
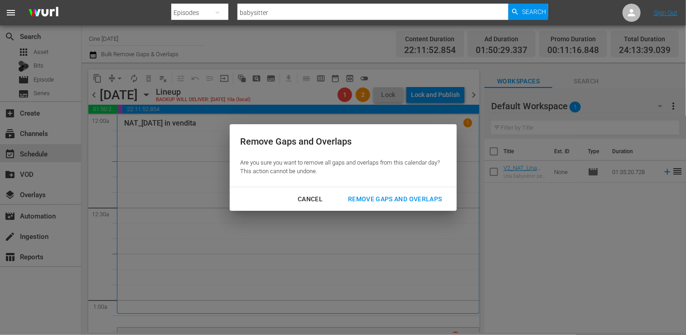
click at [384, 201] on div "Remove Gaps and Overlaps" at bounding box center [395, 198] width 108 height 11
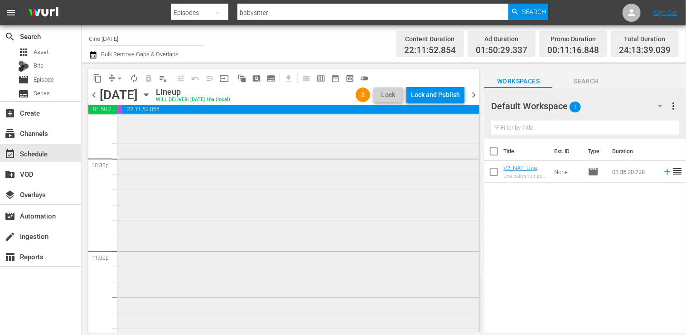
scroll to position [4005, 0]
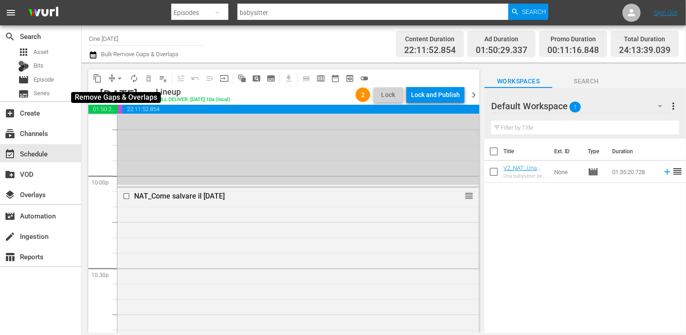
click at [117, 77] on span "arrow_drop_down" at bounding box center [119, 78] width 9 height 9
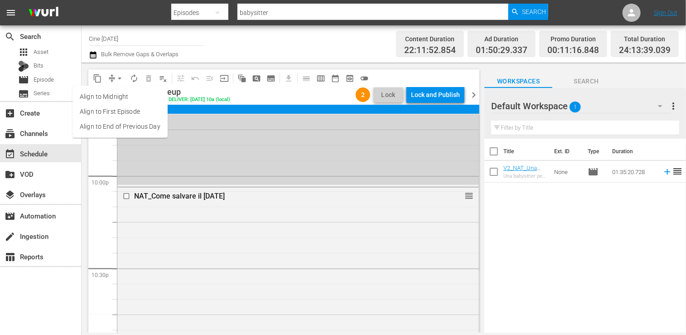
click at [123, 126] on li "Align to End of Previous Day" at bounding box center [119, 126] width 95 height 15
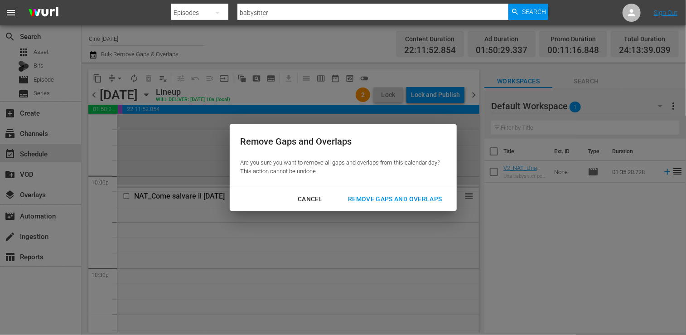
click at [372, 201] on div "Remove Gaps and Overlaps" at bounding box center [395, 198] width 108 height 11
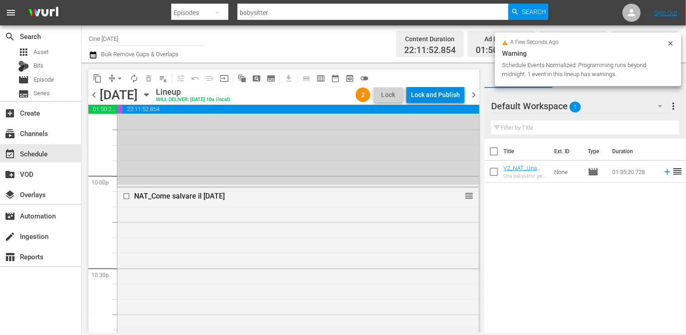
click at [440, 96] on div "Lock and Publish" at bounding box center [435, 95] width 49 height 16
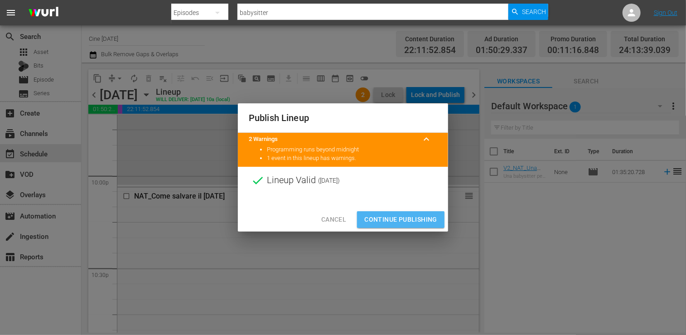
click at [409, 219] on span "Continue Publishing" at bounding box center [400, 219] width 73 height 11
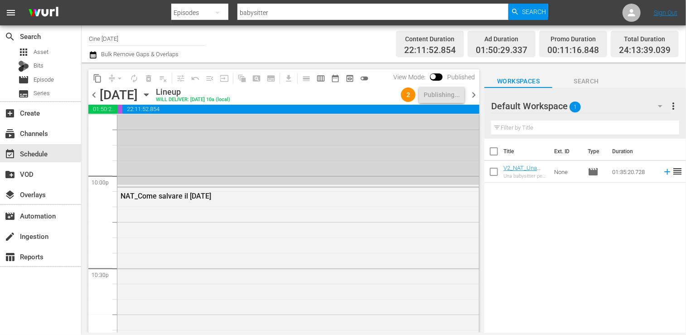
click at [496, 152] on input "checkbox" at bounding box center [493, 153] width 19 height 19
checkbox input "true"
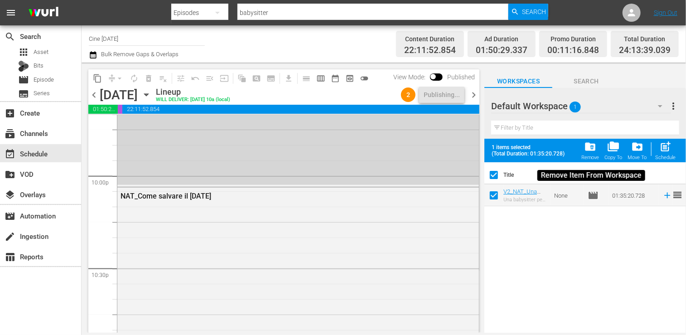
click at [600, 148] on button "folder_delete Remove" at bounding box center [590, 150] width 24 height 25
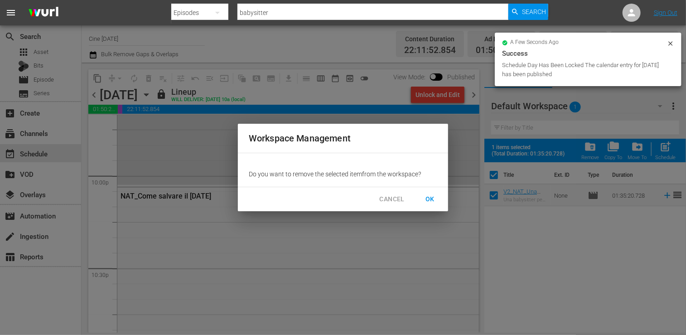
click at [434, 197] on span "OK" at bounding box center [430, 198] width 14 height 11
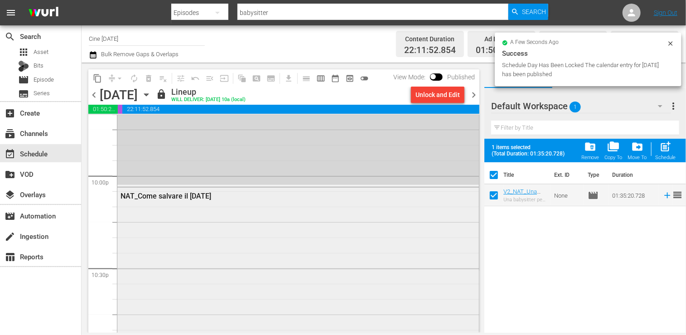
checkbox input "false"
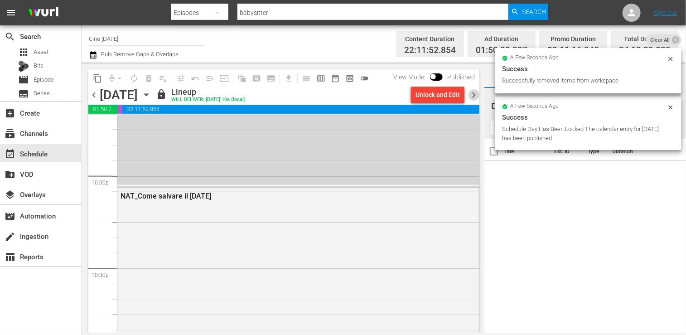
click at [475, 94] on span "chevron_right" at bounding box center [473, 94] width 11 height 11
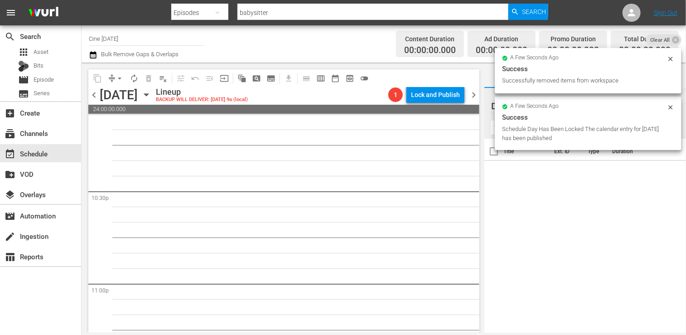
scroll to position [4067, 0]
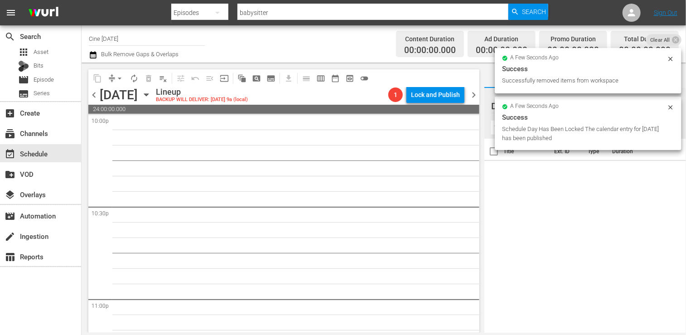
click at [669, 106] on icon at bounding box center [670, 107] width 4 height 4
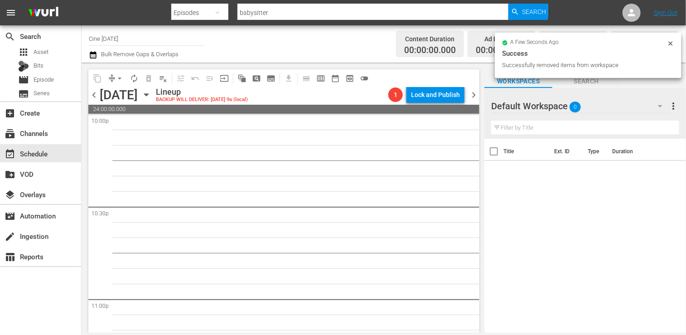
click at [672, 44] on div "Total Duration 00:00:00.000" at bounding box center [645, 44] width 68 height 27
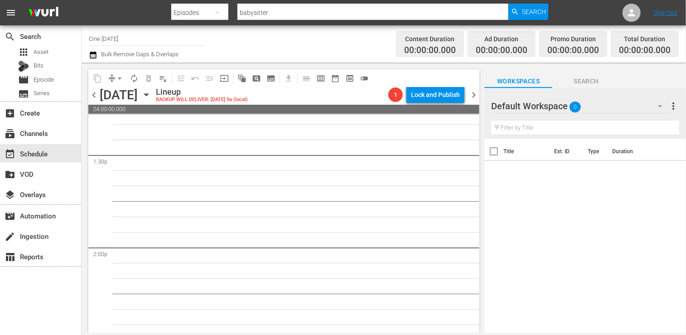
scroll to position [0, 0]
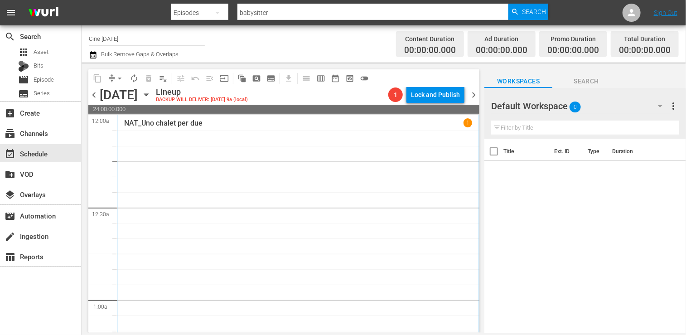
click at [92, 56] on icon "button" at bounding box center [93, 54] width 9 height 11
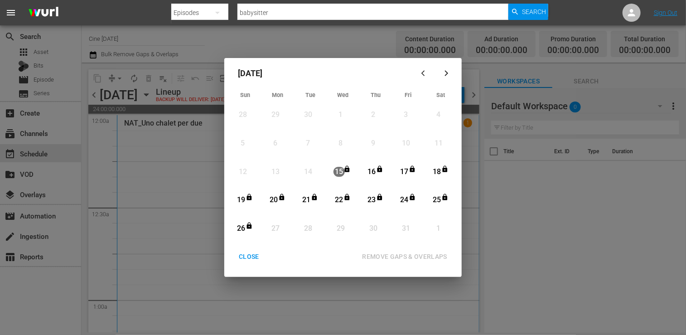
click at [251, 252] on div "CLOSE" at bounding box center [248, 256] width 35 height 11
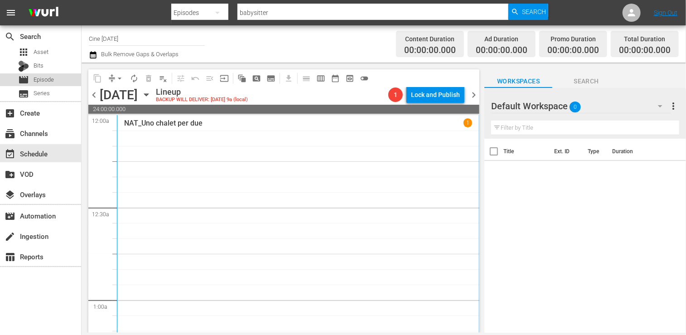
click at [52, 81] on span "Episode" at bounding box center [44, 79] width 20 height 9
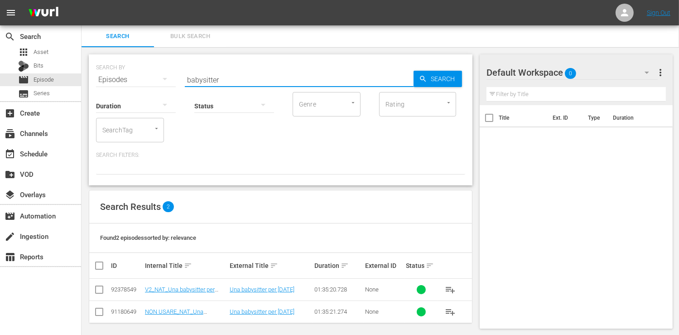
drag, startPoint x: 224, startPoint y: 80, endPoint x: 183, endPoint y: 80, distance: 41.2
click at [184, 77] on div "SEARCH BY Search By Episodes Search ID, Title, Description, Keywords, or Catego…" at bounding box center [280, 74] width 369 height 33
type input "NAT"
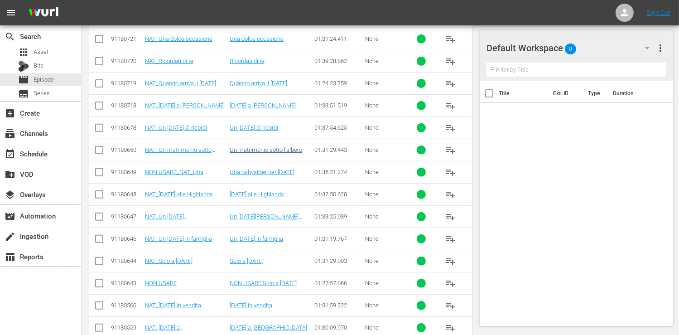
scroll to position [181, 0]
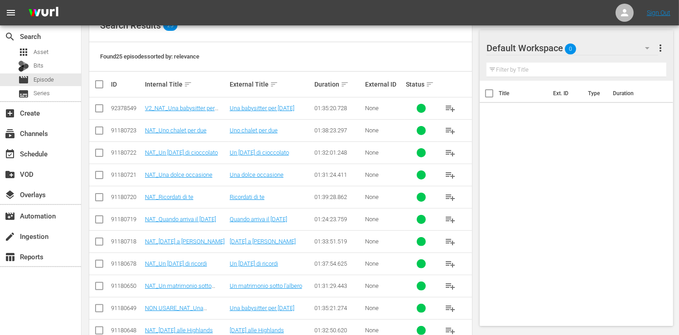
drag, startPoint x: 101, startPoint y: 83, endPoint x: 106, endPoint y: 88, distance: 6.7
click at [101, 83] on input "checkbox" at bounding box center [103, 84] width 18 height 11
checkbox input "true"
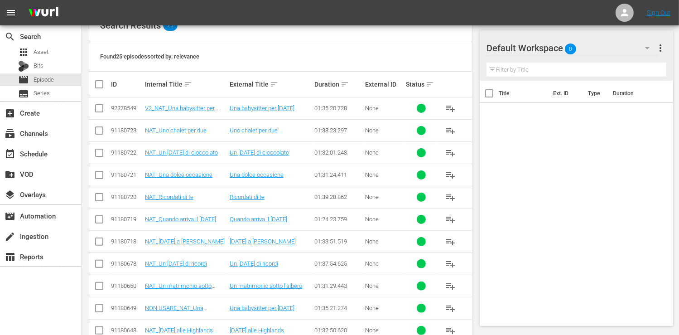
checkbox input "true"
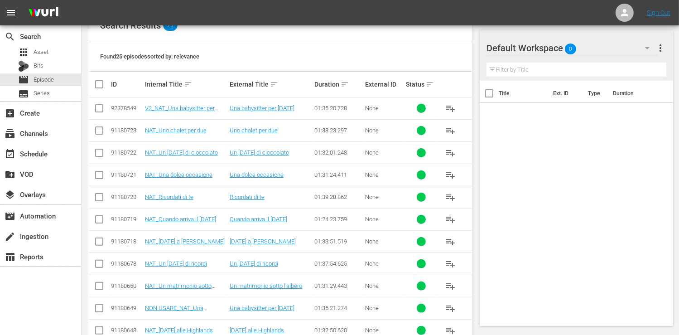
checkbox input "true"
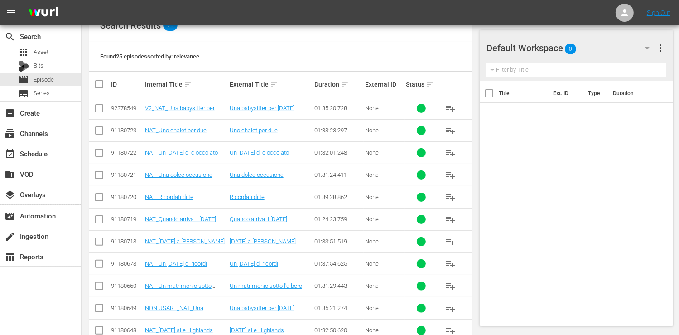
checkbox input "true"
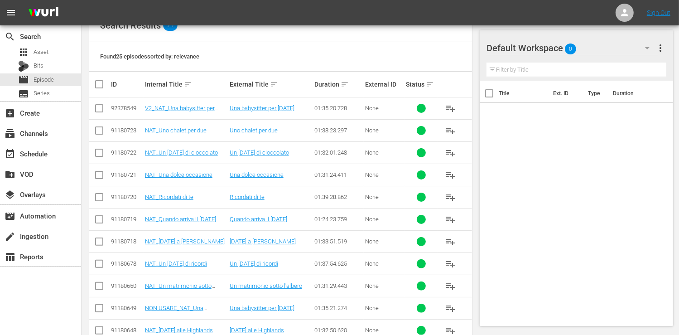
checkbox input "true"
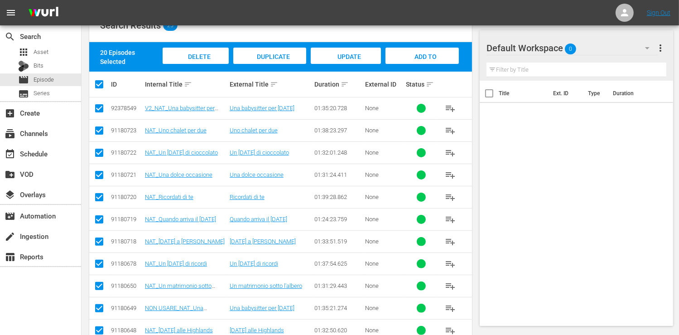
click at [101, 109] on input "checkbox" at bounding box center [99, 110] width 11 height 11
checkbox input "false"
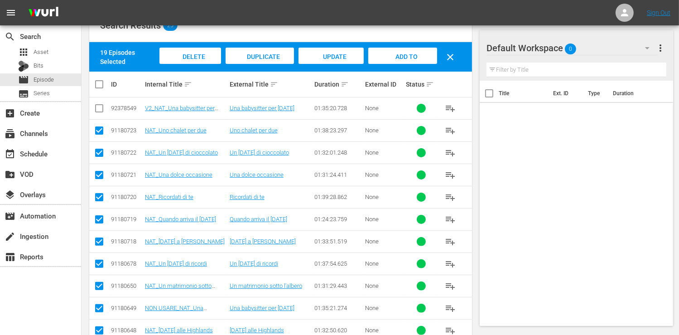
click at [103, 130] on input "checkbox" at bounding box center [99, 132] width 11 height 11
checkbox input "false"
click at [103, 152] on input "checkbox" at bounding box center [99, 154] width 11 height 11
checkbox input "false"
click at [101, 176] on input "checkbox" at bounding box center [99, 176] width 11 height 11
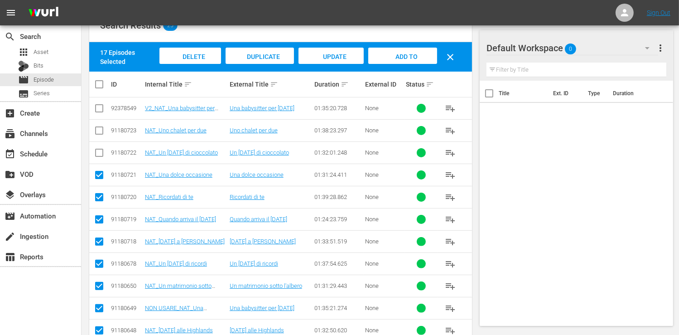
checkbox input "false"
click at [98, 203] on input "checkbox" at bounding box center [99, 198] width 11 height 11
checkbox input "false"
click at [98, 219] on input "checkbox" at bounding box center [99, 221] width 11 height 11
checkbox input "false"
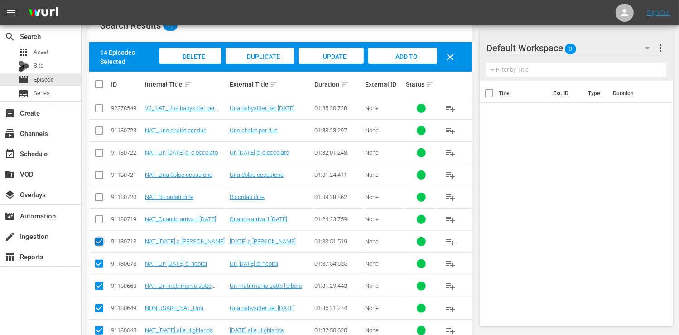
click at [96, 243] on input "checkbox" at bounding box center [99, 243] width 11 height 11
checkbox input "false"
click at [102, 265] on input "checkbox" at bounding box center [99, 265] width 11 height 11
checkbox input "false"
drag, startPoint x: 101, startPoint y: 284, endPoint x: 101, endPoint y: 290, distance: 5.5
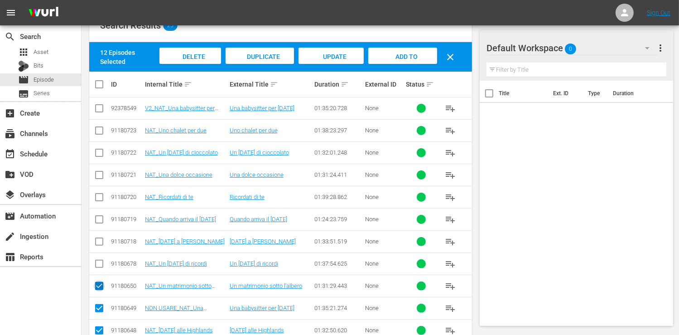
click at [100, 284] on input "checkbox" at bounding box center [99, 287] width 11 height 11
checkbox input "false"
drag, startPoint x: 101, startPoint y: 306, endPoint x: 104, endPoint y: 298, distance: 8.6
click at [101, 306] on input "checkbox" at bounding box center [99, 309] width 11 height 11
checkbox input "false"
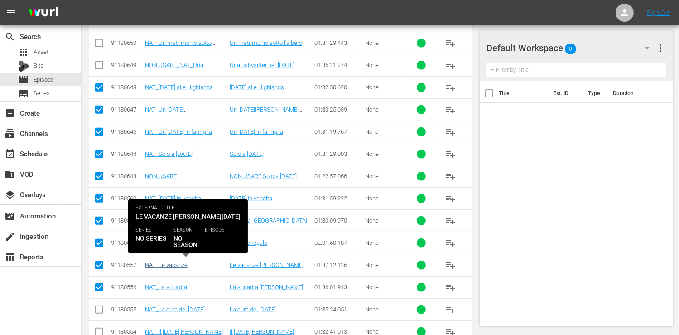
scroll to position [453, 0]
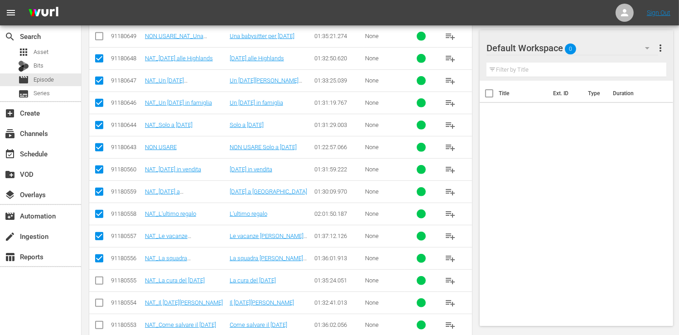
click at [98, 149] on input "checkbox" at bounding box center [99, 149] width 11 height 11
checkbox input "false"
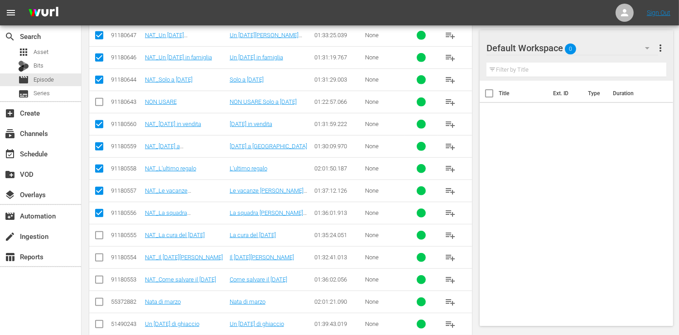
scroll to position [513, 0]
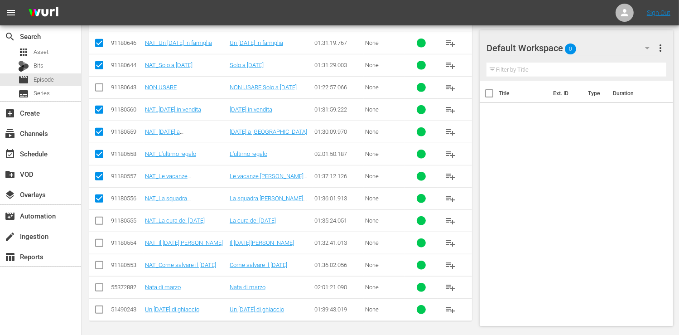
click at [99, 221] on input "checkbox" at bounding box center [99, 222] width 11 height 11
checkbox input "true"
click at [101, 242] on input "checkbox" at bounding box center [99, 244] width 11 height 11
checkbox input "true"
click at [98, 266] on input "checkbox" at bounding box center [99, 266] width 11 height 11
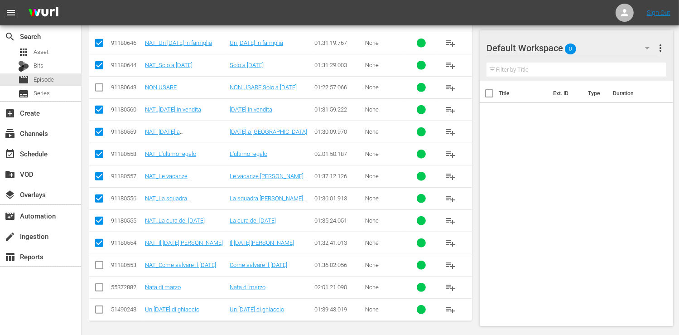
checkbox input "true"
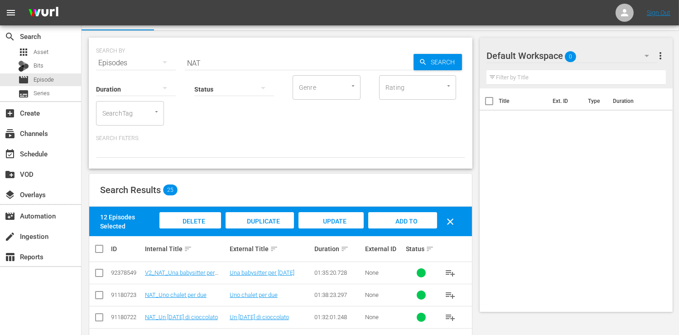
scroll to position [14, 0]
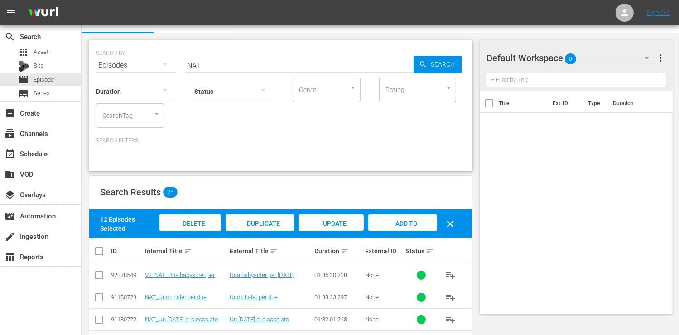
click at [409, 222] on span "Add to Workspace" at bounding box center [402, 232] width 44 height 24
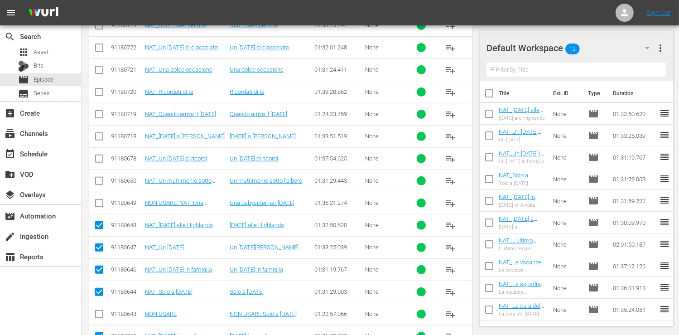
scroll to position [105, 0]
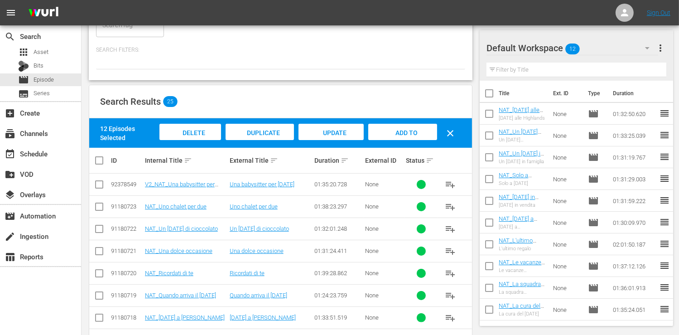
click at [99, 163] on input "checkbox" at bounding box center [103, 160] width 18 height 11
checkbox input "true"
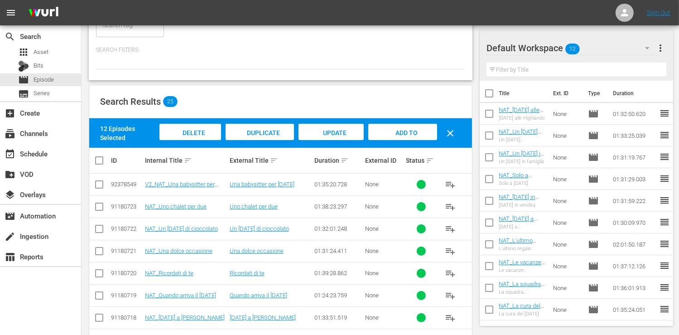
checkbox input "true"
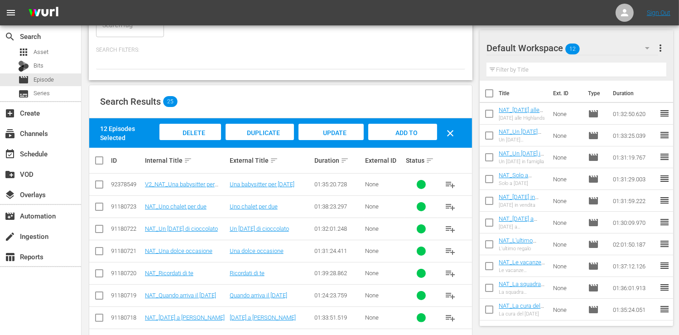
checkbox input "true"
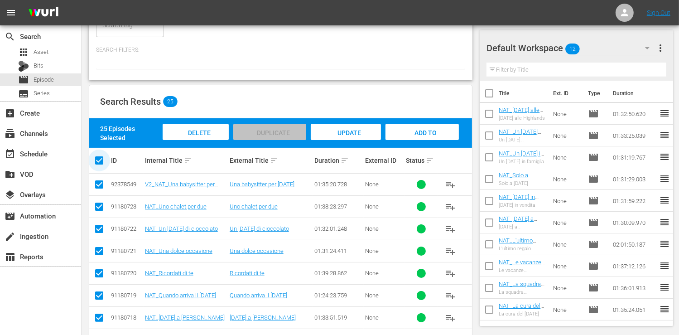
click at [97, 160] on input "checkbox" at bounding box center [103, 160] width 18 height 11
checkbox input "false"
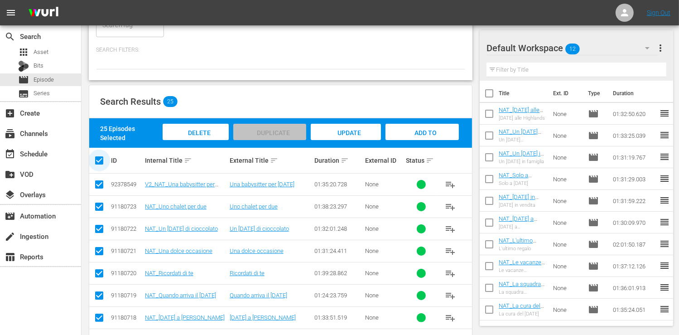
checkbox input "false"
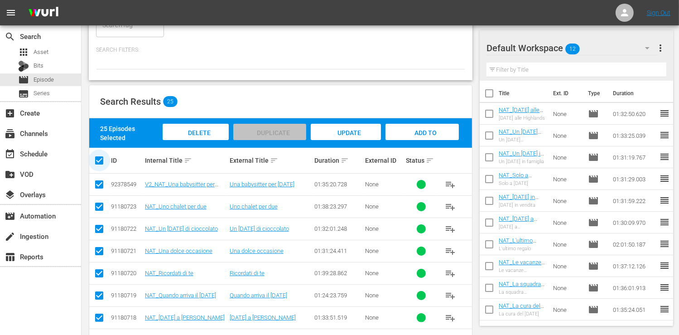
checkbox input "false"
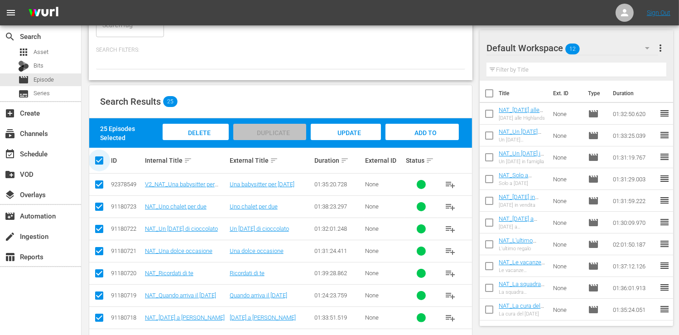
checkbox input "false"
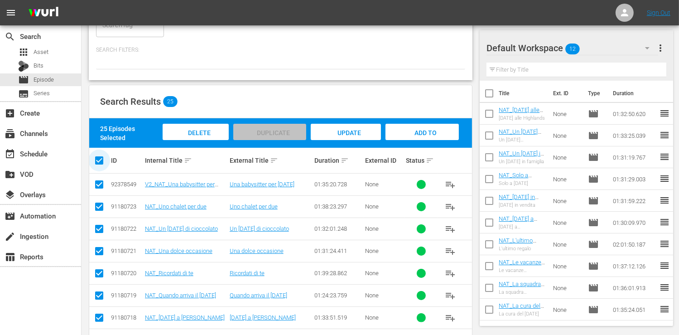
checkbox input "false"
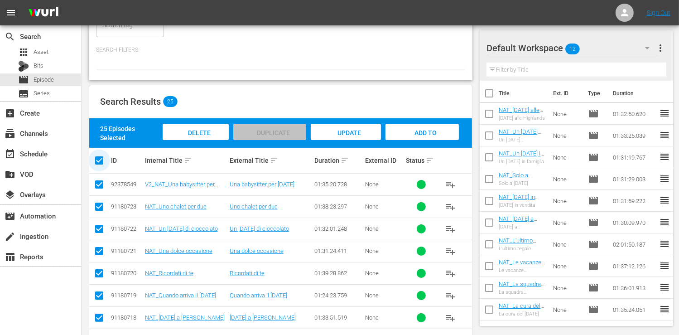
checkbox input "false"
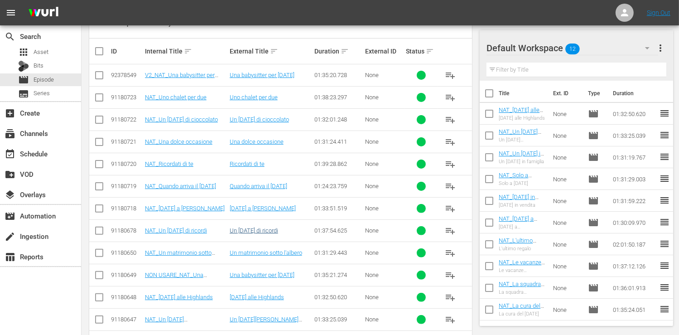
scroll to position [196, 0]
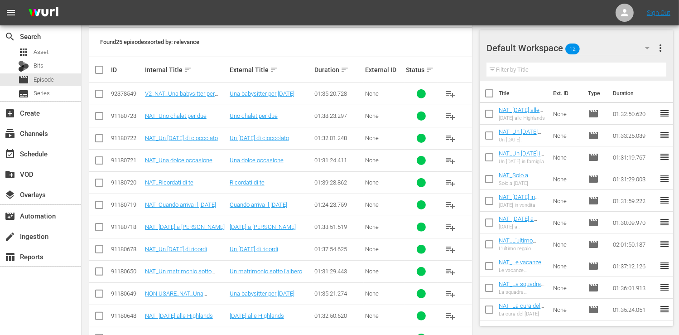
click at [100, 95] on input "checkbox" at bounding box center [99, 95] width 11 height 11
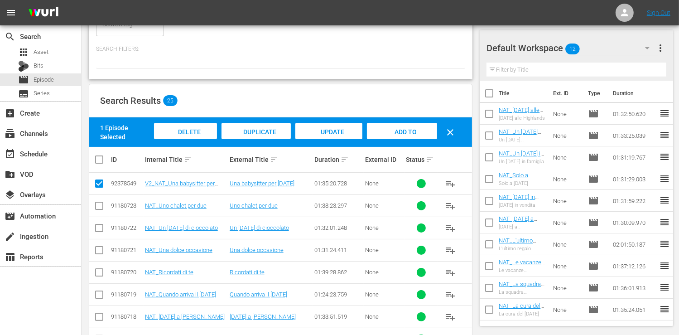
scroll to position [105, 0]
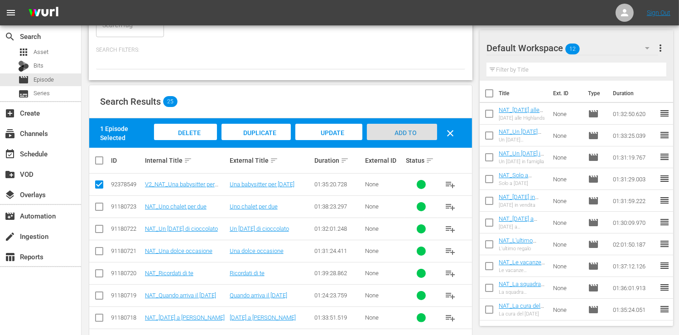
drag, startPoint x: 414, startPoint y: 135, endPoint x: 396, endPoint y: 145, distance: 20.4
click at [413, 134] on span "Add to Workspace" at bounding box center [402, 141] width 44 height 24
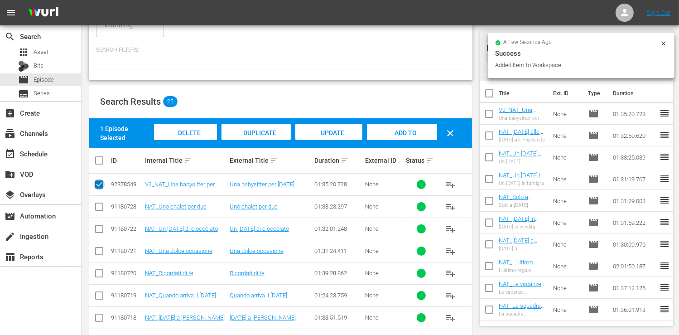
click at [100, 186] on input "checkbox" at bounding box center [99, 186] width 11 height 11
checkbox input "false"
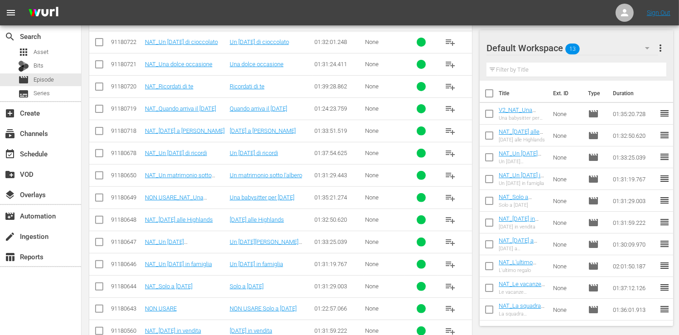
scroll to position [286, 0]
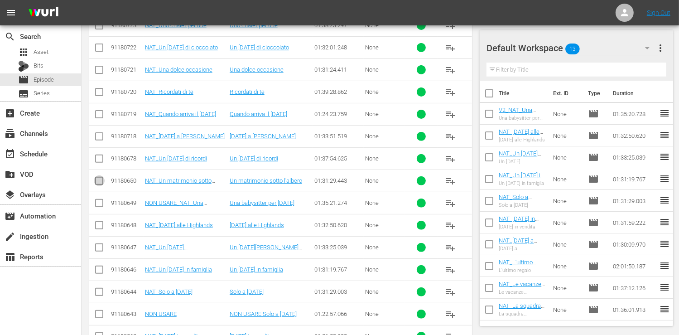
click at [98, 179] on input "checkbox" at bounding box center [99, 182] width 11 height 11
checkbox input "true"
click at [97, 158] on input "checkbox" at bounding box center [99, 160] width 11 height 11
checkbox input "true"
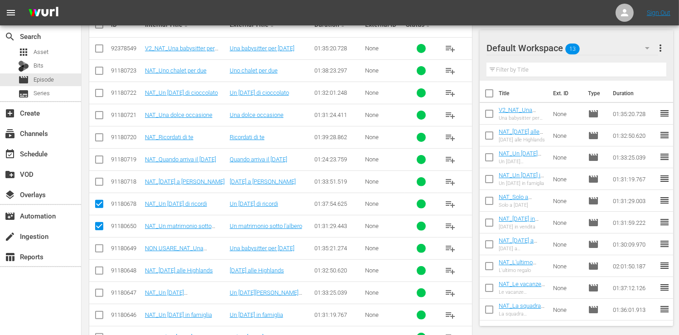
click at [100, 182] on input "checkbox" at bounding box center [99, 183] width 11 height 11
checkbox input "true"
click at [98, 158] on input "checkbox" at bounding box center [99, 161] width 11 height 11
checkbox input "true"
click at [98, 134] on input "checkbox" at bounding box center [99, 139] width 11 height 11
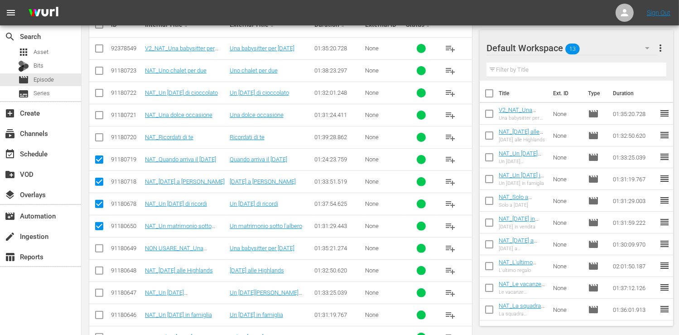
checkbox input "true"
click at [100, 112] on input "checkbox" at bounding box center [99, 116] width 11 height 11
checkbox input "true"
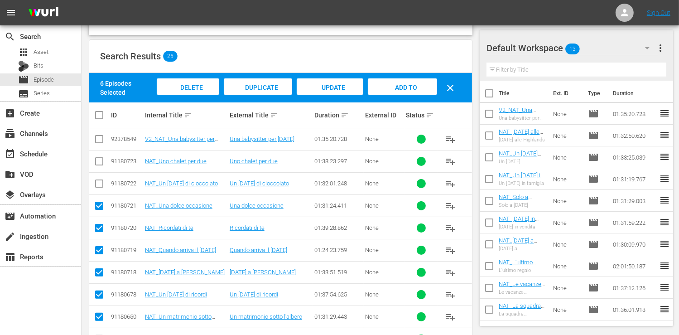
click at [103, 185] on input "checkbox" at bounding box center [99, 185] width 11 height 11
checkbox input "true"
click at [96, 159] on input "checkbox" at bounding box center [99, 163] width 11 height 11
checkbox input "true"
click at [402, 88] on span "Add to Workspace" at bounding box center [402, 96] width 44 height 24
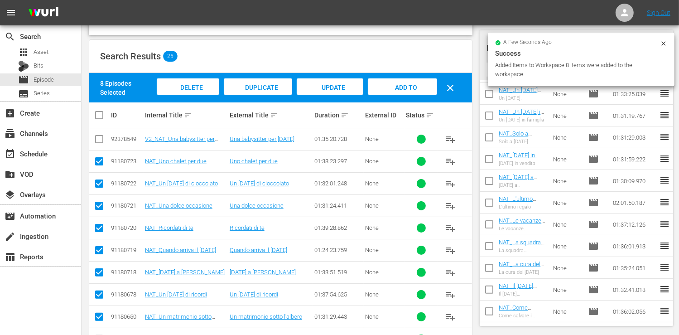
scroll to position [0, 0]
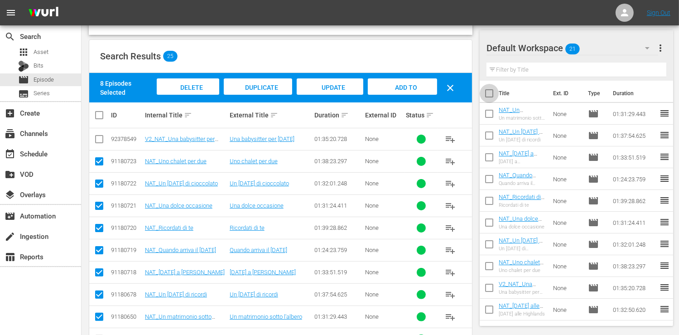
click at [489, 92] on input "checkbox" at bounding box center [489, 95] width 19 height 19
checkbox input "true"
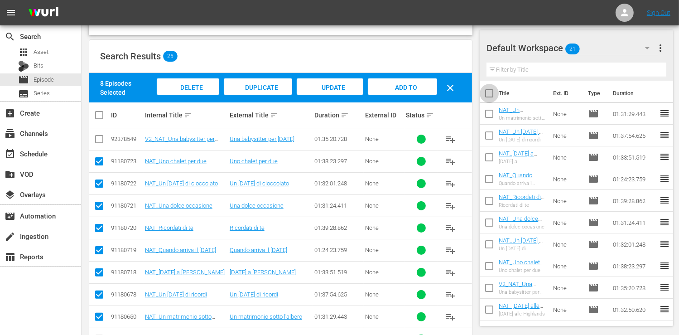
checkbox input "true"
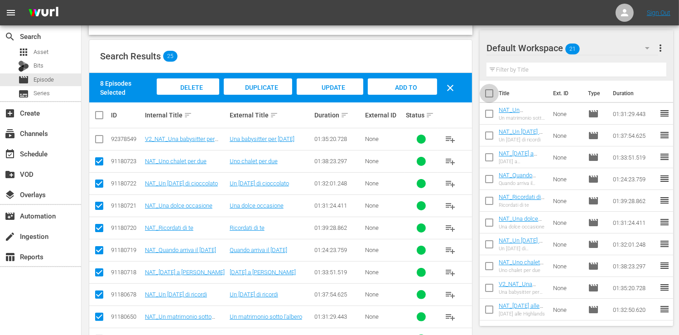
checkbox input "true"
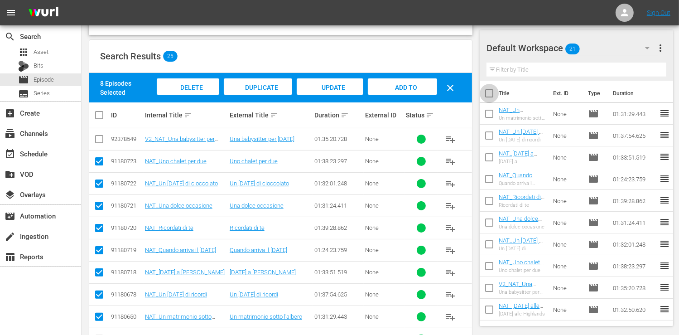
checkbox input "true"
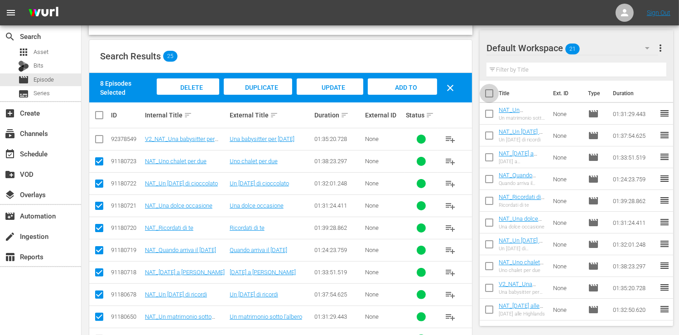
checkbox input "true"
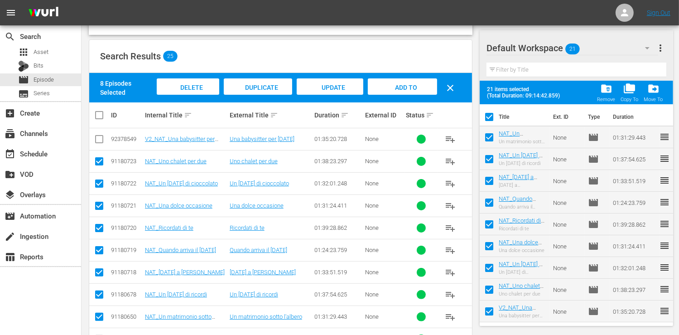
click at [491, 116] on input "checkbox" at bounding box center [489, 118] width 19 height 19
checkbox input "false"
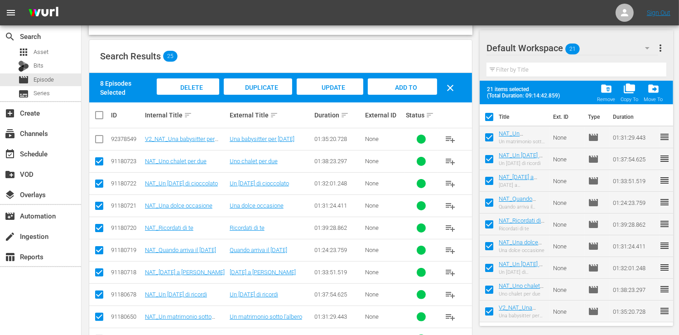
checkbox input "false"
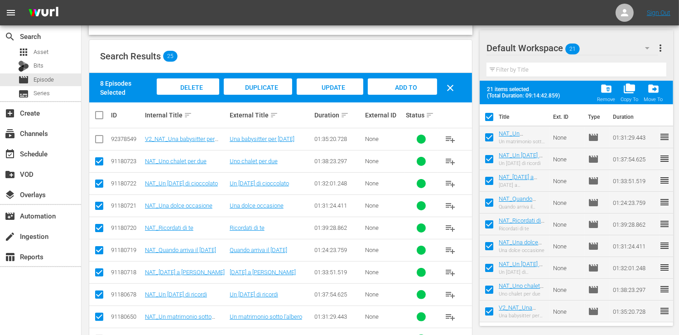
checkbox input "false"
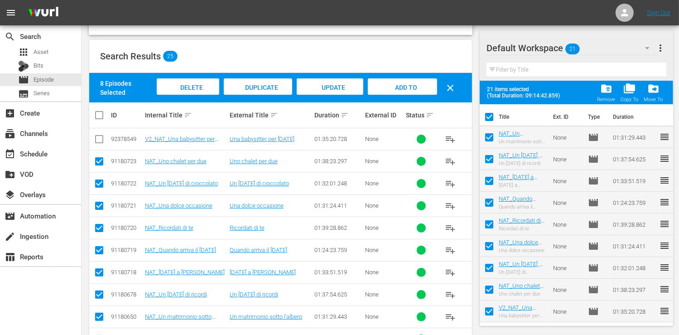
checkbox input "false"
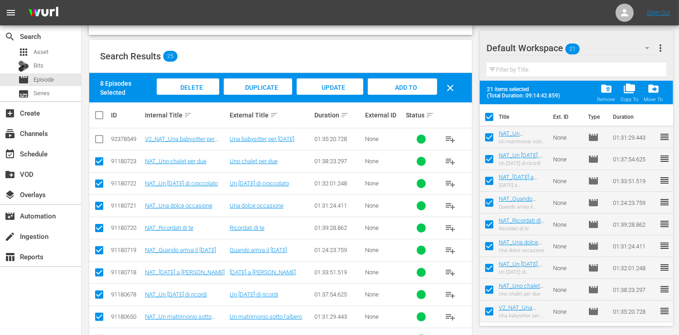
checkbox input "false"
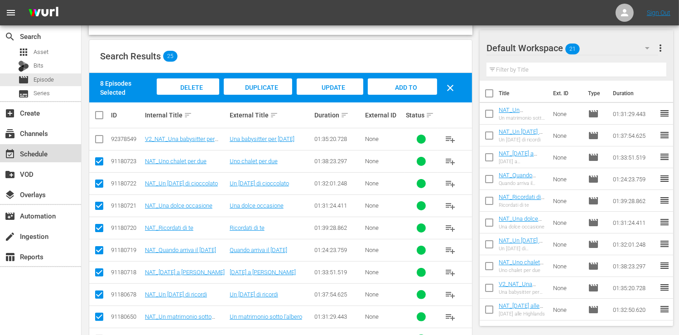
click at [40, 152] on div "event_available Schedule" at bounding box center [25, 152] width 51 height 8
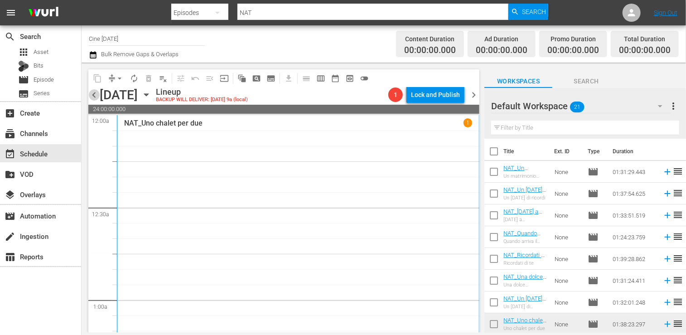
click at [94, 92] on span "chevron_left" at bounding box center [93, 94] width 11 height 11
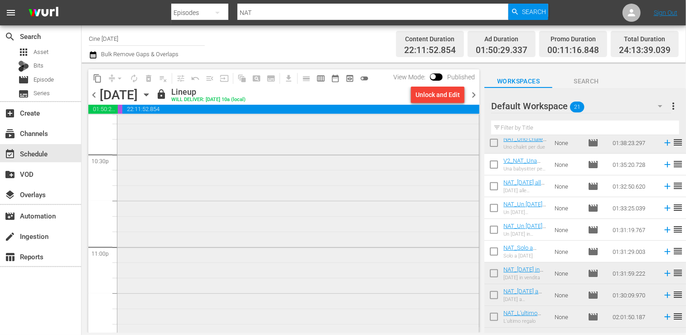
scroll to position [4005, 0]
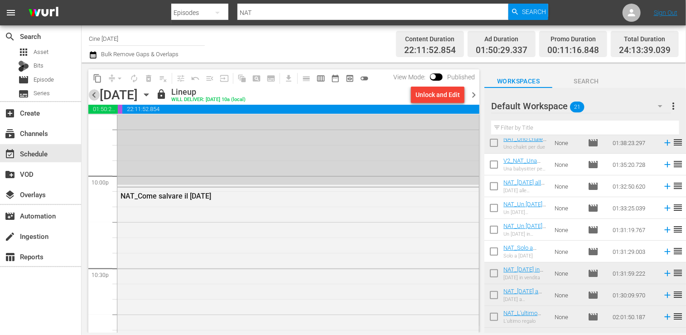
click at [94, 94] on span "chevron_left" at bounding box center [93, 94] width 11 height 11
click at [95, 94] on span "chevron_left" at bounding box center [93, 94] width 11 height 11
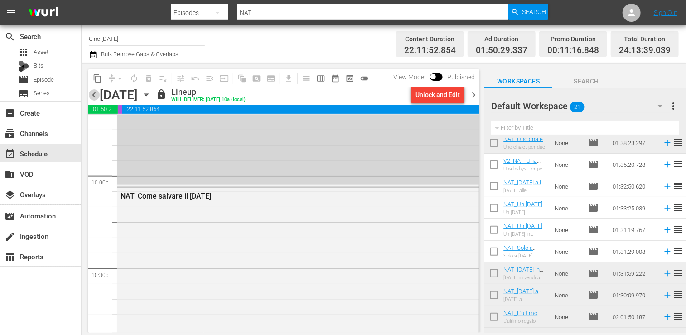
click at [96, 95] on span "chevron_left" at bounding box center [93, 94] width 11 height 11
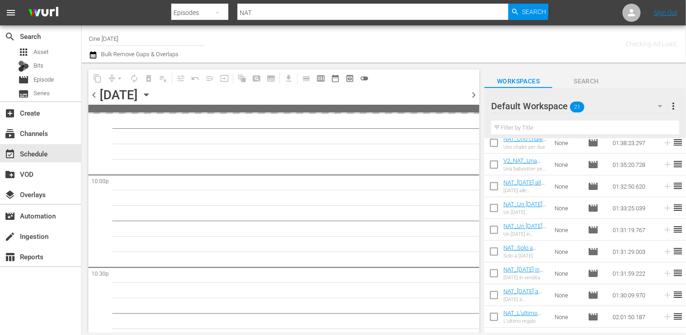
scroll to position [4082, 0]
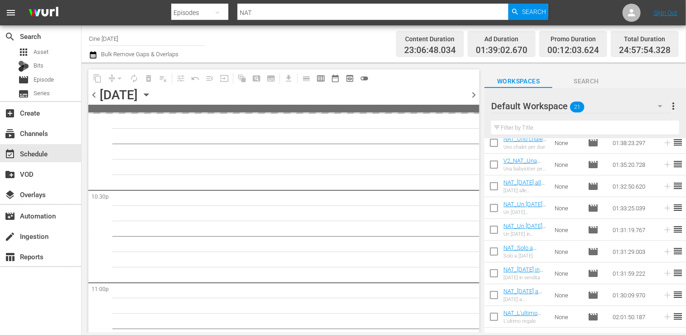
click at [96, 95] on span "chevron_left" at bounding box center [93, 94] width 11 height 11
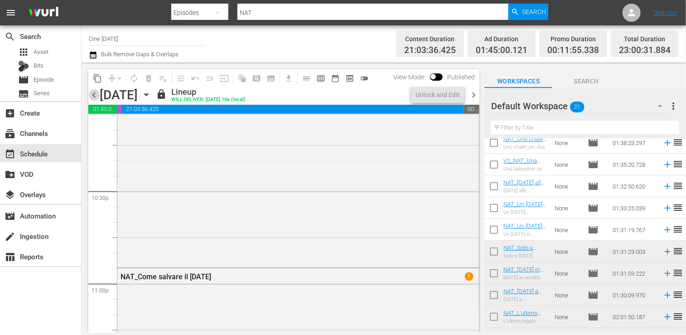
click at [96, 95] on span "chevron_left" at bounding box center [93, 94] width 11 height 11
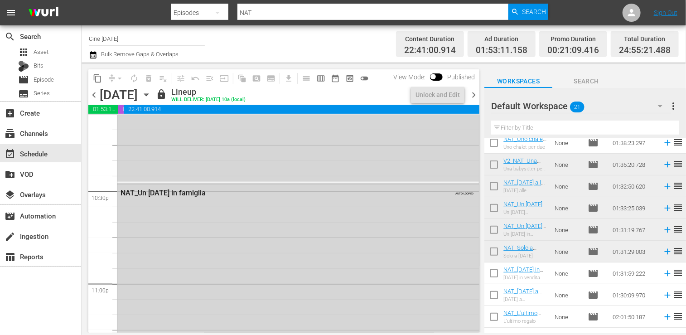
scroll to position [3943, 0]
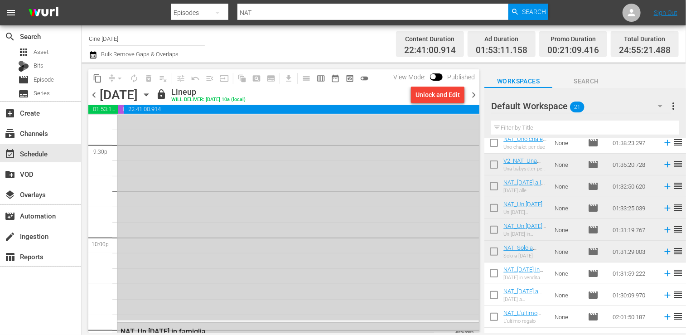
click at [96, 95] on span "chevron_left" at bounding box center [93, 94] width 11 height 11
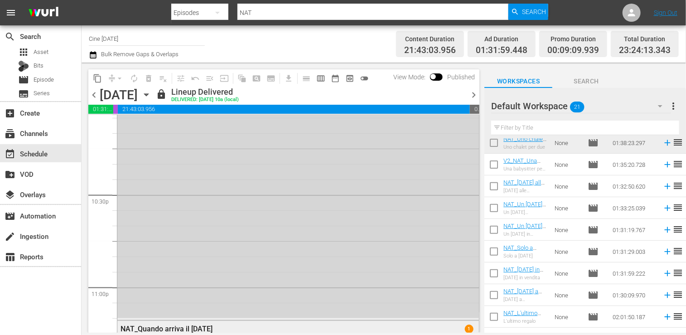
scroll to position [3963, 0]
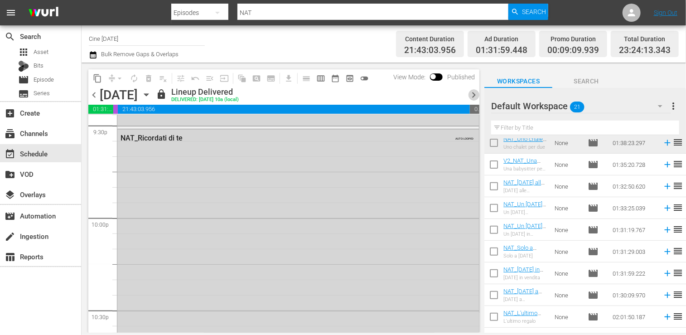
click at [473, 96] on span "chevron_right" at bounding box center [473, 94] width 11 height 11
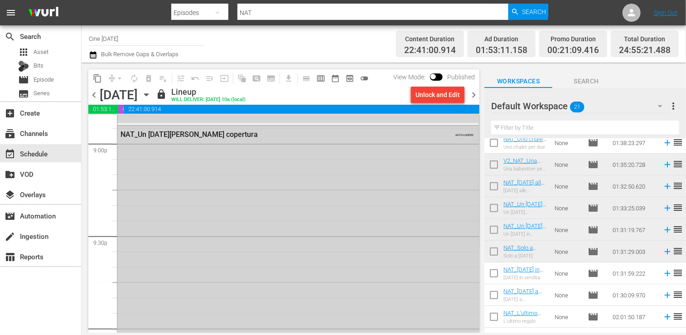
scroll to position [3771, 0]
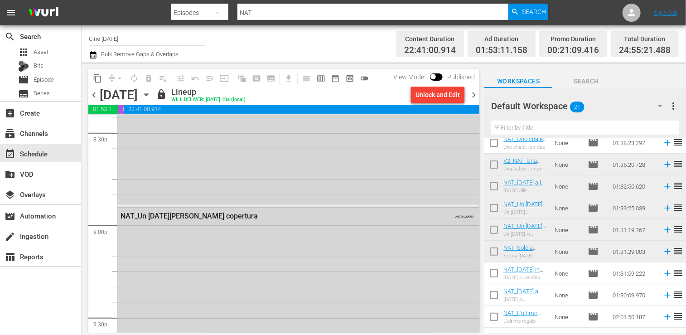
click at [473, 93] on span "chevron_right" at bounding box center [473, 94] width 11 height 11
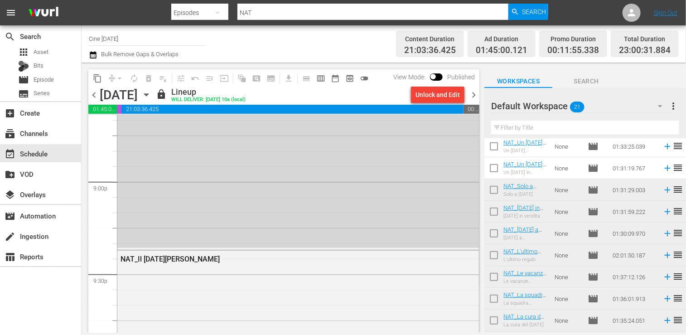
scroll to position [283, 0]
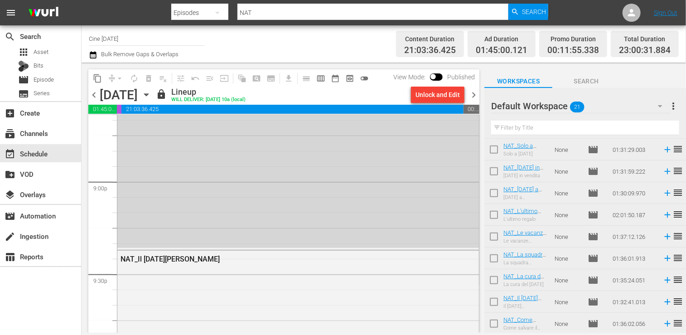
click at [469, 94] on span "chevron_right" at bounding box center [473, 94] width 11 height 11
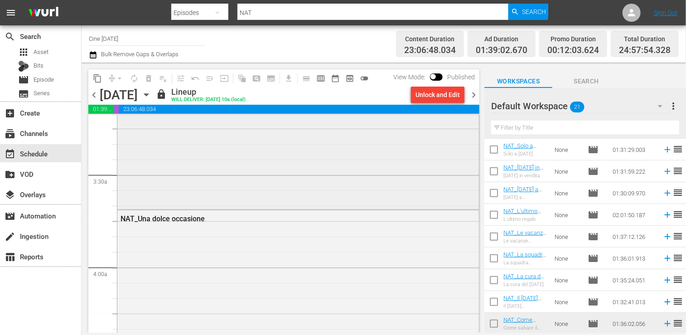
scroll to position [589, 0]
click at [97, 81] on span "content_copy" at bounding box center [97, 78] width 9 height 9
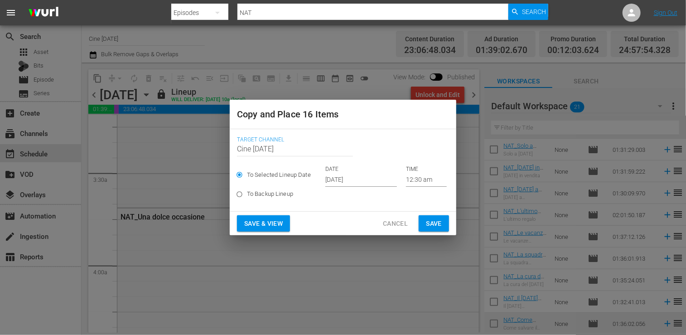
click at [356, 180] on input "Oct 17th 2025" at bounding box center [361, 180] width 72 height 14
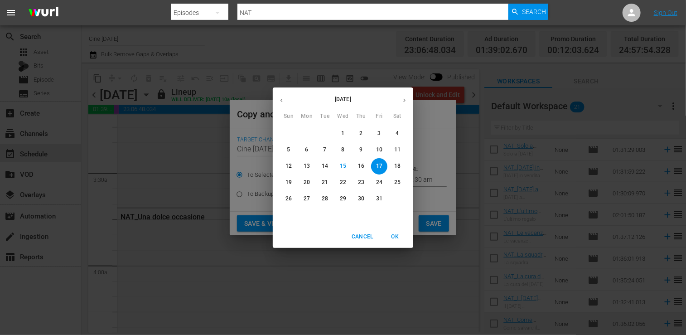
click at [306, 199] on p "27" at bounding box center [306, 199] width 6 height 8
type input "Oct 27th 2025"
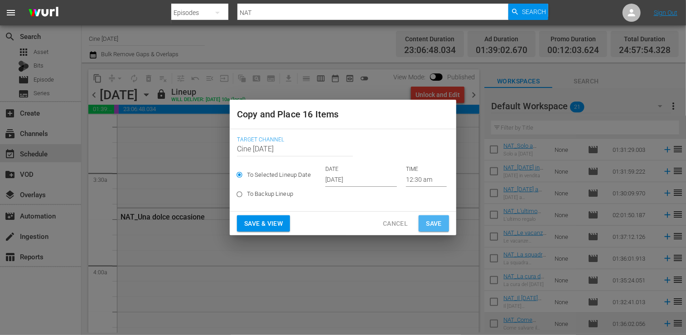
click at [437, 224] on span "Save" at bounding box center [434, 223] width 16 height 11
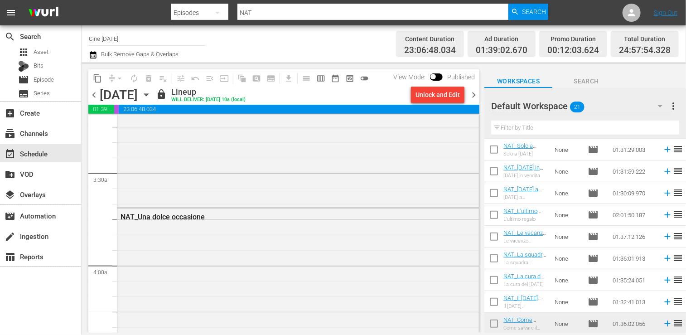
click at [473, 96] on span "chevron_right" at bounding box center [473, 94] width 11 height 11
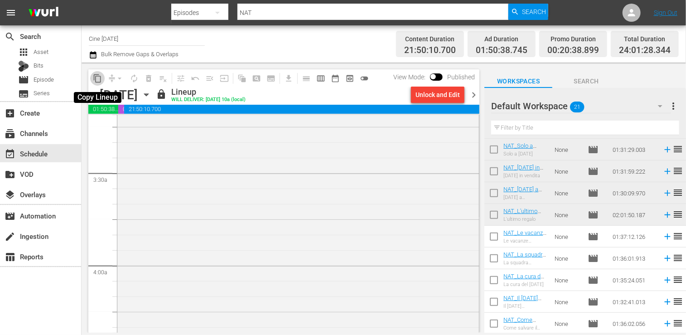
click at [97, 81] on span "content_copy" at bounding box center [97, 78] width 9 height 9
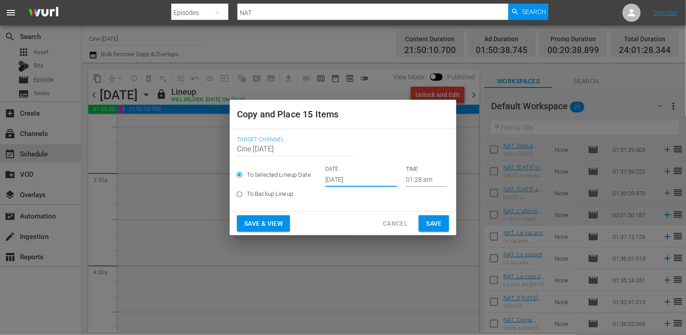
click at [350, 181] on input "Oct 17th 2025" at bounding box center [361, 180] width 72 height 14
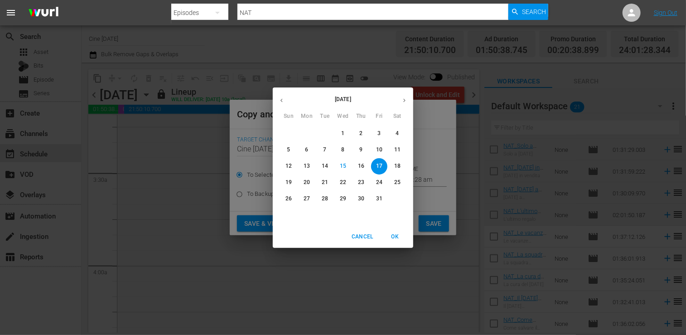
click at [322, 199] on p "28" at bounding box center [325, 199] width 6 height 8
type input "Oct 28th 2025"
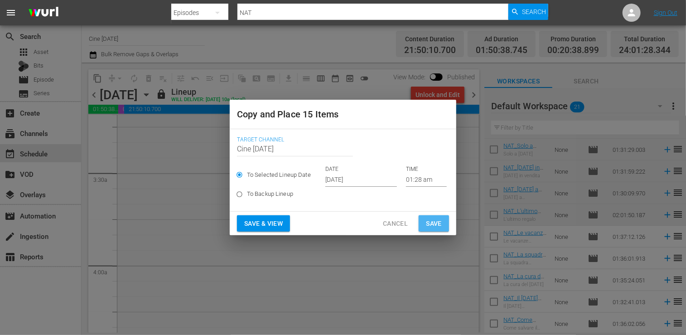
click at [438, 222] on span "Save" at bounding box center [434, 223] width 16 height 11
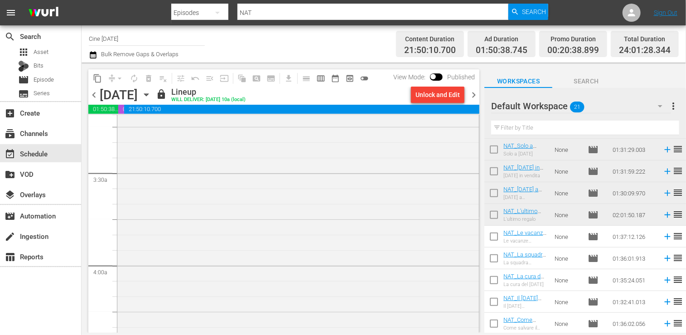
click at [471, 95] on span "chevron_right" at bounding box center [473, 94] width 11 height 11
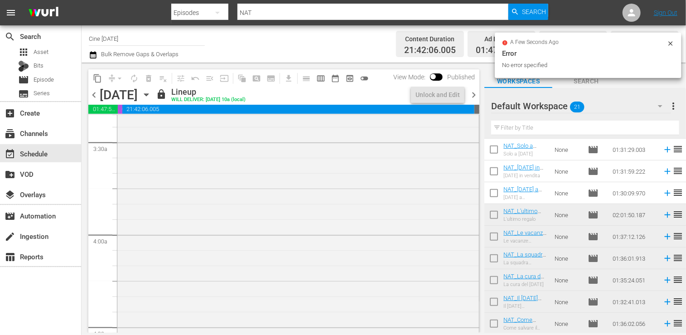
scroll to position [604, 0]
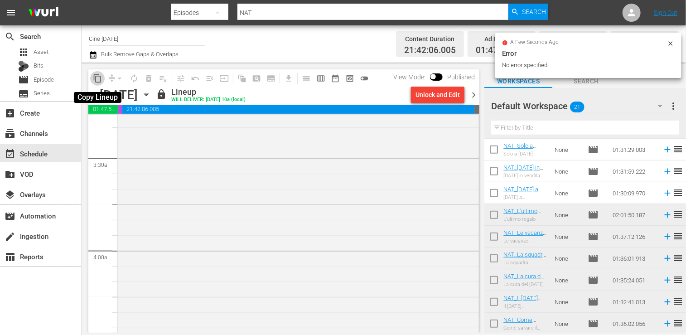
click at [96, 80] on span "content_copy" at bounding box center [97, 78] width 9 height 9
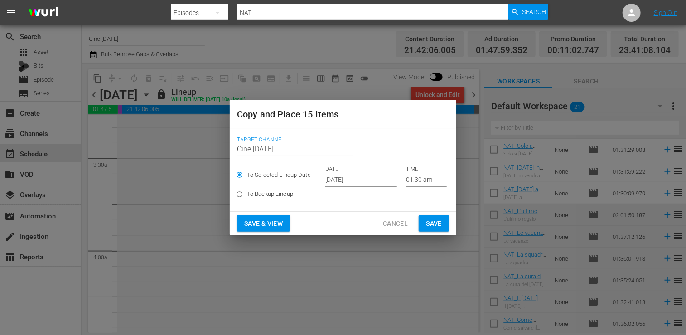
click at [350, 179] on input "Oct 17th 2025" at bounding box center [361, 180] width 72 height 14
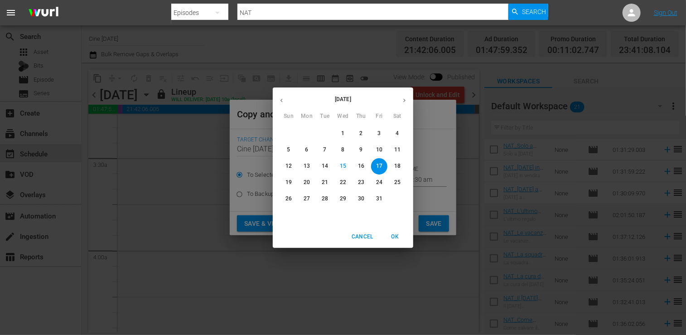
click at [344, 200] on p "29" at bounding box center [343, 199] width 6 height 8
type input "Oct 29th 2025"
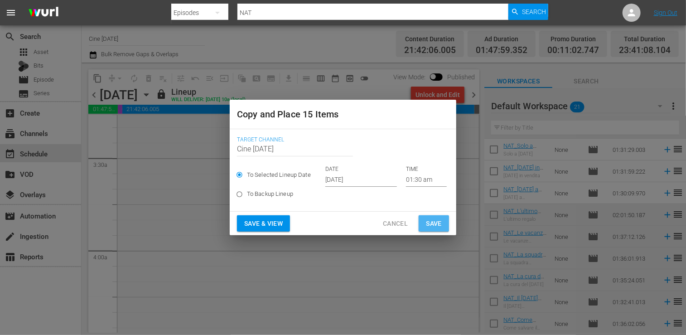
click at [438, 222] on span "Save" at bounding box center [434, 223] width 16 height 11
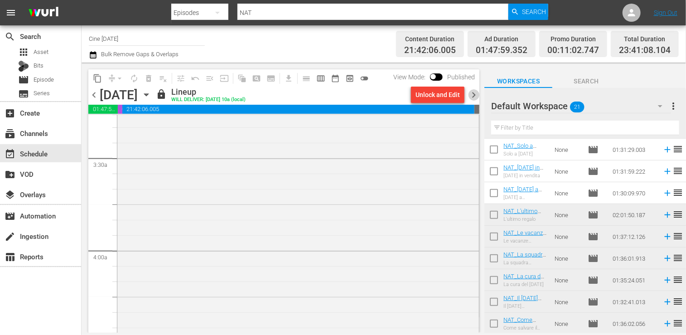
click at [475, 96] on span "chevron_right" at bounding box center [473, 94] width 11 height 11
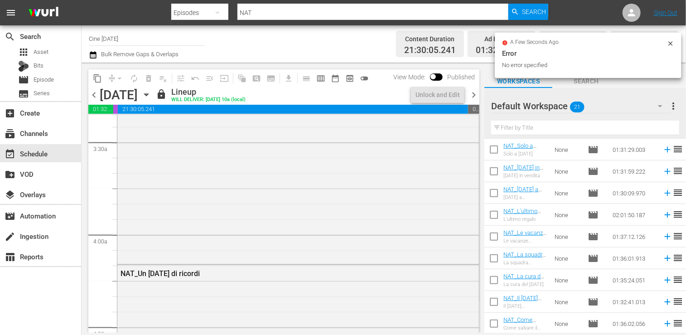
scroll to position [604, 0]
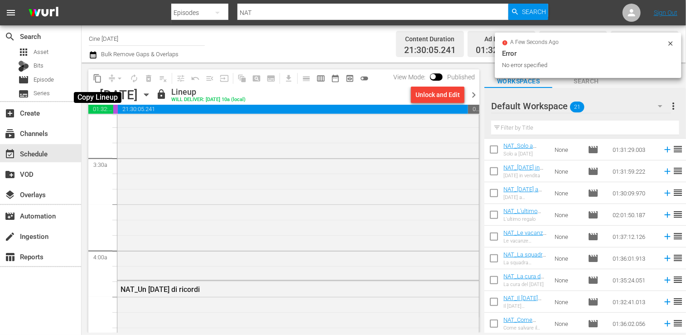
click at [98, 80] on span "content_copy" at bounding box center [97, 78] width 9 height 9
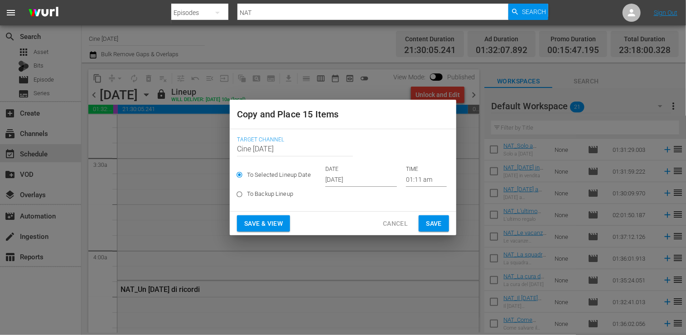
click at [337, 179] on input "Oct 17th 2025" at bounding box center [361, 180] width 72 height 14
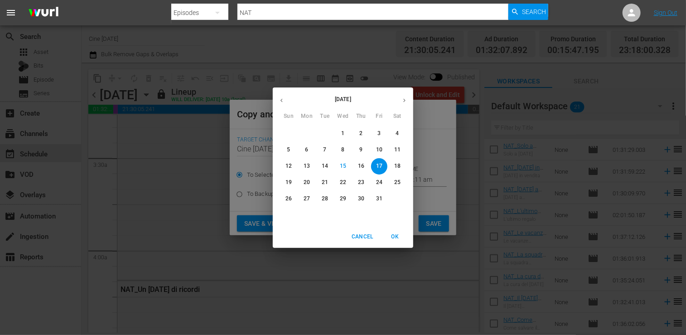
click at [362, 198] on p "30" at bounding box center [361, 199] width 6 height 8
type input "Oct 30th 2025"
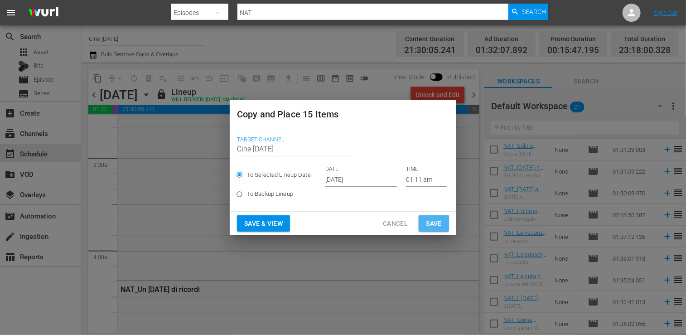
click at [434, 222] on span "Save" at bounding box center [434, 223] width 16 height 11
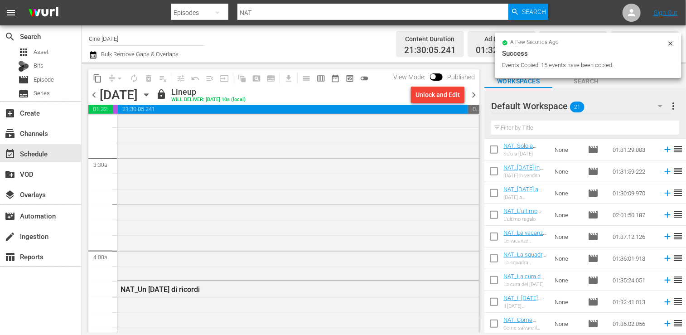
click at [471, 93] on span "chevron_right" at bounding box center [473, 94] width 11 height 11
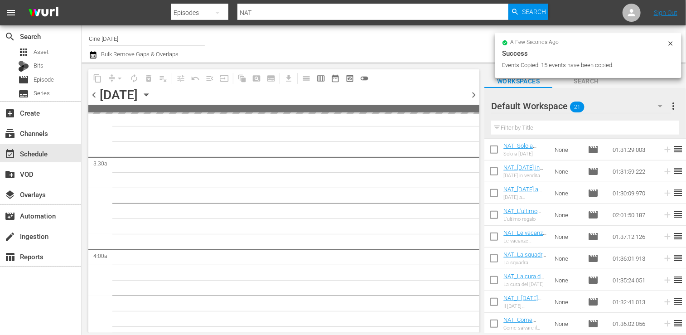
scroll to position [620, 0]
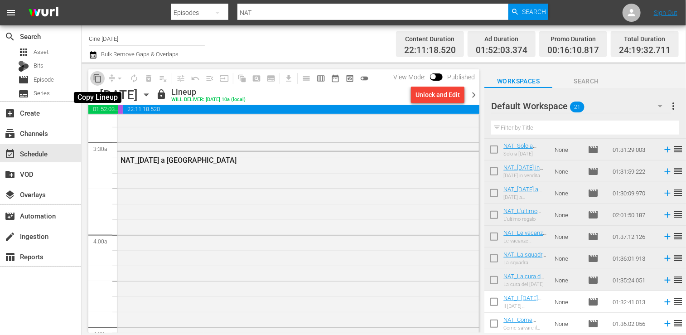
click at [99, 78] on span "content_copy" at bounding box center [97, 78] width 9 height 9
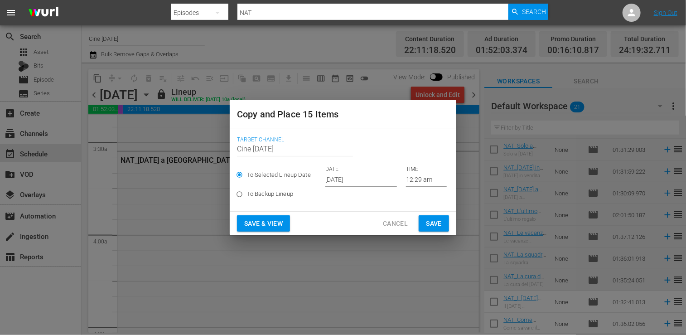
click at [347, 174] on input "Oct 17th 2025" at bounding box center [361, 180] width 72 height 14
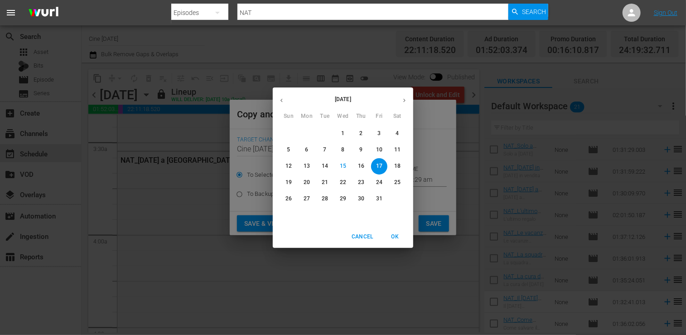
drag, startPoint x: 347, startPoint y: 174, endPoint x: 377, endPoint y: 201, distance: 40.4
click at [377, 201] on p "31" at bounding box center [379, 199] width 6 height 8
type input "Oct 31st 2025"
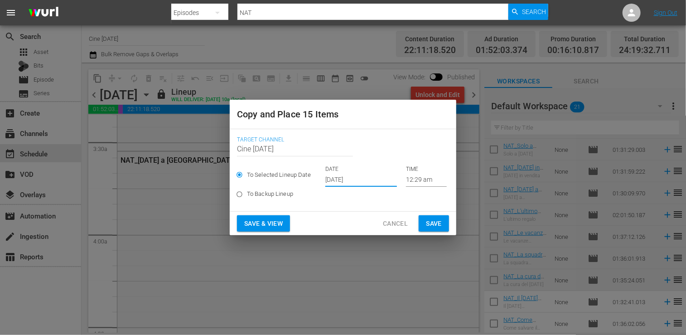
click at [434, 224] on span "Save" at bounding box center [434, 223] width 16 height 11
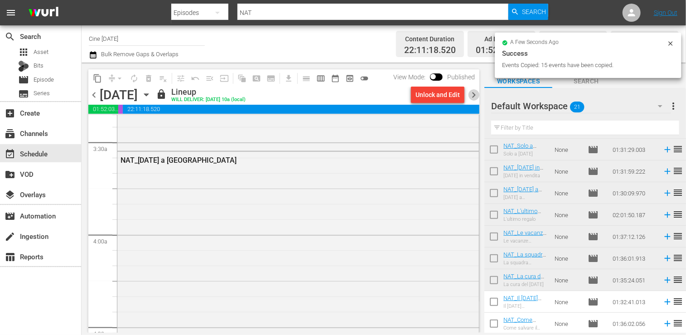
click at [473, 97] on span "chevron_right" at bounding box center [473, 94] width 11 height 11
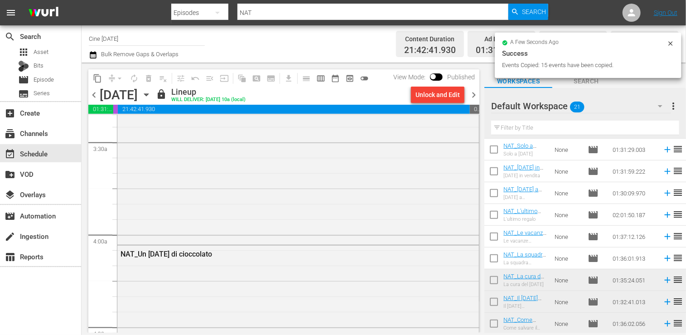
scroll to position [604, 0]
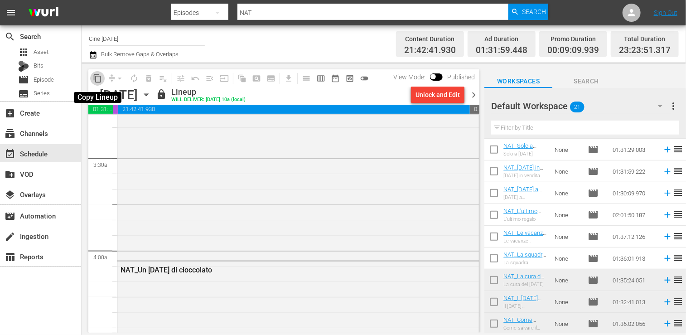
click at [99, 81] on span "content_copy" at bounding box center [97, 78] width 9 height 9
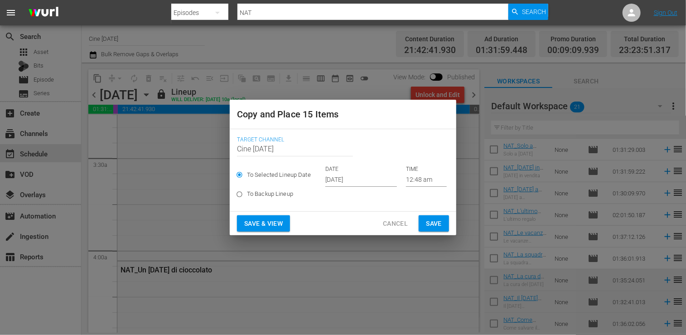
click at [358, 178] on input "Oct 17th 2025" at bounding box center [361, 180] width 72 height 14
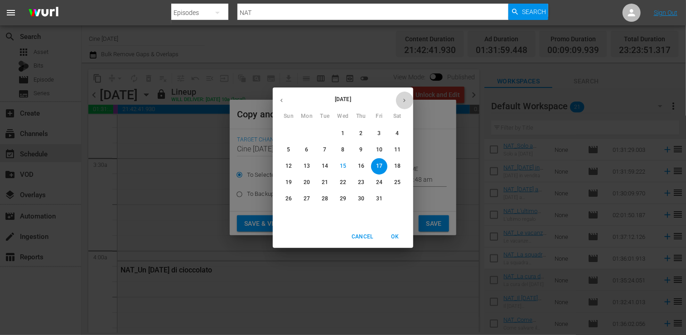
click at [403, 102] on icon "button" at bounding box center [404, 100] width 7 height 7
click at [399, 135] on span "1" at bounding box center [397, 134] width 16 height 8
type input "Nov 1st 2025"
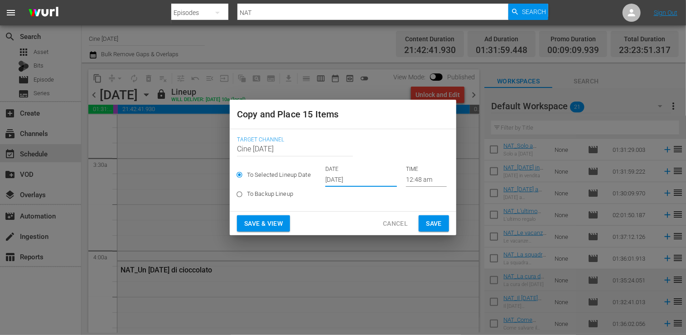
click at [436, 223] on span "Save" at bounding box center [434, 223] width 16 height 11
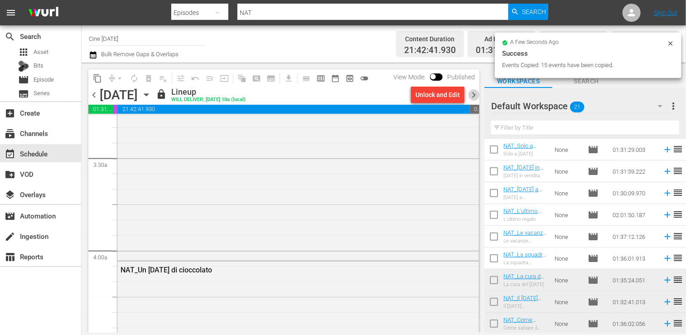
click at [475, 94] on span "chevron_right" at bounding box center [473, 94] width 11 height 11
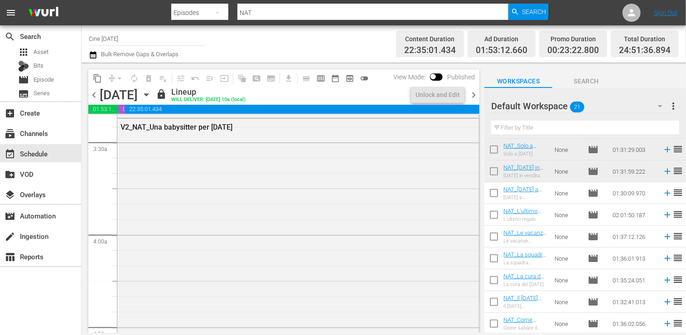
scroll to position [604, 0]
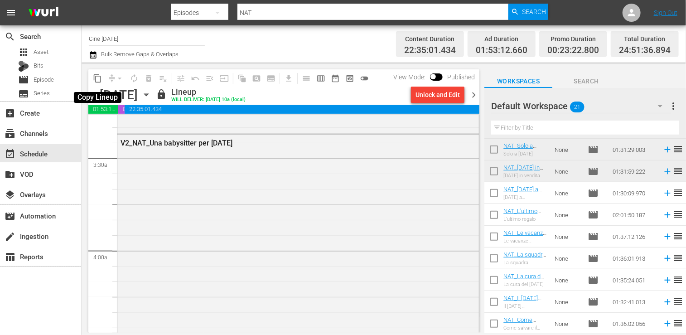
click at [96, 77] on span "content_copy" at bounding box center [97, 78] width 9 height 9
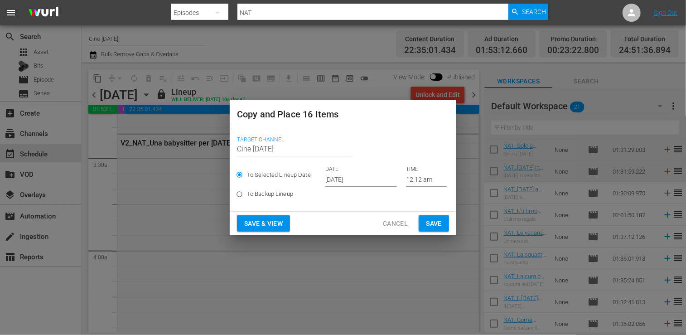
click at [353, 181] on input "Oct 17th 2025" at bounding box center [361, 180] width 72 height 14
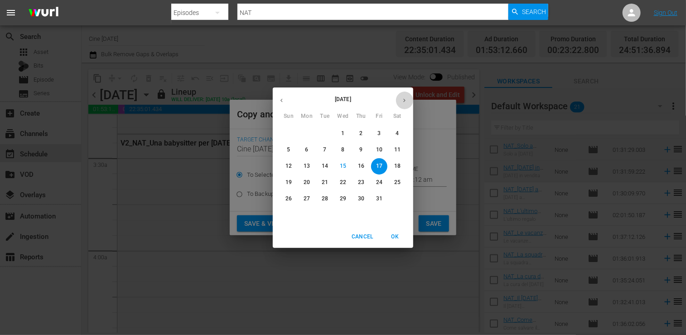
click at [404, 103] on icon "button" at bounding box center [404, 100] width 7 height 7
click at [288, 149] on p "2" at bounding box center [288, 150] width 3 height 8
type input "Nov 2nd 2025"
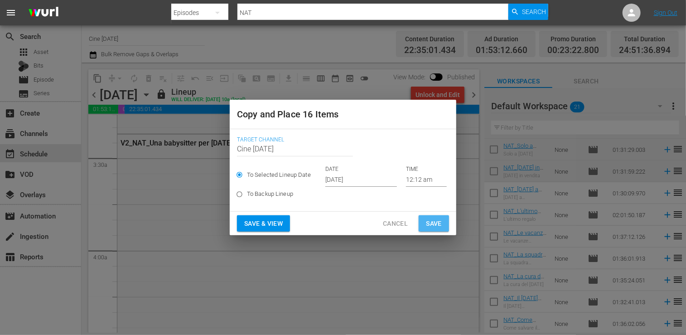
click at [434, 222] on span "Save" at bounding box center [434, 223] width 16 height 11
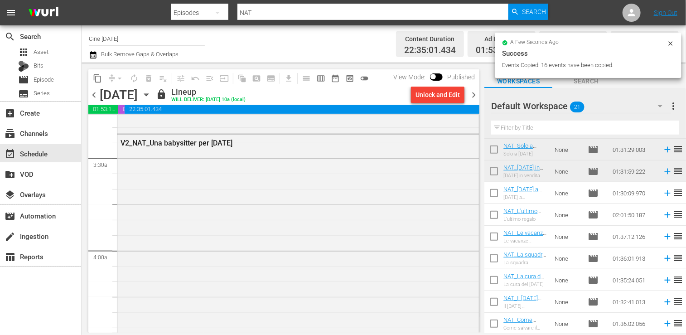
click at [474, 97] on span "chevron_right" at bounding box center [473, 94] width 11 height 11
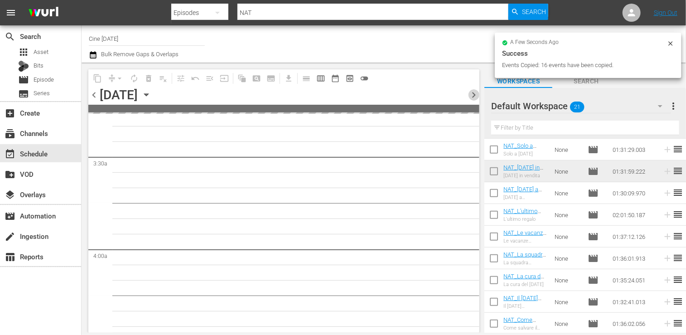
click at [474, 97] on span "chevron_right" at bounding box center [473, 94] width 11 height 11
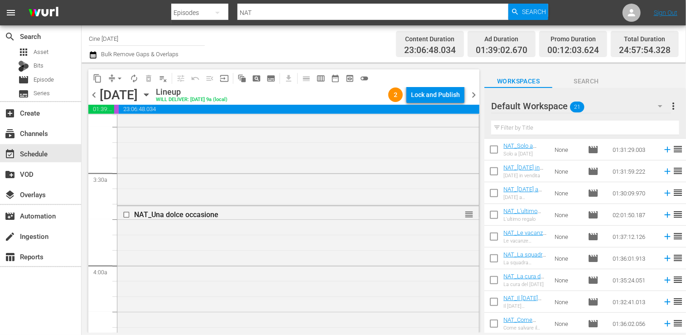
click at [92, 94] on span "chevron_left" at bounding box center [93, 94] width 11 height 11
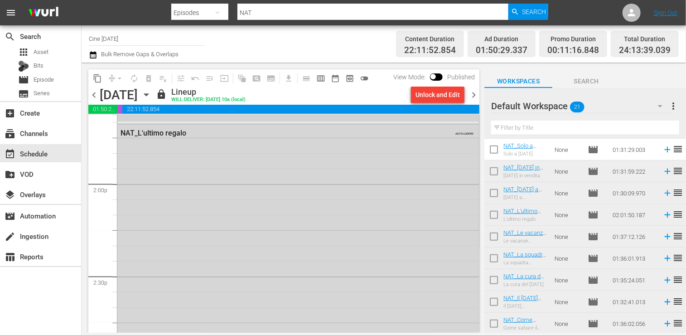
scroll to position [2420, 0]
click at [474, 94] on span "chevron_right" at bounding box center [473, 94] width 11 height 11
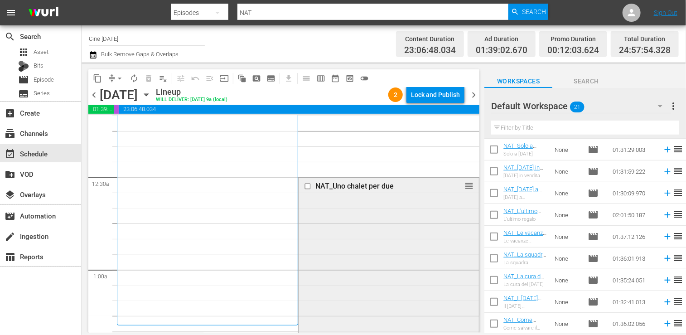
scroll to position [91, 0]
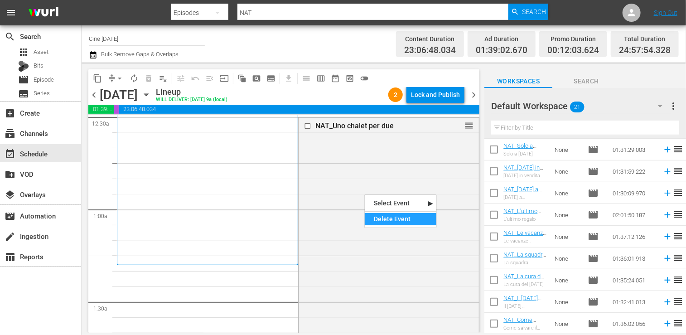
click at [386, 217] on div "Delete Event" at bounding box center [401, 219] width 72 height 12
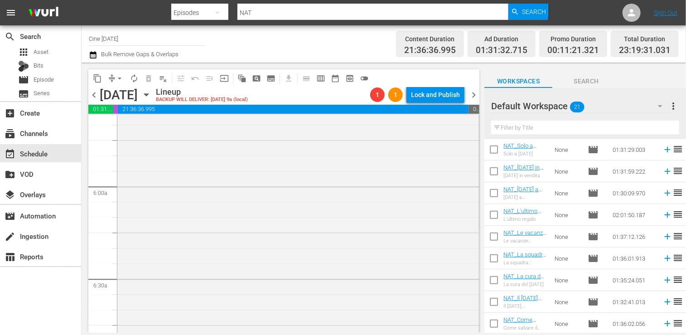
scroll to position [1178, 0]
click at [96, 94] on span "chevron_left" at bounding box center [93, 94] width 11 height 11
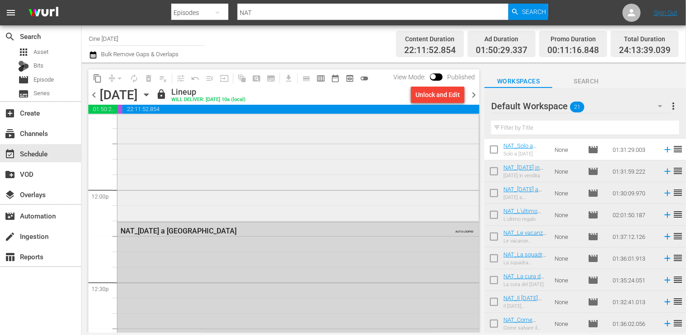
scroll to position [2057, 0]
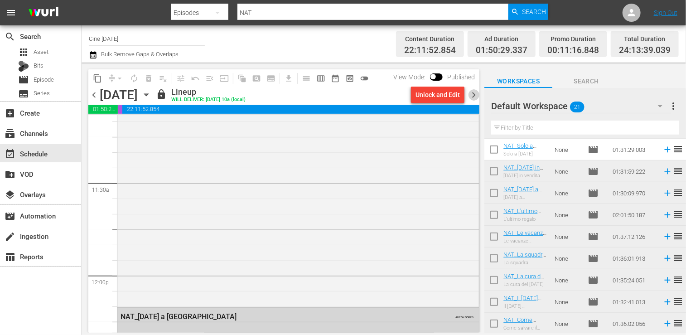
click at [471, 94] on span "chevron_right" at bounding box center [473, 94] width 11 height 11
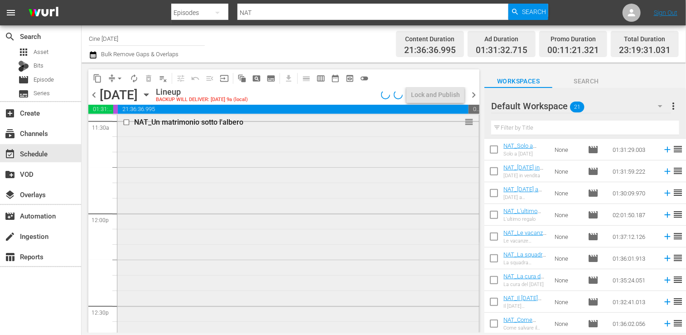
scroll to position [2073, 0]
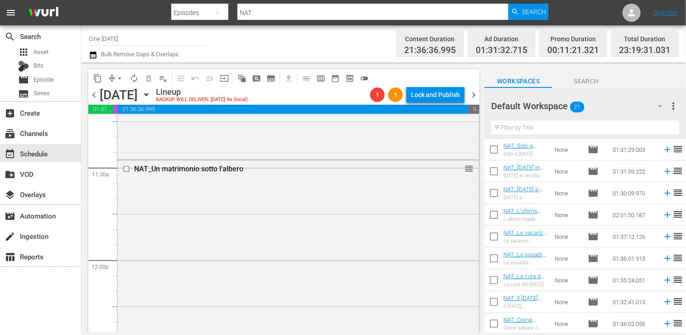
click at [95, 96] on span "chevron_left" at bounding box center [93, 94] width 11 height 11
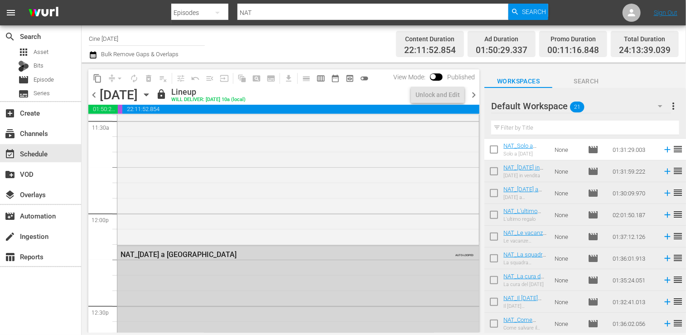
scroll to position [2057, 0]
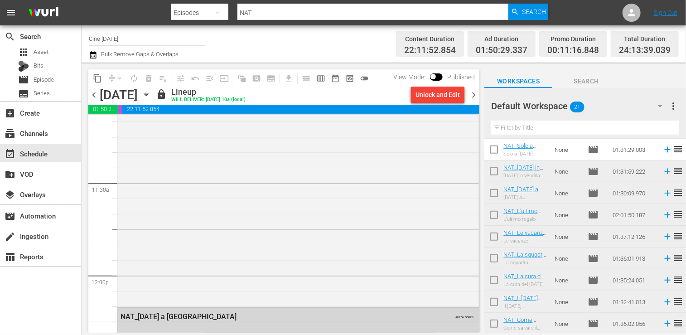
click at [473, 95] on span "chevron_right" at bounding box center [473, 94] width 11 height 11
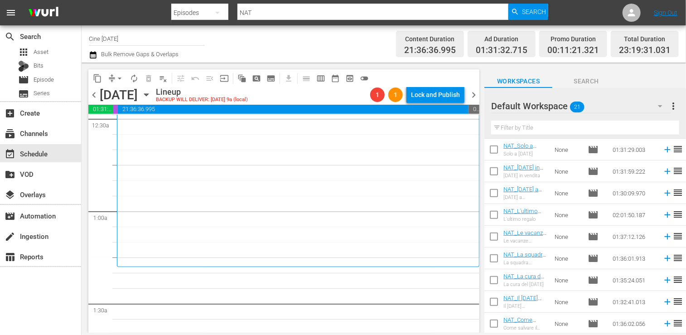
scroll to position [91, 0]
click at [118, 77] on span "arrow_drop_down" at bounding box center [119, 78] width 9 height 9
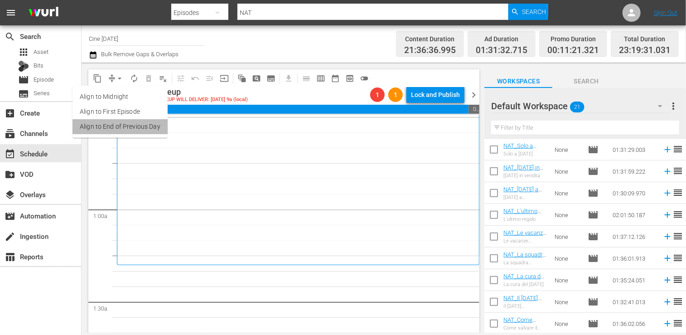
click at [132, 128] on li "Align to End of Previous Day" at bounding box center [119, 126] width 95 height 15
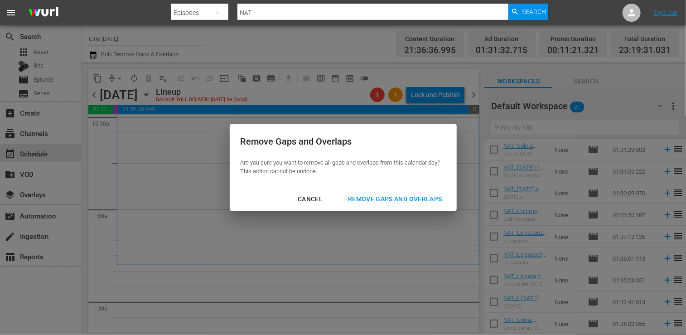
click at [390, 193] on div "Remove Gaps and Overlaps" at bounding box center [395, 198] width 108 height 11
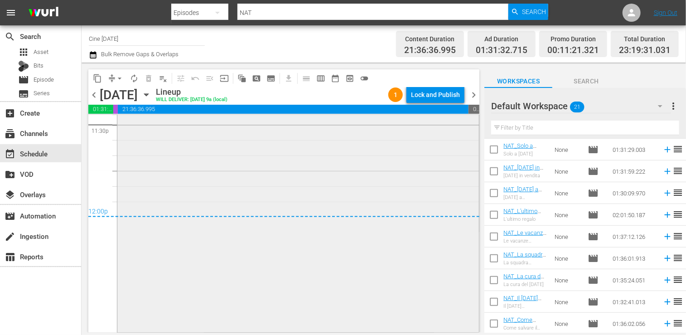
scroll to position [4198, 0]
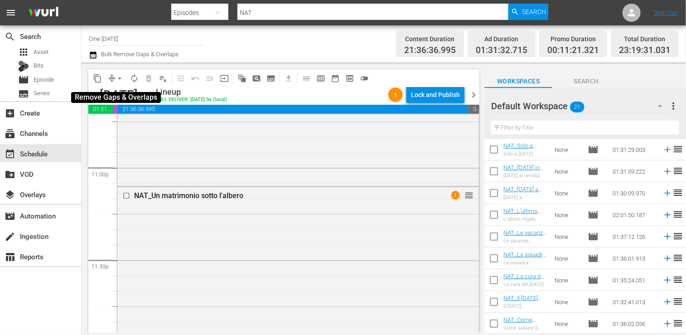
click at [120, 77] on span "arrow_drop_down" at bounding box center [119, 78] width 9 height 9
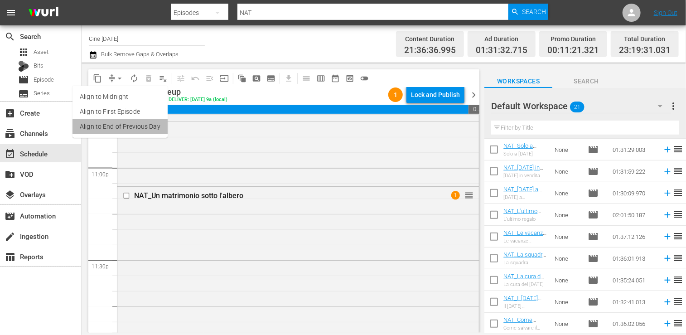
click at [123, 126] on li "Align to End of Previous Day" at bounding box center [119, 126] width 95 height 15
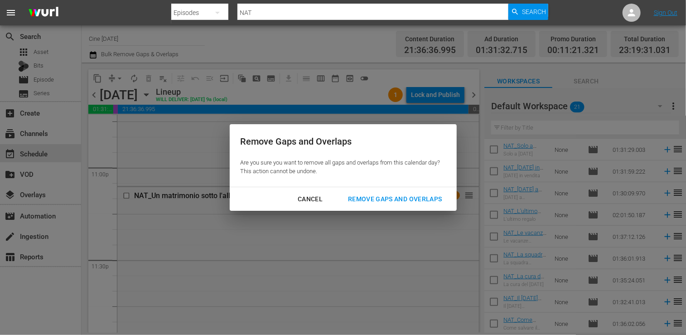
click at [386, 202] on div "Remove Gaps and Overlaps" at bounding box center [395, 198] width 108 height 11
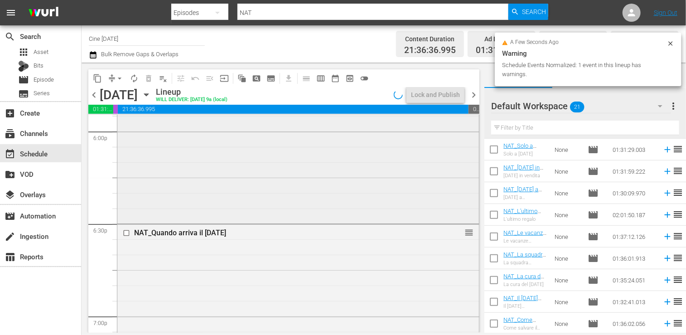
scroll to position [3201, 0]
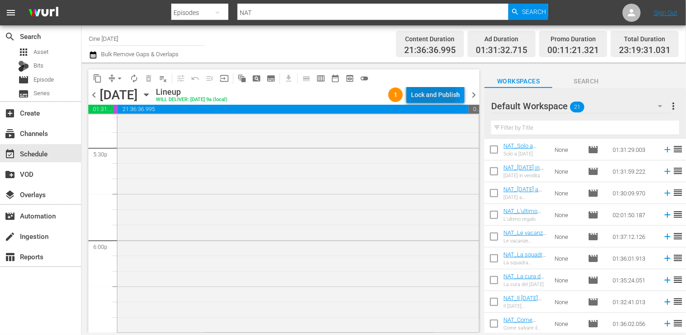
click at [433, 95] on div "Lock and Publish" at bounding box center [435, 95] width 49 height 16
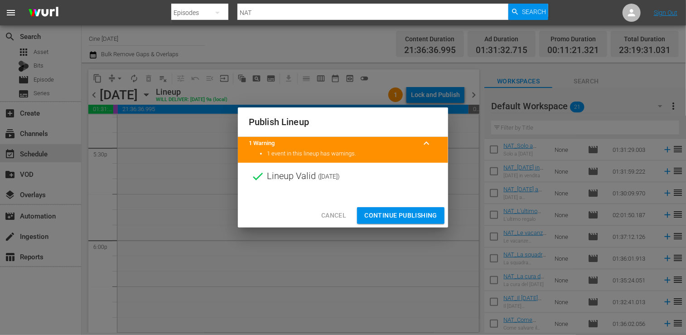
click at [401, 215] on span "Continue Publishing" at bounding box center [400, 215] width 73 height 11
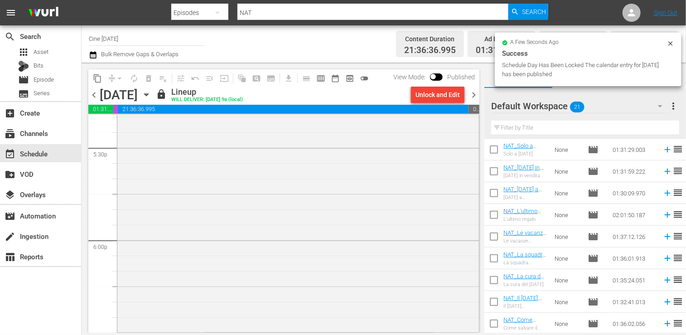
click at [472, 94] on span "chevron_right" at bounding box center [473, 94] width 11 height 11
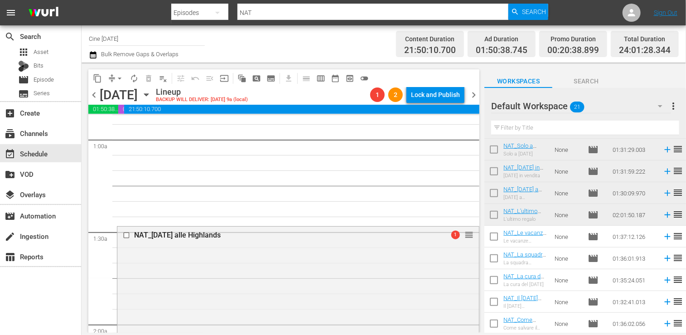
scroll to position [181, 0]
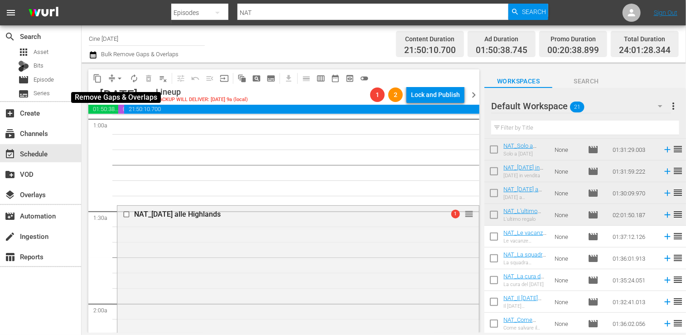
click at [121, 76] on span "arrow_drop_down" at bounding box center [119, 78] width 9 height 9
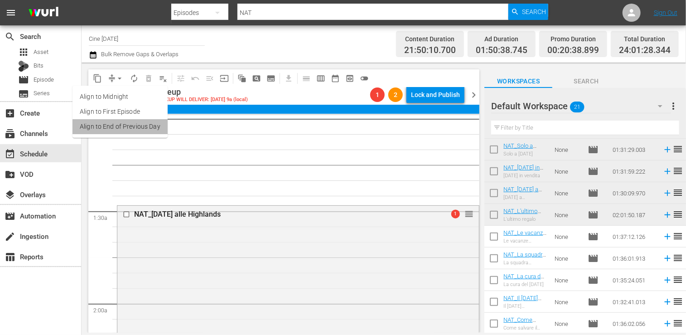
click at [127, 126] on li "Align to End of Previous Day" at bounding box center [119, 126] width 95 height 15
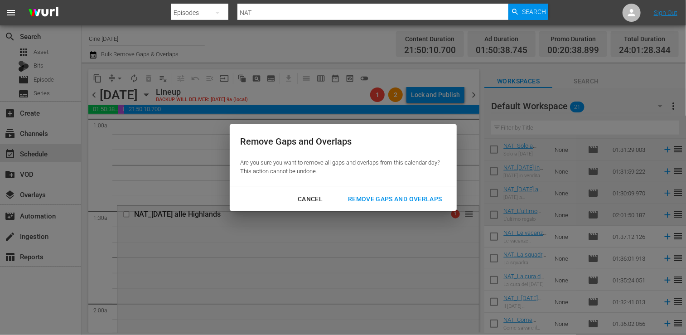
click at [414, 199] on div "Remove Gaps and Overlaps" at bounding box center [395, 198] width 108 height 11
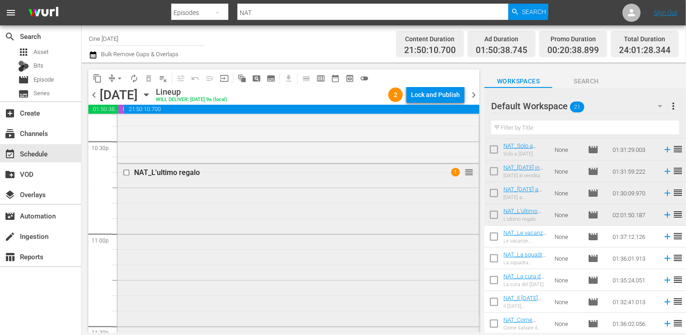
scroll to position [4066, 0]
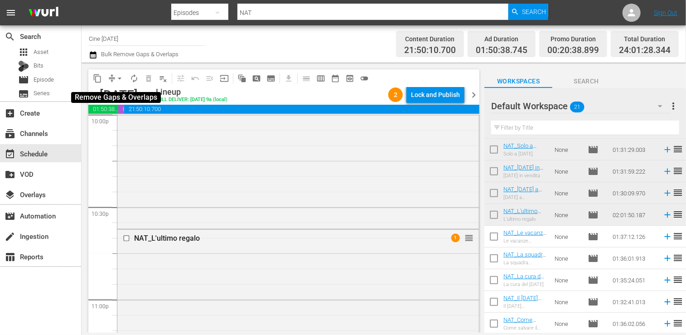
click at [120, 77] on span "arrow_drop_down" at bounding box center [119, 78] width 9 height 9
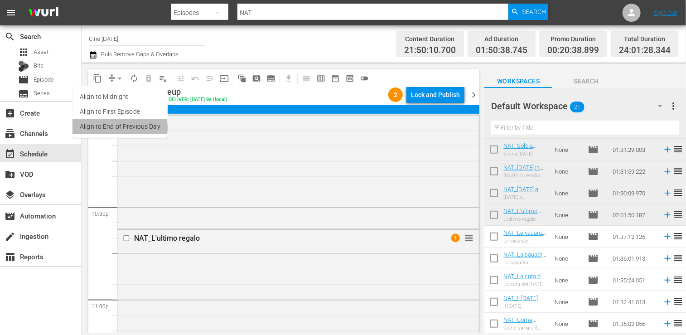
click at [119, 127] on li "Align to End of Previous Day" at bounding box center [119, 126] width 95 height 15
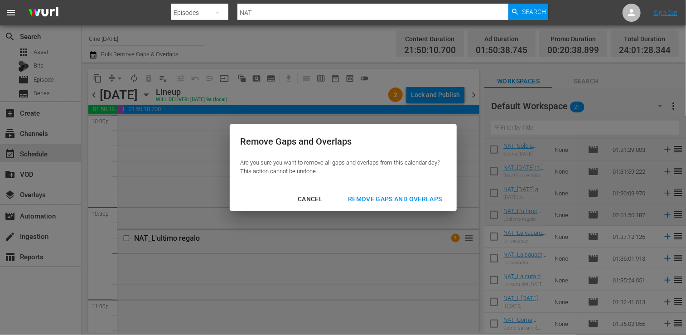
click at [372, 197] on div "Remove Gaps and Overlaps" at bounding box center [395, 198] width 108 height 11
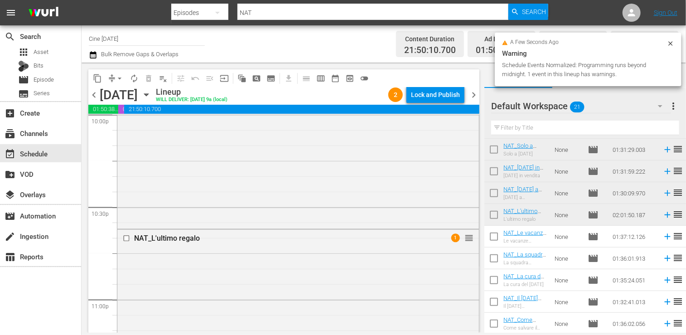
click at [432, 97] on div "Lock and Publish" at bounding box center [435, 95] width 49 height 16
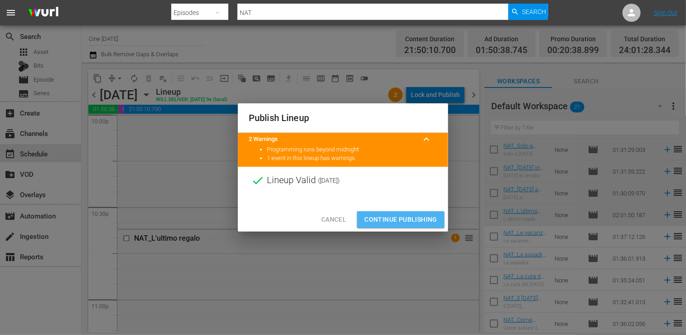
click at [403, 219] on span "Continue Publishing" at bounding box center [400, 219] width 73 height 11
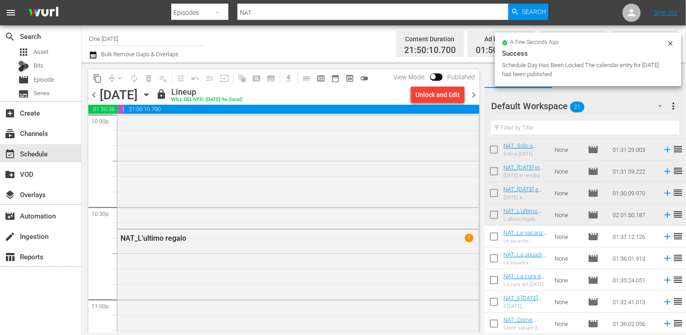
click at [473, 92] on span "chevron_right" at bounding box center [473, 94] width 11 height 11
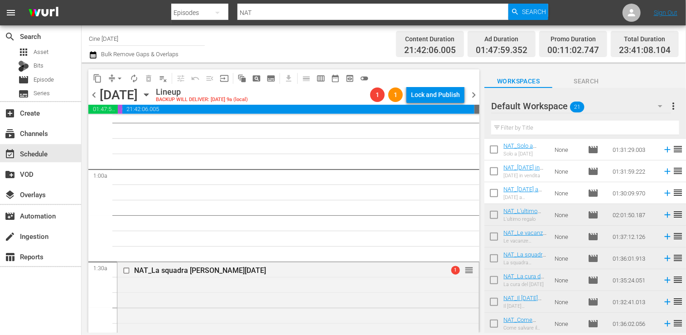
scroll to position [136, 0]
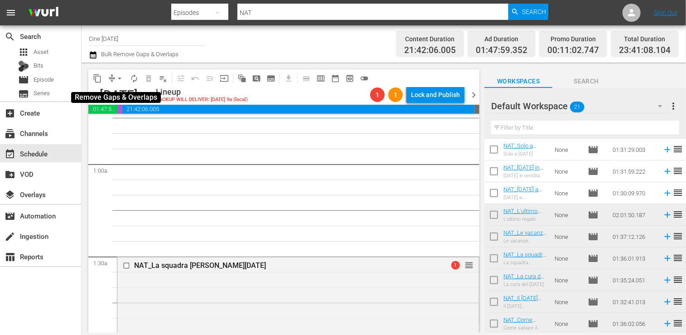
click at [117, 78] on span "arrow_drop_down" at bounding box center [119, 78] width 9 height 9
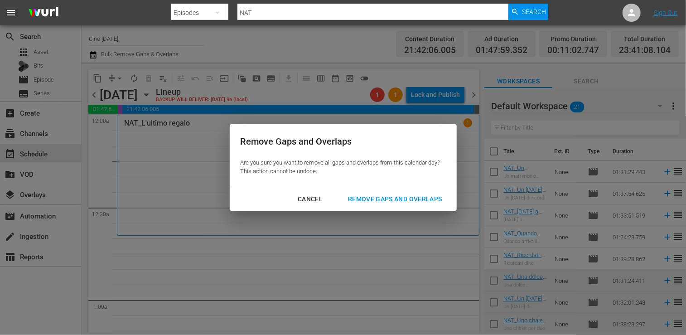
scroll to position [283, 0]
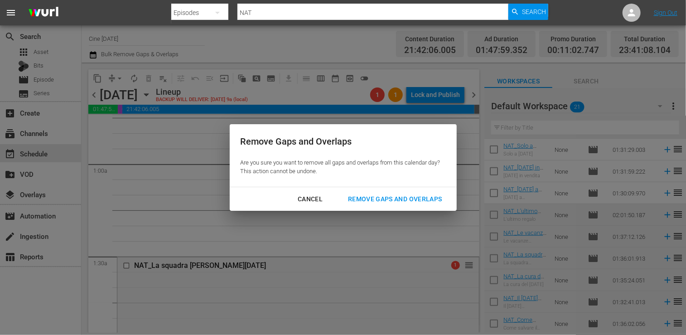
click at [395, 194] on div "Remove Gaps and Overlaps" at bounding box center [395, 198] width 108 height 11
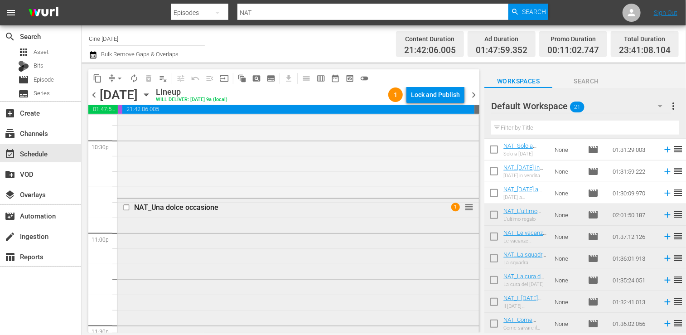
scroll to position [4098, 0]
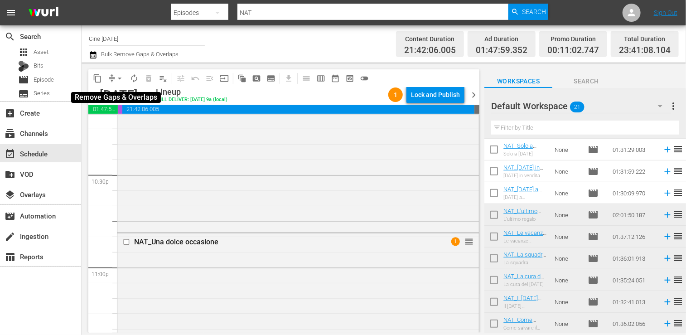
click at [120, 78] on span "arrow_drop_down" at bounding box center [119, 78] width 9 height 9
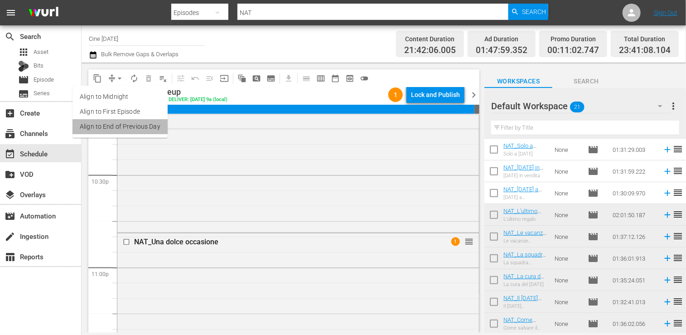
click at [123, 124] on li "Align to End of Previous Day" at bounding box center [119, 126] width 95 height 15
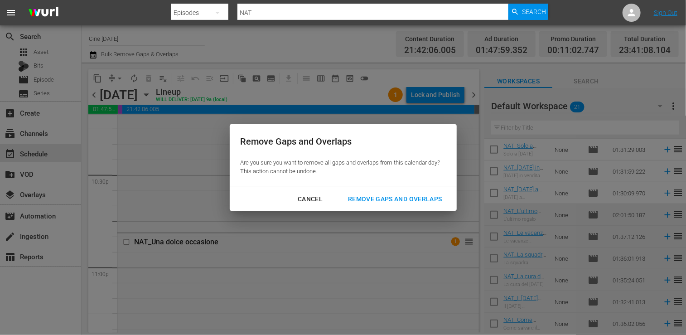
click at [369, 195] on div "Remove Gaps and Overlaps" at bounding box center [395, 198] width 108 height 11
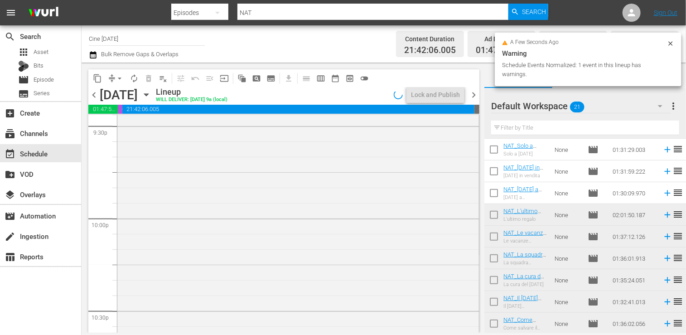
scroll to position [3872, 0]
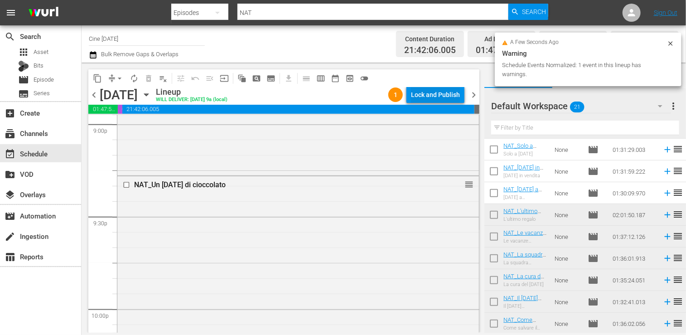
click at [433, 94] on div "Lock and Publish" at bounding box center [435, 95] width 49 height 16
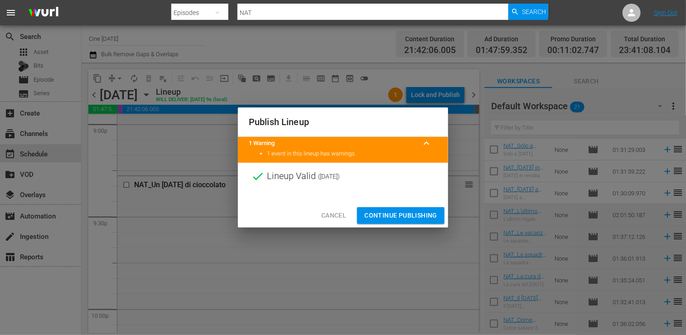
click at [399, 213] on span "Continue Publishing" at bounding box center [400, 215] width 73 height 11
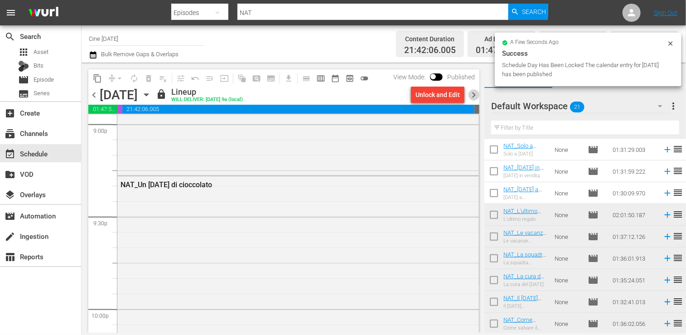
click at [473, 94] on span "chevron_right" at bounding box center [473, 94] width 11 height 11
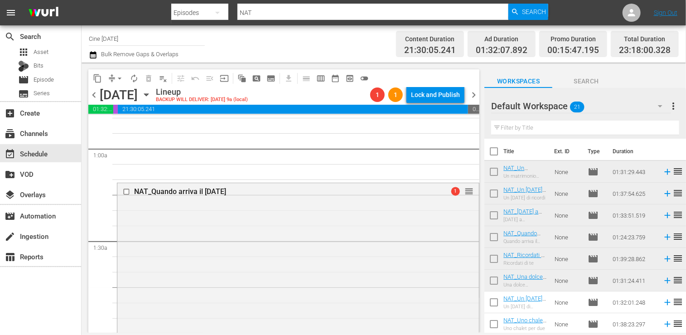
scroll to position [91, 0]
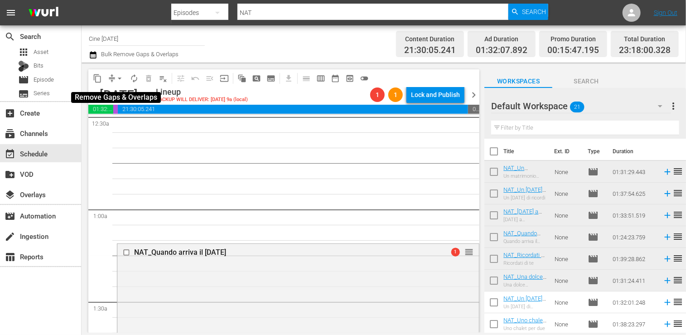
click at [119, 77] on span "arrow_drop_down" at bounding box center [119, 78] width 9 height 9
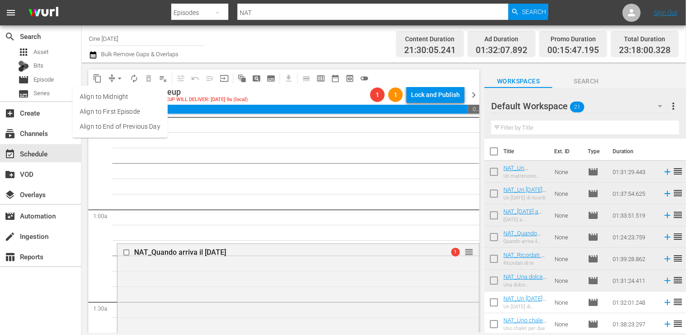
click at [126, 128] on li "Align to End of Previous Day" at bounding box center [119, 126] width 95 height 15
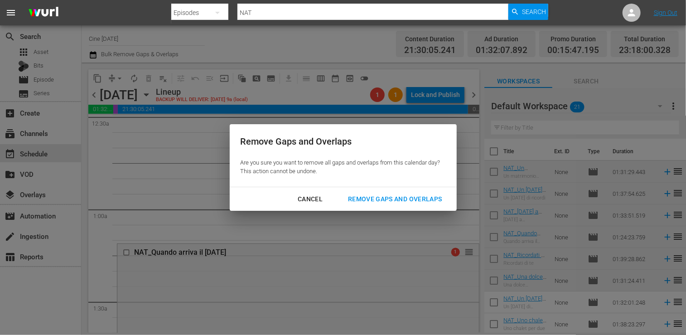
click at [400, 201] on div "Remove Gaps and Overlaps" at bounding box center [395, 198] width 108 height 11
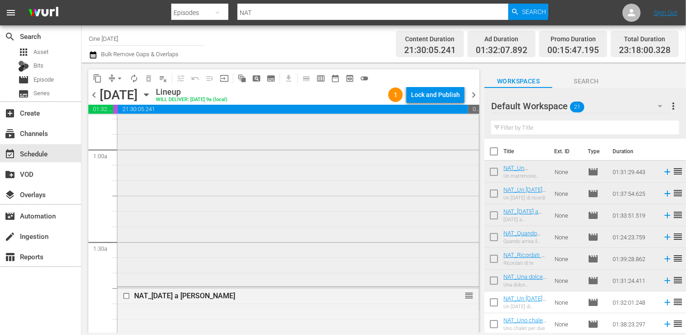
scroll to position [0, 0]
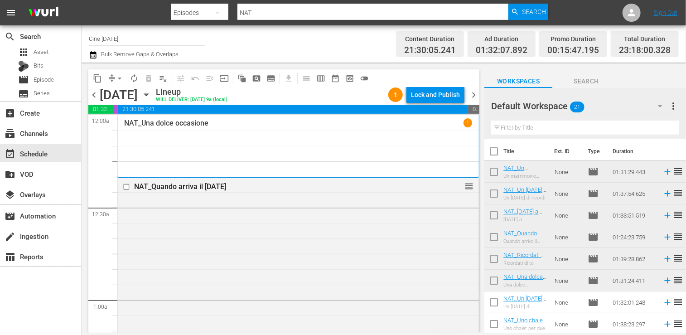
click at [92, 97] on span "chevron_left" at bounding box center [93, 94] width 11 height 11
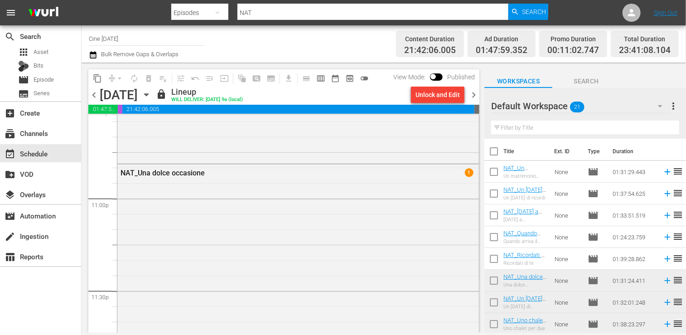
scroll to position [4279, 0]
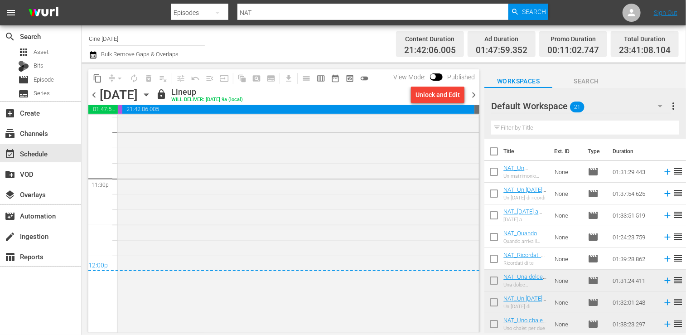
click at [471, 91] on span "chevron_right" at bounding box center [473, 94] width 11 height 11
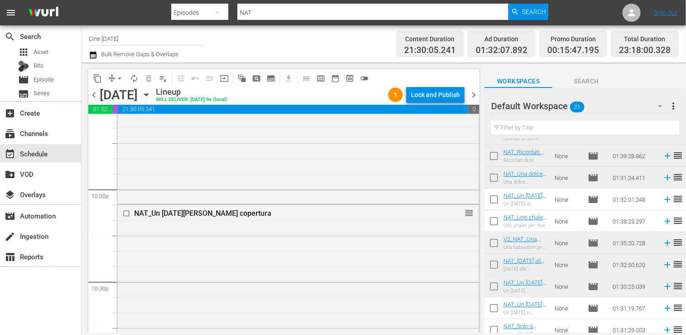
scroll to position [102, 0]
click at [475, 94] on span "chevron_right" at bounding box center [473, 94] width 11 height 11
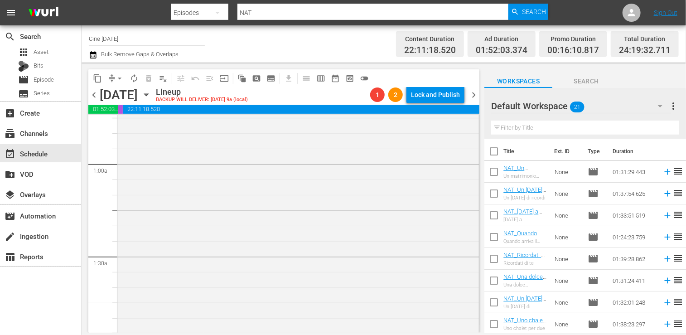
click at [91, 92] on span "chevron_left" at bounding box center [93, 94] width 11 height 11
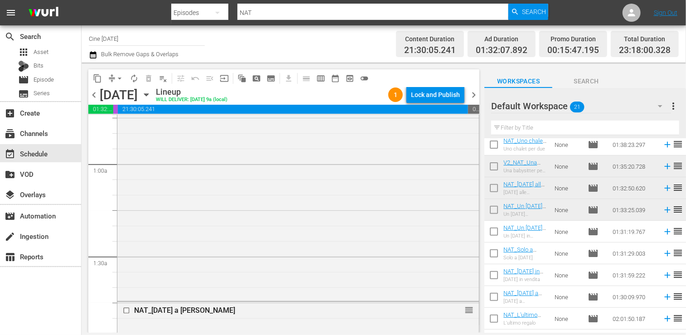
scroll to position [181, 0]
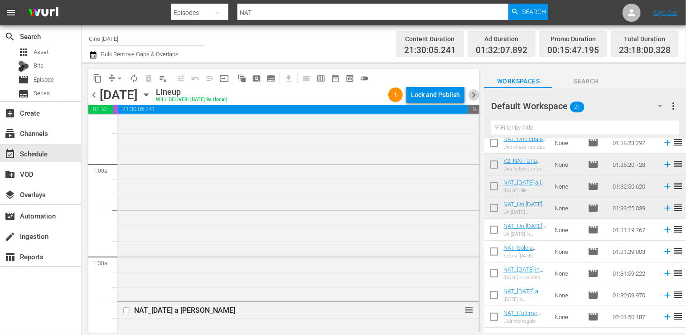
click at [472, 96] on span "chevron_right" at bounding box center [473, 94] width 11 height 11
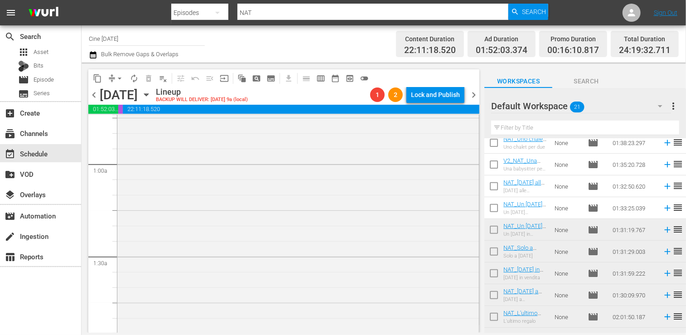
scroll to position [283, 0]
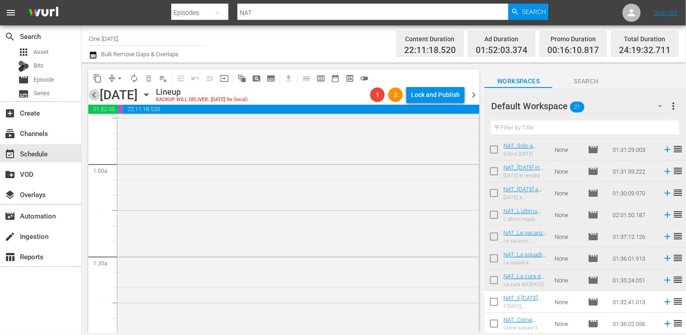
click at [93, 94] on span "chevron_left" at bounding box center [93, 94] width 11 height 11
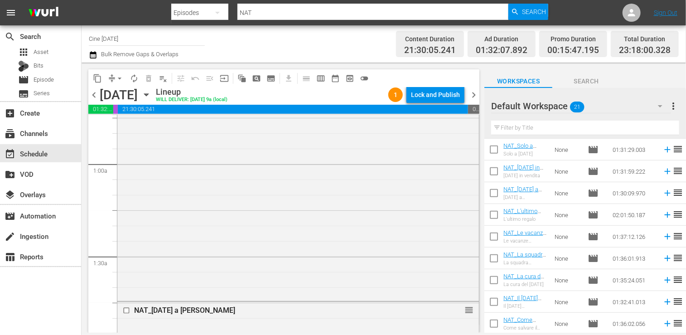
click at [95, 94] on span "chevron_left" at bounding box center [93, 94] width 11 height 11
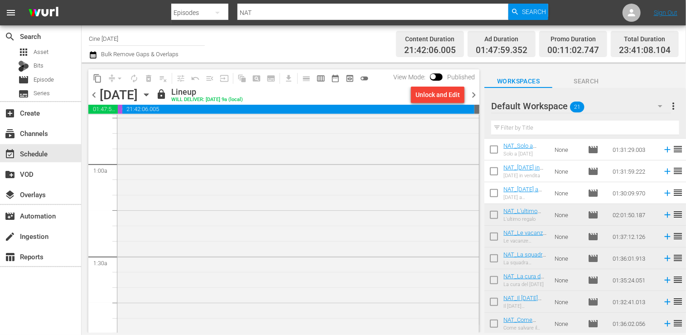
click at [472, 96] on span "chevron_right" at bounding box center [473, 94] width 11 height 11
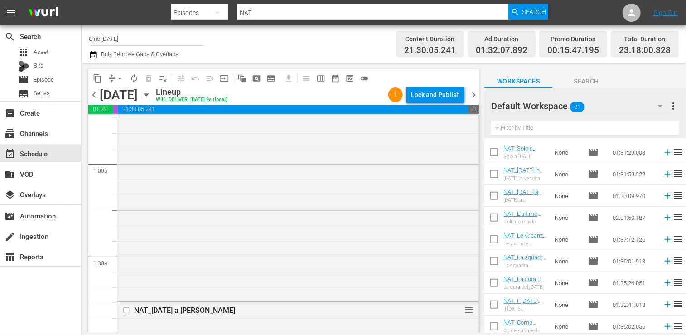
scroll to position [283, 0]
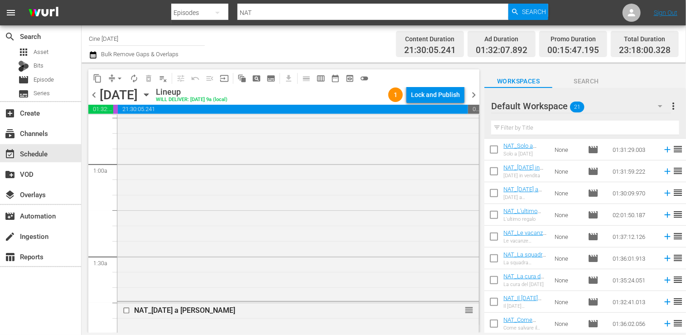
click at [96, 93] on span "chevron_left" at bounding box center [93, 94] width 11 height 11
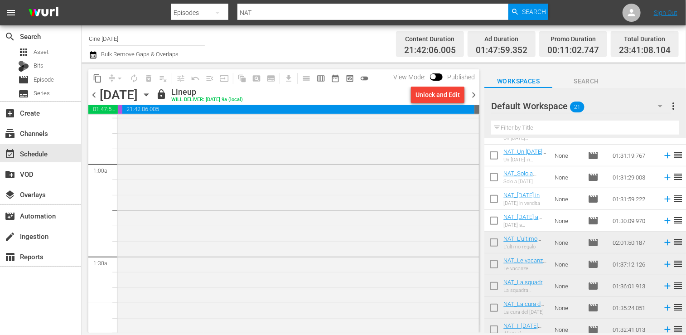
scroll to position [283, 0]
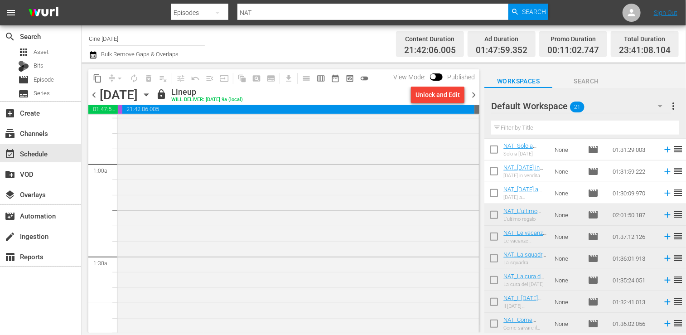
click at [474, 94] on span "chevron_right" at bounding box center [473, 94] width 11 height 11
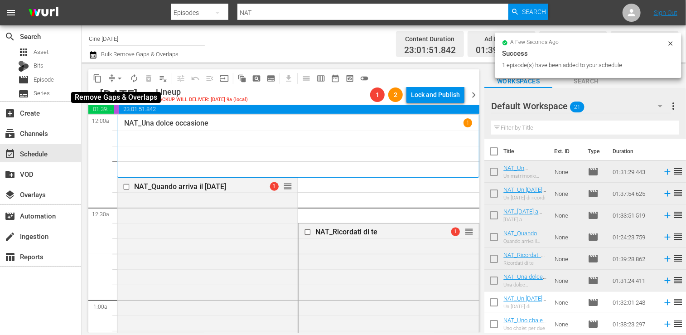
click at [119, 77] on span "arrow_drop_down" at bounding box center [119, 78] width 9 height 9
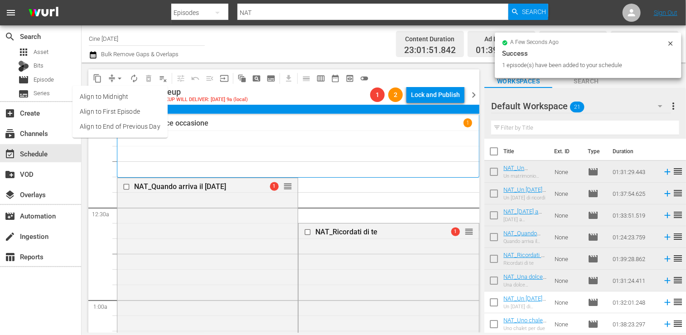
click at [120, 131] on li "Align to End of Previous Day" at bounding box center [119, 126] width 95 height 15
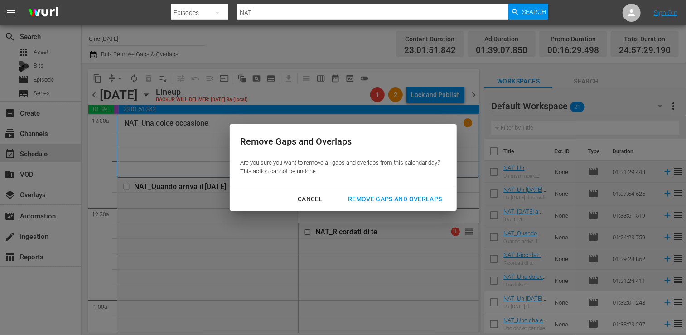
click at [374, 202] on div "Remove Gaps and Overlaps" at bounding box center [395, 198] width 108 height 11
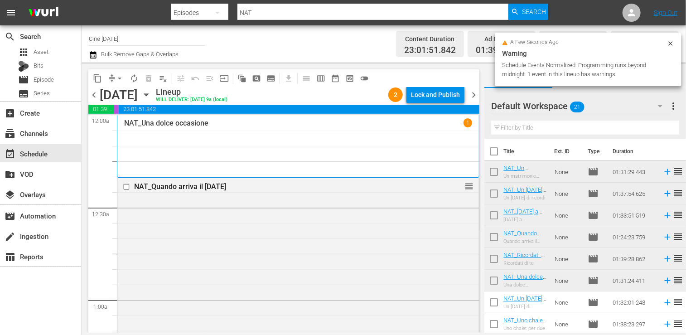
click at [95, 96] on span "chevron_left" at bounding box center [93, 94] width 11 height 11
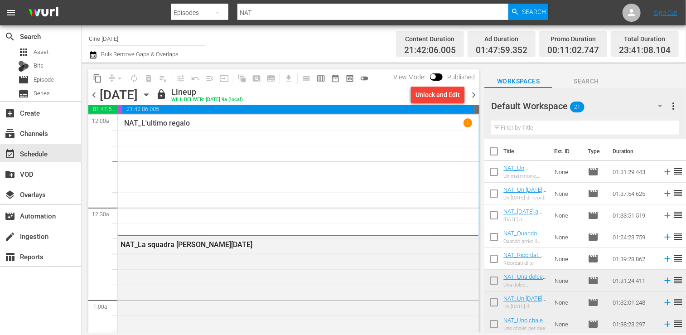
click at [473, 94] on span "chevron_right" at bounding box center [473, 94] width 11 height 11
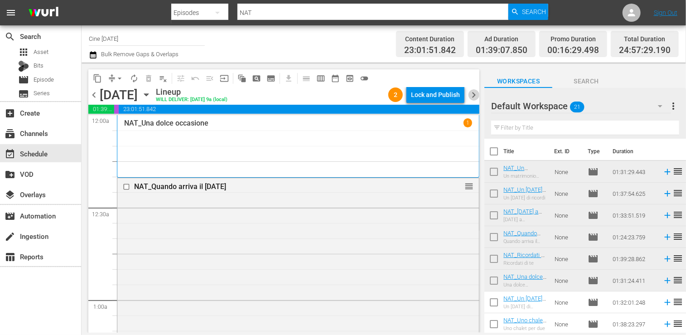
click at [473, 94] on span "chevron_right" at bounding box center [473, 94] width 11 height 11
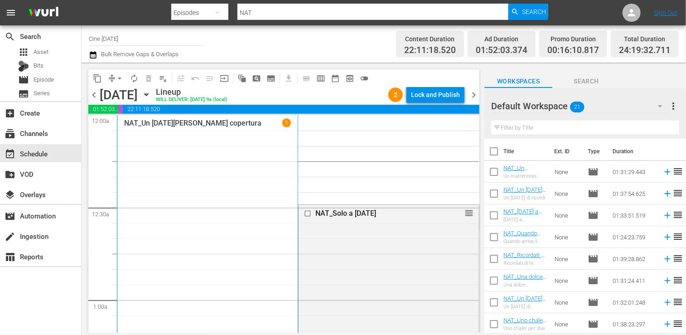
click at [94, 96] on span "chevron_left" at bounding box center [93, 94] width 11 height 11
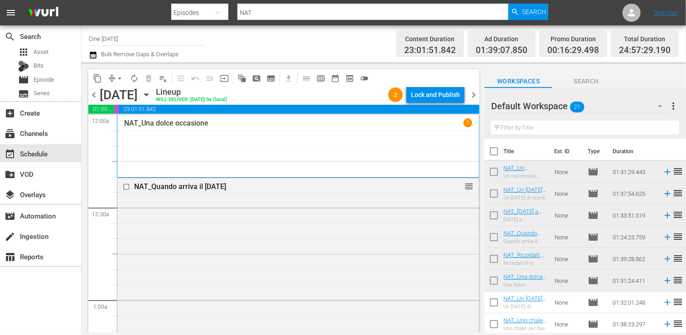
click at [96, 94] on span "chevron_left" at bounding box center [93, 94] width 11 height 11
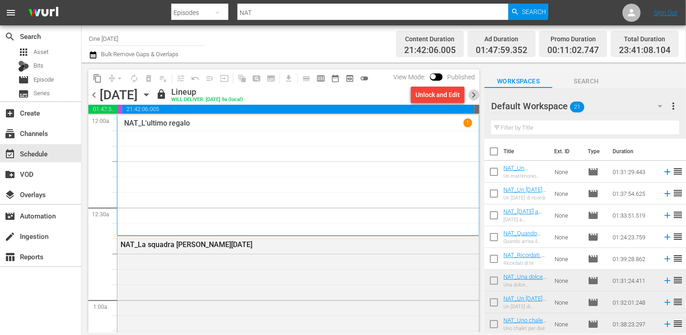
click at [472, 92] on span "chevron_right" at bounding box center [473, 94] width 11 height 11
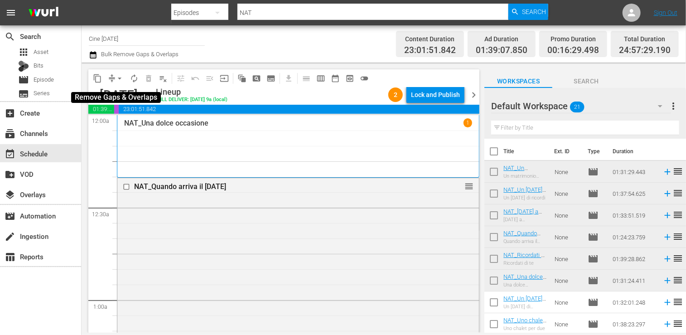
click at [120, 81] on span "arrow_drop_down" at bounding box center [119, 78] width 9 height 9
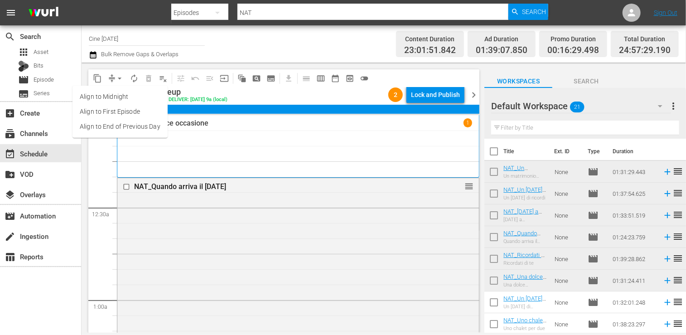
click at [114, 126] on li "Align to End of Previous Day" at bounding box center [119, 126] width 95 height 15
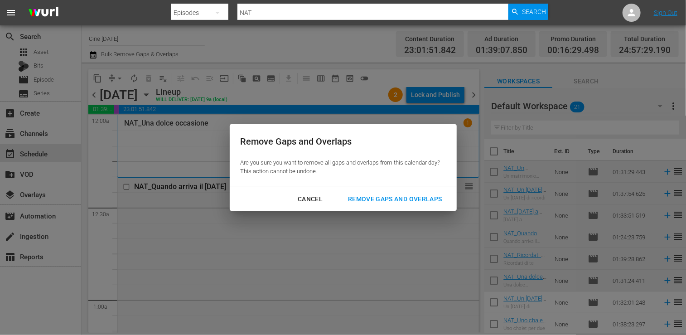
click at [383, 202] on div "Remove Gaps and Overlaps" at bounding box center [395, 198] width 108 height 11
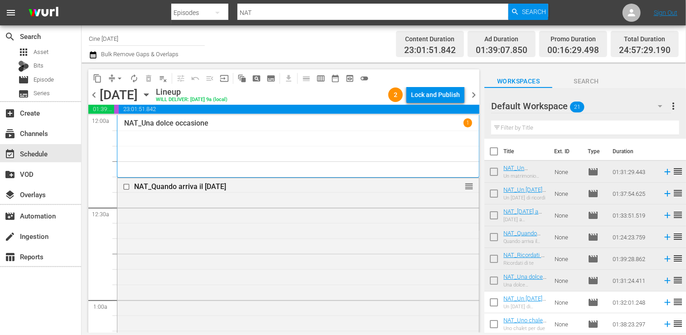
click at [424, 96] on div "Lock and Publish" at bounding box center [435, 95] width 49 height 16
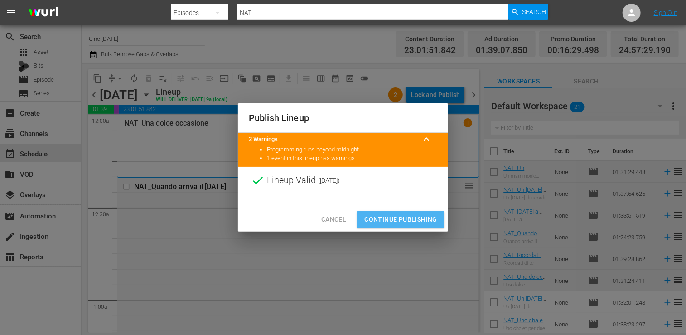
click at [404, 214] on span "Continue Publishing" at bounding box center [400, 219] width 73 height 11
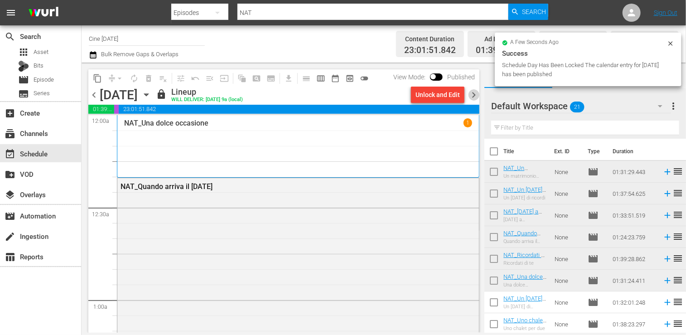
click at [471, 93] on span "chevron_right" at bounding box center [473, 94] width 11 height 11
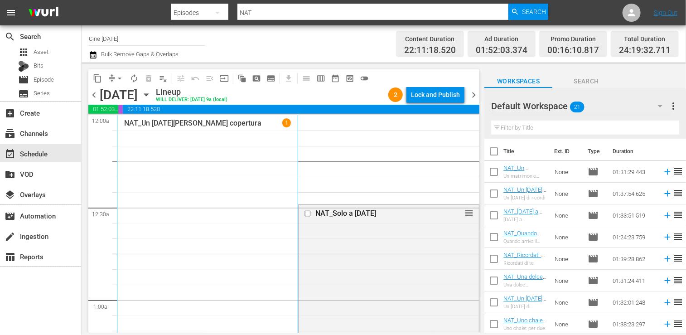
click at [95, 96] on span "chevron_left" at bounding box center [93, 94] width 11 height 11
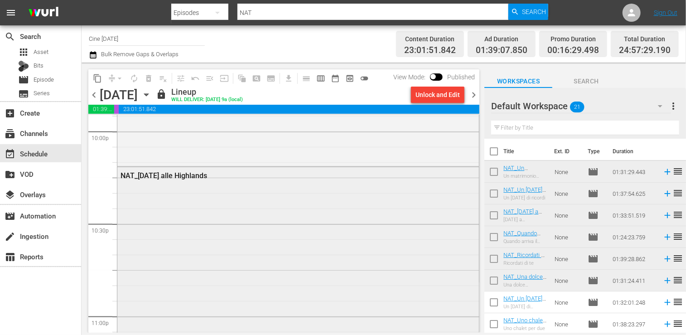
scroll to position [4049, 0]
click at [473, 92] on span "chevron_right" at bounding box center [473, 94] width 11 height 11
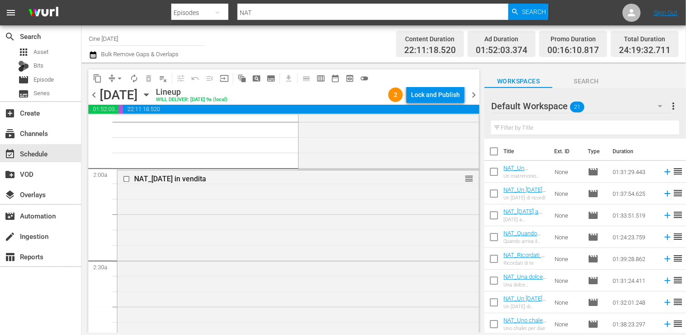
scroll to position [317, 0]
click at [123, 77] on span "arrow_drop_down" at bounding box center [119, 78] width 9 height 9
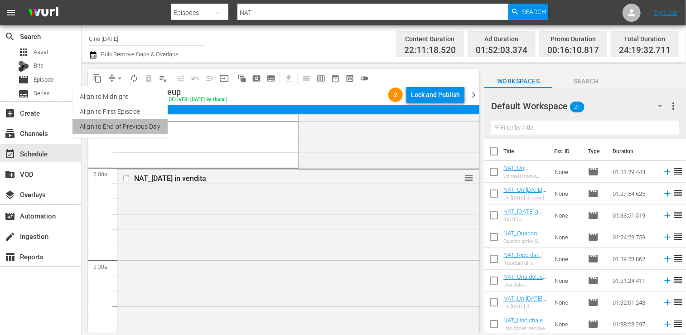
click at [126, 126] on li "Align to End of Previous Day" at bounding box center [119, 126] width 95 height 15
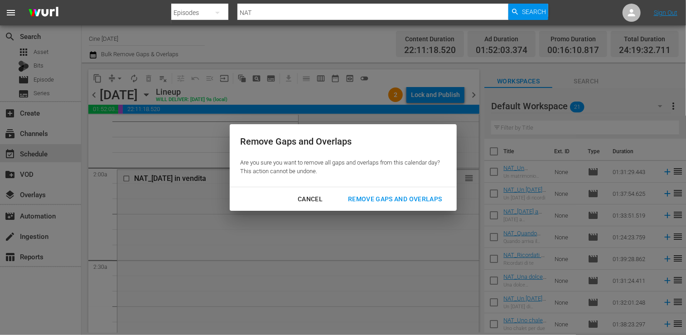
click at [403, 193] on div "Remove Gaps and Overlaps" at bounding box center [395, 198] width 108 height 11
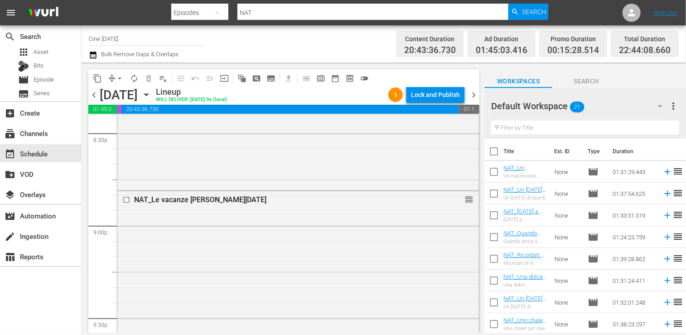
scroll to position [283, 0]
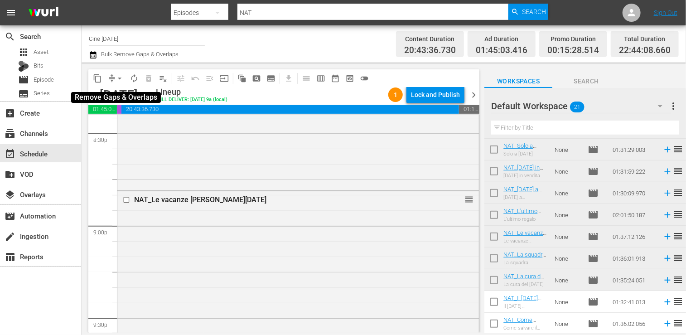
click at [119, 81] on span "arrow_drop_down" at bounding box center [119, 78] width 9 height 9
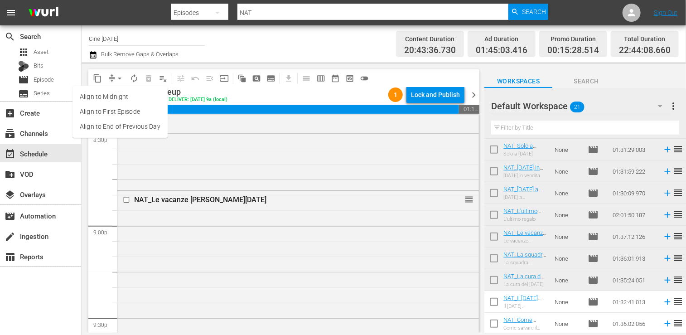
click at [124, 125] on li "Align to End of Previous Day" at bounding box center [119, 126] width 95 height 15
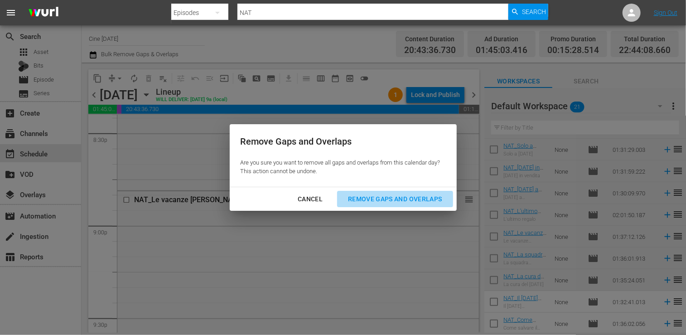
click at [382, 197] on div "Remove Gaps and Overlaps" at bounding box center [395, 198] width 108 height 11
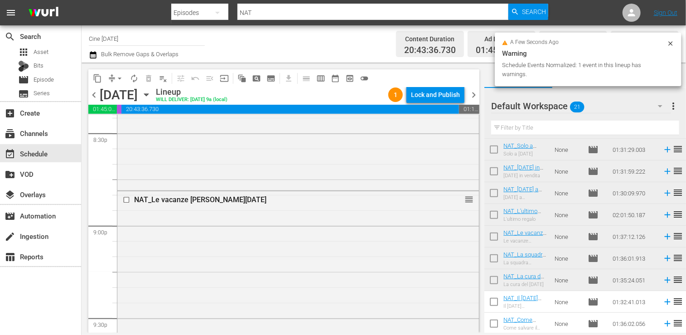
click at [439, 97] on div "Lock and Publish" at bounding box center [435, 95] width 49 height 16
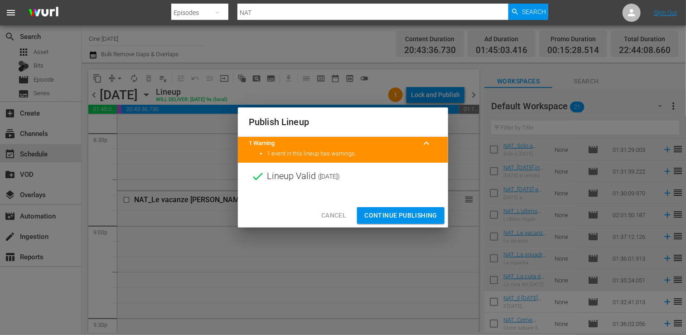
click at [404, 215] on span "Continue Publishing" at bounding box center [400, 215] width 73 height 11
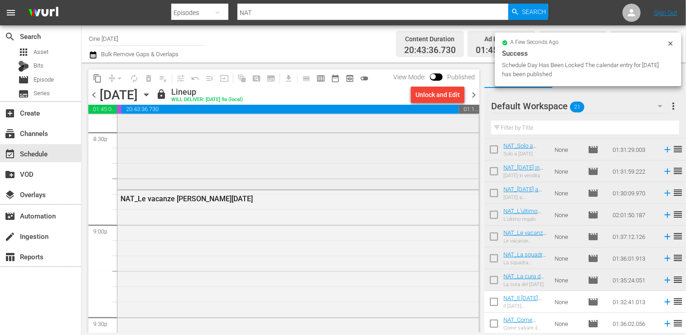
scroll to position [3770, 0]
click at [474, 95] on span "chevron_right" at bounding box center [473, 94] width 11 height 11
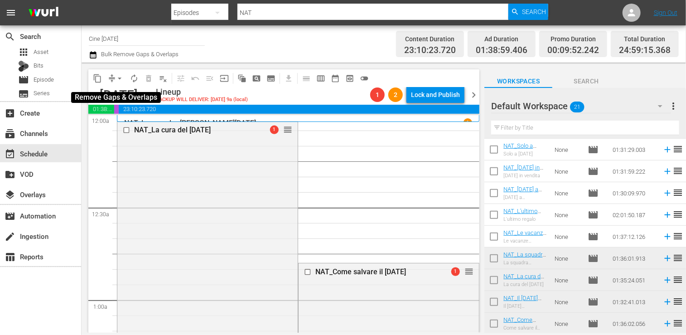
click at [119, 77] on span "arrow_drop_down" at bounding box center [119, 78] width 9 height 9
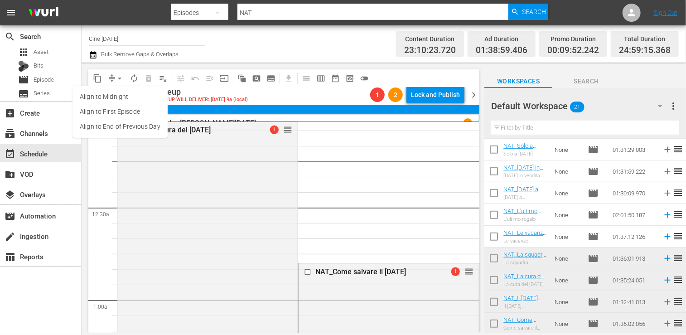
click at [130, 121] on li "Align to End of Previous Day" at bounding box center [119, 126] width 95 height 15
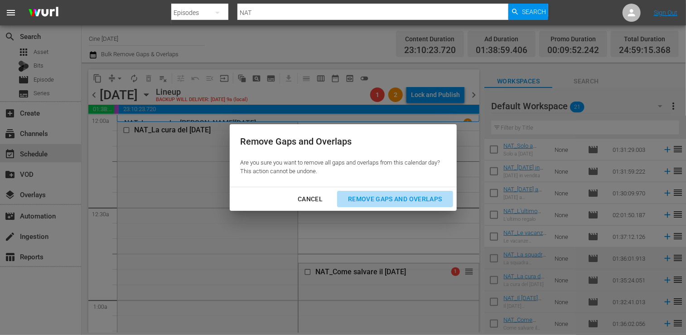
click at [393, 199] on div "Remove Gaps and Overlaps" at bounding box center [395, 198] width 108 height 11
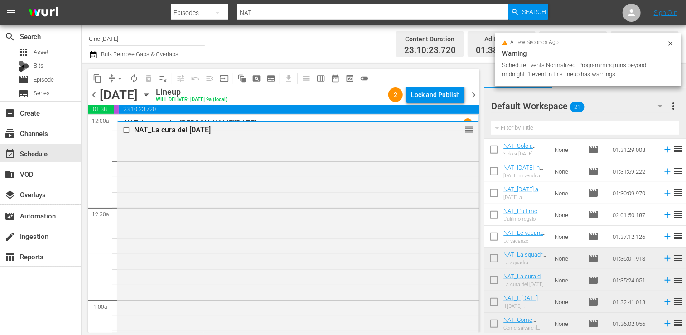
click at [94, 94] on span "chevron_left" at bounding box center [93, 94] width 11 height 11
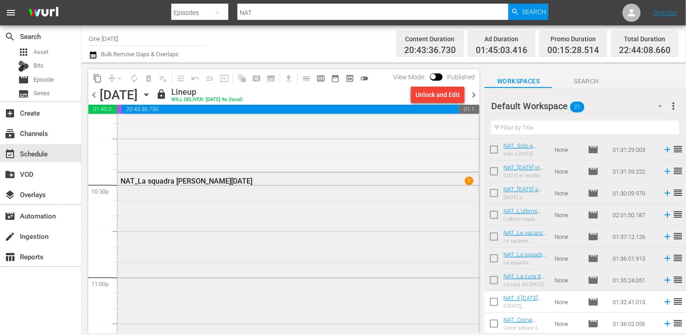
scroll to position [4087, 0]
click at [474, 95] on span "chevron_right" at bounding box center [473, 94] width 11 height 11
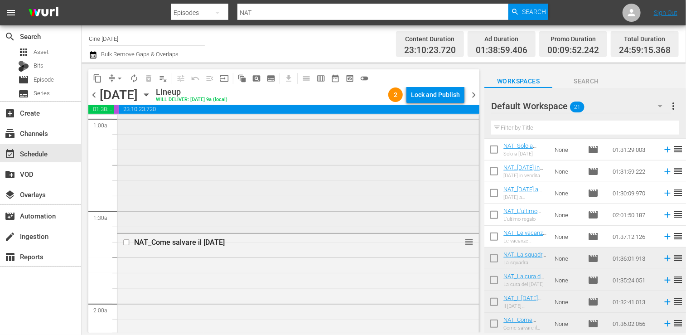
scroll to position [362, 0]
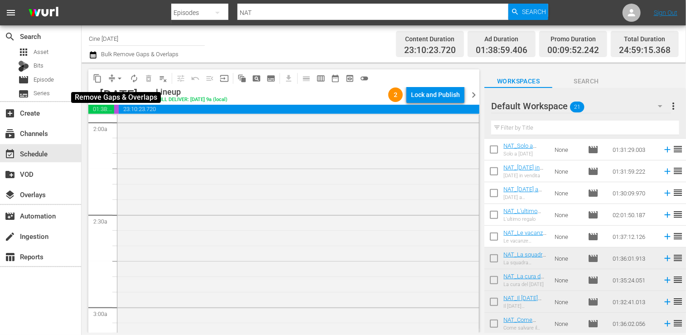
click at [118, 80] on span "arrow_drop_down" at bounding box center [119, 78] width 9 height 9
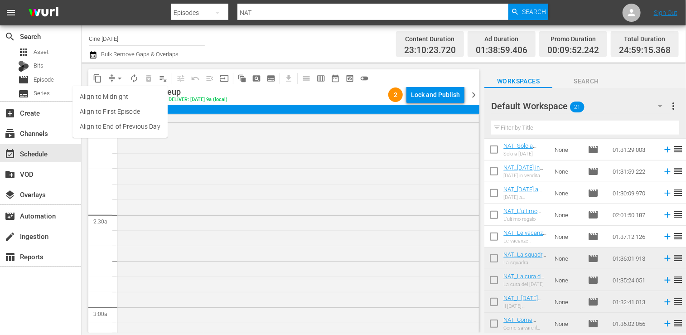
click at [126, 125] on li "Align to End of Previous Day" at bounding box center [119, 126] width 95 height 15
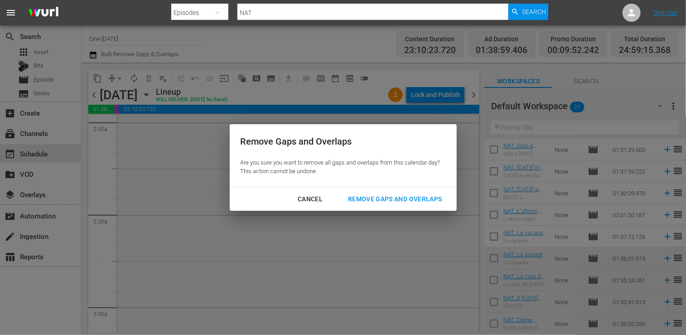
click at [380, 200] on div "Remove Gaps and Overlaps" at bounding box center [395, 198] width 108 height 11
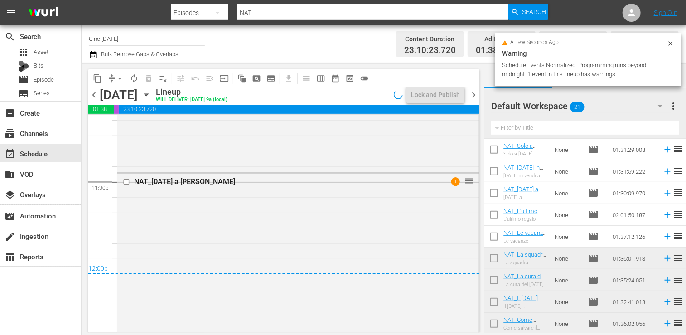
scroll to position [4270, 0]
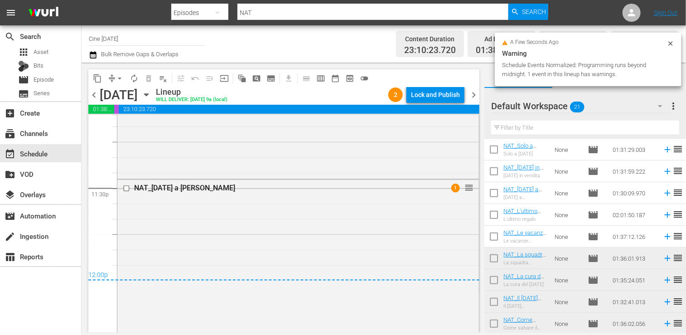
click at [429, 94] on div "Lock and Publish" at bounding box center [435, 95] width 49 height 16
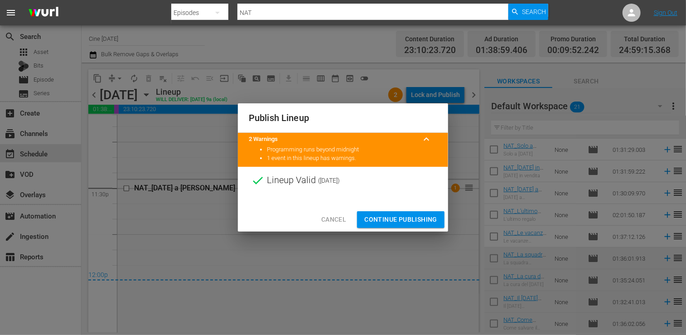
click at [400, 222] on span "Continue Publishing" at bounding box center [400, 219] width 73 height 11
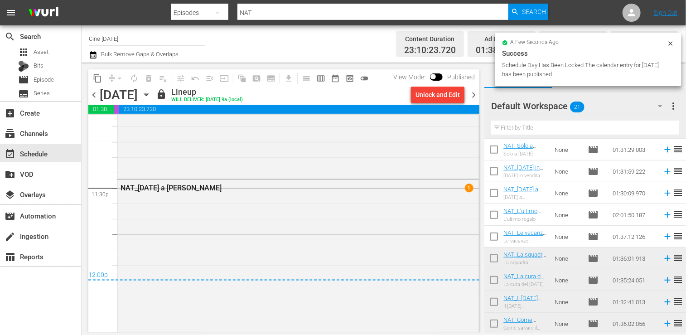
click at [472, 94] on span "chevron_right" at bounding box center [473, 94] width 11 height 11
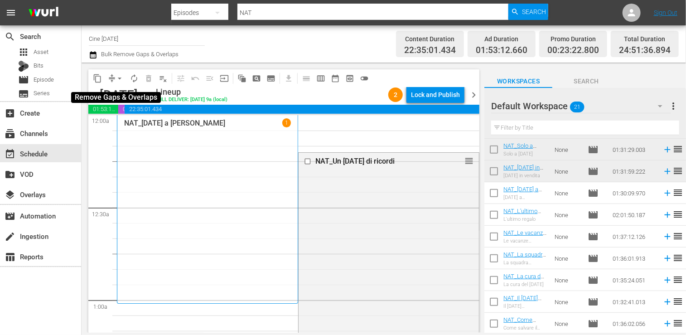
click at [118, 80] on span "arrow_drop_down" at bounding box center [119, 78] width 9 height 9
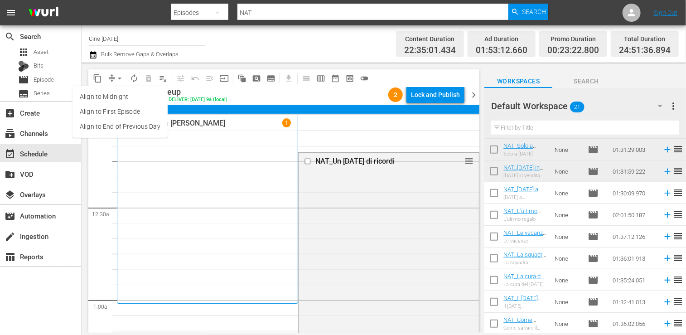
click at [123, 124] on li "Align to End of Previous Day" at bounding box center [119, 126] width 95 height 15
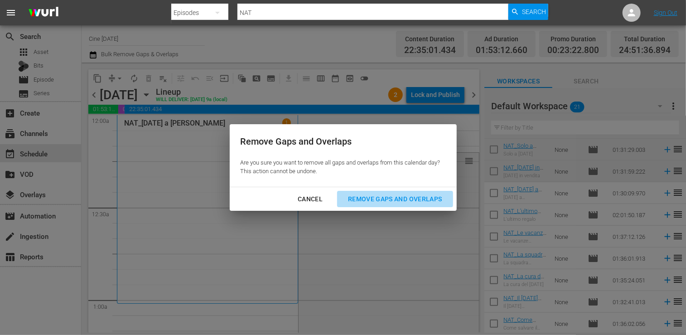
click at [397, 196] on div "Remove Gaps and Overlaps" at bounding box center [395, 198] width 108 height 11
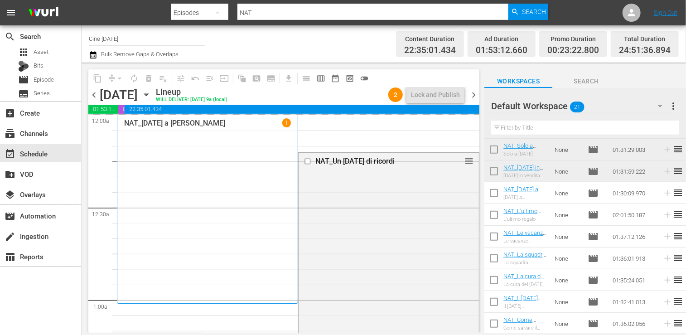
click at [96, 97] on span "chevron_left" at bounding box center [93, 94] width 11 height 11
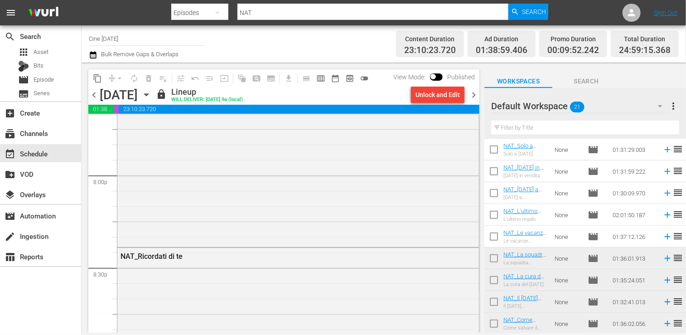
scroll to position [3455, 0]
click at [475, 99] on span "chevron_right" at bounding box center [473, 94] width 11 height 11
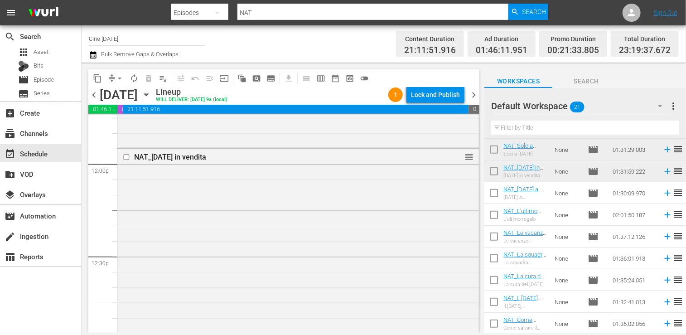
scroll to position [2265, 0]
click at [118, 80] on span "arrow_drop_down" at bounding box center [119, 78] width 9 height 9
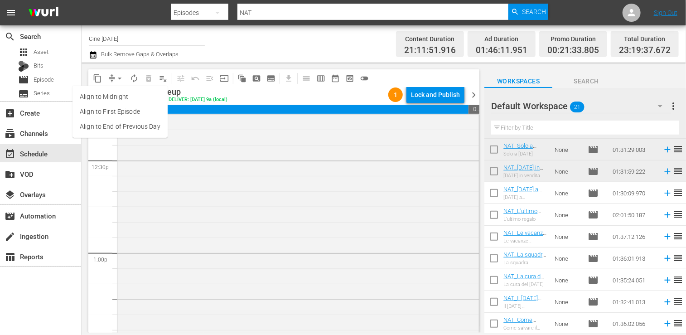
click at [125, 130] on li "Align to End of Previous Day" at bounding box center [119, 126] width 95 height 15
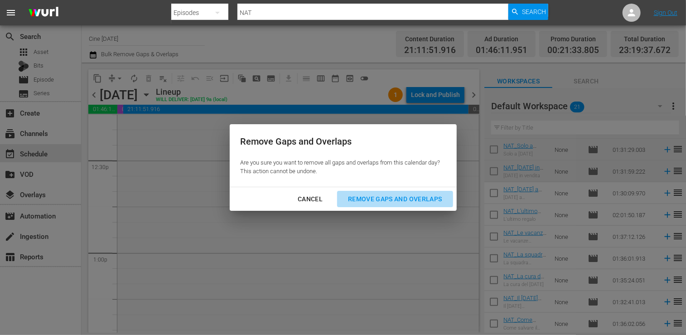
click at [395, 203] on div "Remove Gaps and Overlaps" at bounding box center [395, 198] width 108 height 11
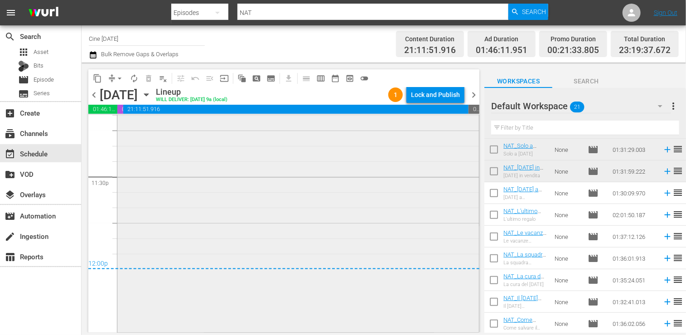
scroll to position [4145, 0]
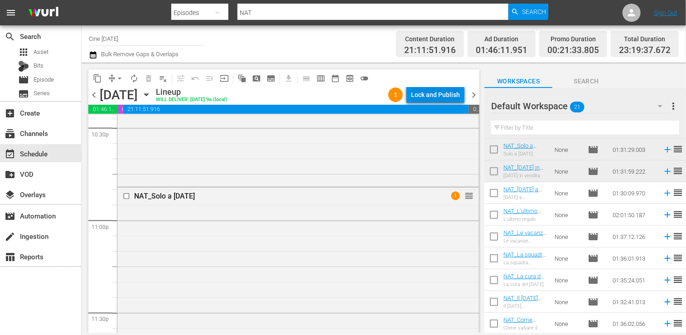
click at [435, 97] on div "Lock and Publish" at bounding box center [435, 95] width 49 height 16
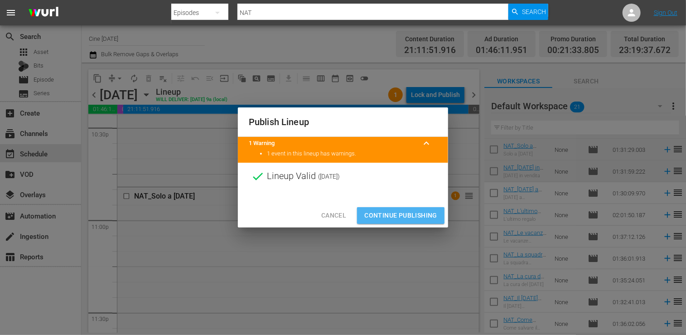
click at [398, 217] on span "Continue Publishing" at bounding box center [400, 215] width 73 height 11
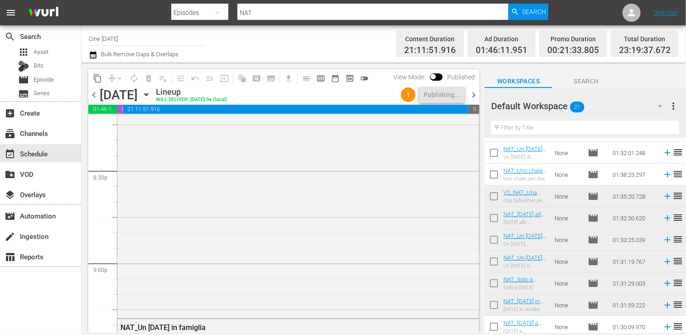
scroll to position [0, 0]
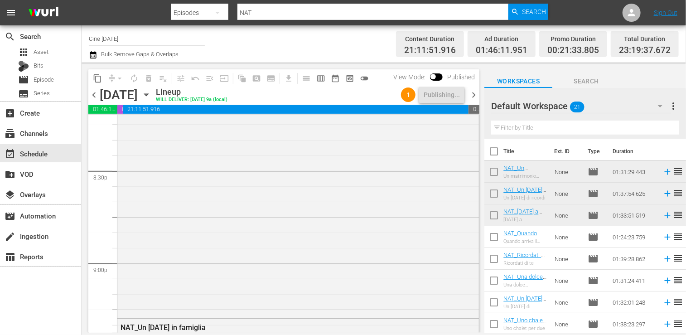
click at [493, 152] on input "checkbox" at bounding box center [493, 153] width 19 height 19
checkbox input "true"
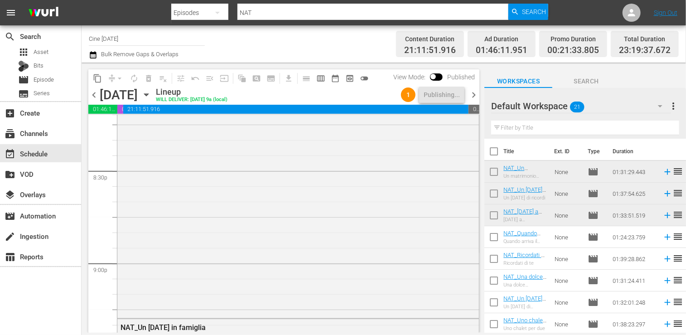
checkbox input "true"
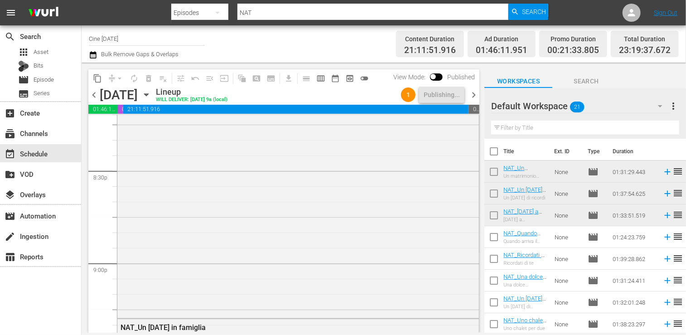
checkbox input "true"
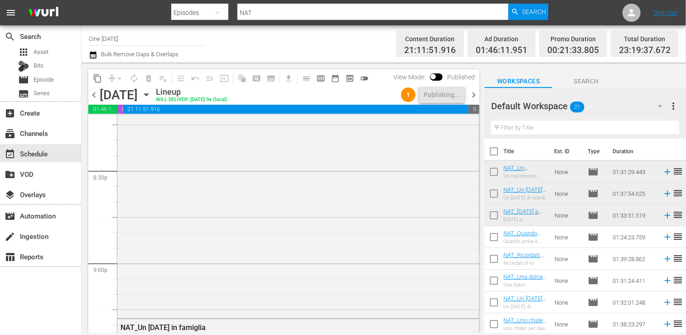
checkbox input "true"
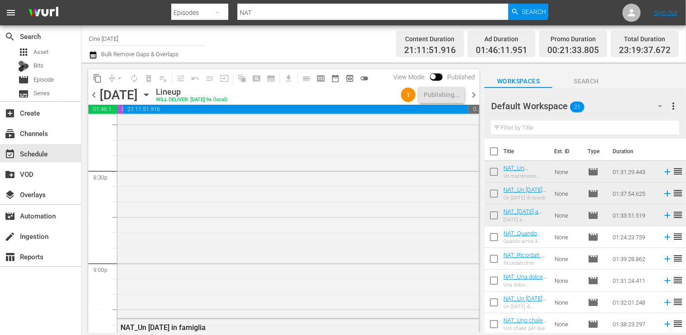
checkbox input "true"
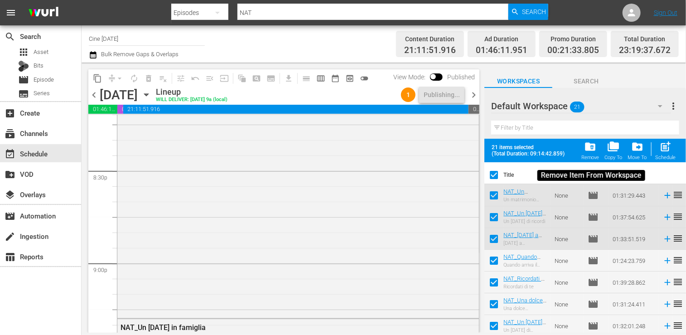
click at [587, 154] on div "folder_delete Remove" at bounding box center [590, 150] width 18 height 20
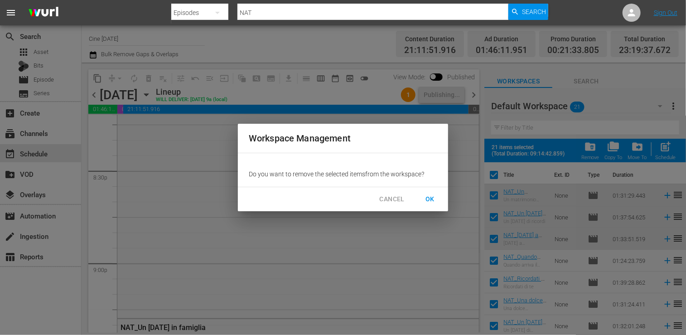
click at [435, 197] on span "OK" at bounding box center [430, 198] width 14 height 11
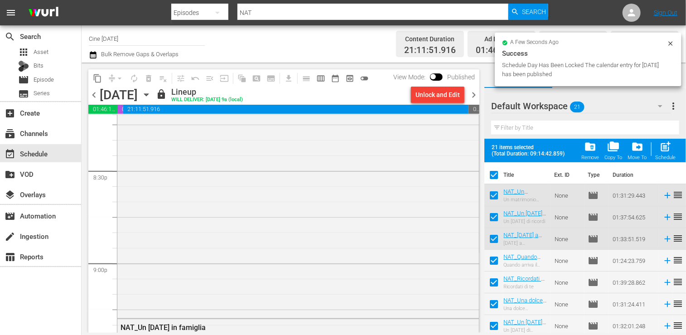
checkbox input "false"
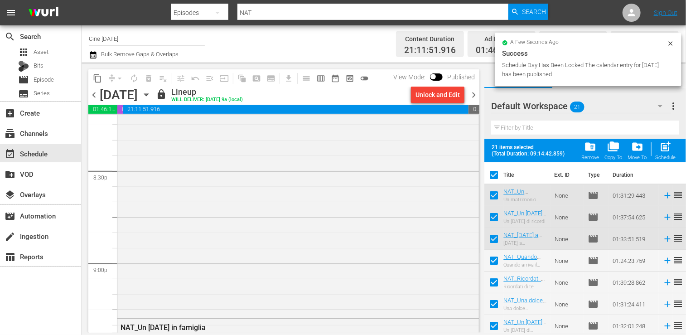
checkbox input "false"
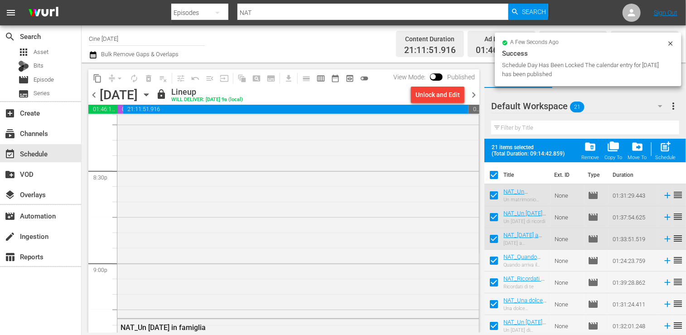
checkbox input "false"
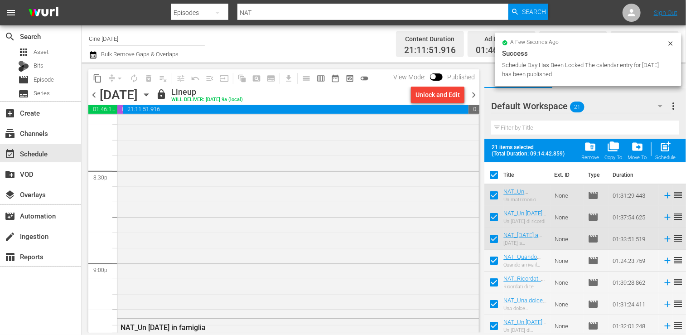
checkbox input "false"
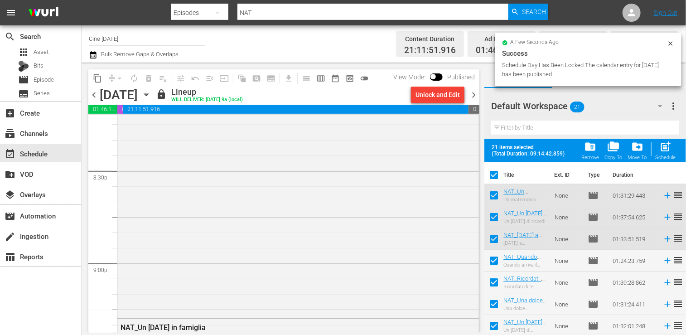
checkbox input "false"
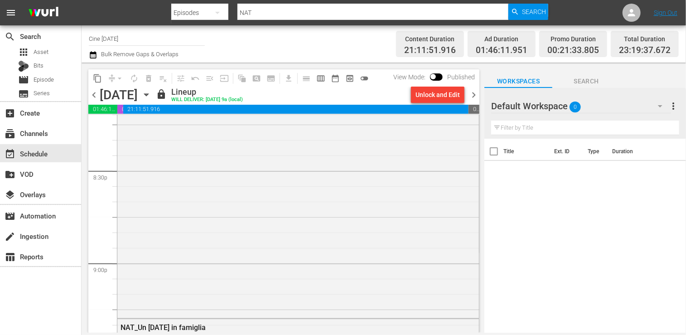
click at [473, 94] on span "chevron_right" at bounding box center [473, 94] width 11 height 11
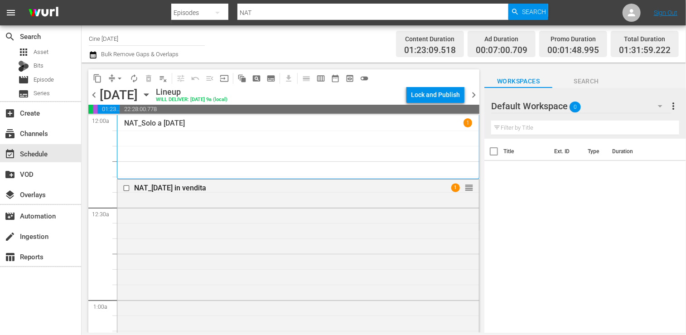
click at [91, 56] on icon "button" at bounding box center [93, 54] width 9 height 11
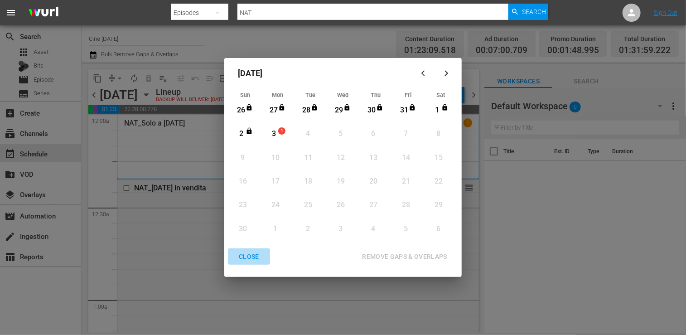
click at [252, 260] on div "CLOSE" at bounding box center [248, 256] width 35 height 11
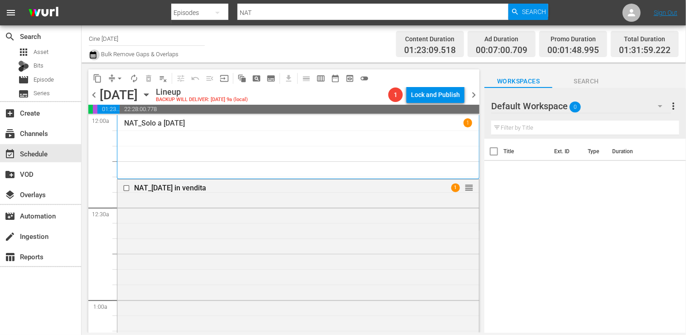
click at [91, 54] on icon "button" at bounding box center [93, 54] width 9 height 11
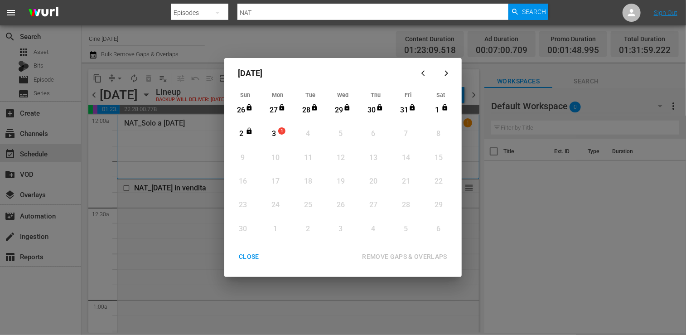
click at [424, 76] on icon "button" at bounding box center [424, 73] width 7 height 7
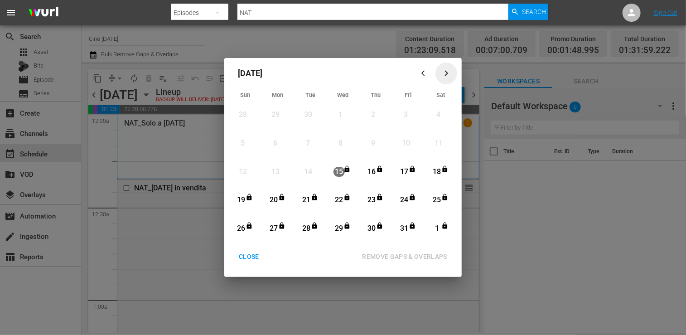
click at [447, 74] on icon "button" at bounding box center [446, 74] width 4 height 6
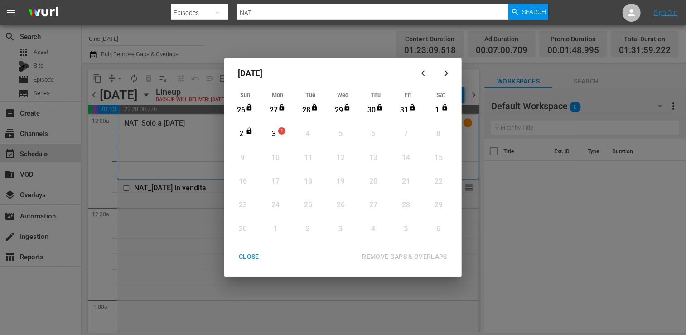
click at [422, 74] on icon "button" at bounding box center [422, 73] width 3 height 5
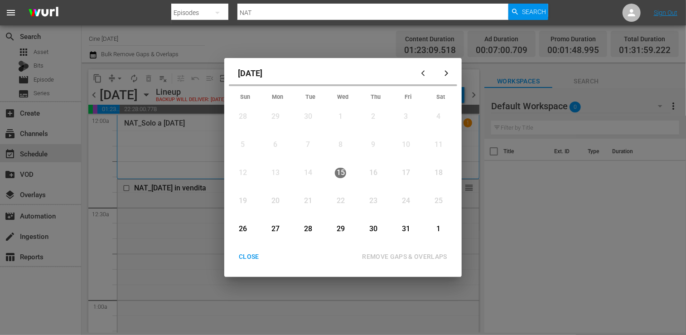
click at [448, 76] on button "button" at bounding box center [446, 74] width 22 height 22
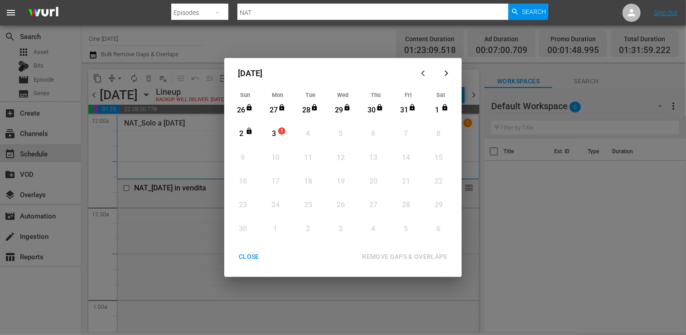
click at [426, 74] on icon "button" at bounding box center [424, 73] width 7 height 7
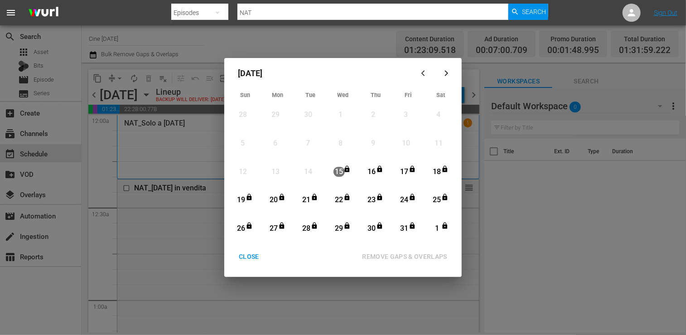
click at [249, 258] on div "CLOSE" at bounding box center [248, 256] width 35 height 11
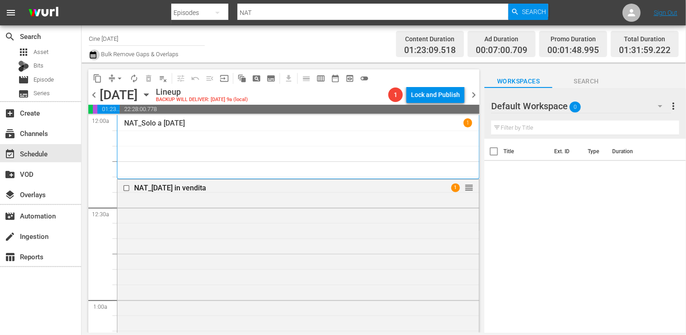
click at [94, 54] on icon "button" at bounding box center [93, 54] width 9 height 11
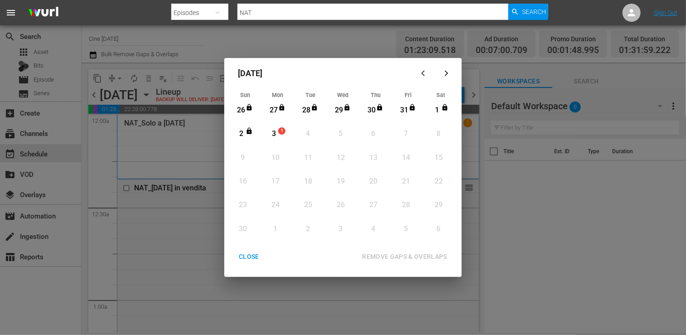
click at [420, 76] on div "button" at bounding box center [424, 73] width 11 height 7
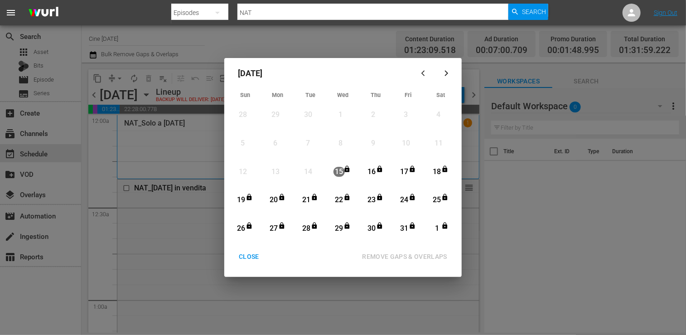
click at [250, 253] on div "CLOSE" at bounding box center [248, 256] width 35 height 11
